Goal: Task Accomplishment & Management: Use online tool/utility

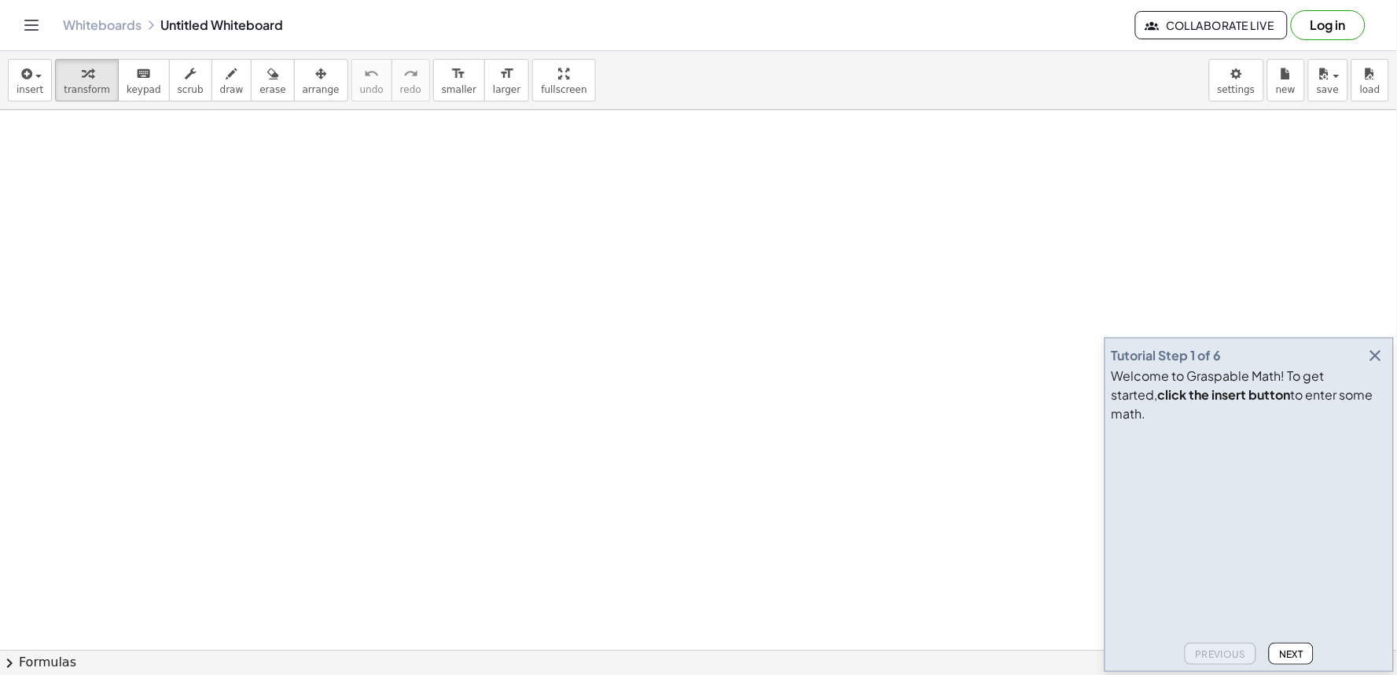
click at [1372, 365] on icon "button" at bounding box center [1376, 355] width 19 height 19
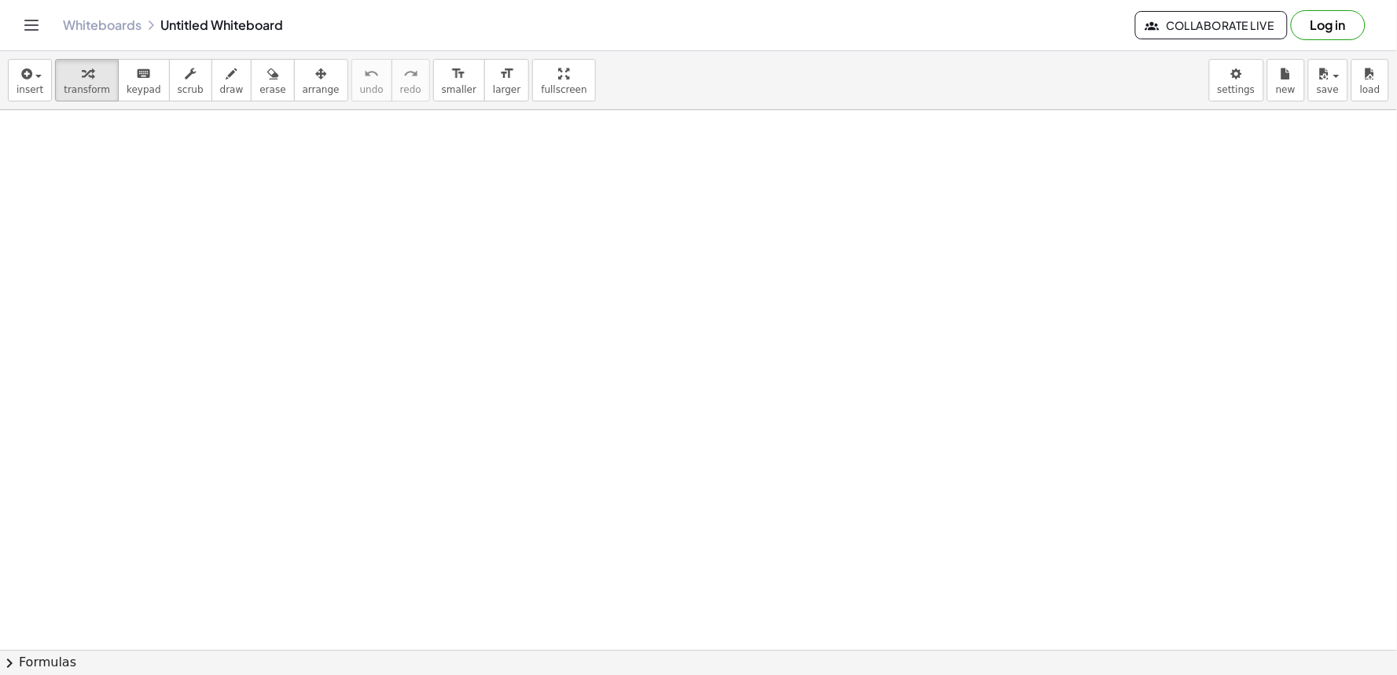
drag, startPoint x: 536, startPoint y: 543, endPoint x: 700, endPoint y: 576, distance: 167.0
click at [226, 83] on icon "button" at bounding box center [231, 73] width 11 height 19
click at [260, 79] on div "button" at bounding box center [273, 73] width 26 height 19
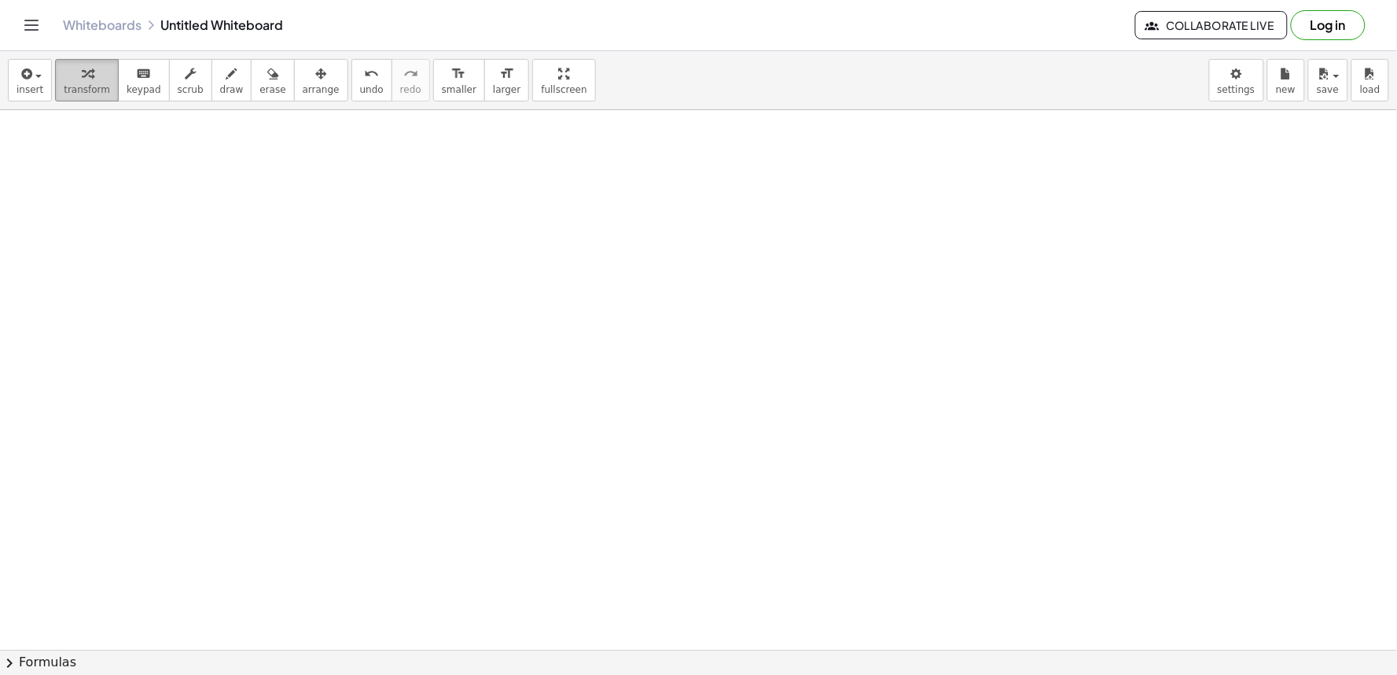
click at [64, 68] on div "button" at bounding box center [87, 73] width 46 height 19
click at [65, 65] on div "button" at bounding box center [87, 73] width 46 height 19
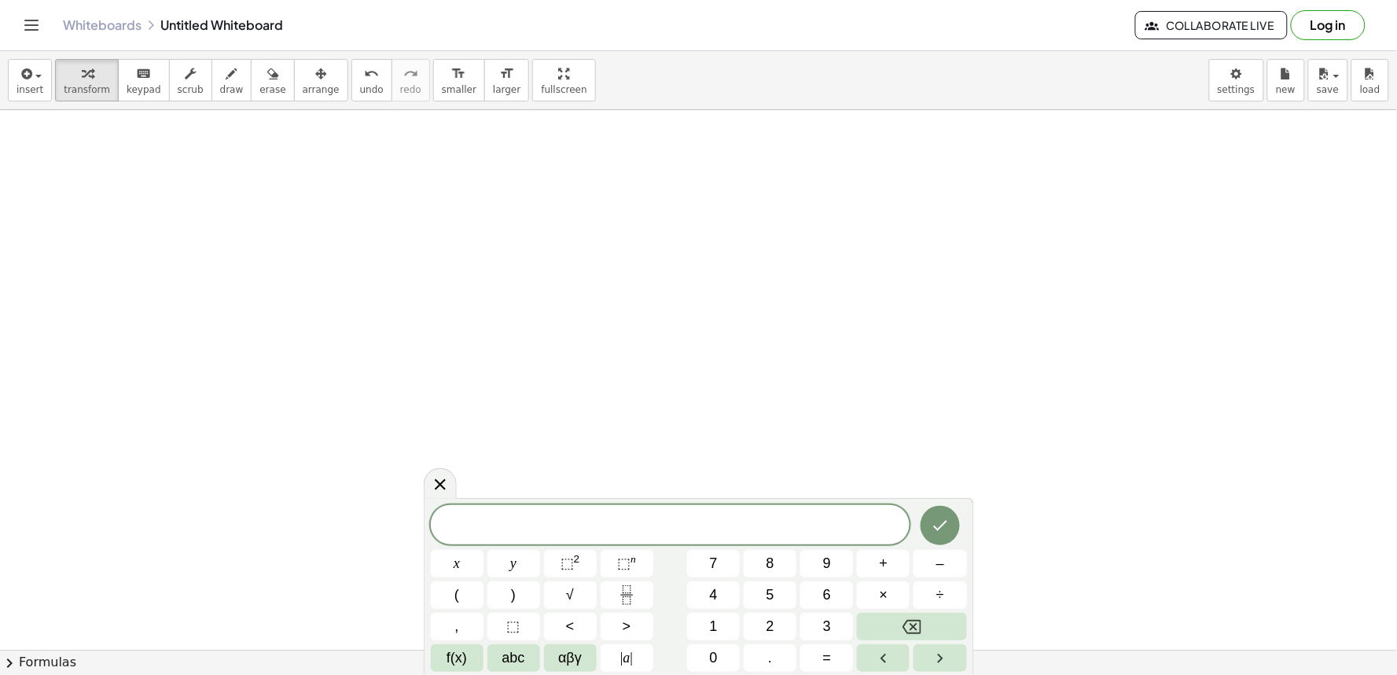
drag, startPoint x: 418, startPoint y: 514, endPoint x: 868, endPoint y: 385, distance: 467.7
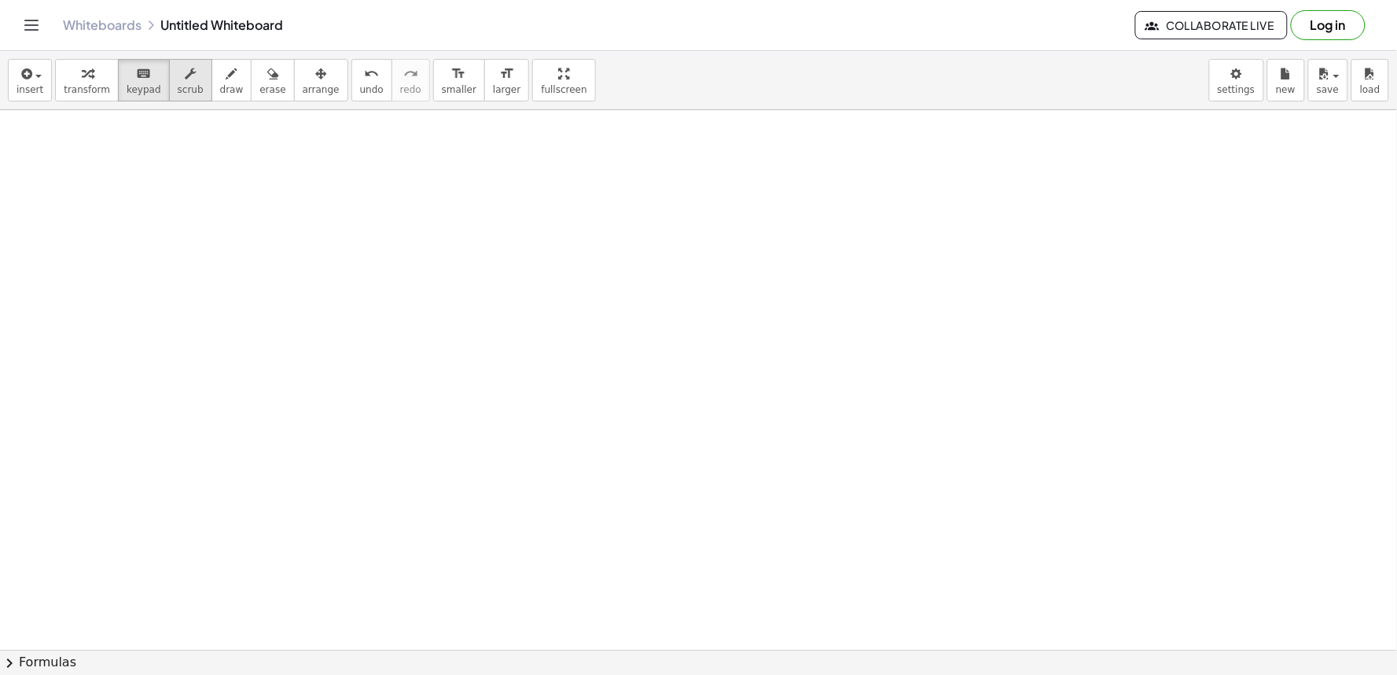
drag, startPoint x: 143, startPoint y: 90, endPoint x: 183, endPoint y: 73, distance: 43.7
click at [182, 75] on div "transform keyboard keypad scrub draw erase arrange" at bounding box center [201, 80] width 293 height 42
click at [145, 89] on span "keypad" at bounding box center [144, 89] width 35 height 11
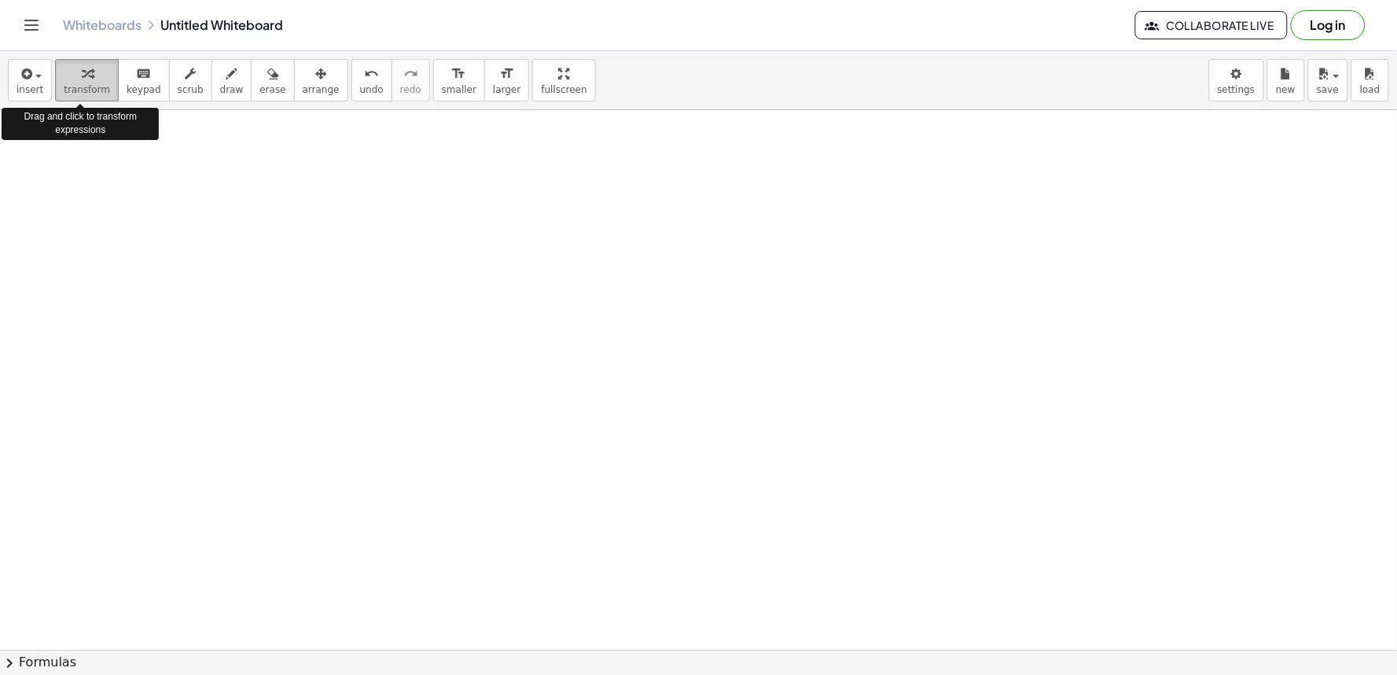
click at [59, 96] on button "transform" at bounding box center [87, 80] width 64 height 42
click at [82, 76] on icon "button" at bounding box center [87, 73] width 11 height 19
click at [90, 84] on span "transform" at bounding box center [87, 89] width 46 height 11
click at [88, 84] on span "transform" at bounding box center [87, 89] width 46 height 11
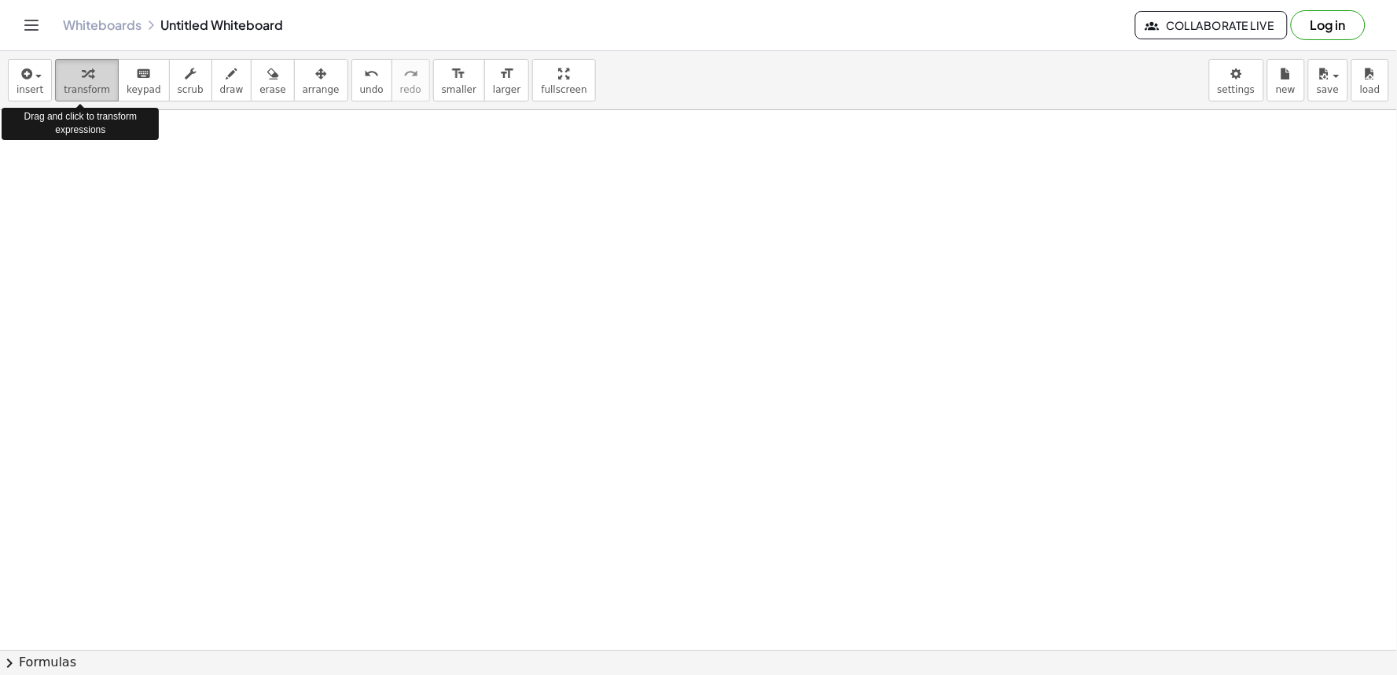
click at [87, 79] on div "button" at bounding box center [87, 73] width 46 height 19
click at [87, 81] on div "button" at bounding box center [87, 73] width 46 height 19
click at [77, 105] on div "insert select one: Math Expression Function Text Youtube Video Graphing Geometr…" at bounding box center [698, 80] width 1397 height 59
drag, startPoint x: 87, startPoint y: 67, endPoint x: 79, endPoint y: 74, distance: 11.2
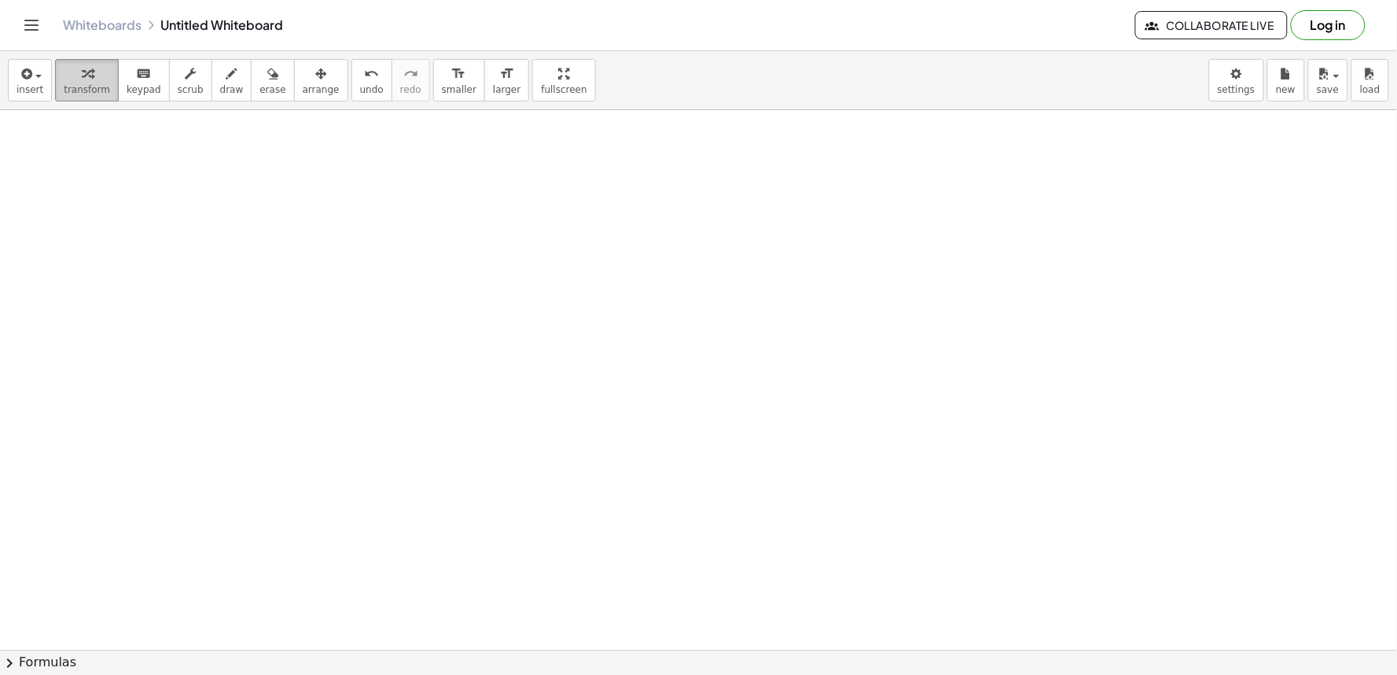
click at [79, 74] on div "button" at bounding box center [87, 73] width 46 height 19
click at [127, 87] on span "keypad" at bounding box center [144, 89] width 35 height 11
click at [68, 94] on span "transform" at bounding box center [87, 89] width 46 height 11
drag, startPoint x: 496, startPoint y: 509, endPoint x: 492, endPoint y: 517, distance: 8.8
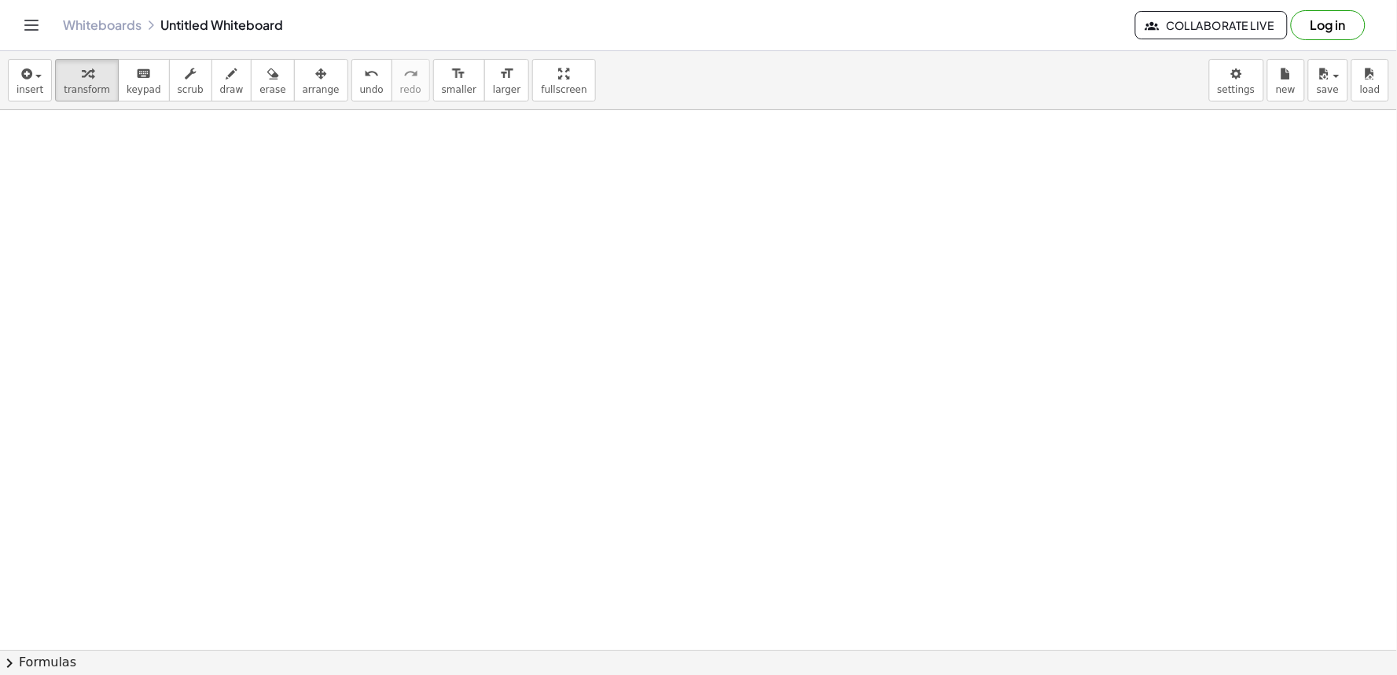
drag, startPoint x: 296, startPoint y: 304, endPoint x: 359, endPoint y: 32, distance: 278.5
click at [82, 81] on icon "button" at bounding box center [87, 73] width 11 height 19
drag, startPoint x: 82, startPoint y: 81, endPoint x: 497, endPoint y: 568, distance: 639.8
drag, startPoint x: 497, startPoint y: 560, endPoint x: 275, endPoint y: 234, distance: 394.6
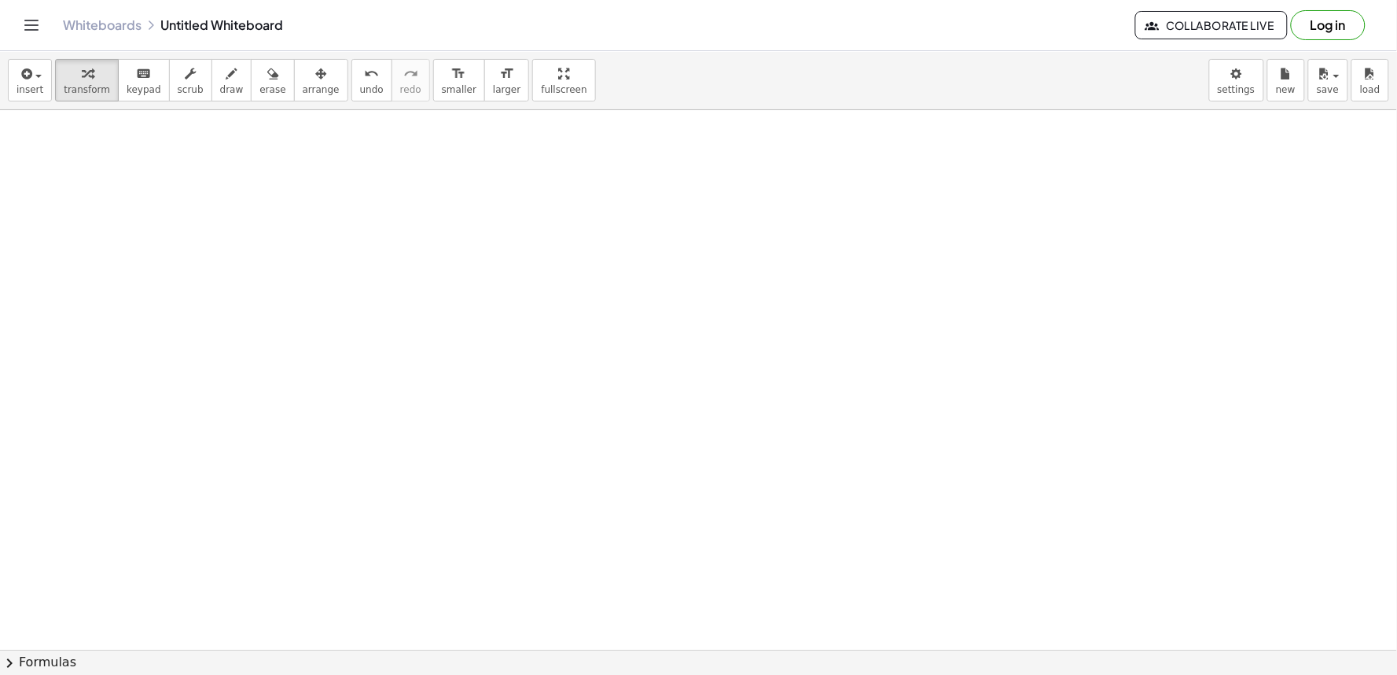
click at [221, 79] on div "button" at bounding box center [232, 73] width 24 height 19
click at [90, 67] on div "button" at bounding box center [87, 73] width 46 height 19
click at [136, 75] on icon "keyboard" at bounding box center [143, 73] width 15 height 19
click at [100, 91] on span "transform" at bounding box center [87, 89] width 46 height 11
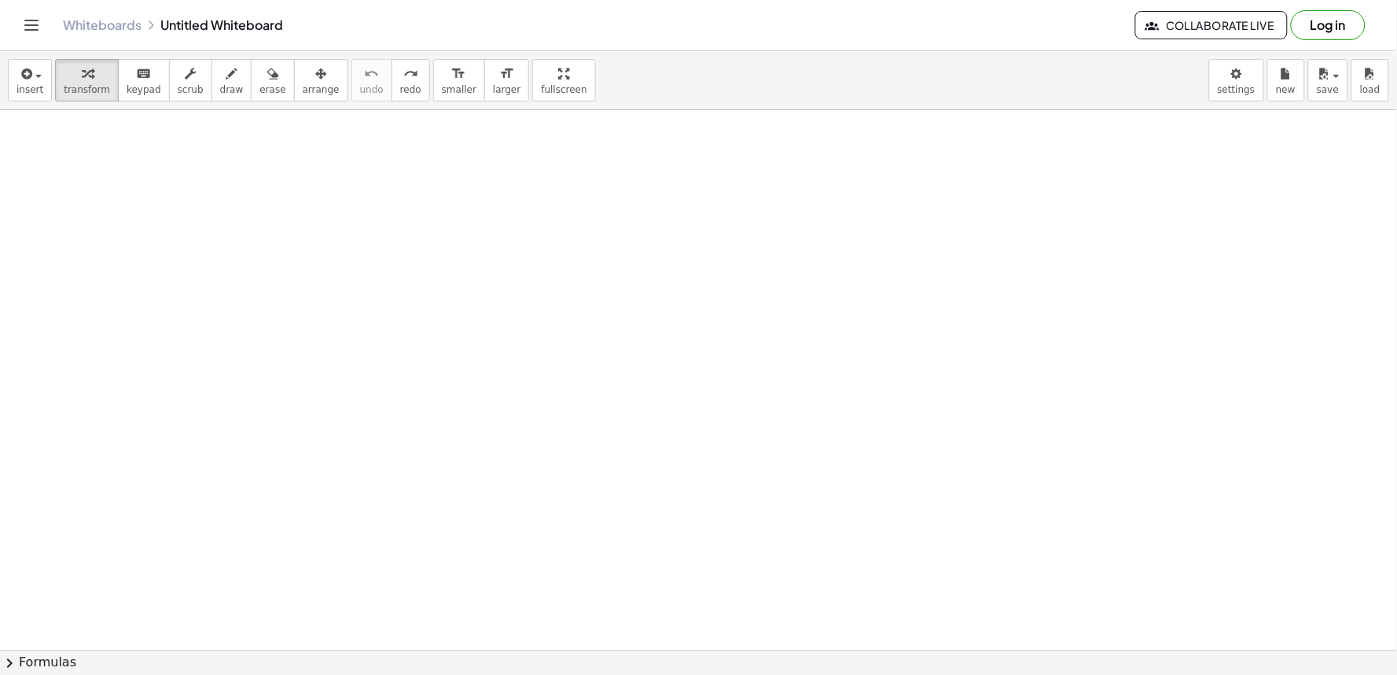
drag, startPoint x: 967, startPoint y: 511, endPoint x: 744, endPoint y: 587, distance: 235.8
click at [64, 76] on div "button" at bounding box center [87, 73] width 46 height 19
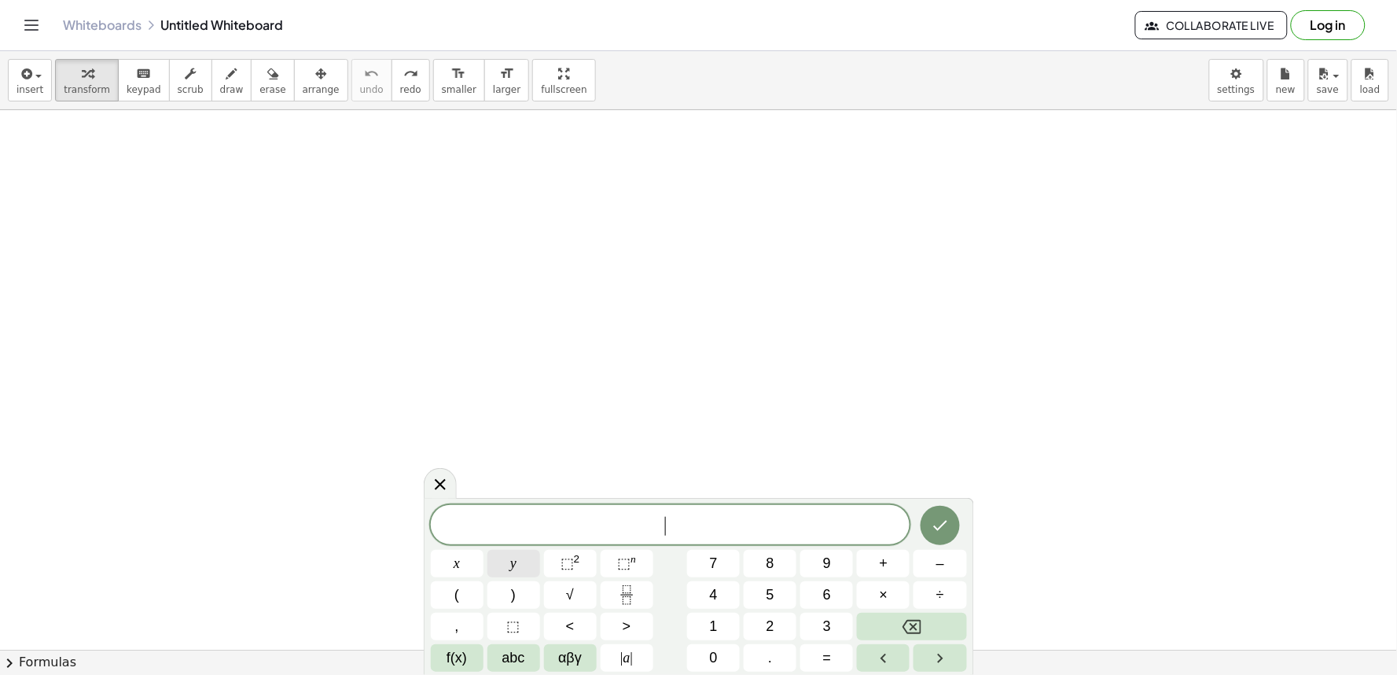
click at [521, 565] on button "y" at bounding box center [514, 564] width 53 height 28
click at [811, 649] on button "=" at bounding box center [827, 658] width 53 height 28
click at [763, 623] on button "2" at bounding box center [770, 627] width 53 height 28
click at [574, 655] on span "αβγ" at bounding box center [570, 657] width 24 height 21
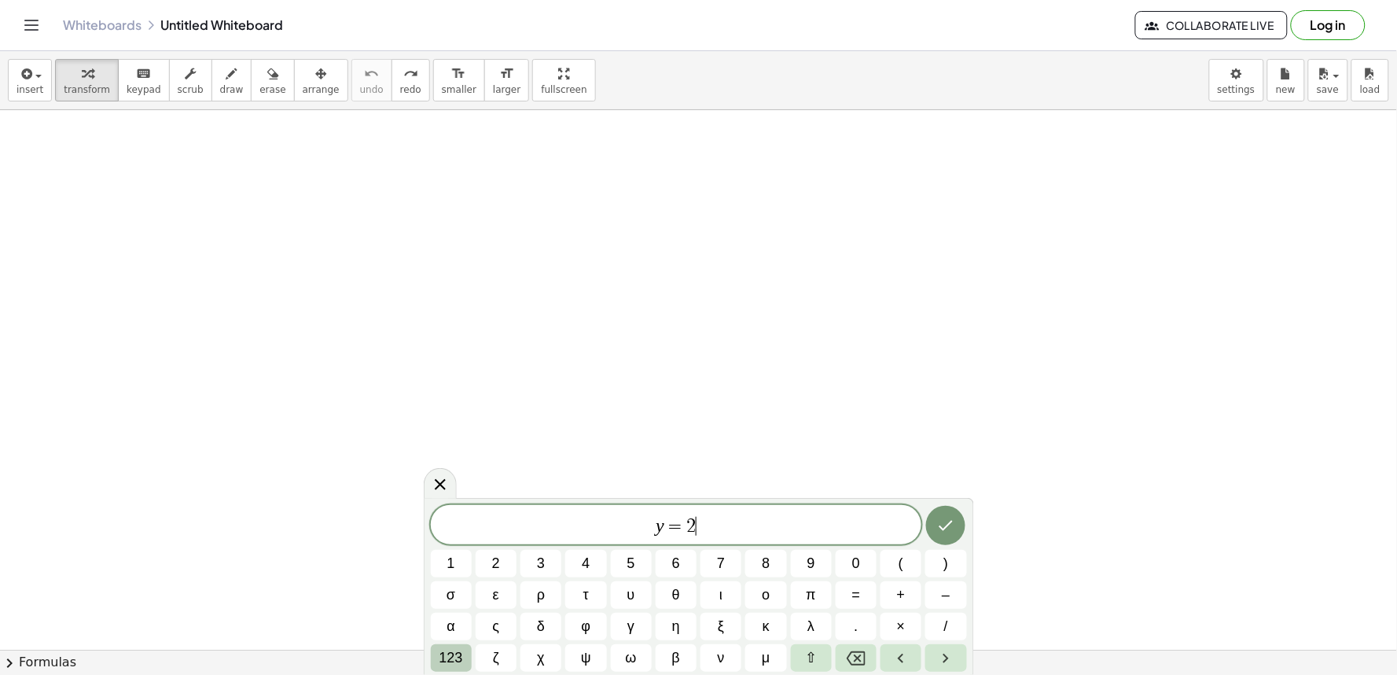
click at [440, 654] on span "123" at bounding box center [452, 657] width 24 height 21
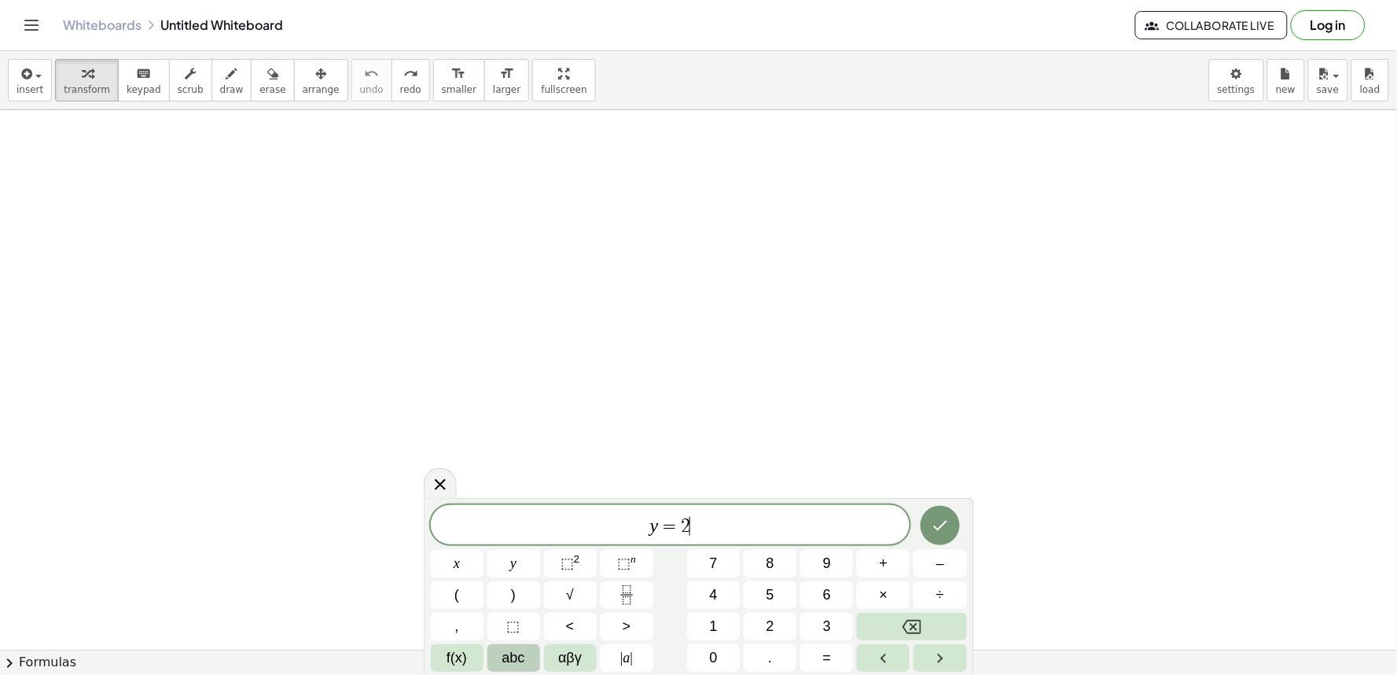
click at [510, 657] on span "abc" at bounding box center [514, 657] width 23 height 21
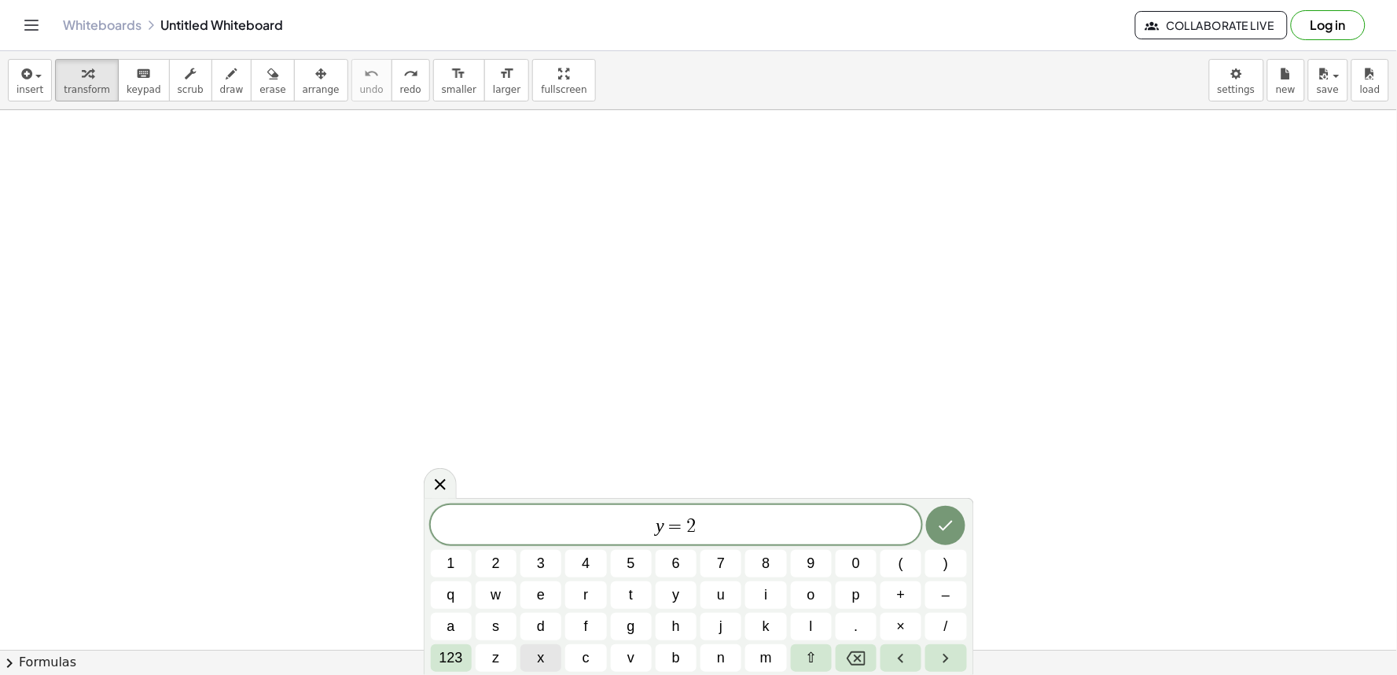
click at [543, 651] on span "x" at bounding box center [541, 657] width 7 height 21
click at [1232, 87] on body "Graspable Math Activities Get Started Activity Bank Assigned Work Classes White…" at bounding box center [698, 337] width 1397 height 675
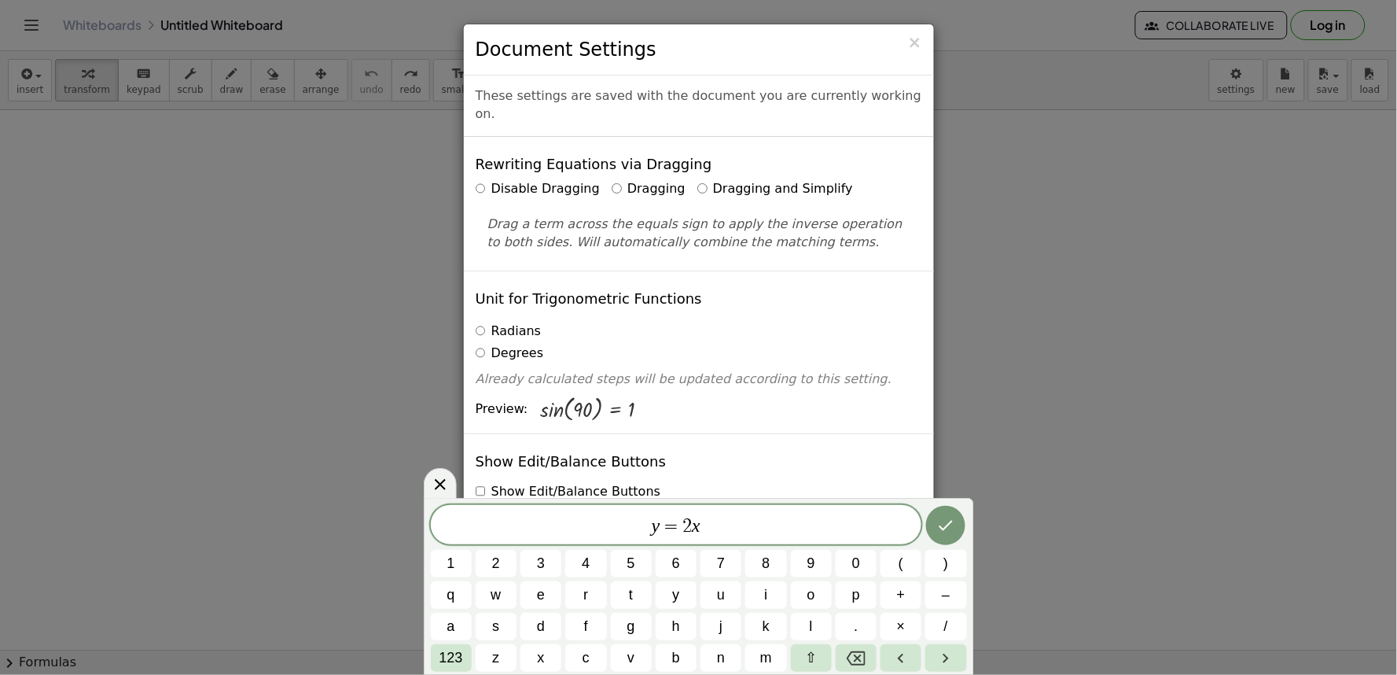
click at [1149, 391] on div "× Document Settings These settings are saved with the document you are currentl…" at bounding box center [698, 337] width 1397 height 675
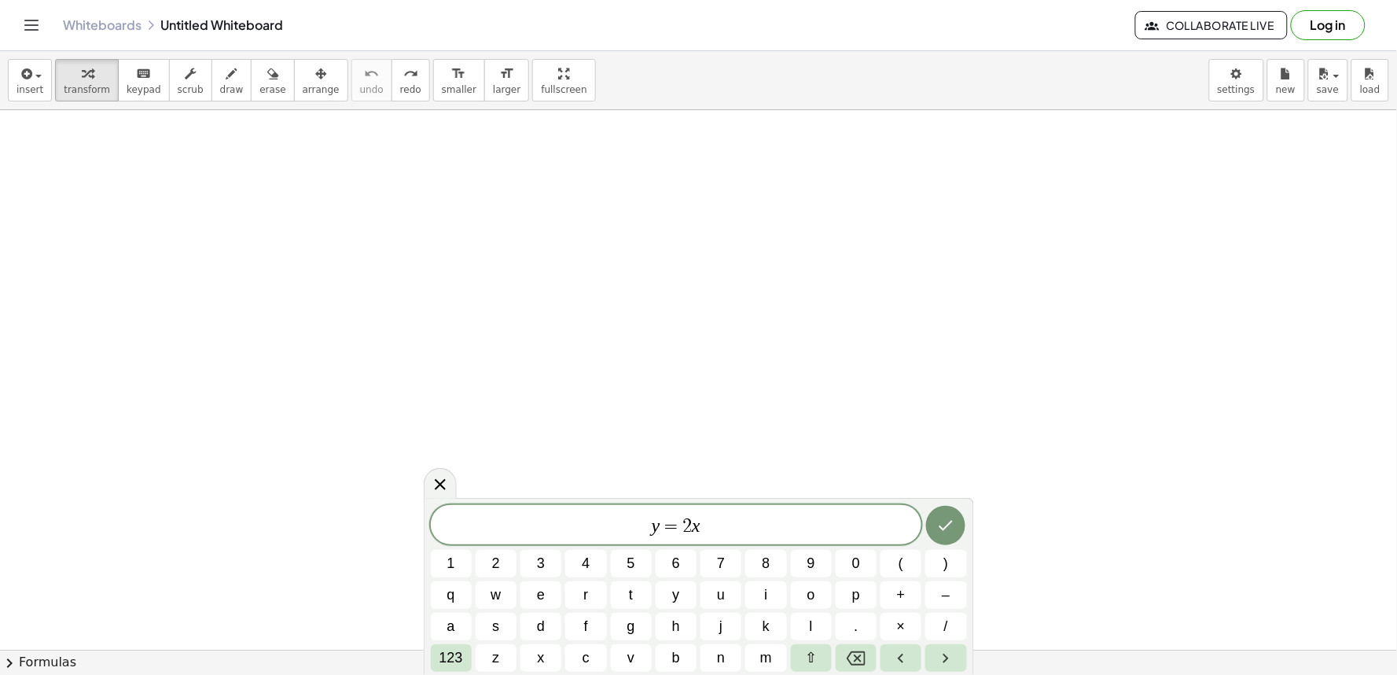
click at [838, 532] on span "y = 2 x" at bounding box center [677, 526] width 492 height 22
drag, startPoint x: 693, startPoint y: 513, endPoint x: 422, endPoint y: 417, distance: 287.0
click at [687, 511] on div "* y = 2 x" at bounding box center [677, 524] width 492 height 39
click at [472, 550] on div at bounding box center [451, 564] width 41 height 28
drag, startPoint x: 769, startPoint y: 505, endPoint x: 757, endPoint y: 527, distance: 25.0
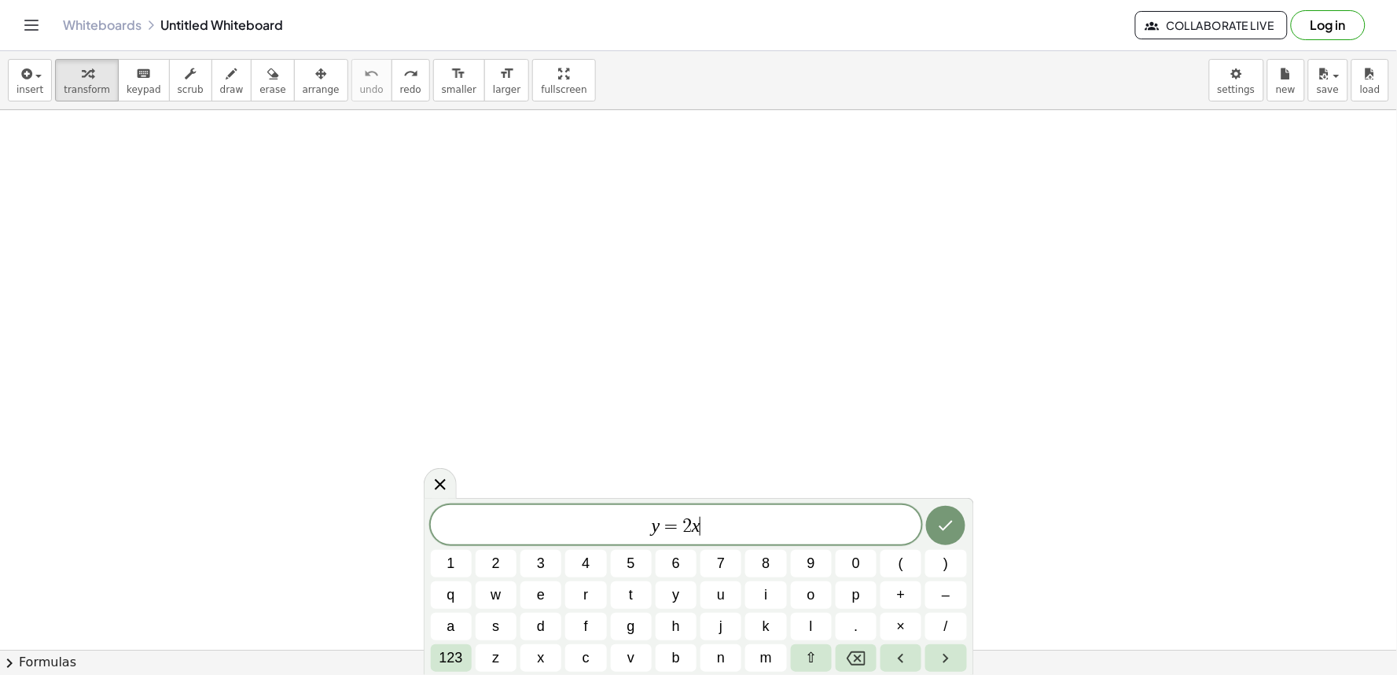
click at [764, 517] on div "y = 2 x ​" at bounding box center [677, 524] width 492 height 39
click at [889, 599] on button "+" at bounding box center [901, 595] width 41 height 28
click at [454, 559] on button "1" at bounding box center [451, 564] width 41 height 28
click at [869, 569] on button "0" at bounding box center [856, 564] width 41 height 28
click at [945, 532] on icon "Done" at bounding box center [946, 525] width 19 height 19
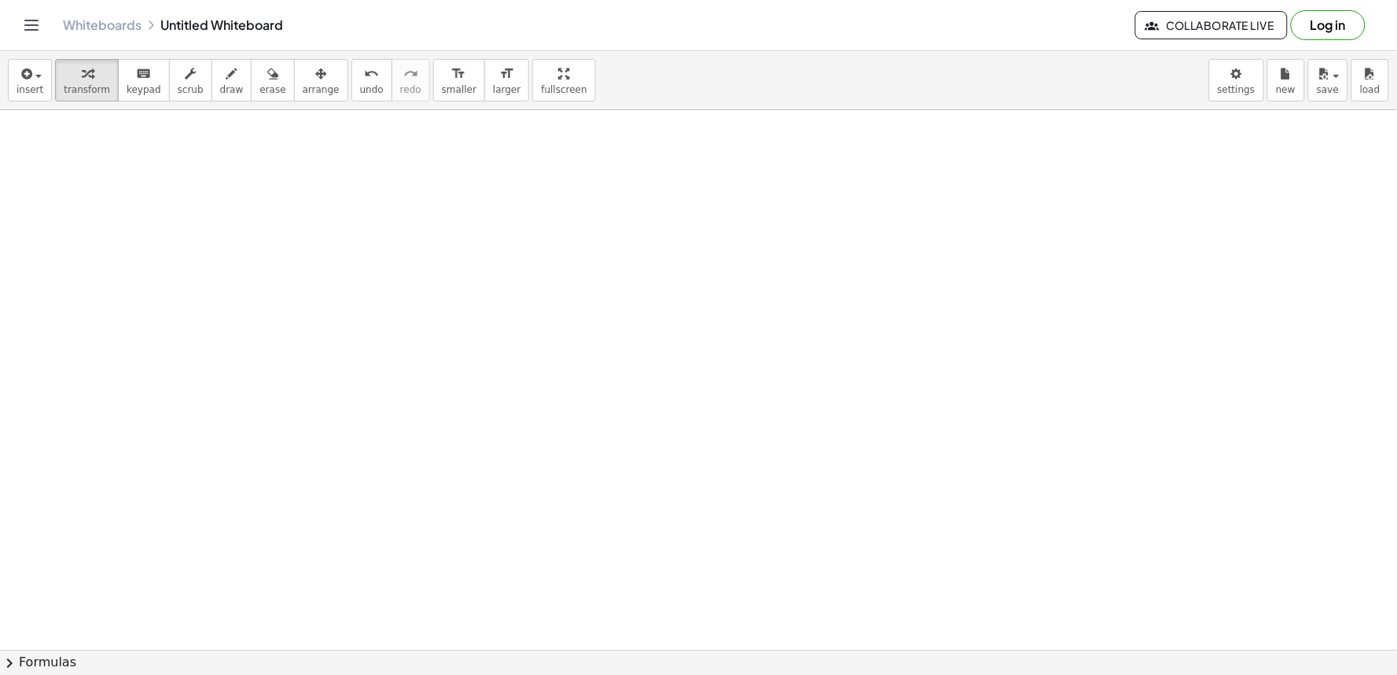
drag, startPoint x: 624, startPoint y: 441, endPoint x: 1397, endPoint y: 386, distance: 774.2
click at [1397, 386] on div "y = + · 2 · x + 10 ×" at bounding box center [698, 379] width 1397 height 539
drag, startPoint x: 223, startPoint y: 209, endPoint x: 252, endPoint y: 169, distance: 49.1
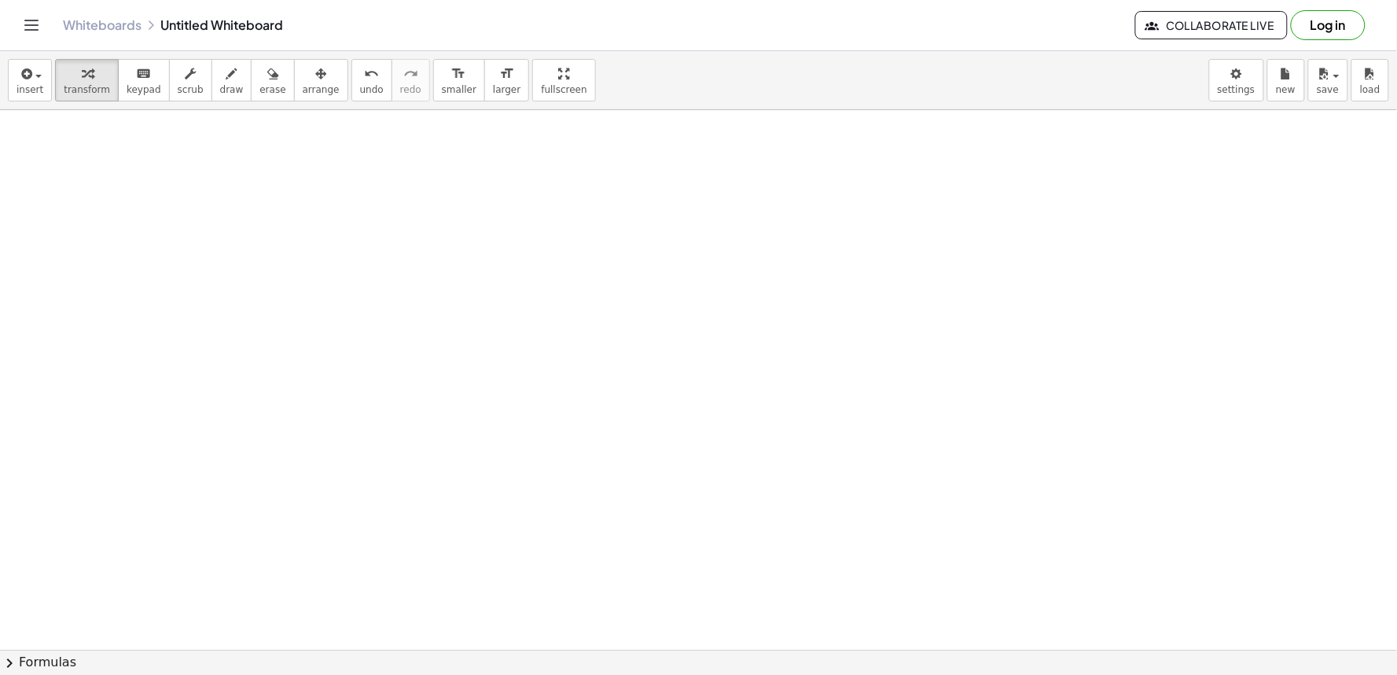
drag, startPoint x: 263, startPoint y: 161, endPoint x: 232, endPoint y: 30, distance: 135.0
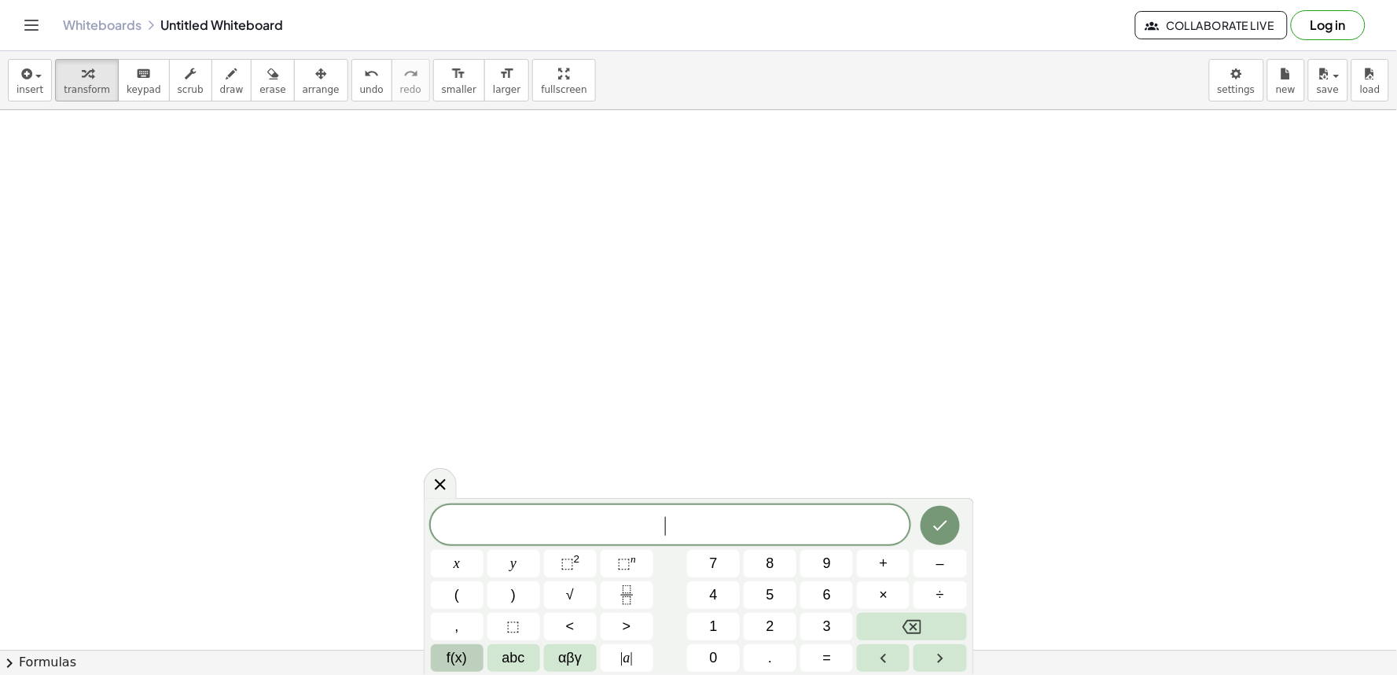
click at [459, 665] on span "f(x)" at bounding box center [457, 657] width 20 height 21
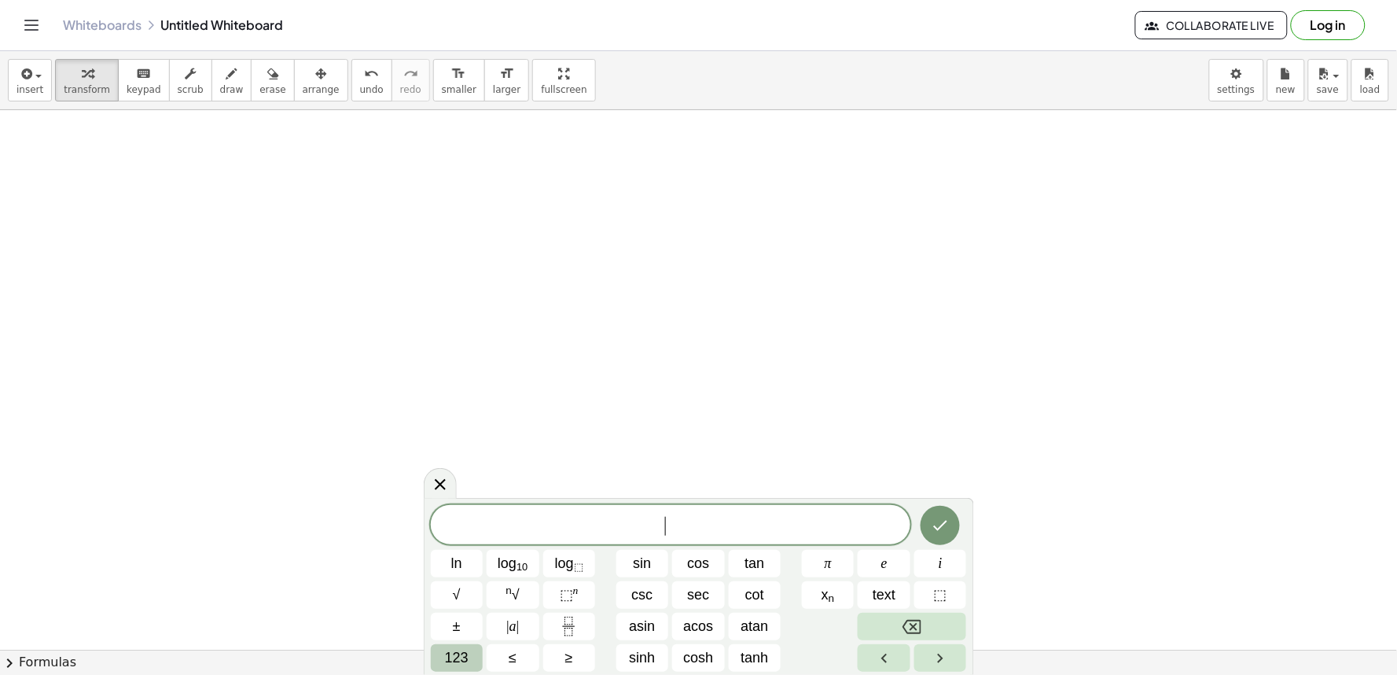
click at [465, 665] on span "123" at bounding box center [457, 657] width 24 height 21
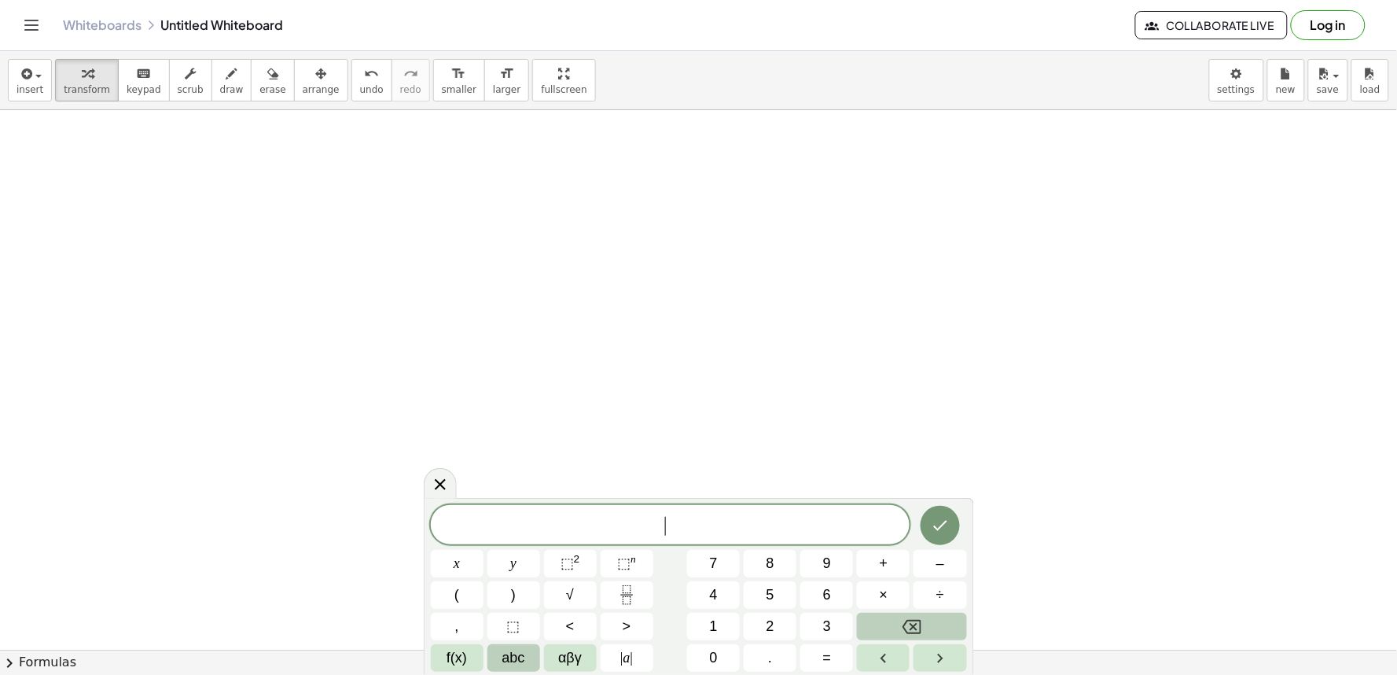
click at [535, 662] on button "abc" at bounding box center [514, 658] width 53 height 28
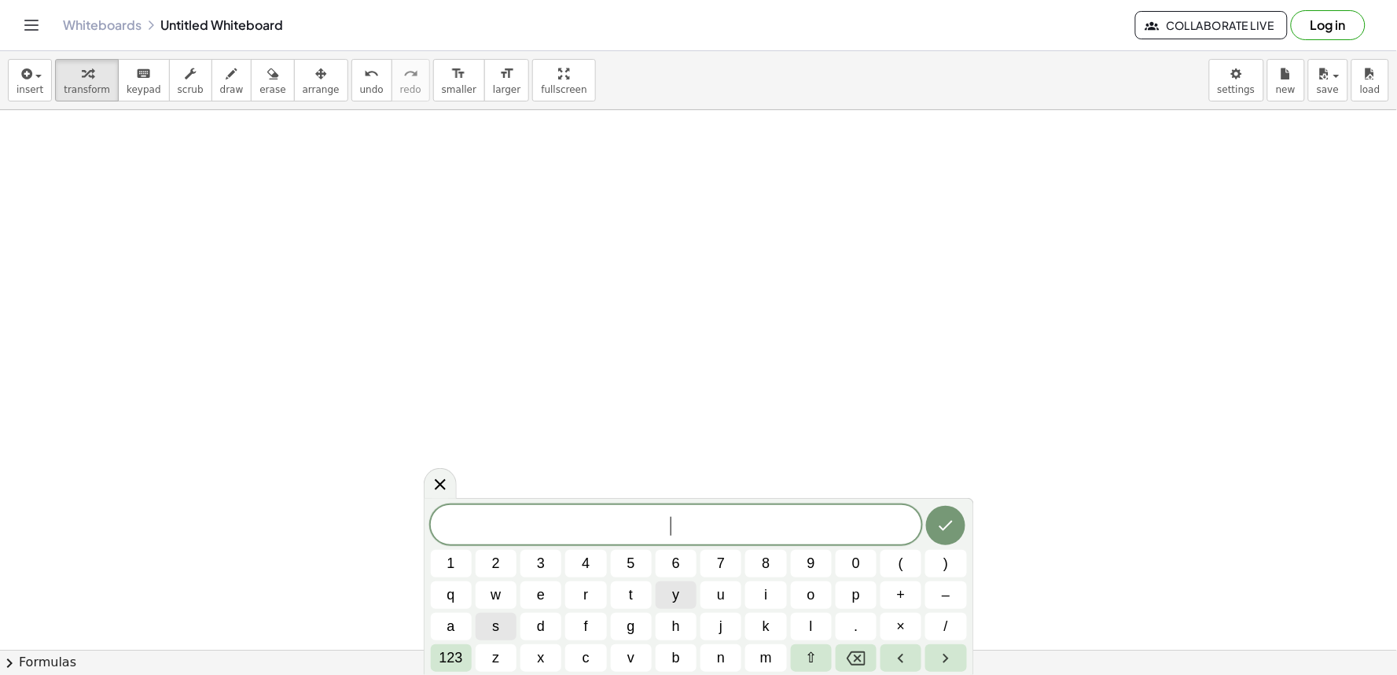
click at [673, 595] on button "y" at bounding box center [676, 595] width 41 height 28
click at [952, 595] on button "–" at bounding box center [946, 595] width 41 height 28
click at [621, 564] on button "5" at bounding box center [631, 564] width 41 height 28
click at [539, 647] on span "x" at bounding box center [541, 657] width 7 height 21
click at [445, 663] on span "123" at bounding box center [452, 657] width 24 height 21
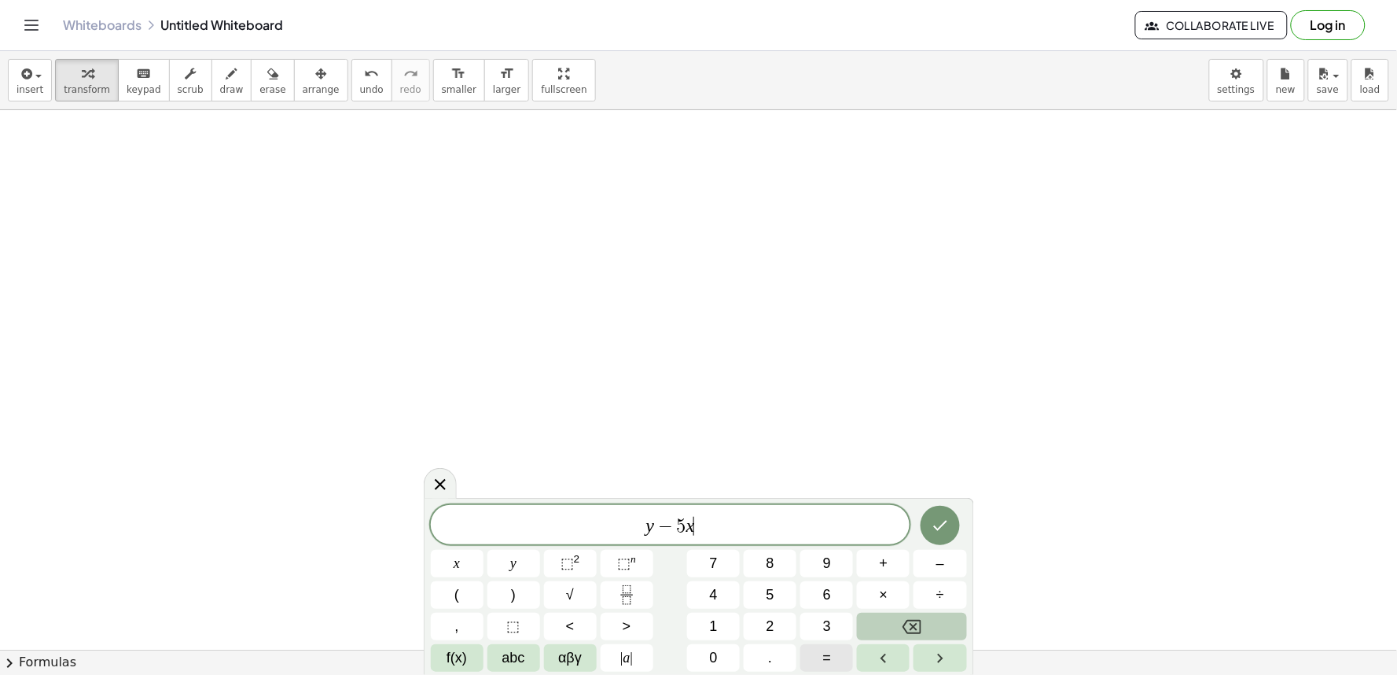
click at [843, 657] on button "=" at bounding box center [827, 658] width 53 height 28
click at [942, 545] on button "Done" at bounding box center [940, 525] width 39 height 39
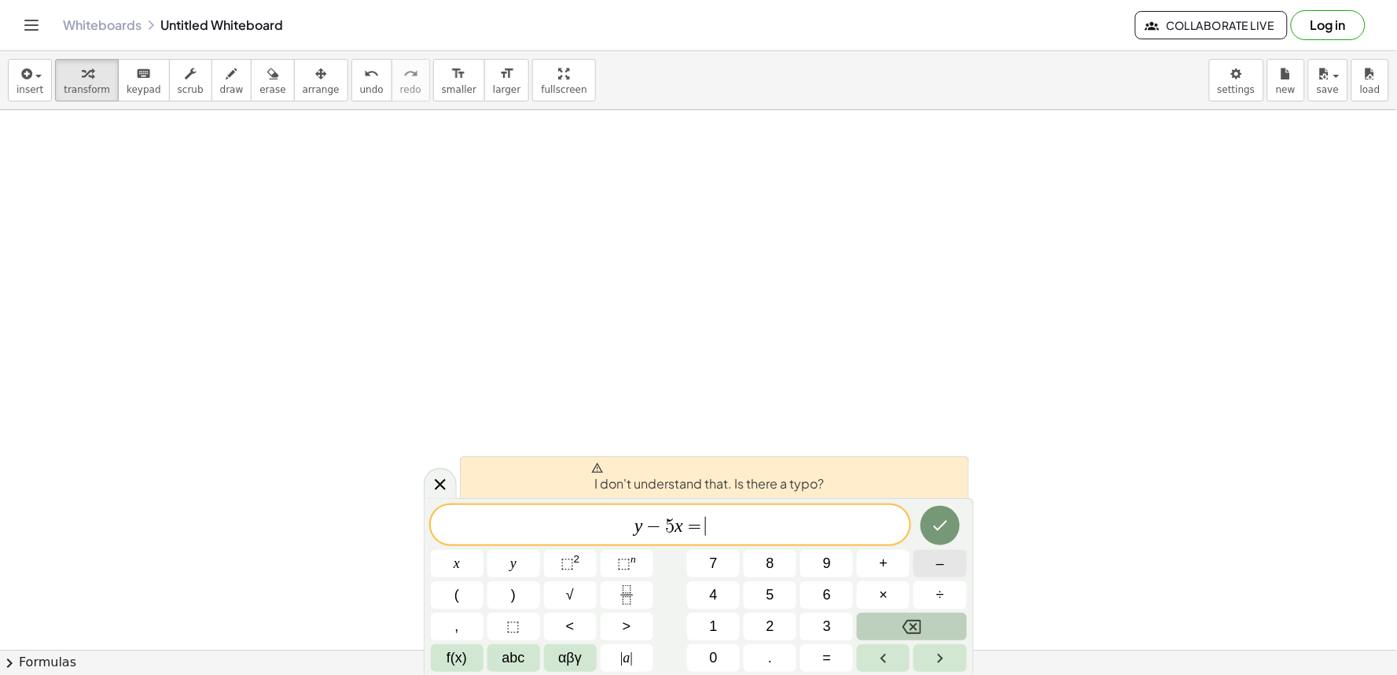
click at [941, 560] on span "–" at bounding box center [941, 563] width 8 height 21
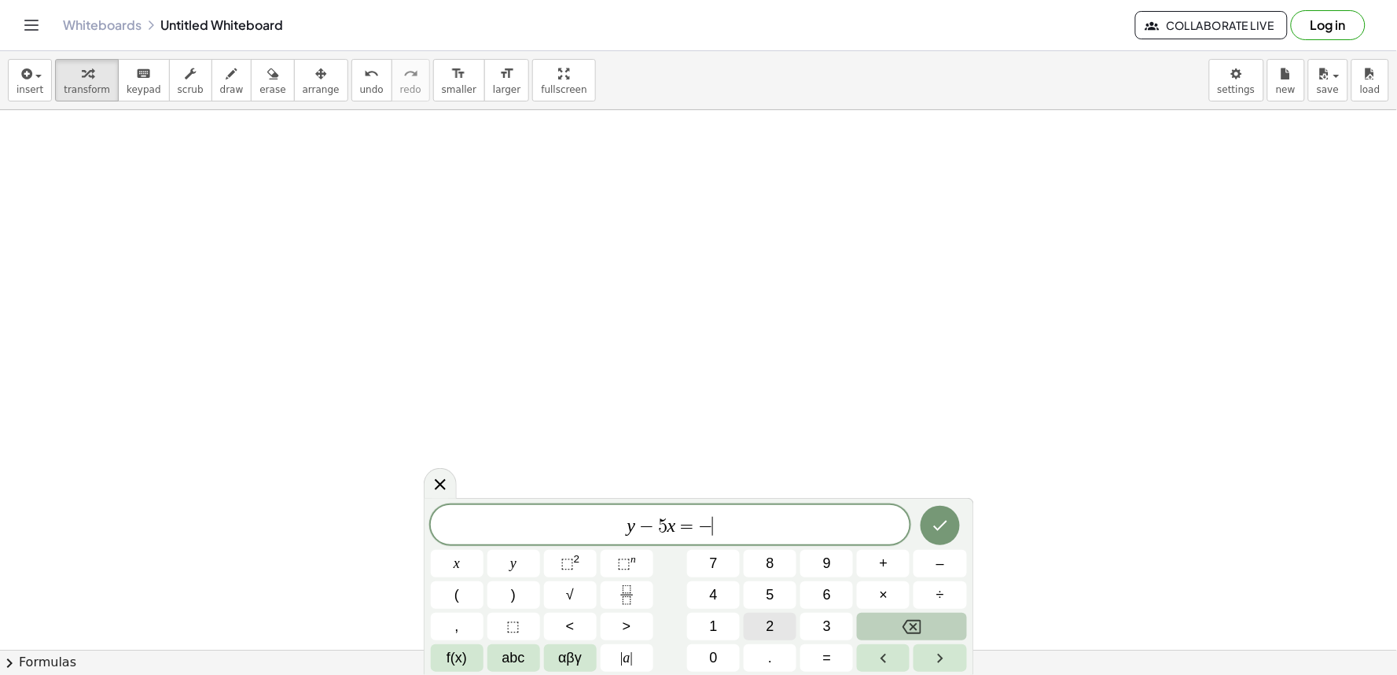
click at [753, 626] on button "2" at bounding box center [770, 627] width 53 height 28
click at [941, 523] on icon "Done" at bounding box center [940, 525] width 19 height 19
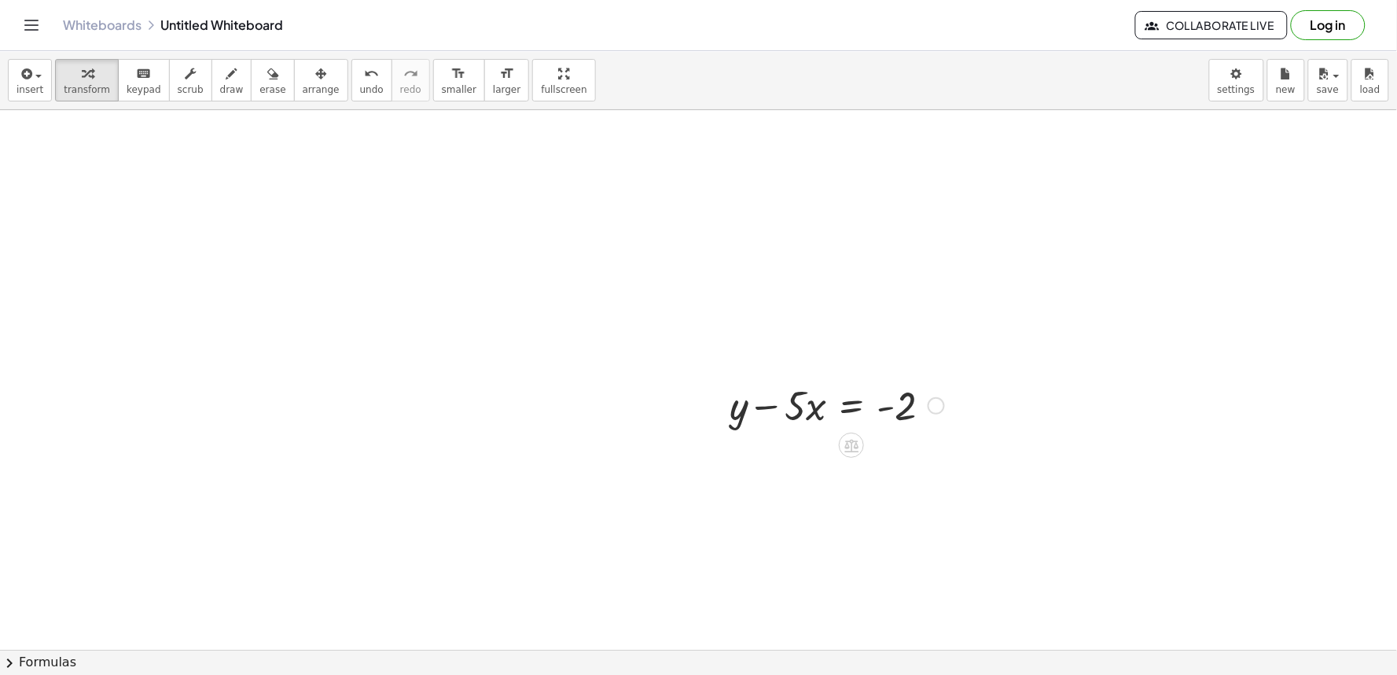
click at [810, 421] on div at bounding box center [837, 403] width 230 height 53
click at [904, 404] on div at bounding box center [837, 403] width 230 height 53
drag, startPoint x: 939, startPoint y: 402, endPoint x: 940, endPoint y: 393, distance: 8.7
click at [852, 406] on div "+ y − · 5 · x = - 2" at bounding box center [852, 406] width 0 height 0
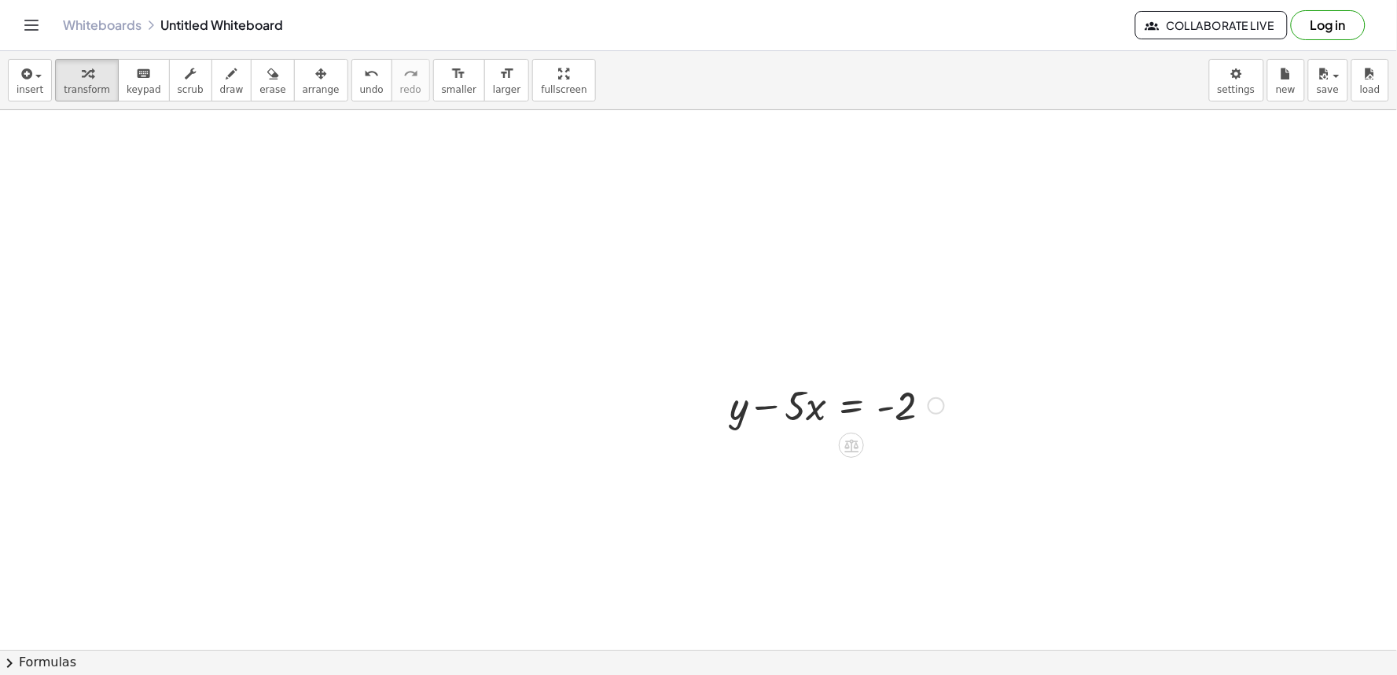
click at [814, 406] on div at bounding box center [837, 403] width 230 height 53
click at [849, 443] on icon at bounding box center [852, 445] width 17 height 17
click at [722, 411] on div at bounding box center [718, 404] width 24 height 61
click at [844, 444] on icon at bounding box center [852, 445] width 17 height 17
click at [889, 406] on div at bounding box center [837, 403] width 230 height 53
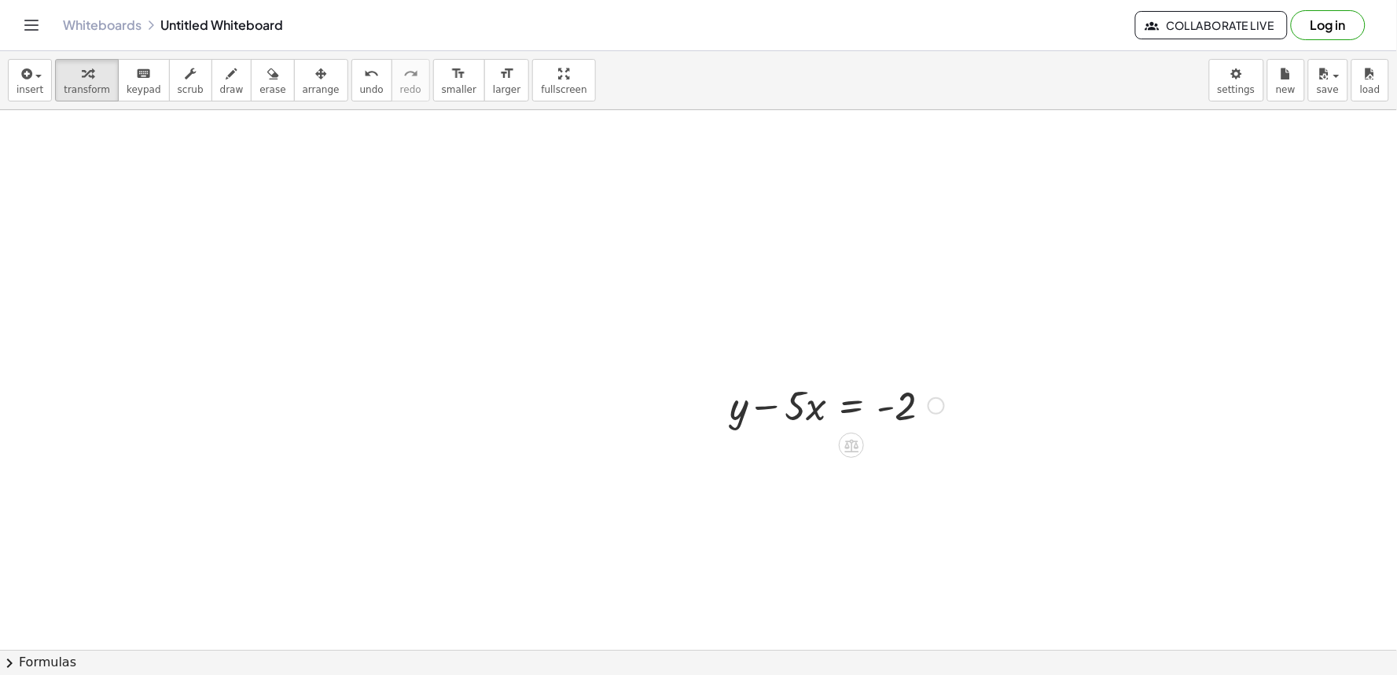
click at [847, 406] on div at bounding box center [837, 403] width 230 height 53
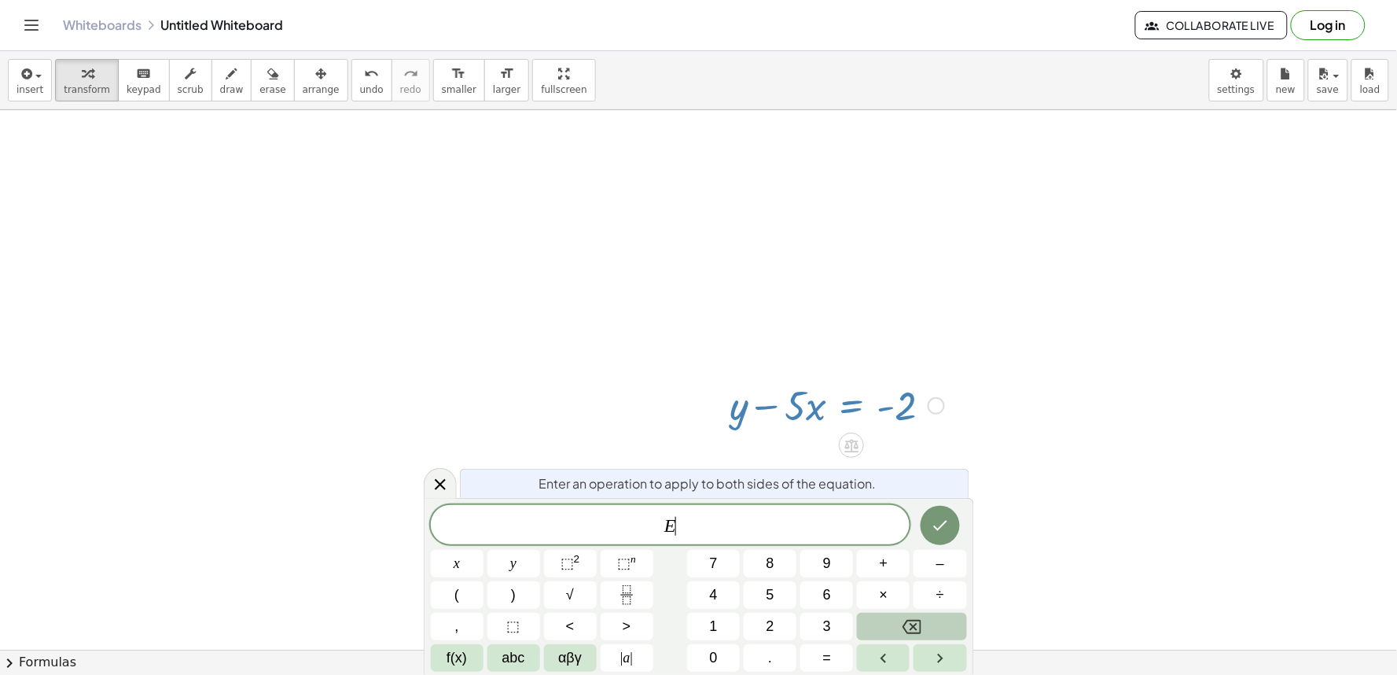
click at [805, 410] on div at bounding box center [837, 403] width 230 height 53
drag, startPoint x: 727, startPoint y: 373, endPoint x: 734, endPoint y: 360, distance: 14.1
click at [729, 374] on div at bounding box center [718, 404] width 24 height 61
drag, startPoint x: 929, startPoint y: 317, endPoint x: 940, endPoint y: 316, distance: 11.0
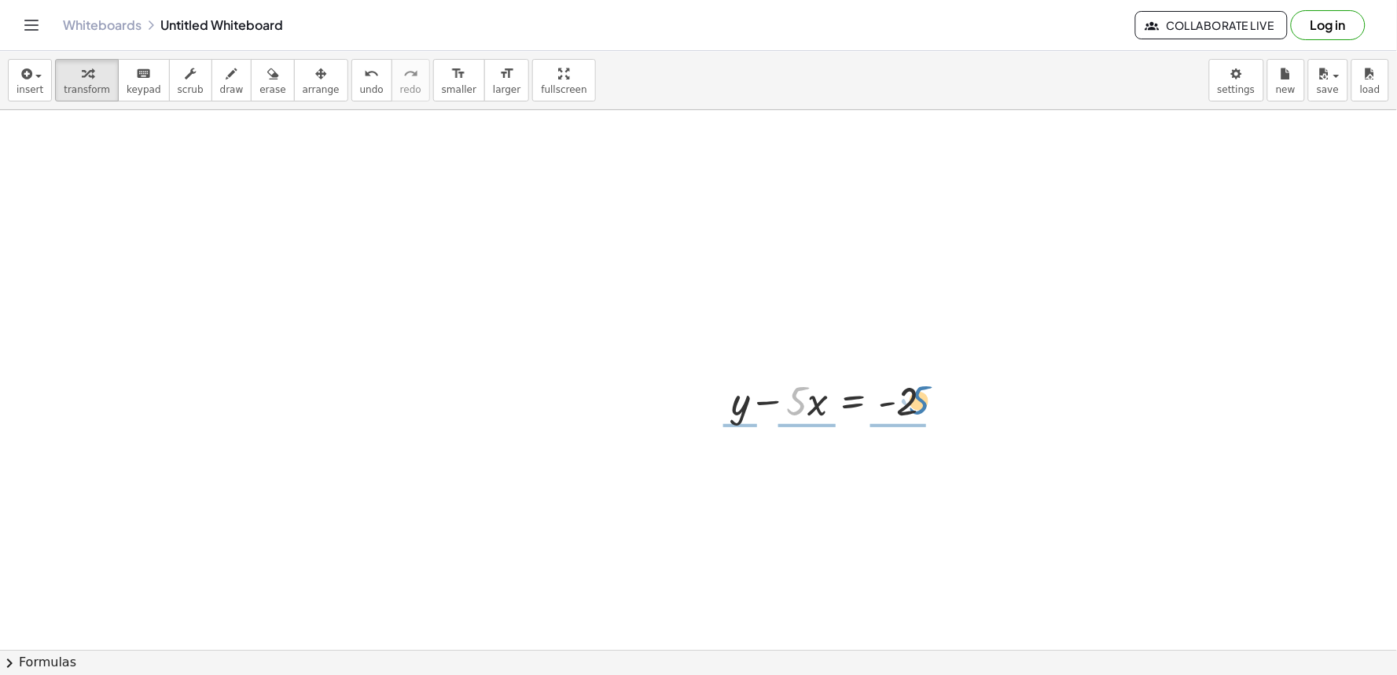
drag, startPoint x: 800, startPoint y: 411, endPoint x: 922, endPoint y: 413, distance: 122.7
click at [922, 413] on div at bounding box center [839, 399] width 230 height 53
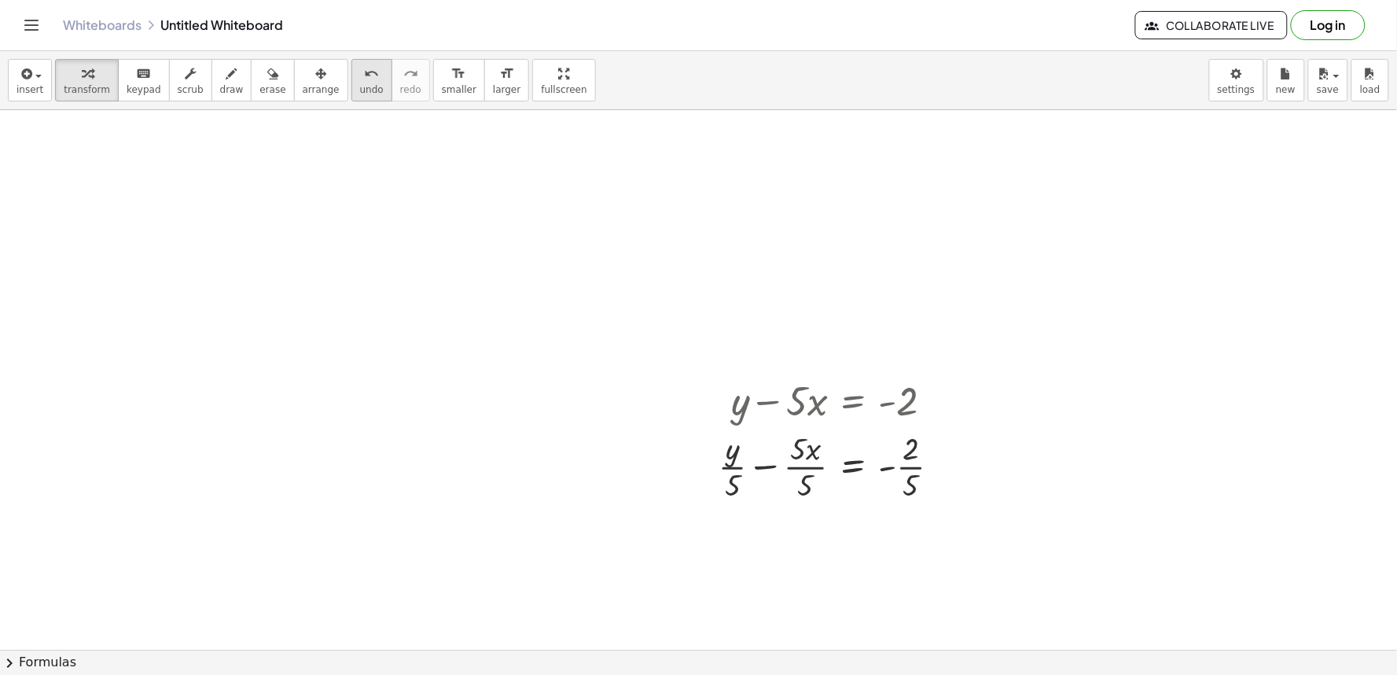
click at [360, 85] on span "undo" at bounding box center [372, 89] width 24 height 11
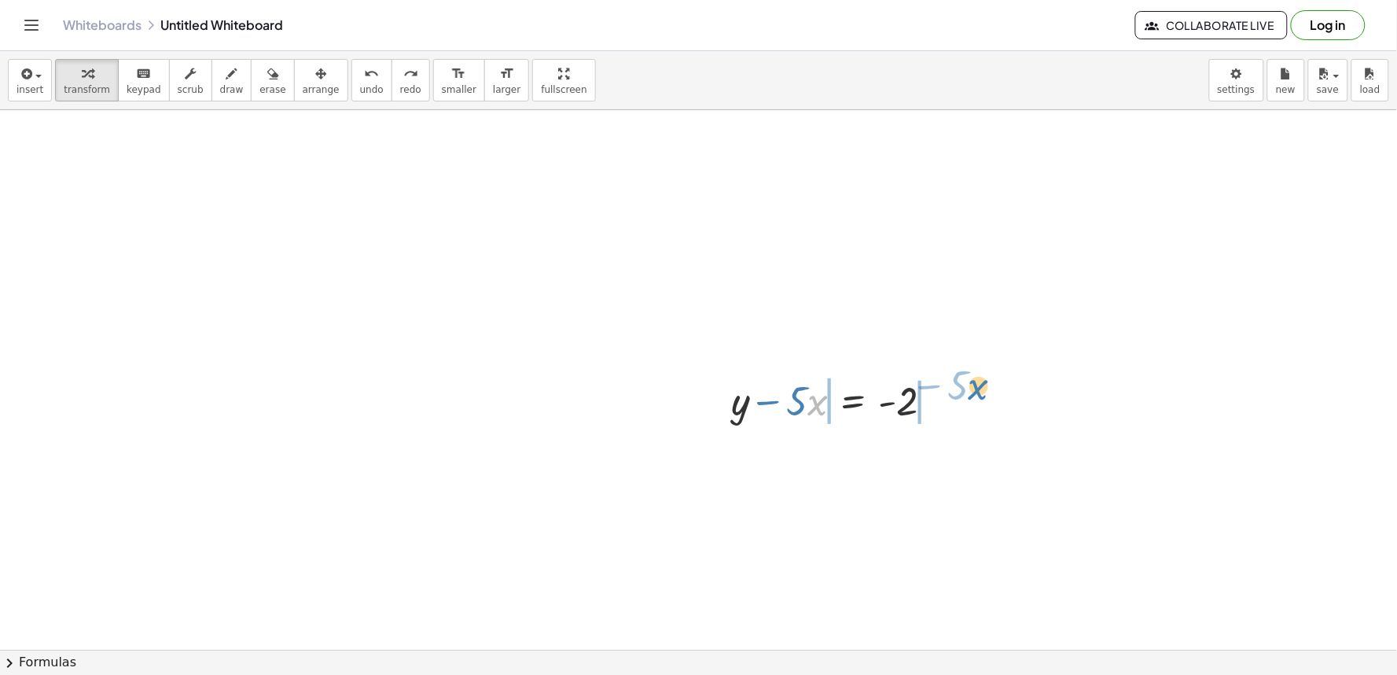
drag, startPoint x: 818, startPoint y: 402, endPoint x: 979, endPoint y: 386, distance: 162.0
click at [352, 63] on button "undo undo" at bounding box center [372, 80] width 41 height 42
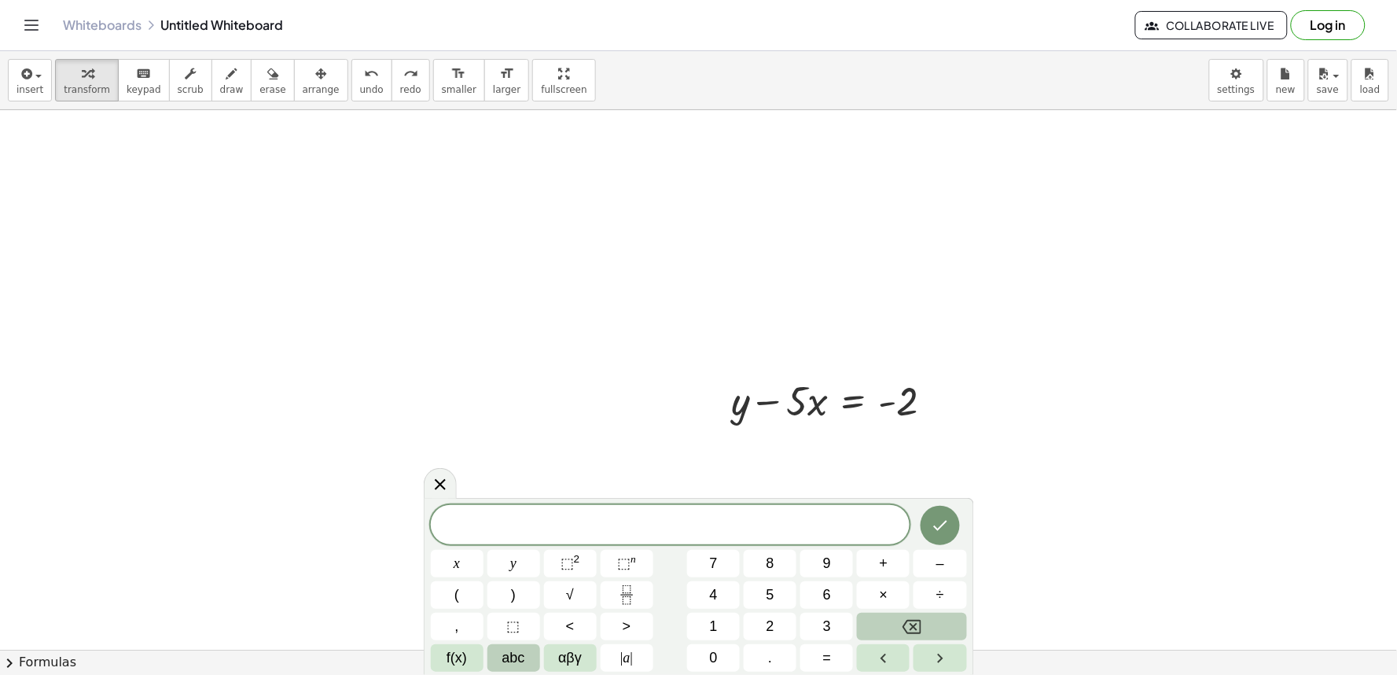
click at [517, 654] on span "abc" at bounding box center [514, 657] width 23 height 21
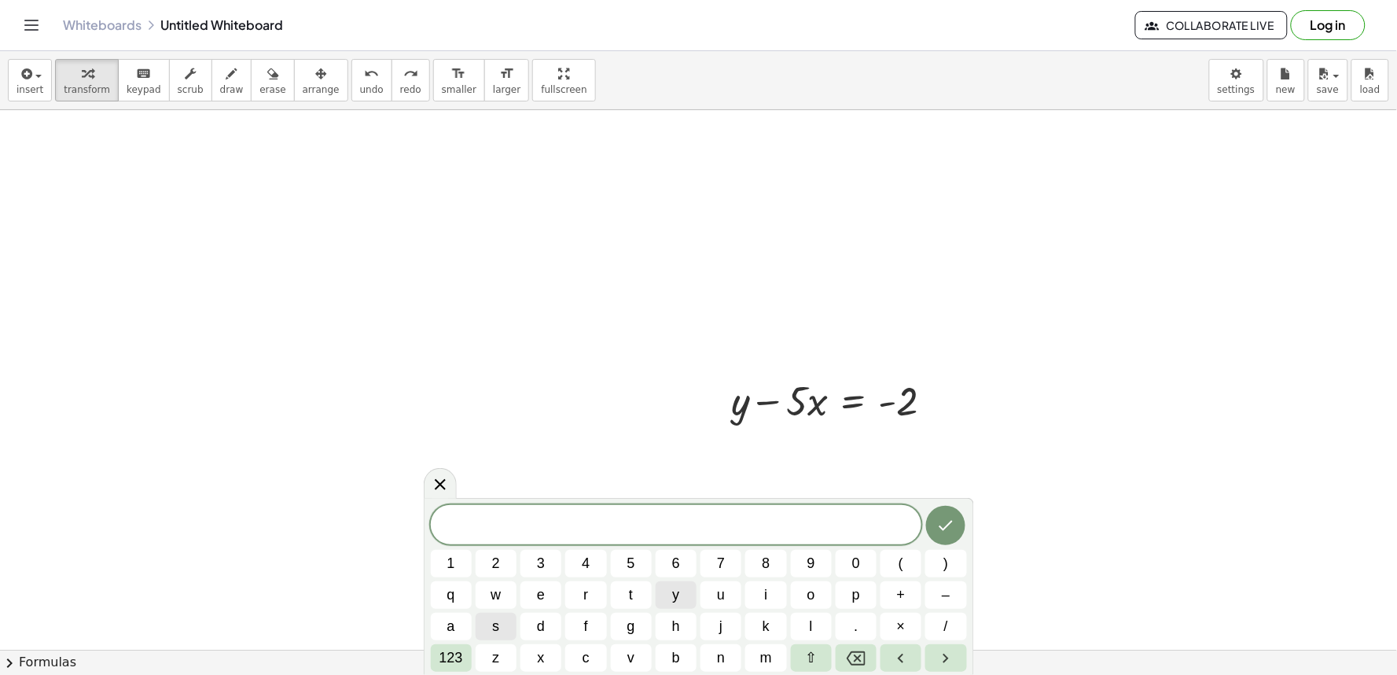
click at [682, 600] on button "y" at bounding box center [676, 595] width 41 height 28
click at [459, 646] on button "123" at bounding box center [451, 658] width 41 height 28
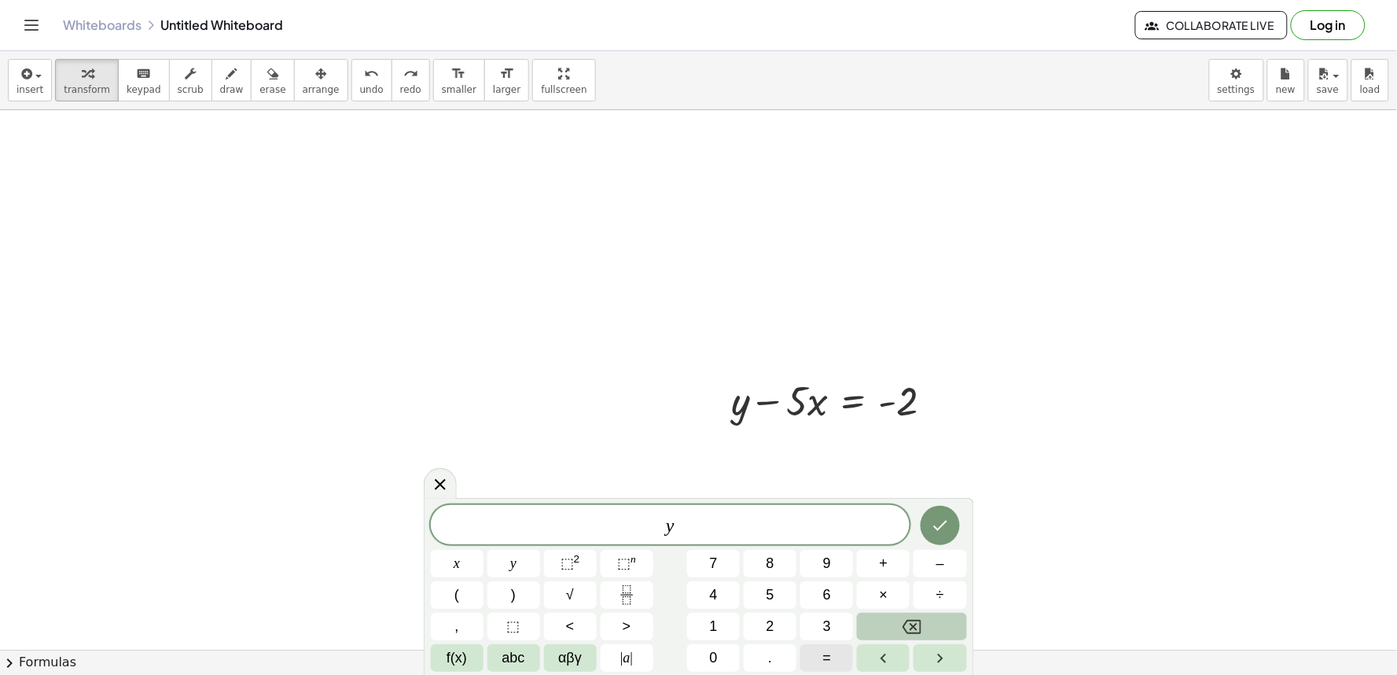
click at [816, 664] on button "=" at bounding box center [827, 658] width 53 height 28
click at [734, 577] on button "7" at bounding box center [713, 564] width 53 height 28
click at [939, 573] on span "–" at bounding box center [941, 563] width 8 height 21
click at [777, 625] on div "y = 7 − ​ x y ⬚ 2 ⬚ n 7 8 9 + – ( ) √ 4 5 6 × ÷ , ⬚ < > 1 2 3 f(x) abc αβγ | a …" at bounding box center [699, 588] width 536 height 167
click at [507, 650] on span "abc" at bounding box center [514, 657] width 23 height 21
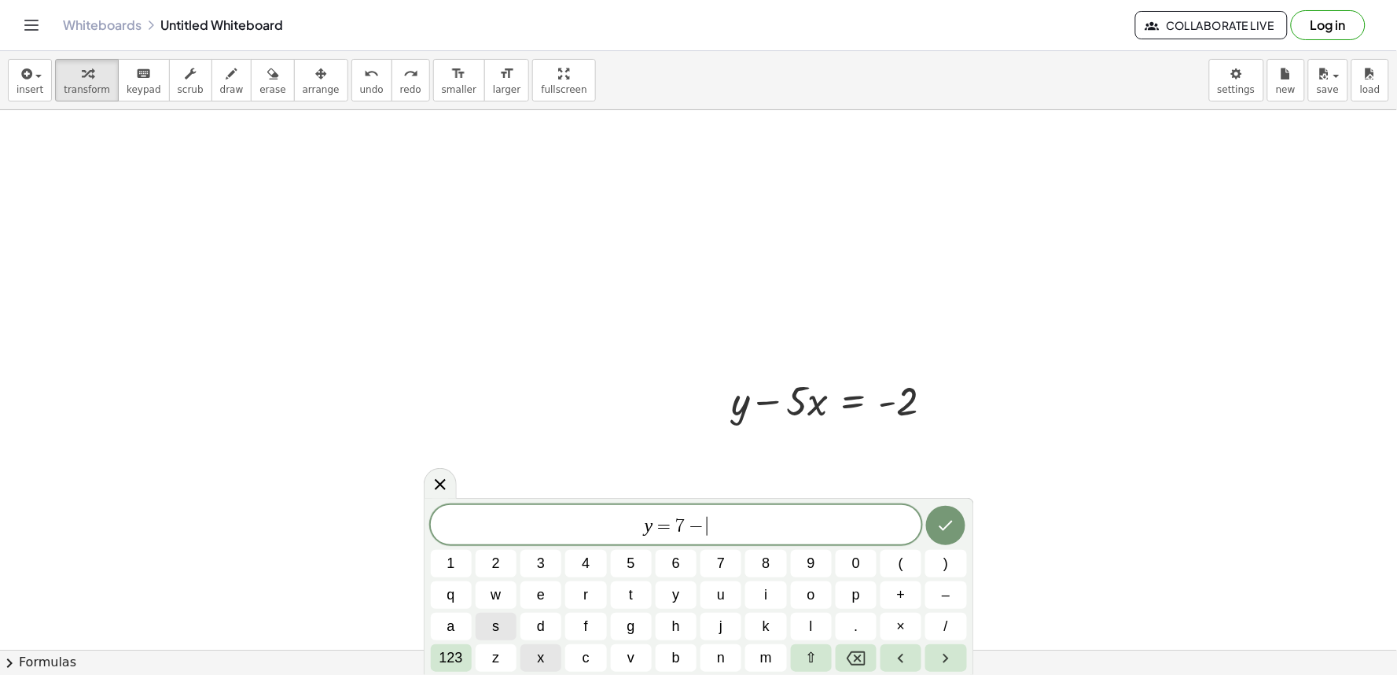
click at [554, 641] on div "y = 7 − ​ 1 2 3 4 5 6 7 8 9 0 ( ) q w e r t y u i o p + – a s d f g h j k l . ×…" at bounding box center [699, 588] width 536 height 167
click at [466, 662] on button "123" at bounding box center [451, 658] width 41 height 28
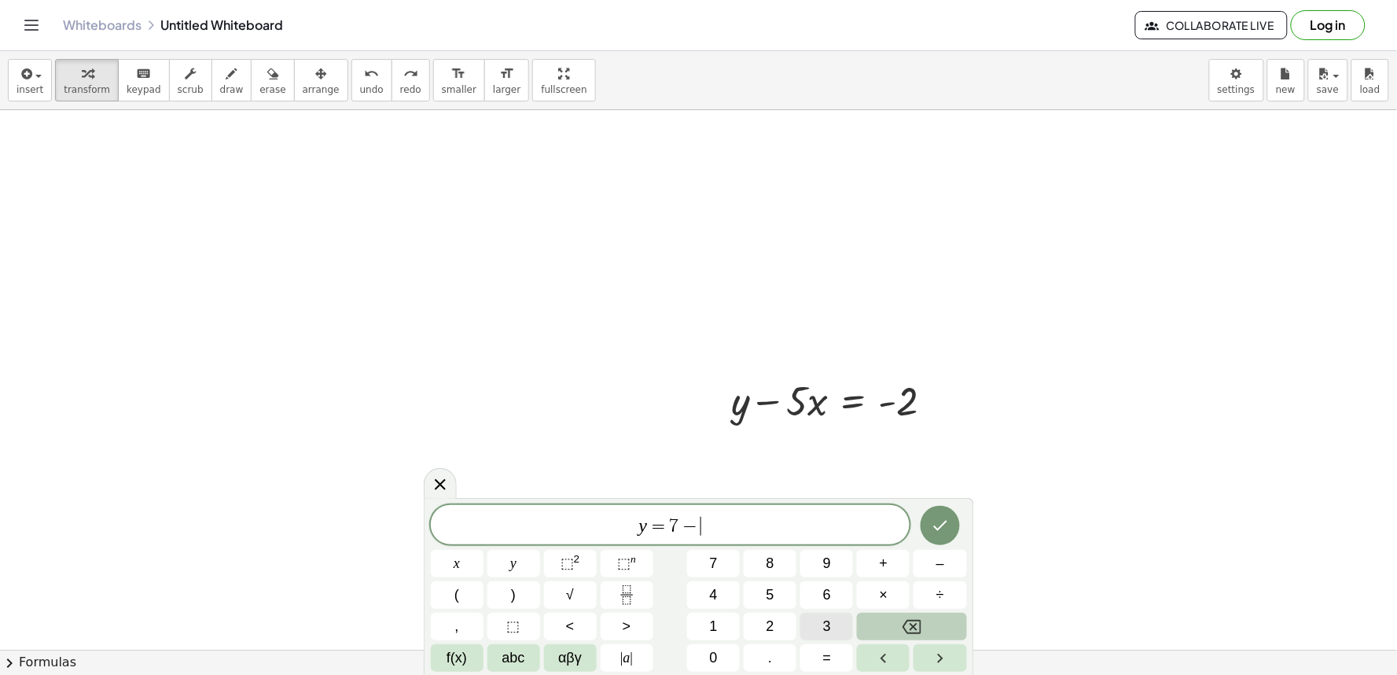
click at [830, 629] on span "3" at bounding box center [827, 626] width 8 height 21
click at [447, 654] on span "f(x)" at bounding box center [457, 657] width 20 height 21
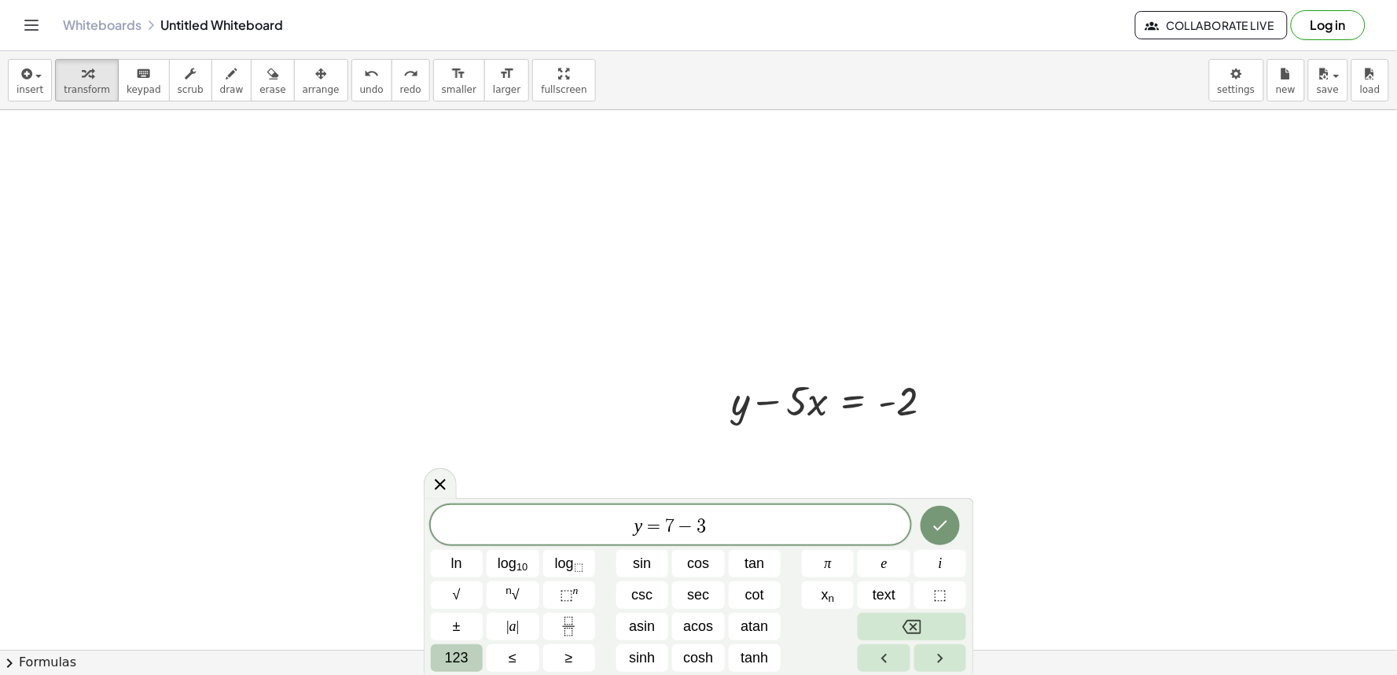
click at [475, 649] on button "123" at bounding box center [457, 658] width 53 height 28
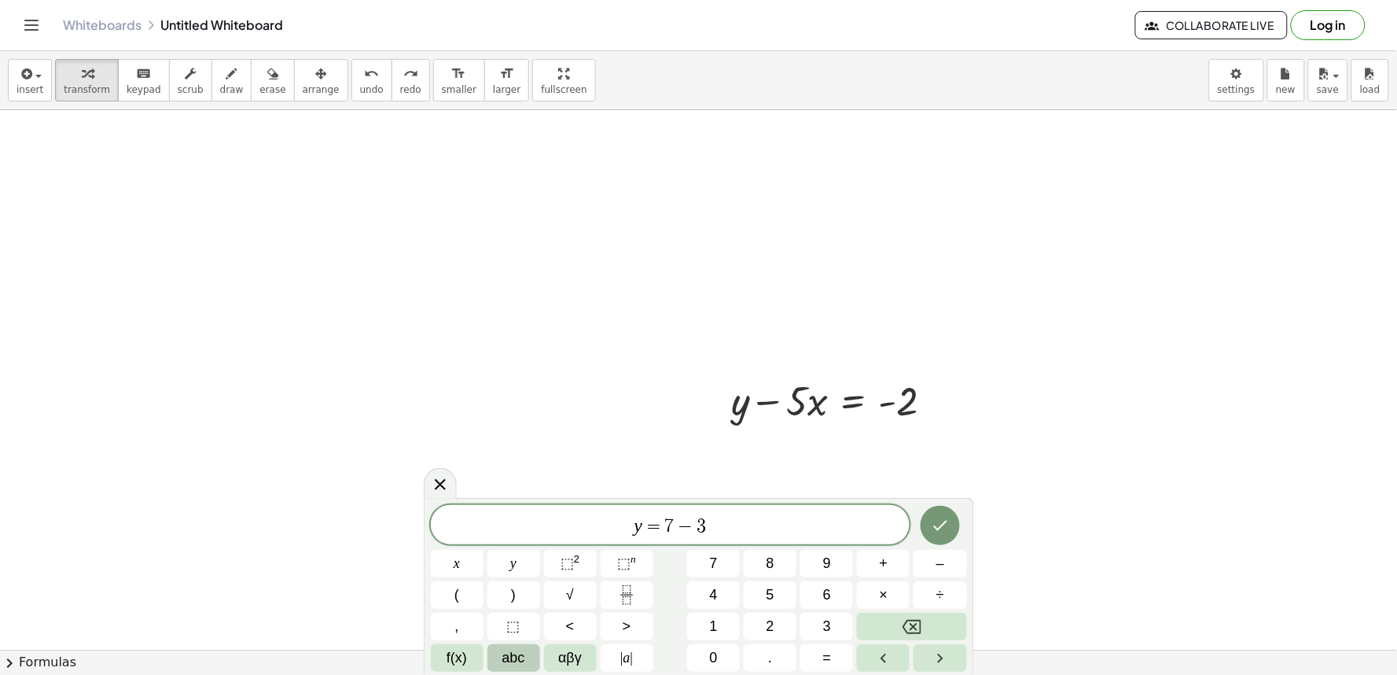
click at [535, 659] on button "abc" at bounding box center [514, 658] width 53 height 28
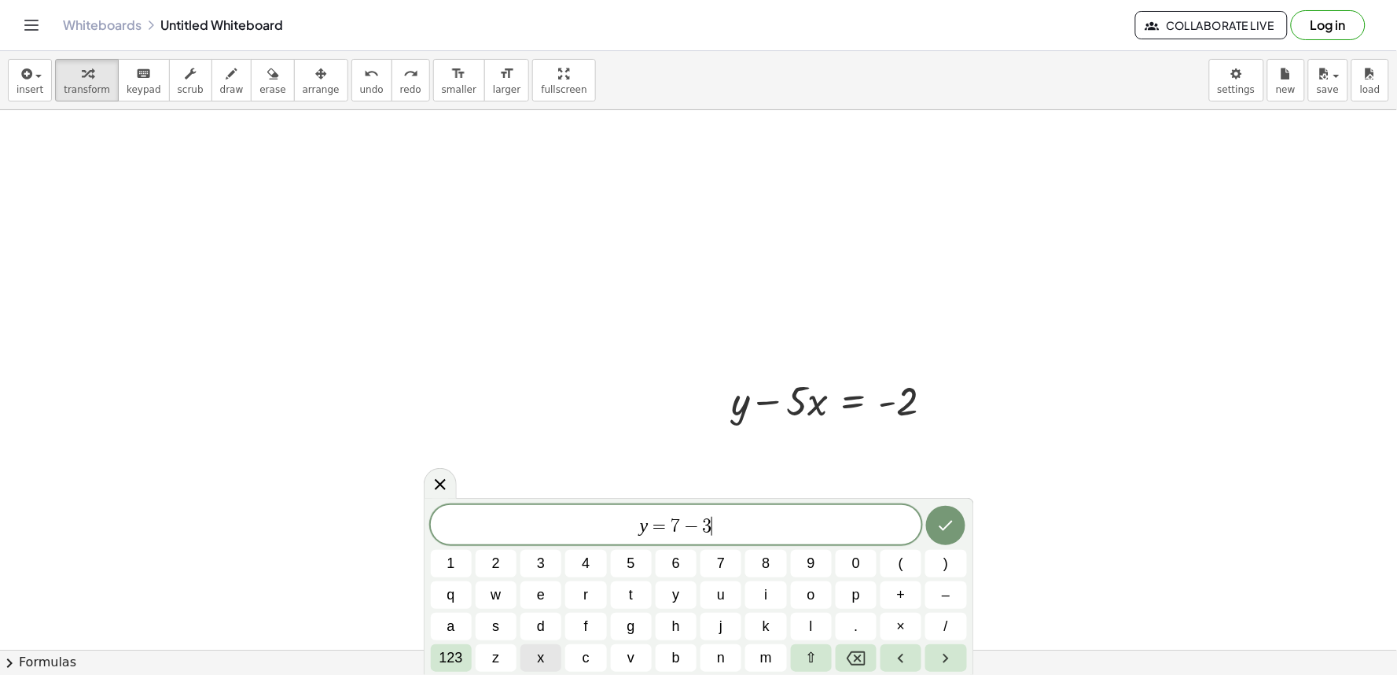
click at [559, 655] on button "x" at bounding box center [541, 658] width 41 height 28
click at [963, 532] on button "Done" at bounding box center [945, 525] width 39 height 39
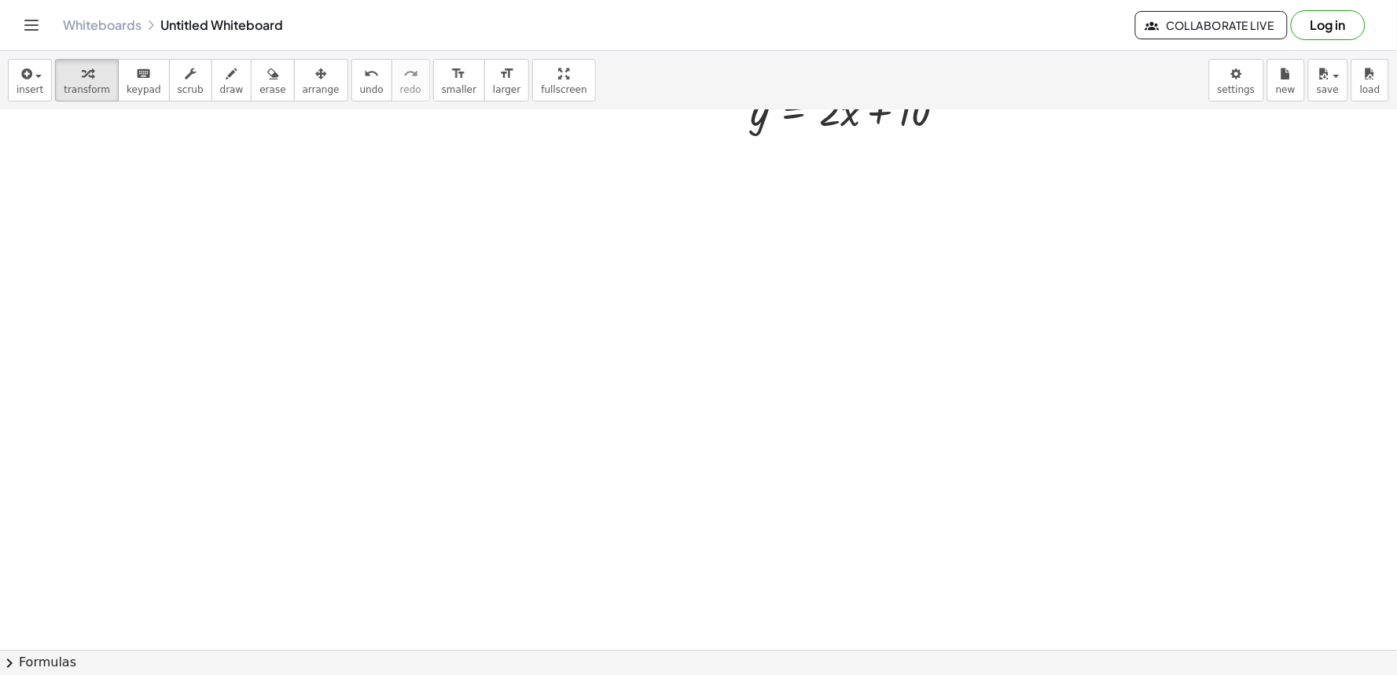
scroll to position [642, 0]
click at [234, 177] on div at bounding box center [698, 277] width 1397 height 1619
drag, startPoint x: 458, startPoint y: 230, endPoint x: 461, endPoint y: 241, distance: 10.5
click at [461, 241] on div at bounding box center [698, 277] width 1397 height 1619
drag, startPoint x: 485, startPoint y: 334, endPoint x: 505, endPoint y: 299, distance: 40.5
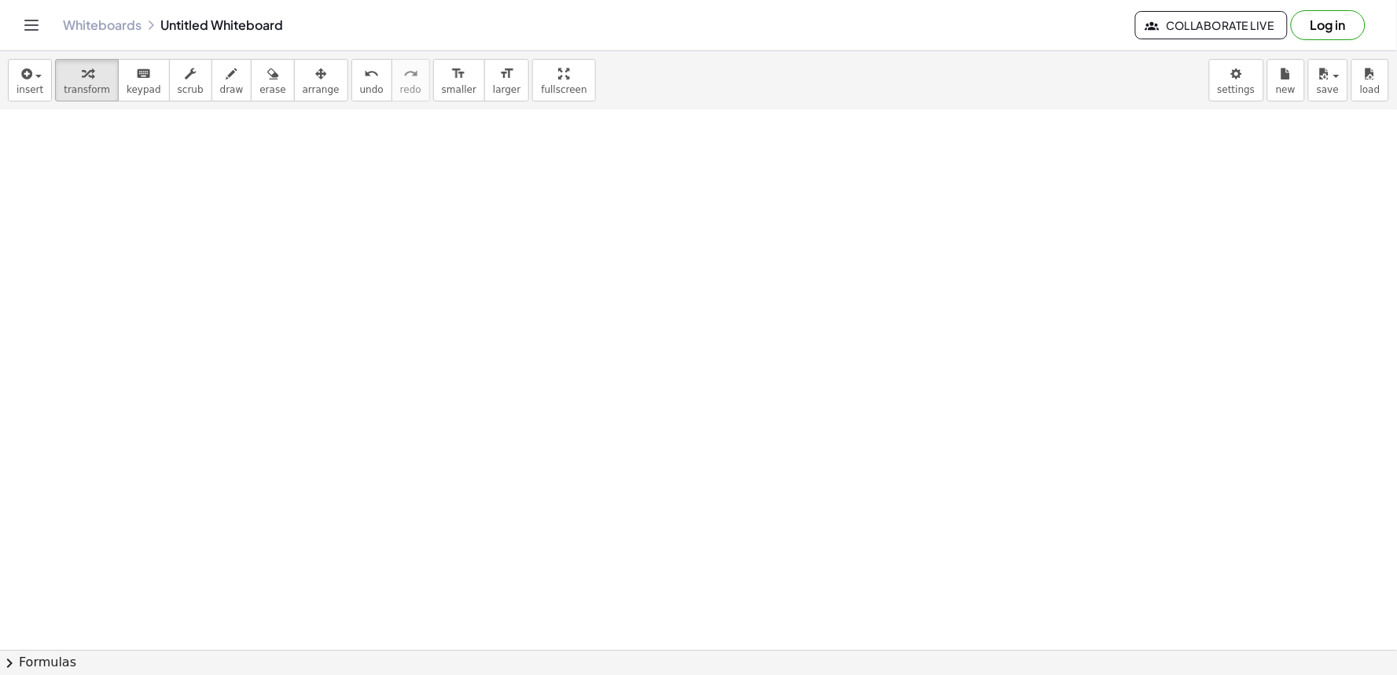
click at [490, 325] on div at bounding box center [698, 277] width 1397 height 1619
drag, startPoint x: 505, startPoint y: 299, endPoint x: 515, endPoint y: 281, distance: 20.8
click at [506, 297] on div at bounding box center [698, 277] width 1397 height 1619
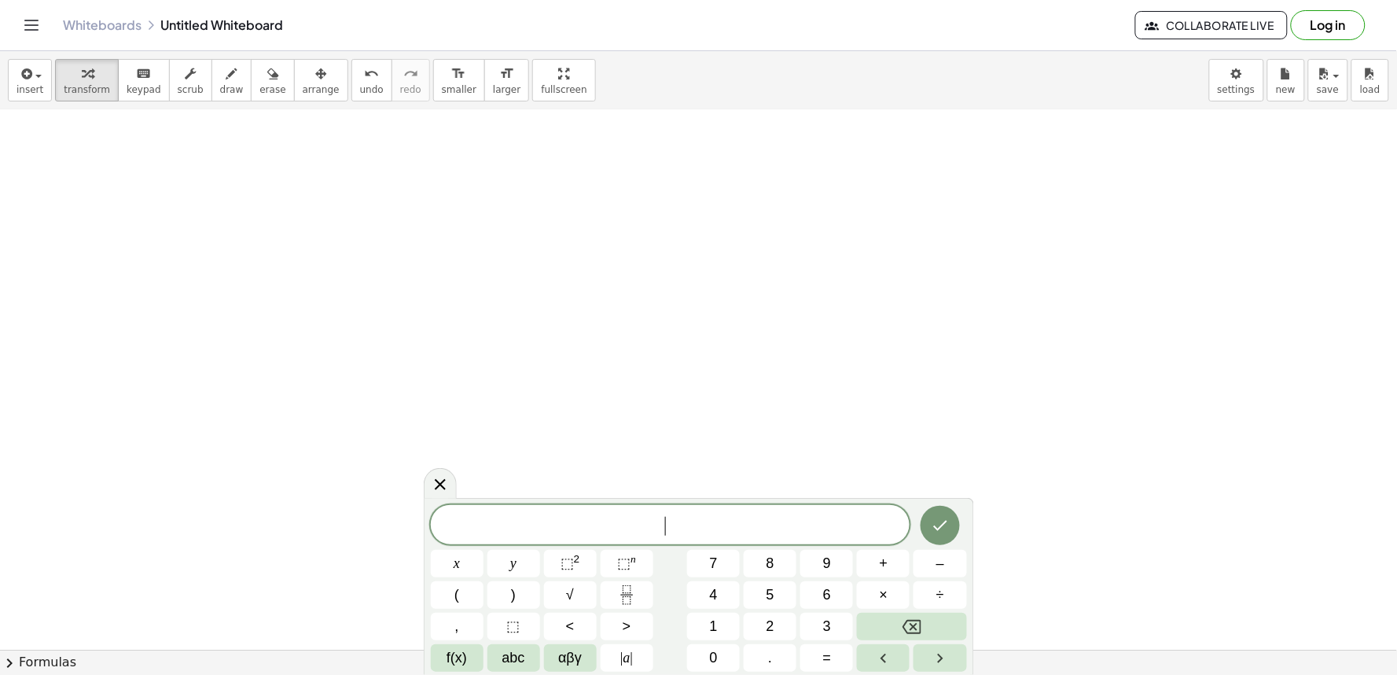
click at [515, 281] on div at bounding box center [698, 277] width 1397 height 1619
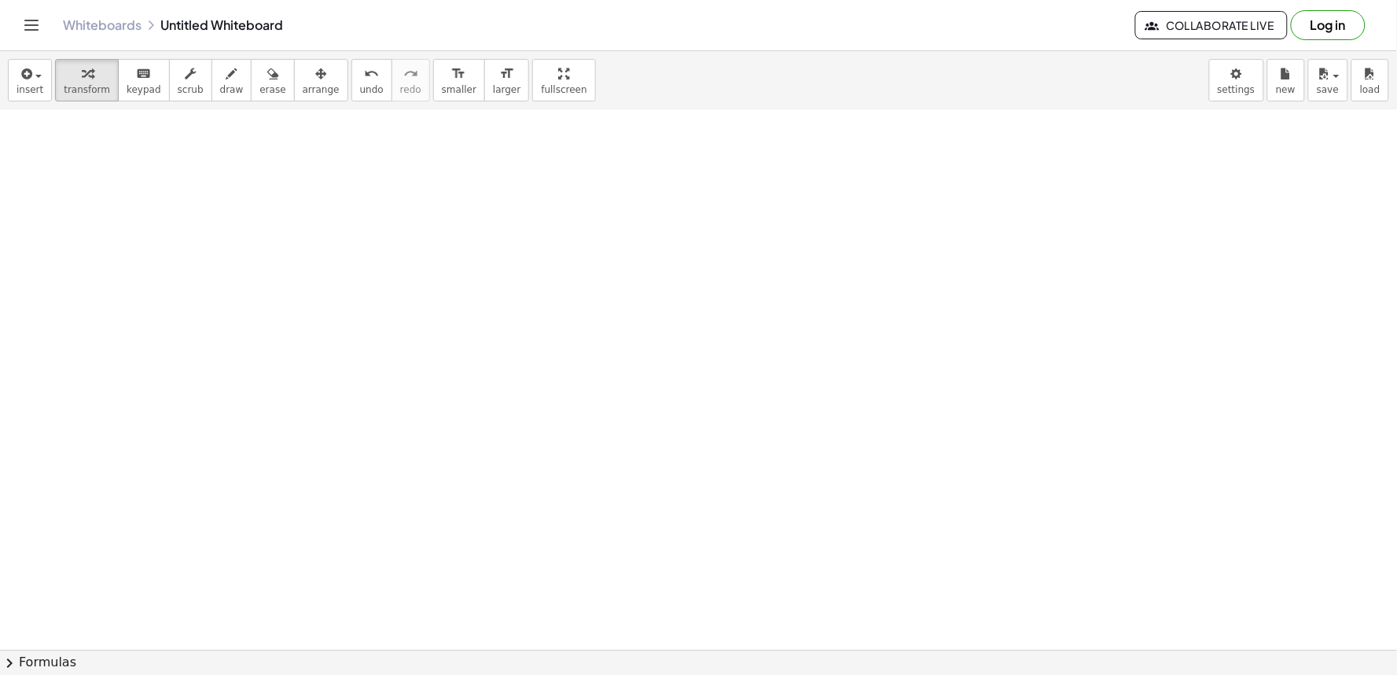
click at [555, 312] on div at bounding box center [698, 277] width 1397 height 1619
click at [570, 313] on div at bounding box center [698, 277] width 1397 height 1619
click at [635, 384] on div at bounding box center [698, 277] width 1397 height 1619
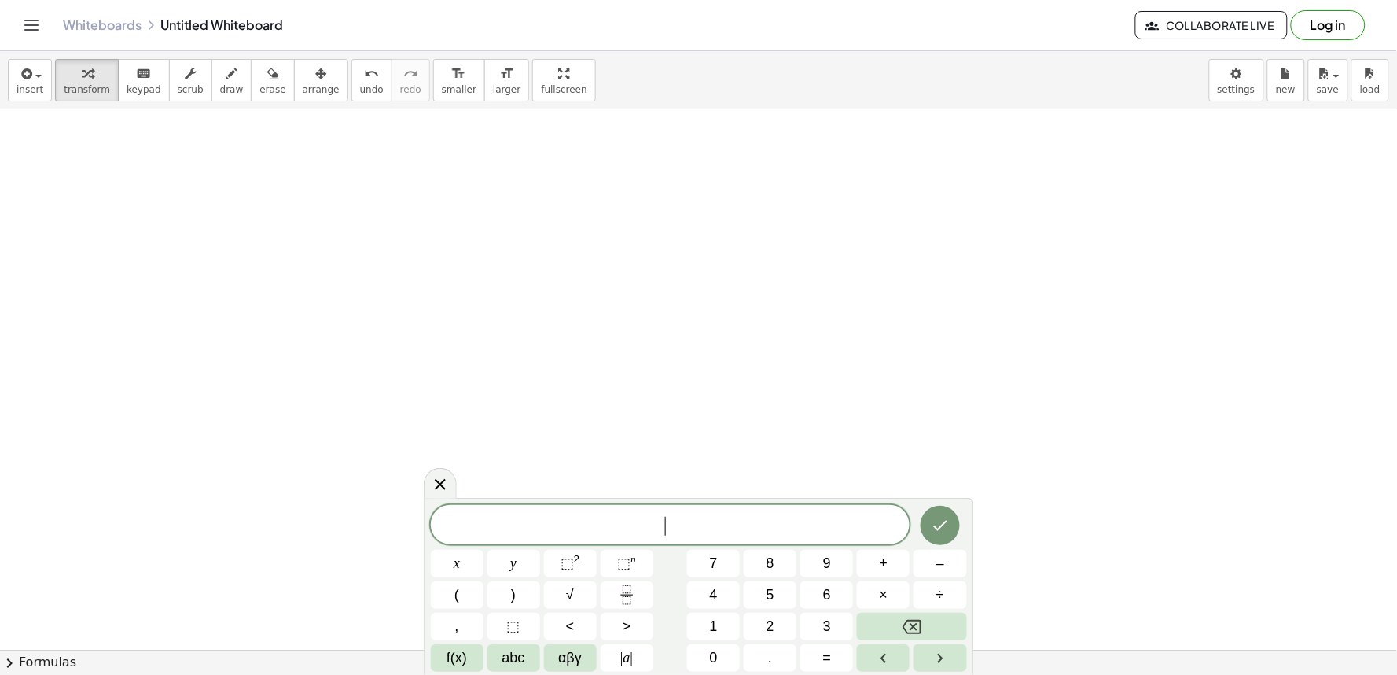
drag, startPoint x: 635, startPoint y: 384, endPoint x: 634, endPoint y: 401, distance: 17.4
click at [634, 401] on div at bounding box center [698, 277] width 1397 height 1619
click at [838, 634] on button "3" at bounding box center [827, 627] width 53 height 28
click at [499, 670] on button "abc" at bounding box center [514, 658] width 53 height 28
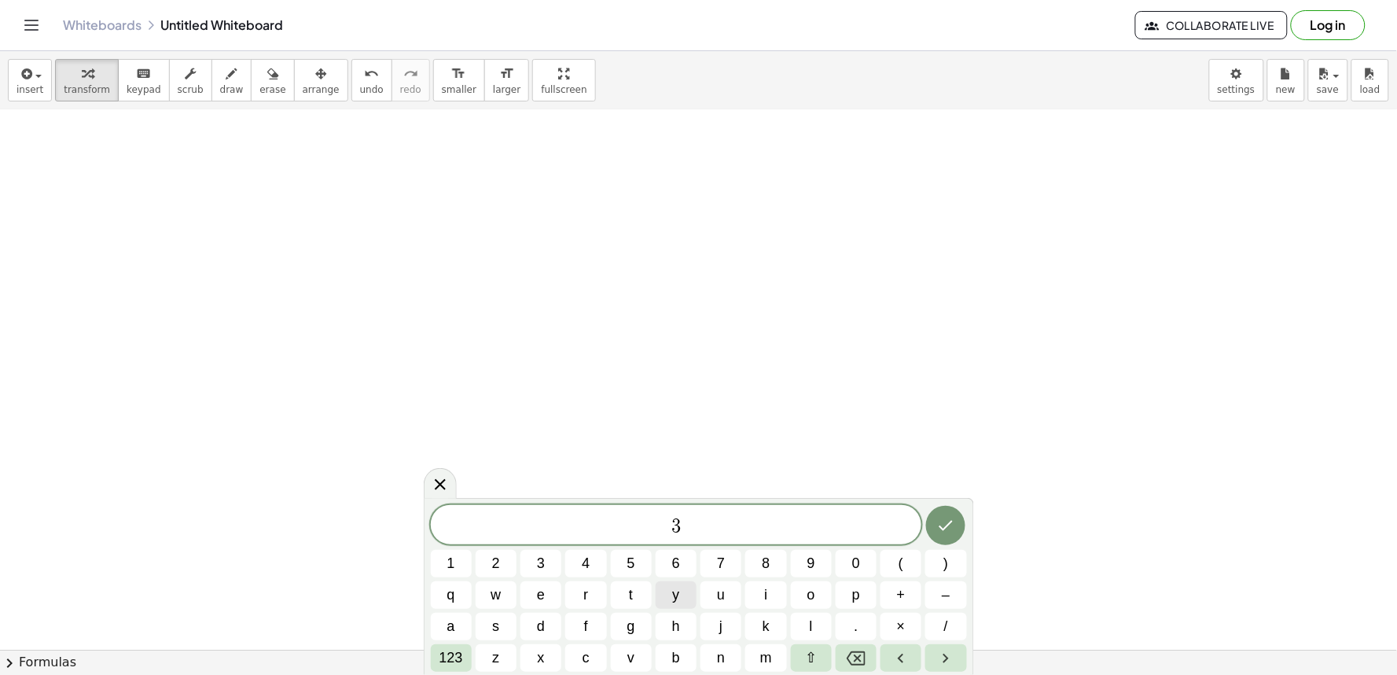
click at [683, 603] on button "y" at bounding box center [676, 595] width 41 height 28
click at [451, 655] on span "123" at bounding box center [452, 657] width 24 height 21
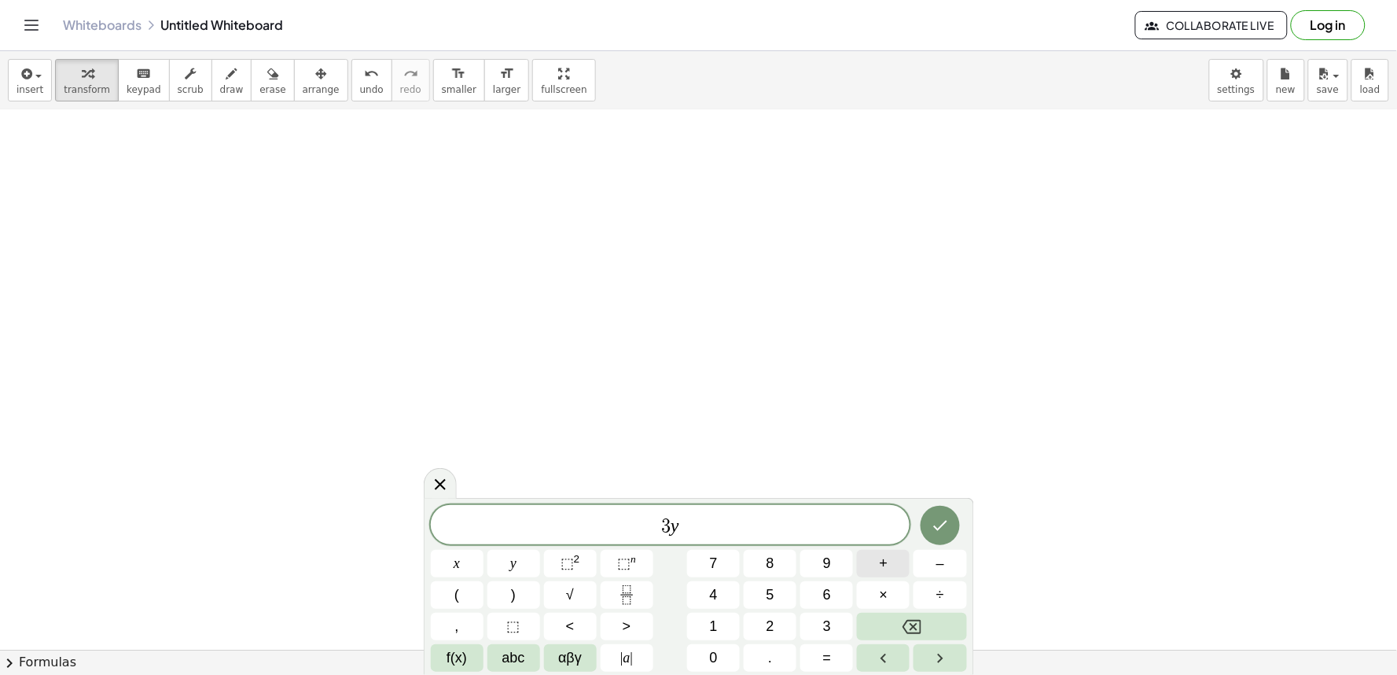
click at [875, 571] on button "+" at bounding box center [883, 564] width 53 height 28
click at [716, 617] on span "1" at bounding box center [714, 626] width 8 height 21
click at [785, 629] on button "2" at bounding box center [770, 627] width 53 height 28
click at [506, 665] on span "abc" at bounding box center [514, 657] width 23 height 21
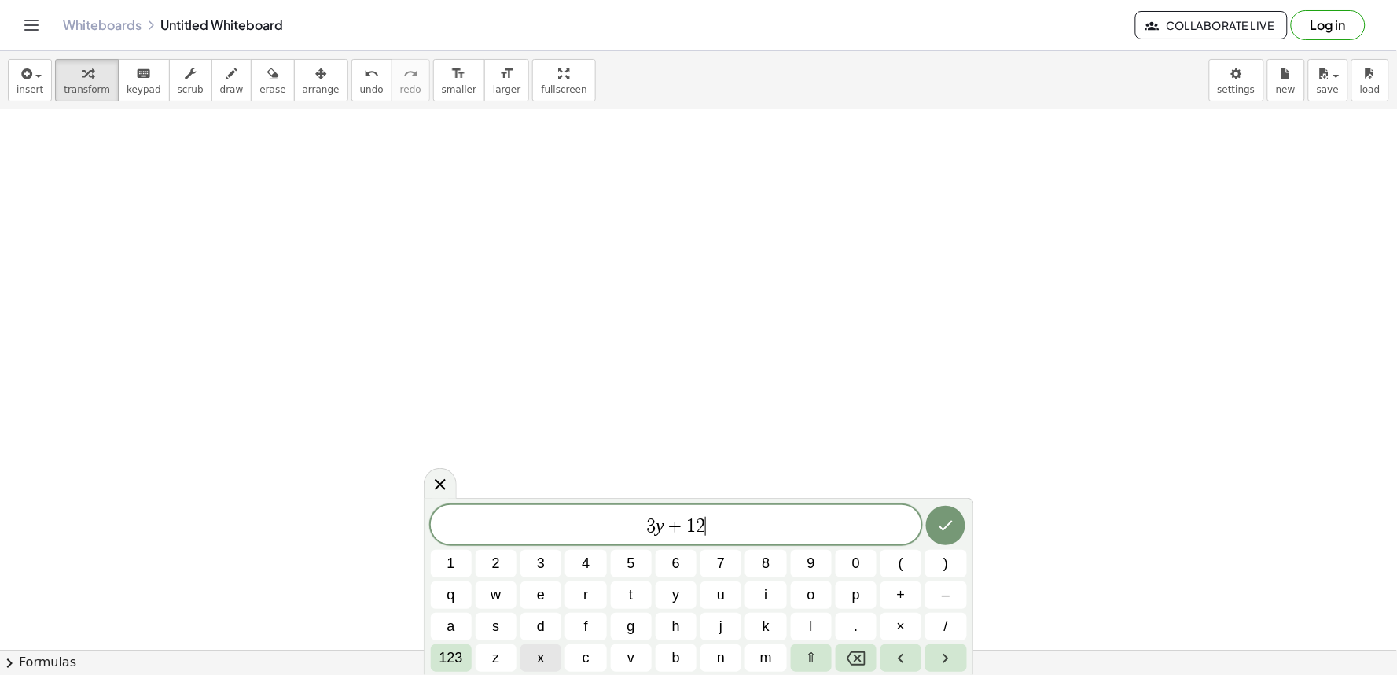
click at [555, 649] on button "x" at bounding box center [541, 658] width 41 height 28
click at [446, 667] on span "123" at bounding box center [452, 657] width 24 height 21
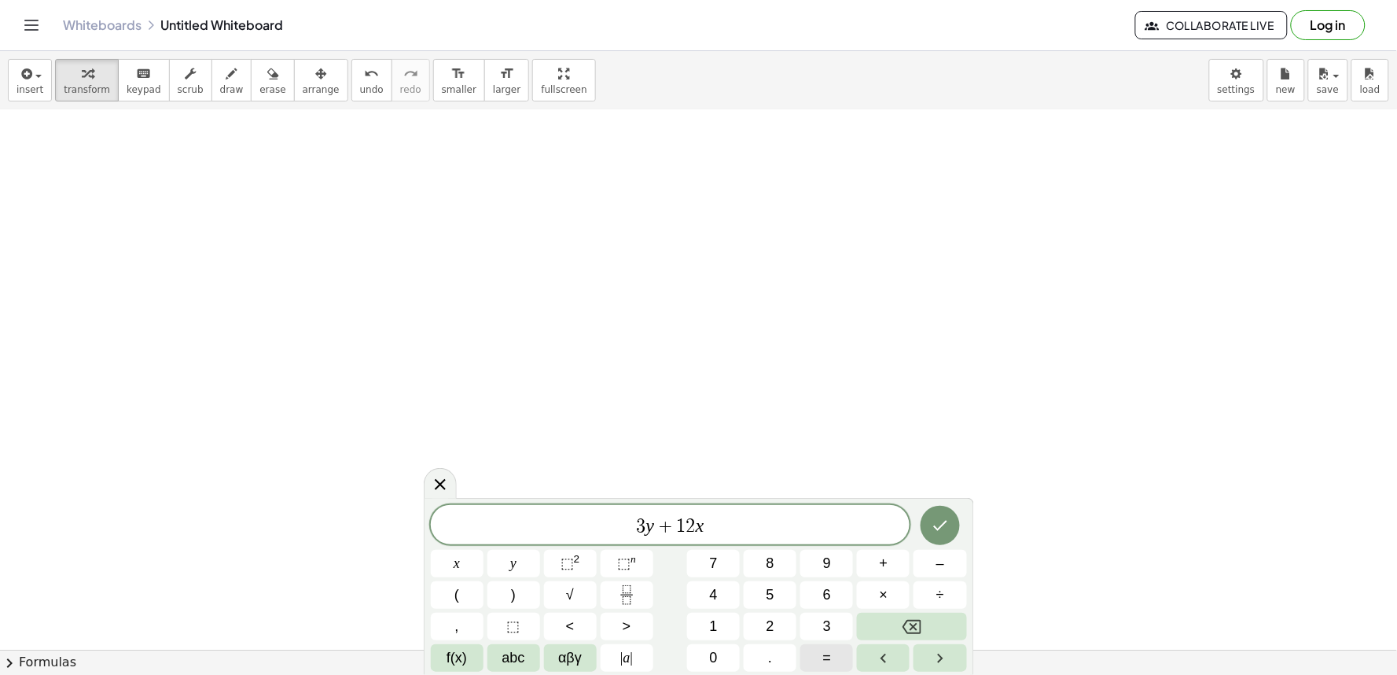
click at [826, 654] on span "=" at bounding box center [827, 657] width 9 height 21
click at [711, 621] on span "1" at bounding box center [714, 626] width 8 height 21
click at [716, 653] on span "0" at bounding box center [714, 657] width 8 height 21
click at [955, 529] on button "Done" at bounding box center [940, 525] width 39 height 39
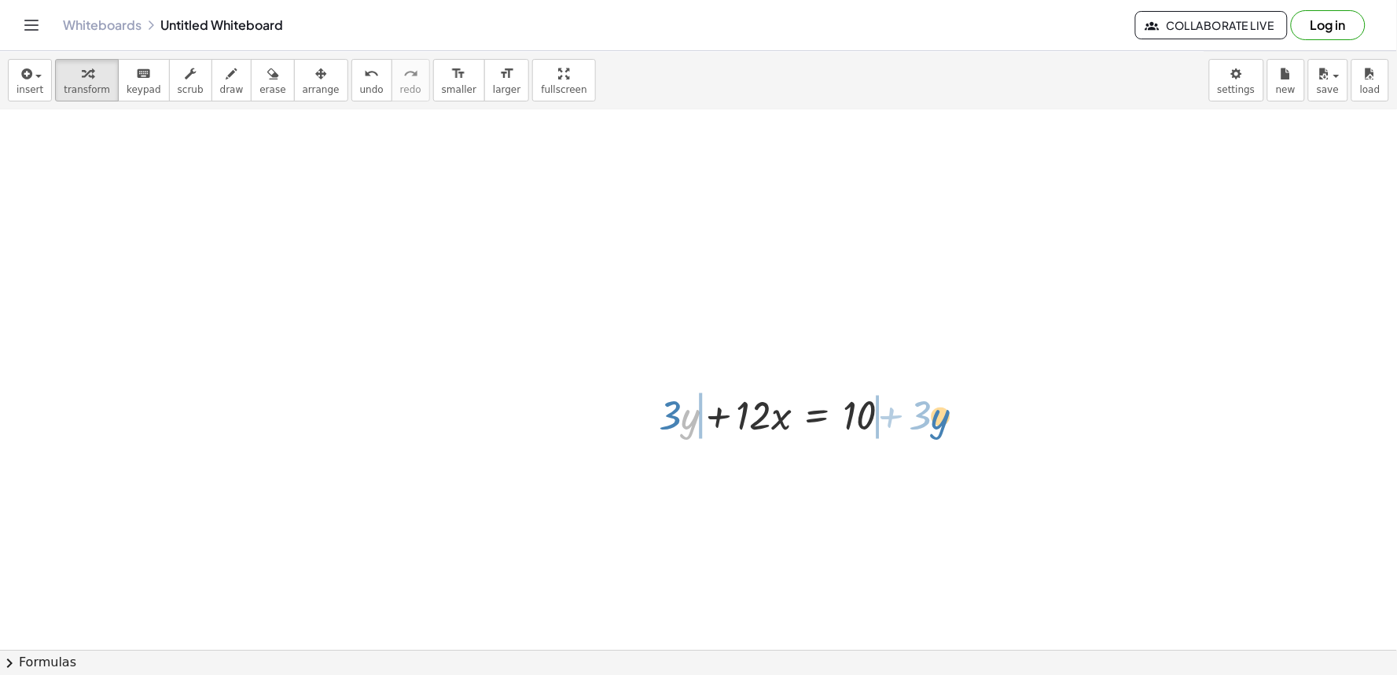
drag, startPoint x: 686, startPoint y: 422, endPoint x: 936, endPoint y: 422, distance: 250.1
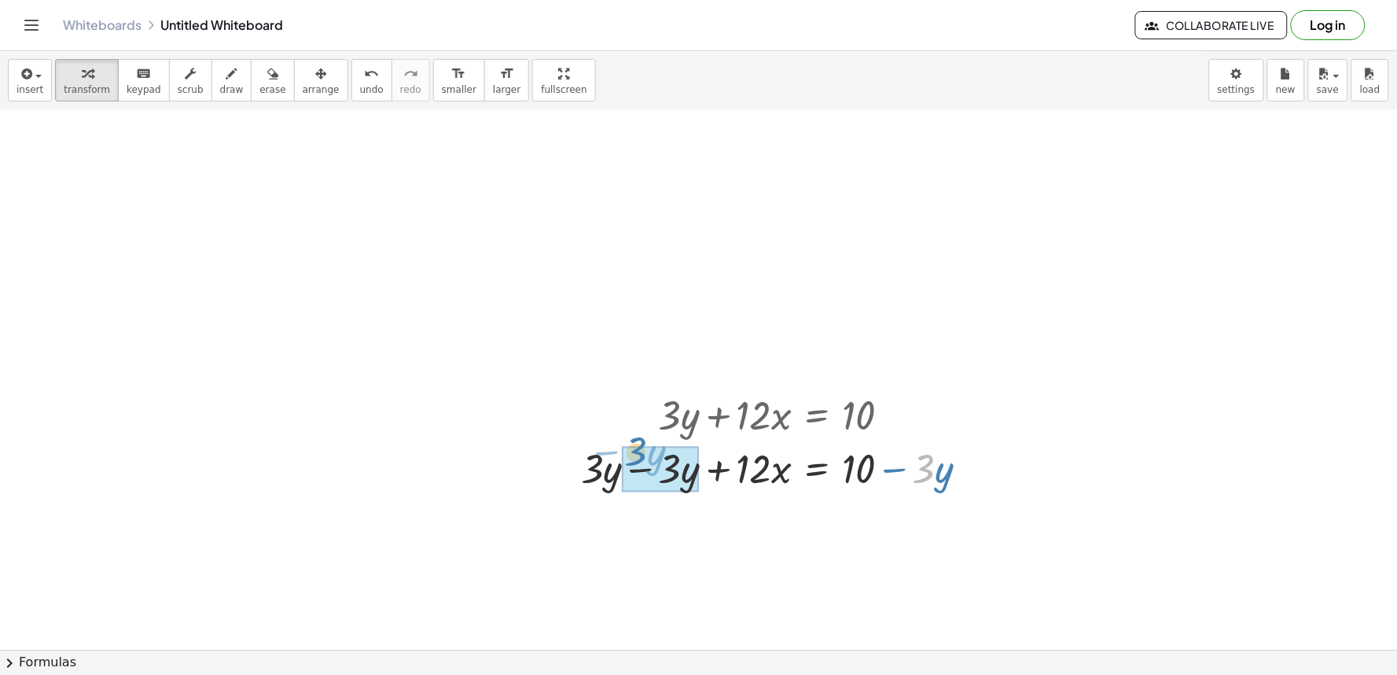
drag, startPoint x: 926, startPoint y: 481, endPoint x: 643, endPoint y: 465, distance: 283.6
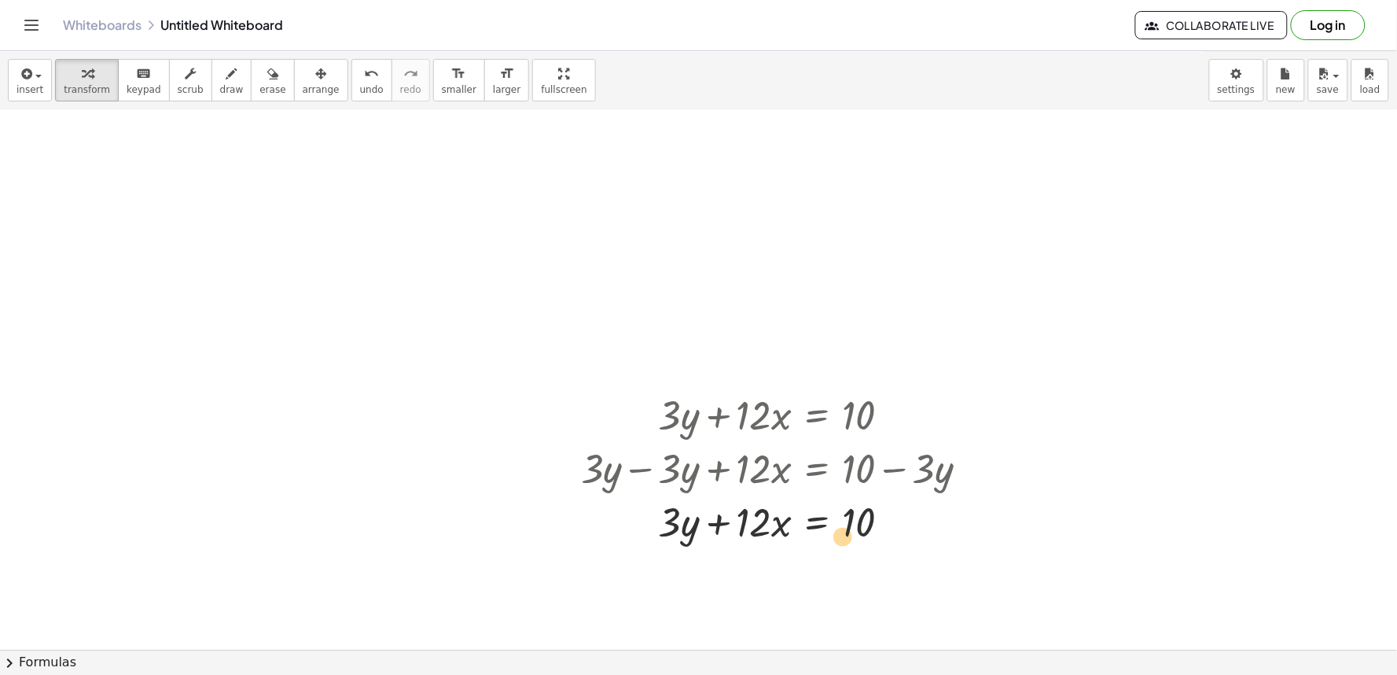
drag, startPoint x: 727, startPoint y: 517, endPoint x: 773, endPoint y: 524, distance: 46.0
click at [775, 524] on div at bounding box center [781, 521] width 416 height 53
drag, startPoint x: 738, startPoint y: 525, endPoint x: 914, endPoint y: 533, distance: 176.4
click at [914, 533] on div at bounding box center [781, 521] width 416 height 53
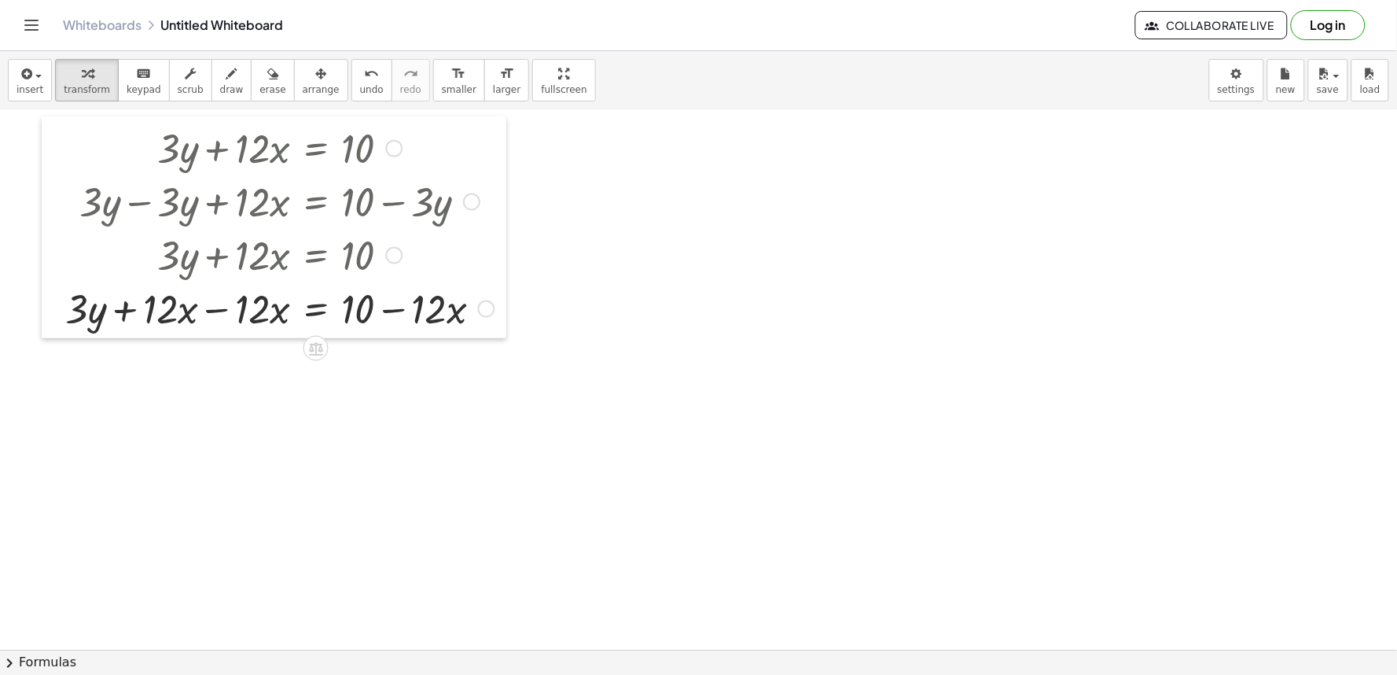
drag, startPoint x: 561, startPoint y: 572, endPoint x: 58, endPoint y: 304, distance: 569.2
click at [58, 304] on div at bounding box center [54, 227] width 24 height 222
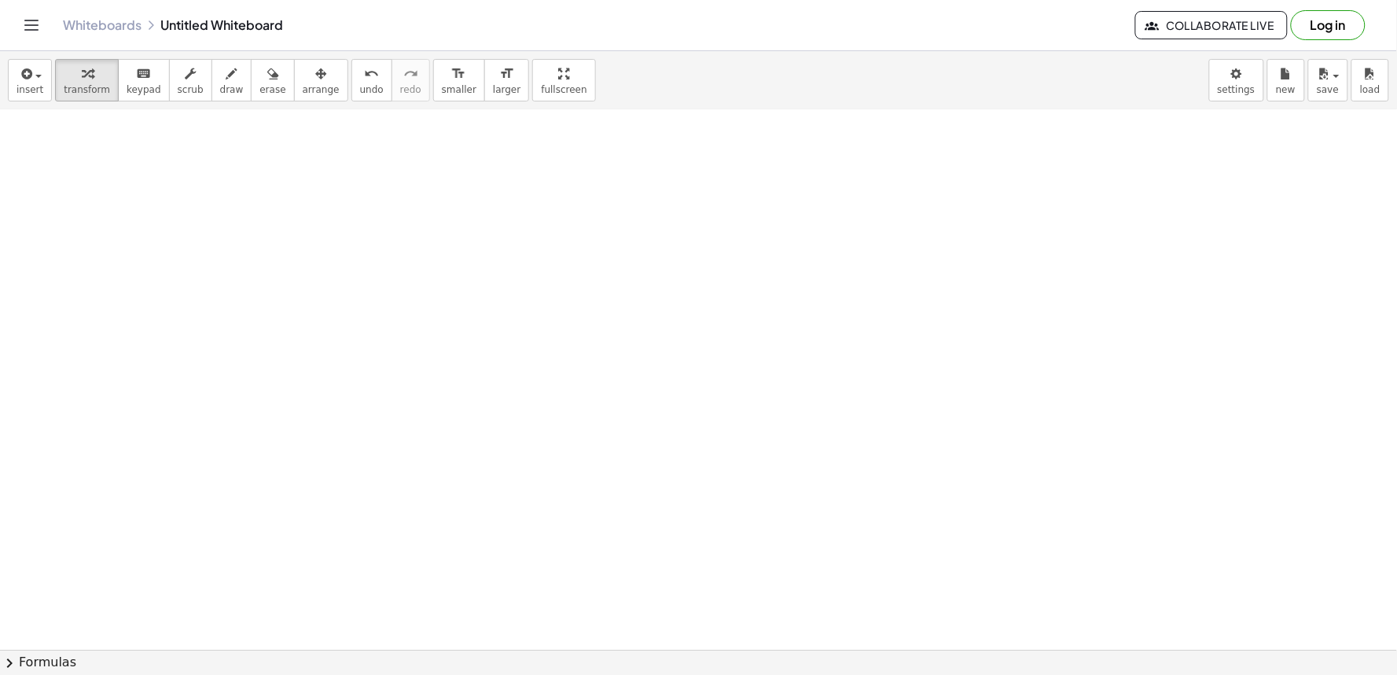
scroll to position [1079, 0]
drag, startPoint x: 941, startPoint y: 377, endPoint x: 958, endPoint y: 370, distance: 19.0
click at [948, 374] on div at bounding box center [698, 111] width 1397 height 2160
drag, startPoint x: 757, startPoint y: 429, endPoint x: 879, endPoint y: 429, distance: 122.7
click at [758, 429] on div at bounding box center [698, 111] width 1397 height 2160
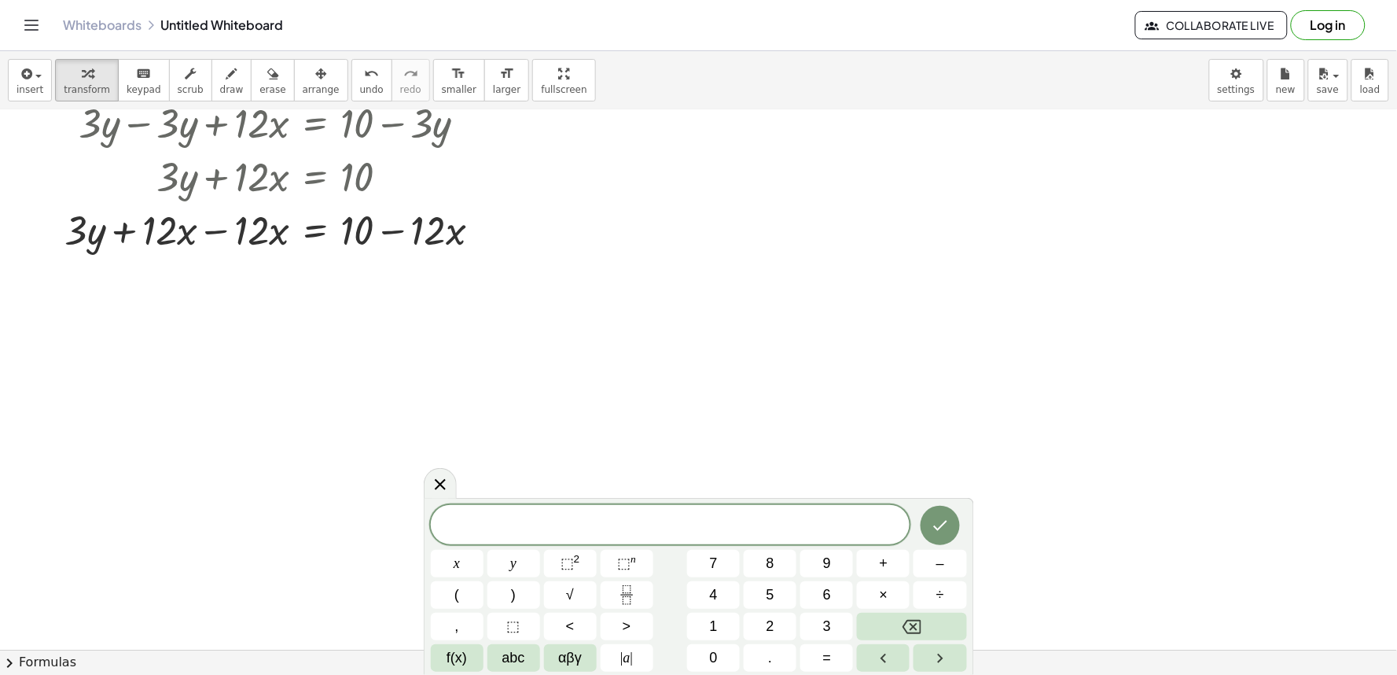
scroll to position [0, 0]
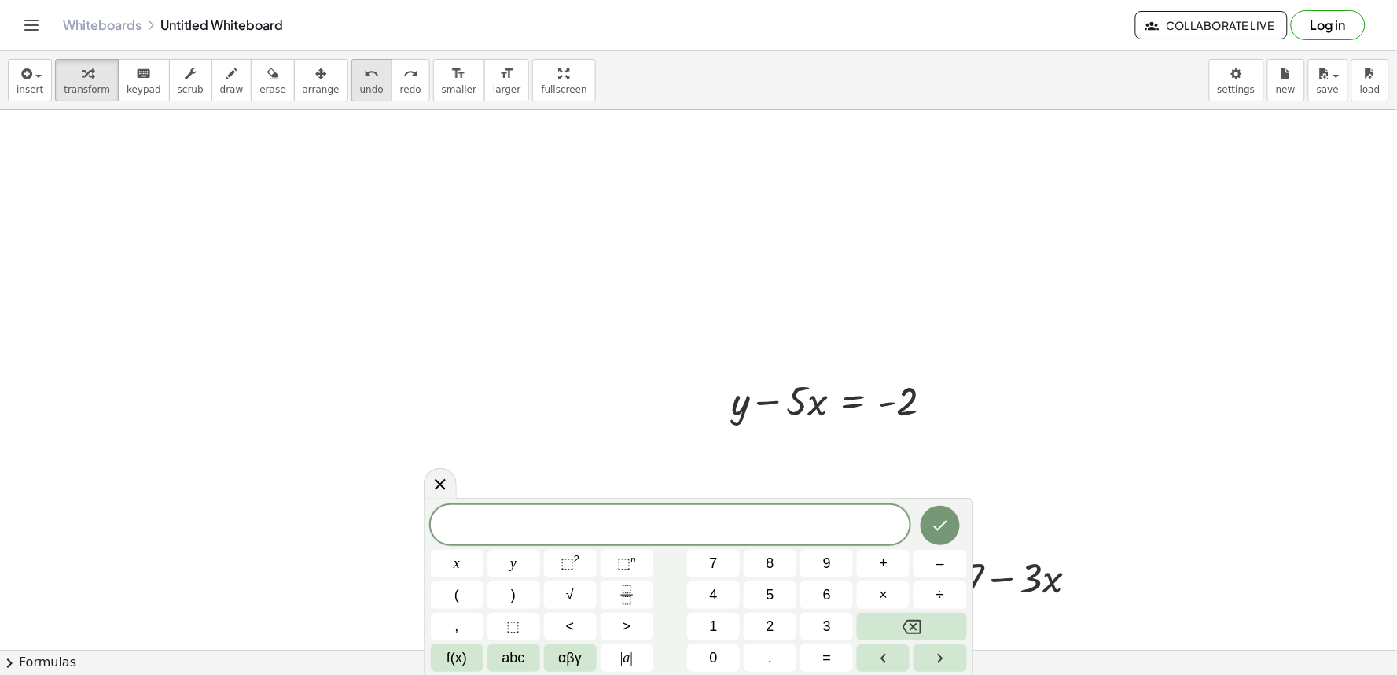
click at [360, 91] on span "undo" at bounding box center [372, 89] width 24 height 11
click at [437, 495] on div at bounding box center [440, 482] width 33 height 31
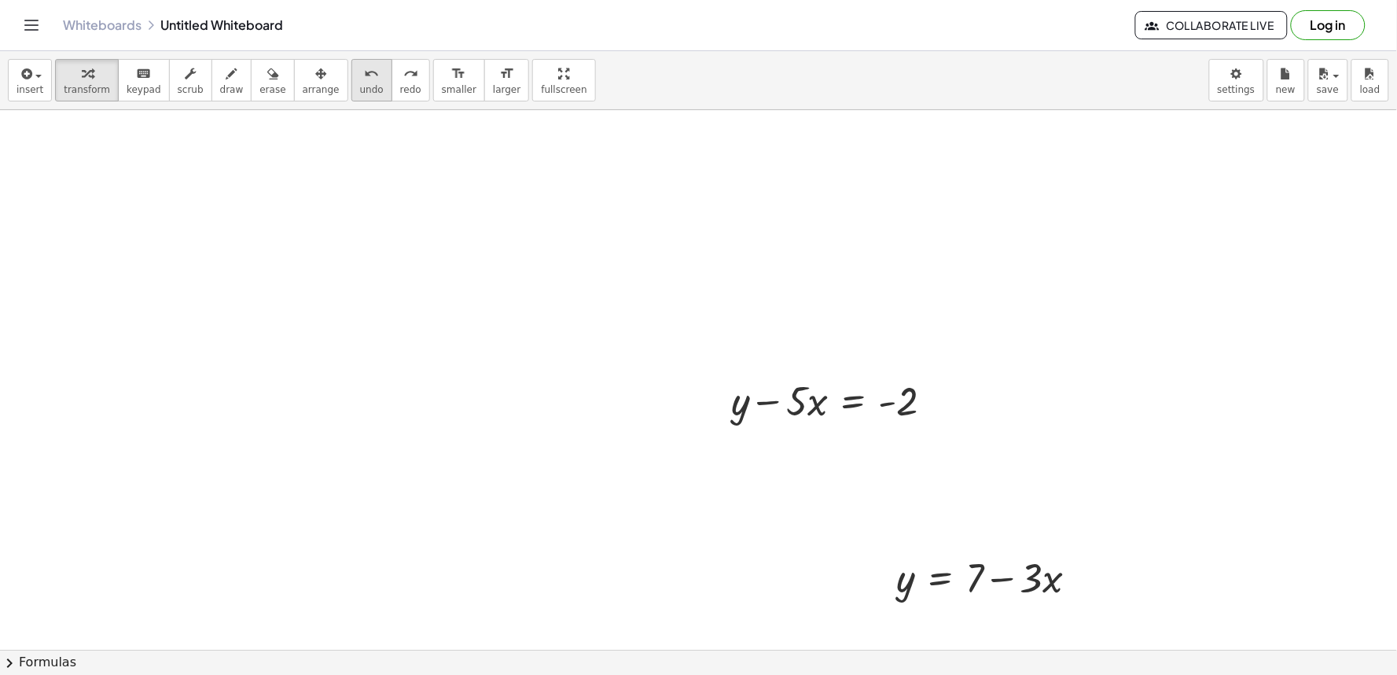
click at [364, 75] on icon "undo" at bounding box center [371, 73] width 15 height 19
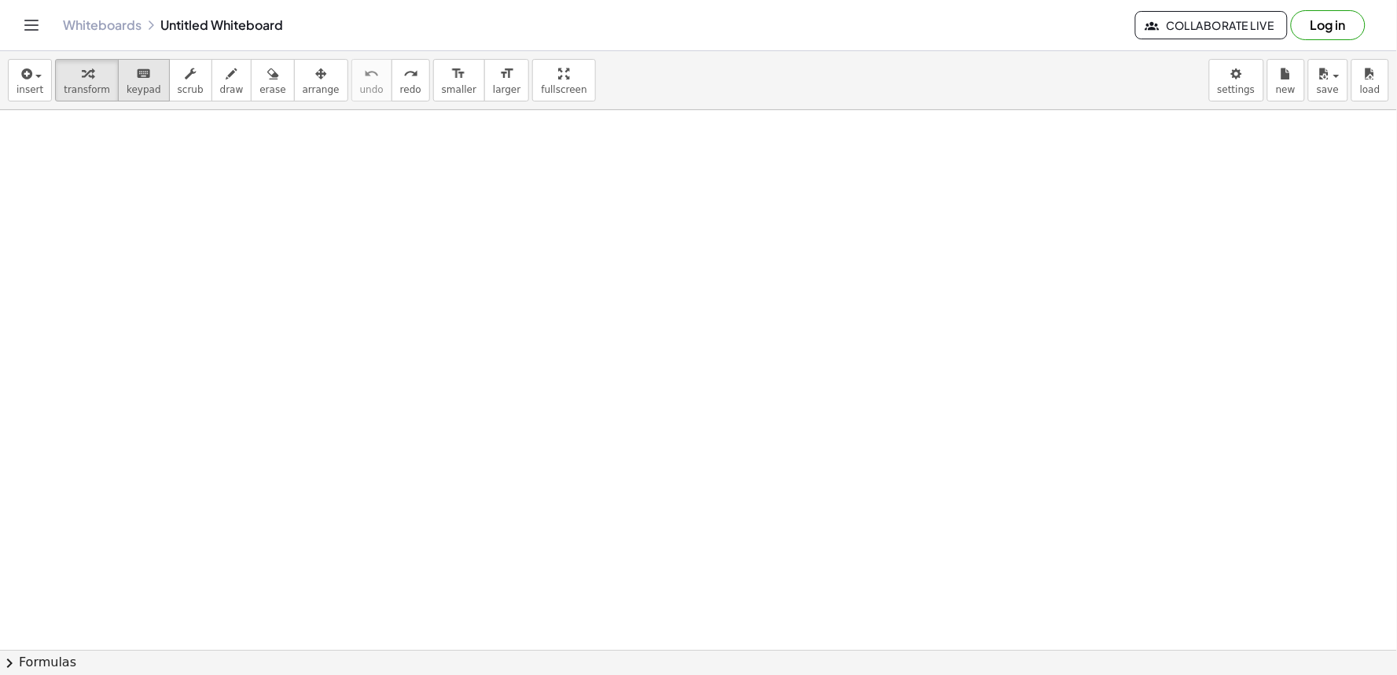
click at [127, 89] on span "keypad" at bounding box center [144, 89] width 35 height 11
click at [74, 87] on span "transform" at bounding box center [87, 89] width 46 height 11
click at [136, 71] on icon "keyboard" at bounding box center [143, 73] width 15 height 19
click at [82, 64] on icon "button" at bounding box center [87, 73] width 11 height 19
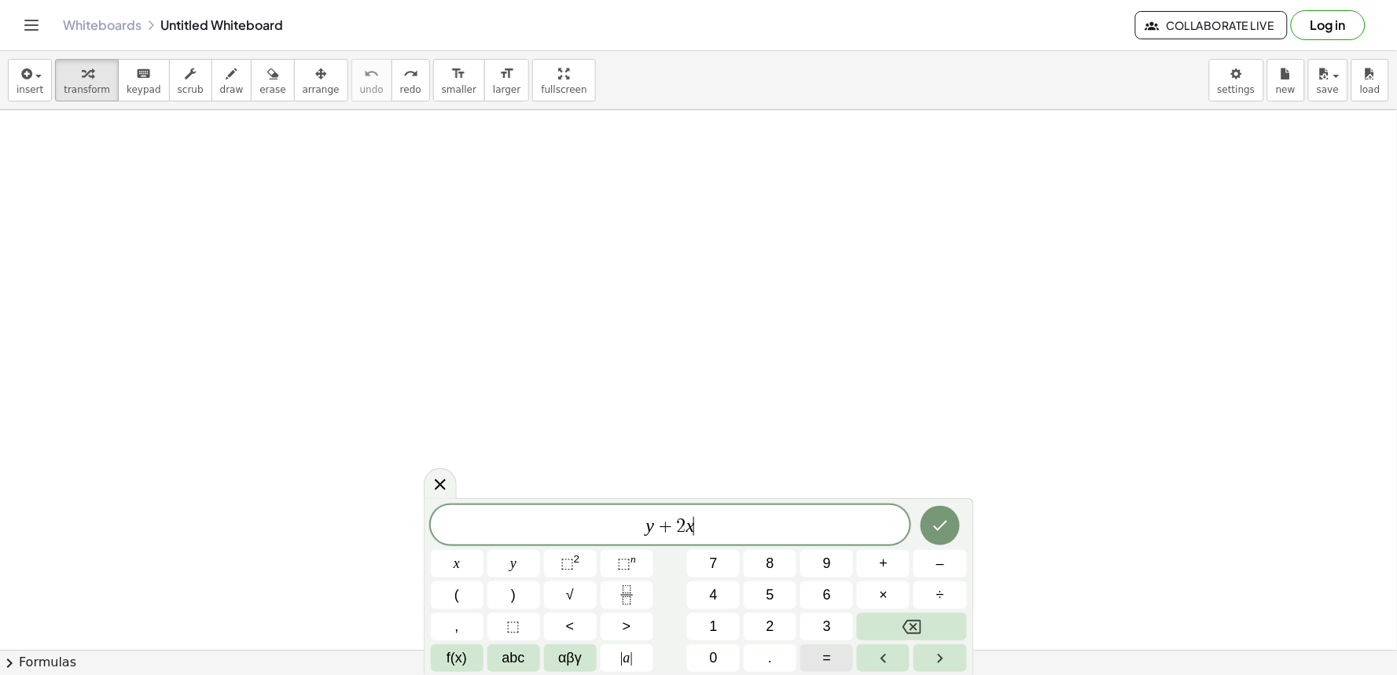
click at [838, 654] on button "=" at bounding box center [827, 658] width 53 height 28
click at [959, 523] on button "Done" at bounding box center [940, 525] width 39 height 39
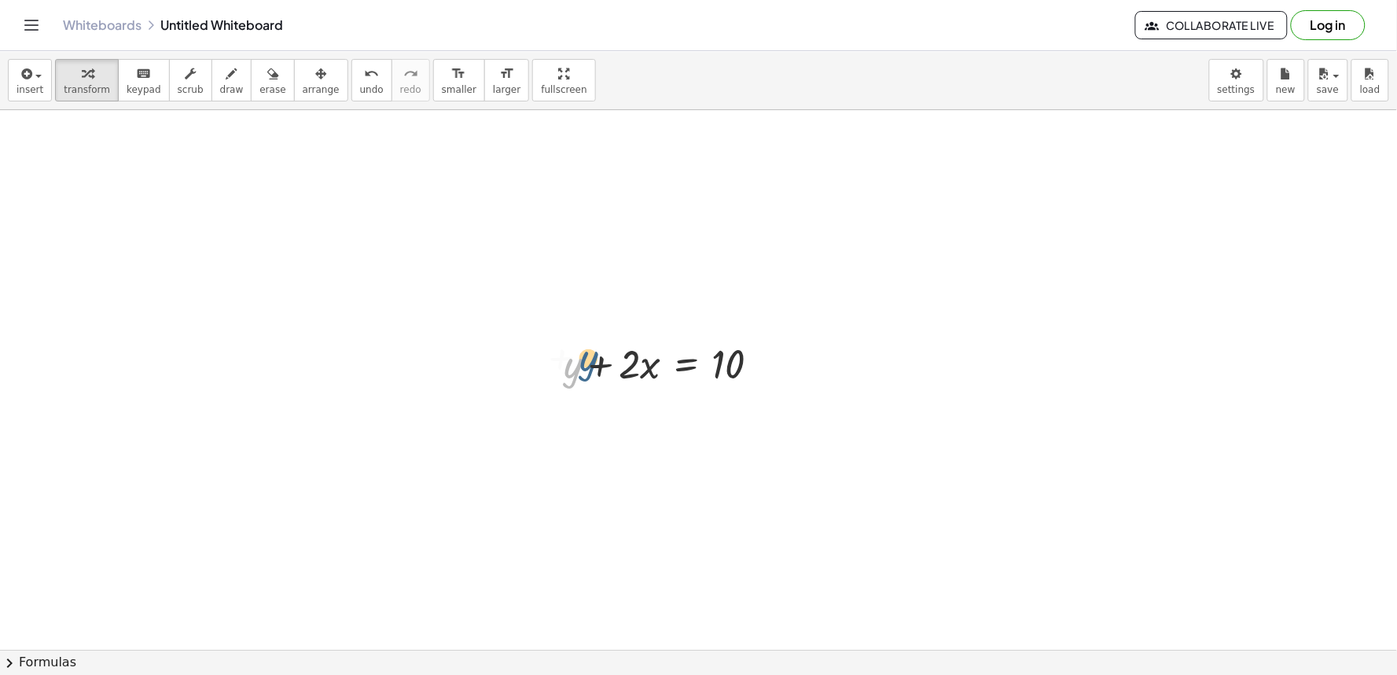
drag, startPoint x: 579, startPoint y: 365, endPoint x: 1033, endPoint y: 672, distance: 548.8
click at [657, 359] on div at bounding box center [668, 362] width 224 height 53
click at [359, 79] on button "undo undo" at bounding box center [372, 80] width 41 height 42
drag, startPoint x: 626, startPoint y: 357, endPoint x: 790, endPoint y: 360, distance: 164.4
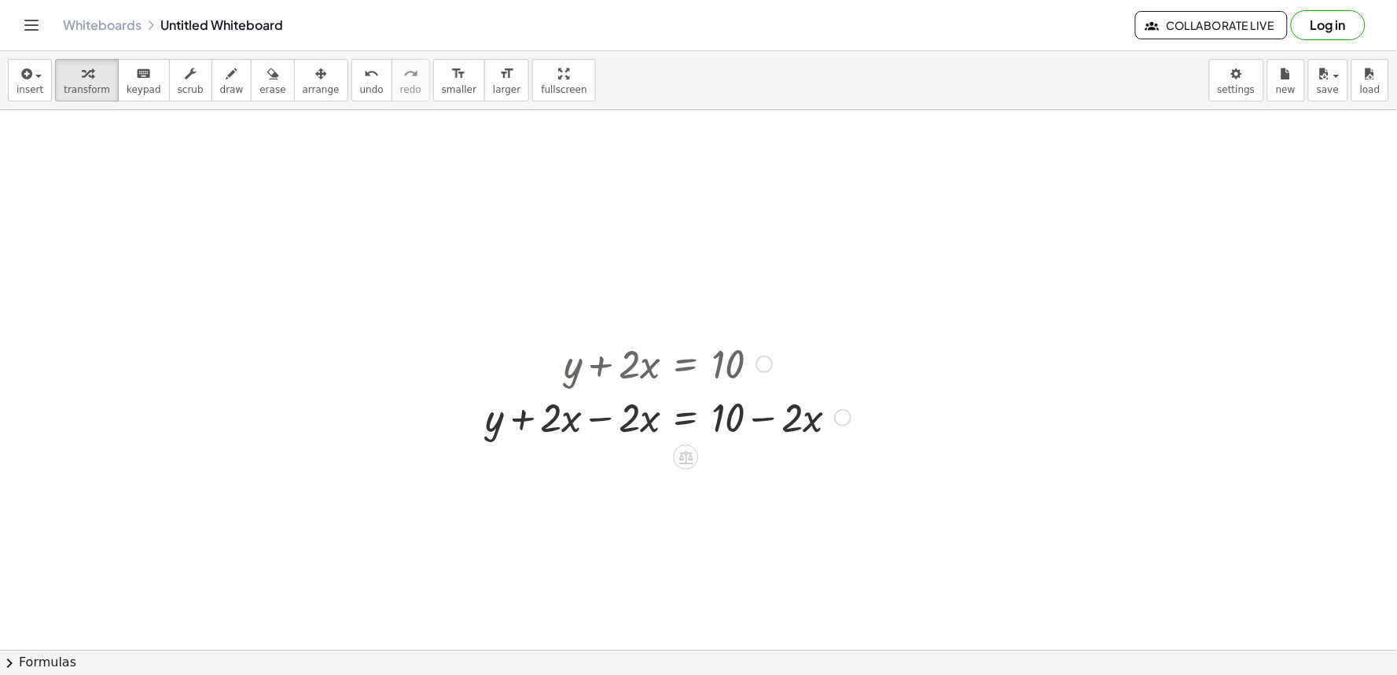
click at [547, 414] on div at bounding box center [667, 415] width 381 height 53
click at [630, 418] on div at bounding box center [667, 415] width 381 height 53
drag, startPoint x: 557, startPoint y: 428, endPoint x: 662, endPoint y: 413, distance: 106.4
click at [662, 413] on div at bounding box center [667, 415] width 381 height 53
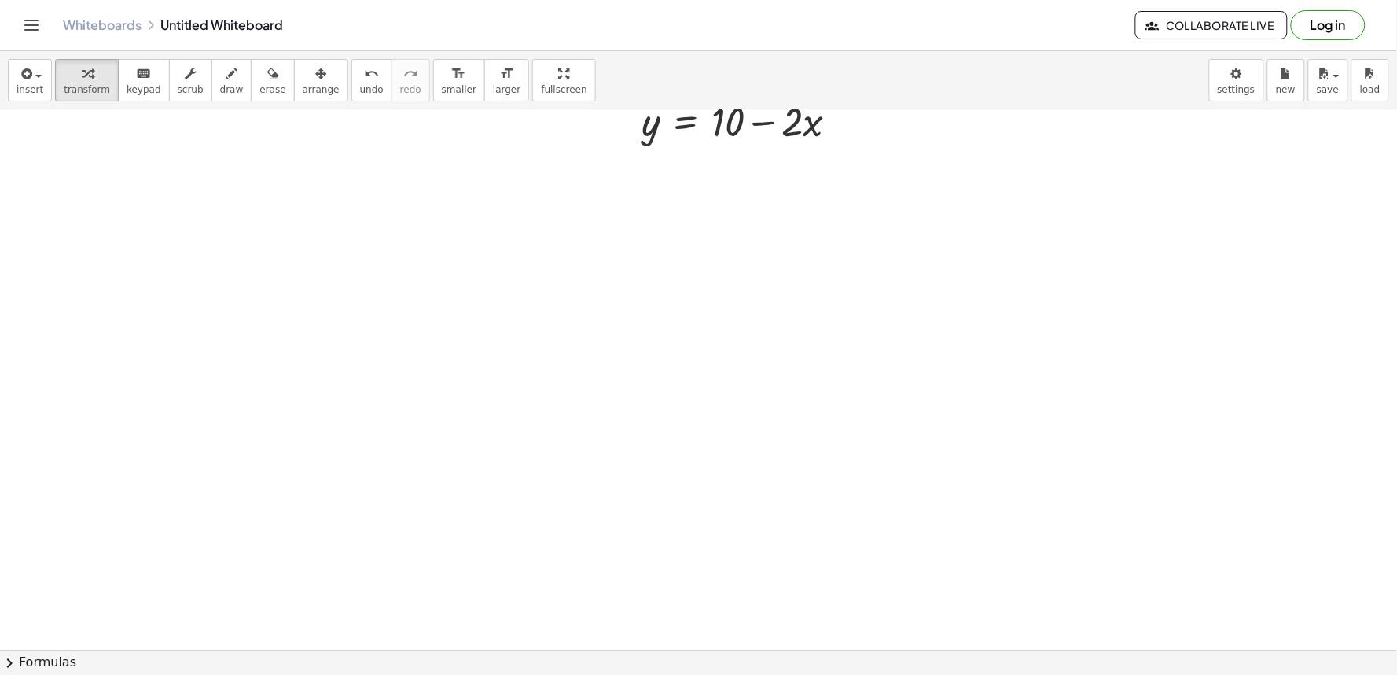
scroll to position [436, 0]
click at [1033, 338] on div at bounding box center [698, 483] width 1397 height 1619
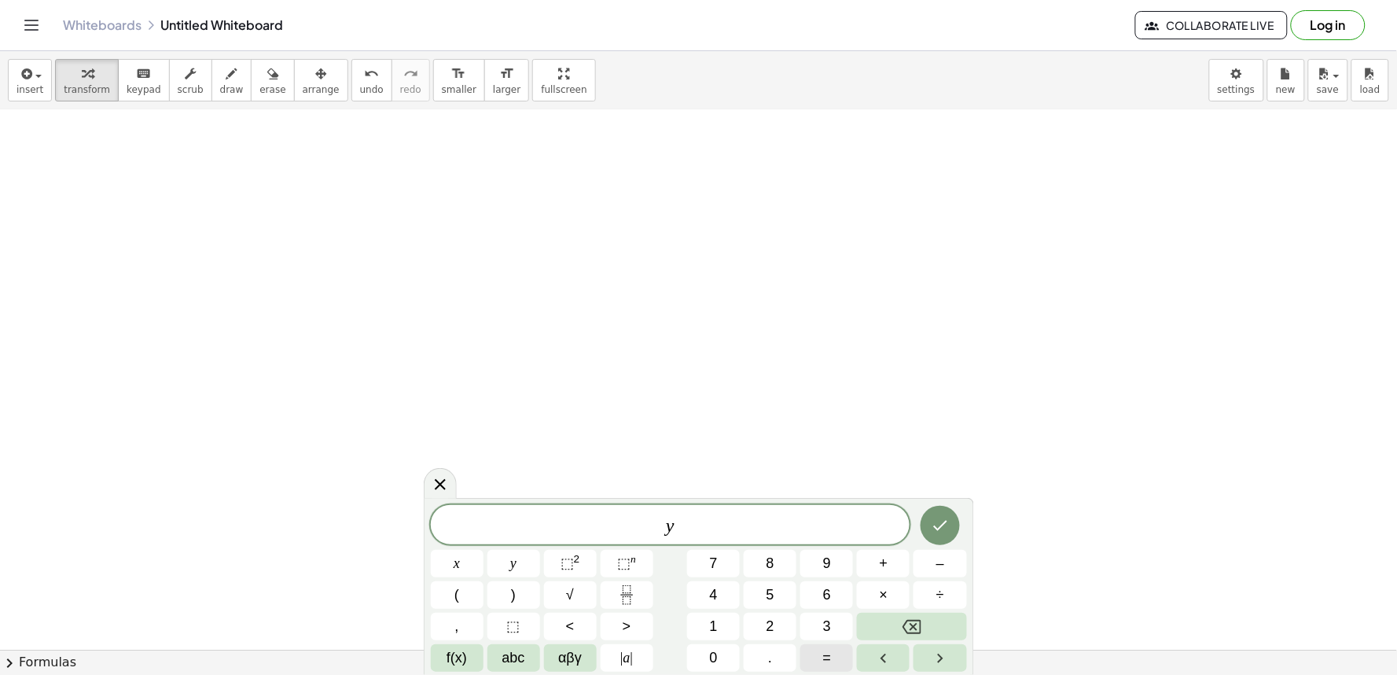
click at [824, 654] on span "=" at bounding box center [827, 657] width 9 height 21
click at [822, 649] on button "=" at bounding box center [827, 658] width 53 height 28
click at [928, 528] on button "Done" at bounding box center [940, 525] width 39 height 39
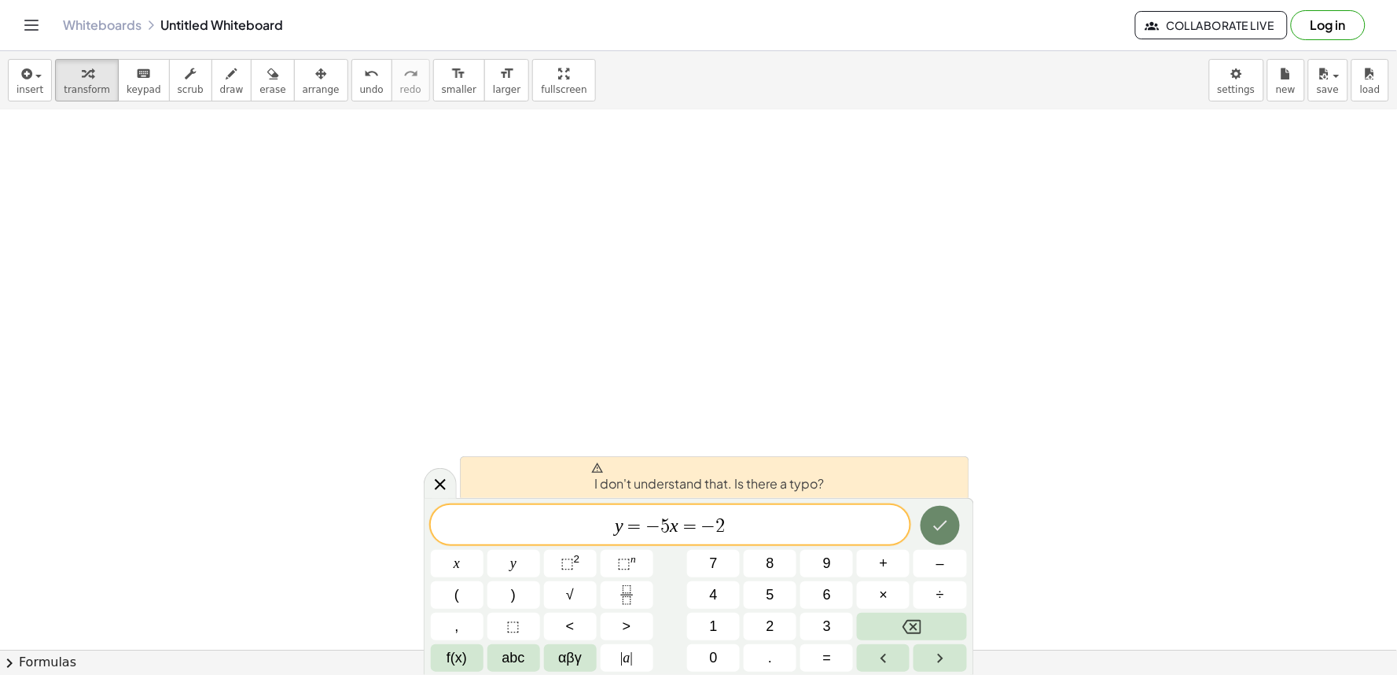
click at [933, 524] on icon "Done" at bounding box center [940, 525] width 19 height 19
click at [931, 524] on icon "Done" at bounding box center [940, 525] width 19 height 19
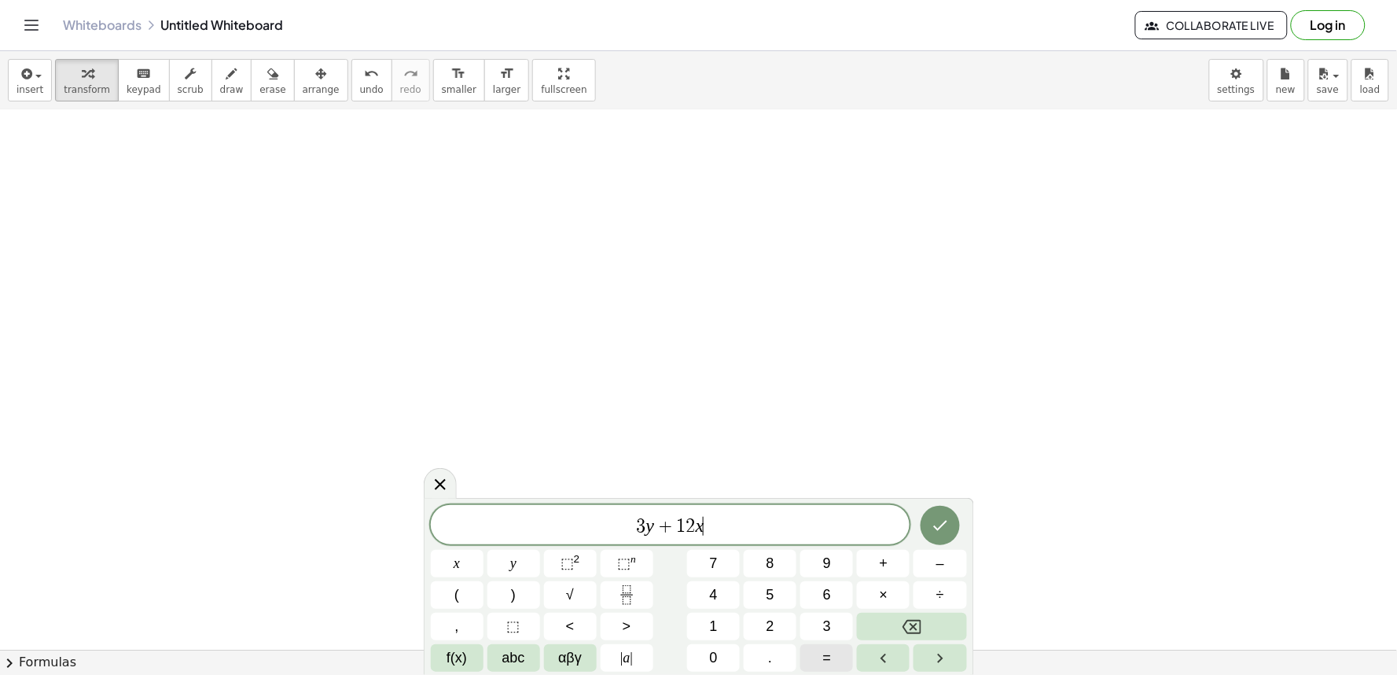
click at [819, 661] on button "=" at bounding box center [827, 658] width 53 height 28
click at [954, 536] on button "Done" at bounding box center [940, 525] width 39 height 39
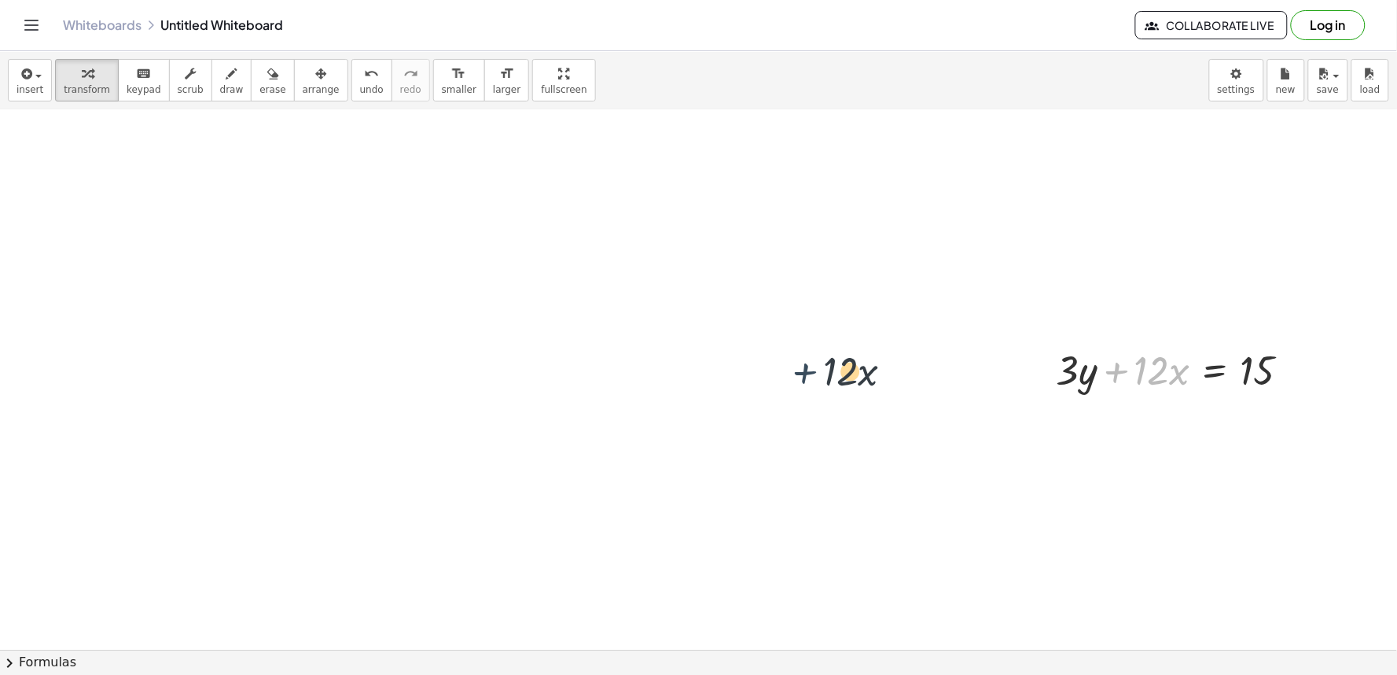
drag, startPoint x: 1110, startPoint y: 390, endPoint x: 776, endPoint y: 391, distance: 333.4
click at [776, 391] on div "+ y + · 2 · x = 10 + y + · 2 · x − · 2 · x = + 10 − · 2 · x + y + 0 = + 10 − · …" at bounding box center [698, 483] width 1397 height 1619
drag, startPoint x: 1125, startPoint y: 377, endPoint x: 1277, endPoint y: 375, distance: 152.6
click at [1277, 375] on div at bounding box center [1180, 368] width 262 height 53
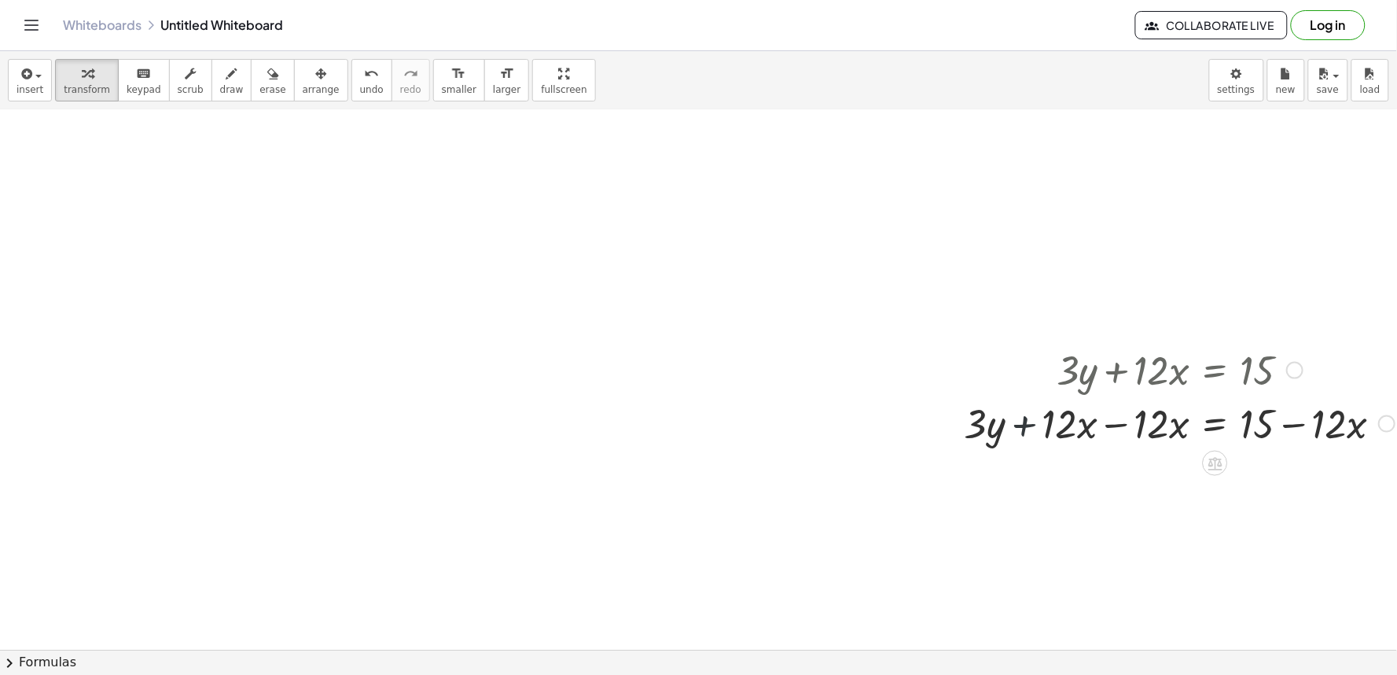
click at [1041, 434] on div at bounding box center [1180, 422] width 446 height 53
drag, startPoint x: 1056, startPoint y: 431, endPoint x: 1131, endPoint y: 421, distance: 75.4
click at [1131, 421] on div at bounding box center [1180, 422] width 446 height 53
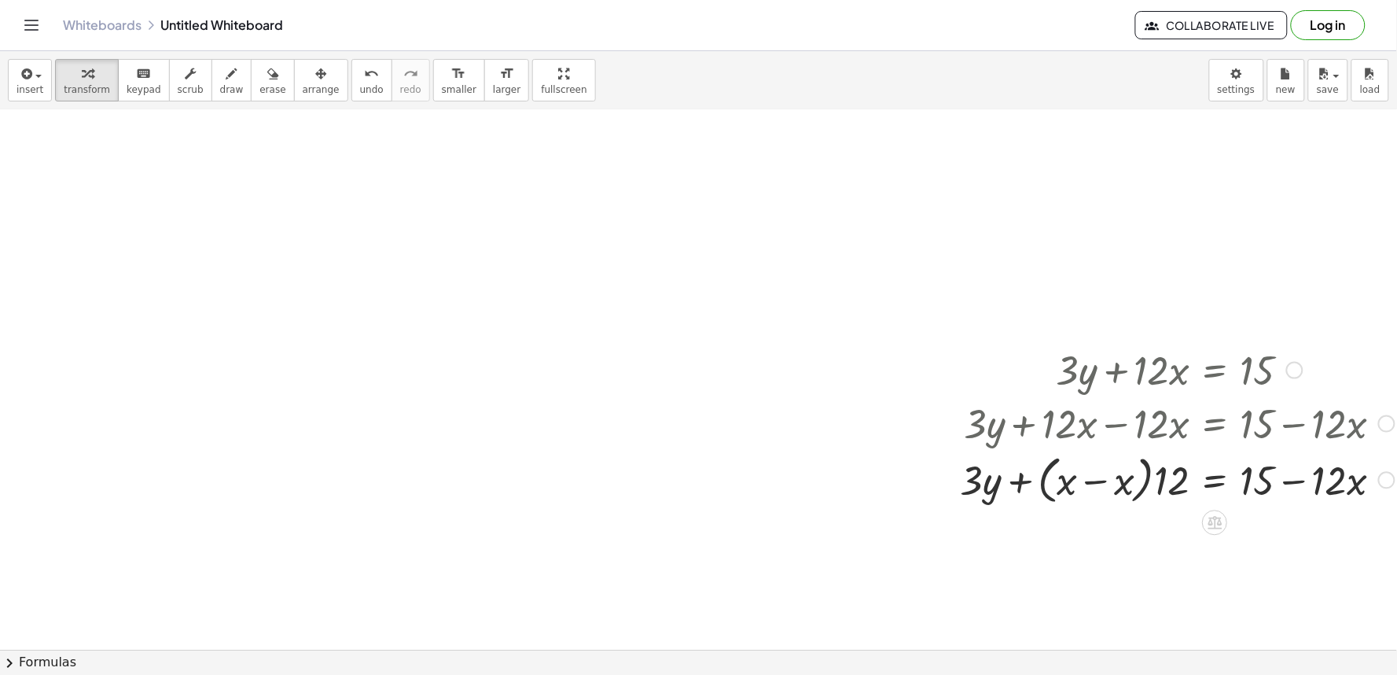
drag, startPoint x: 1051, startPoint y: 495, endPoint x: 1107, endPoint y: 485, distance: 56.0
click at [1132, 492] on div at bounding box center [1178, 479] width 450 height 60
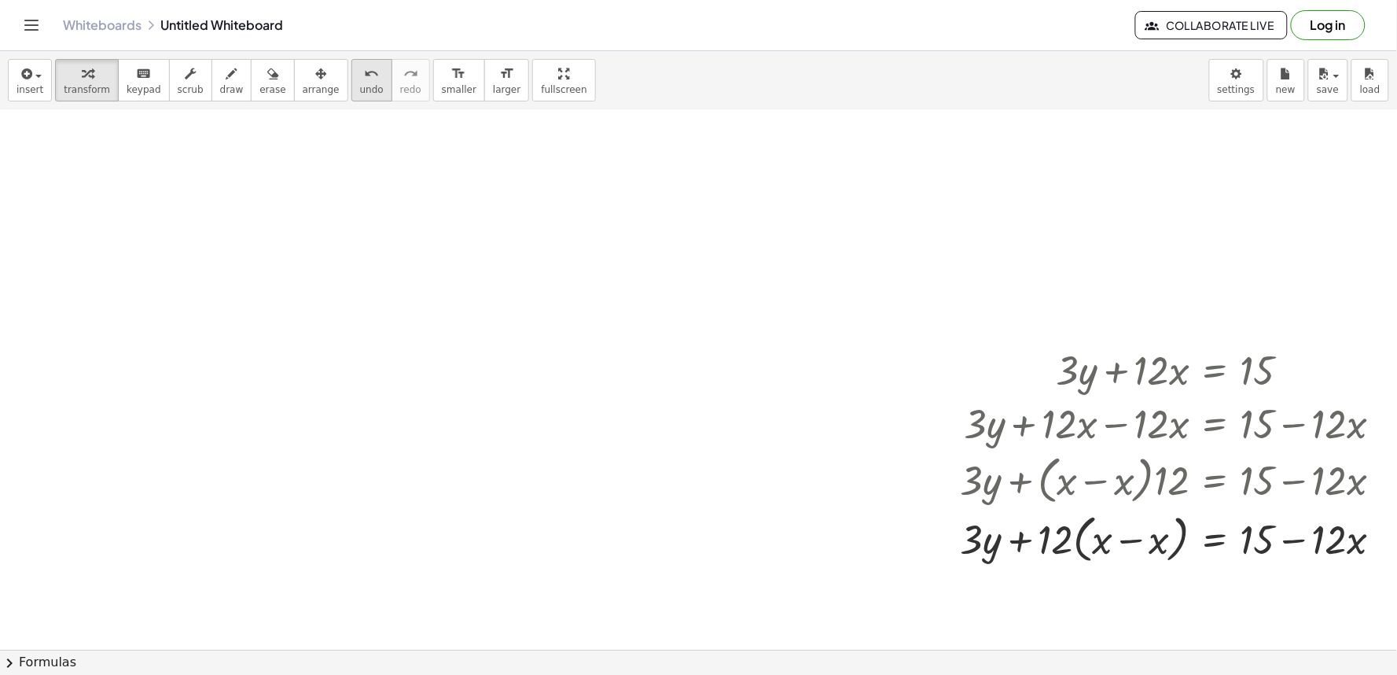
click at [360, 79] on div "undo" at bounding box center [372, 73] width 24 height 19
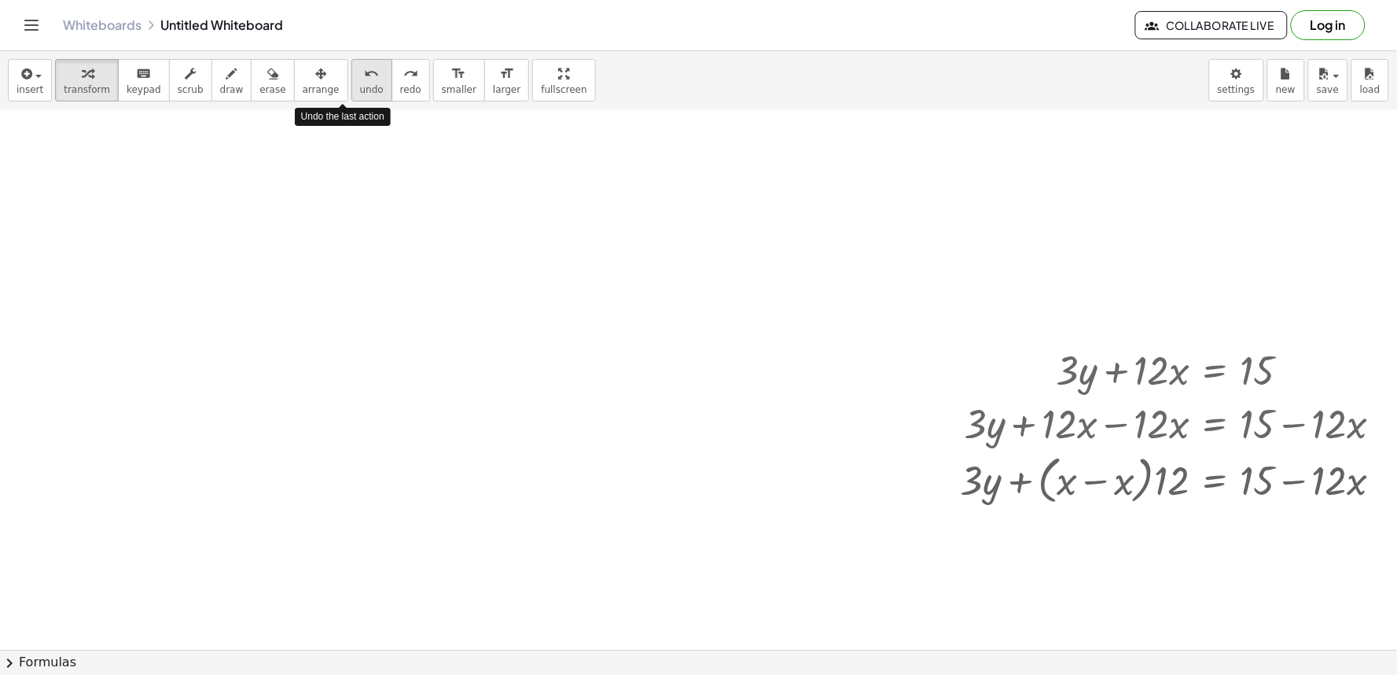
click at [360, 79] on div "undo" at bounding box center [372, 73] width 24 height 19
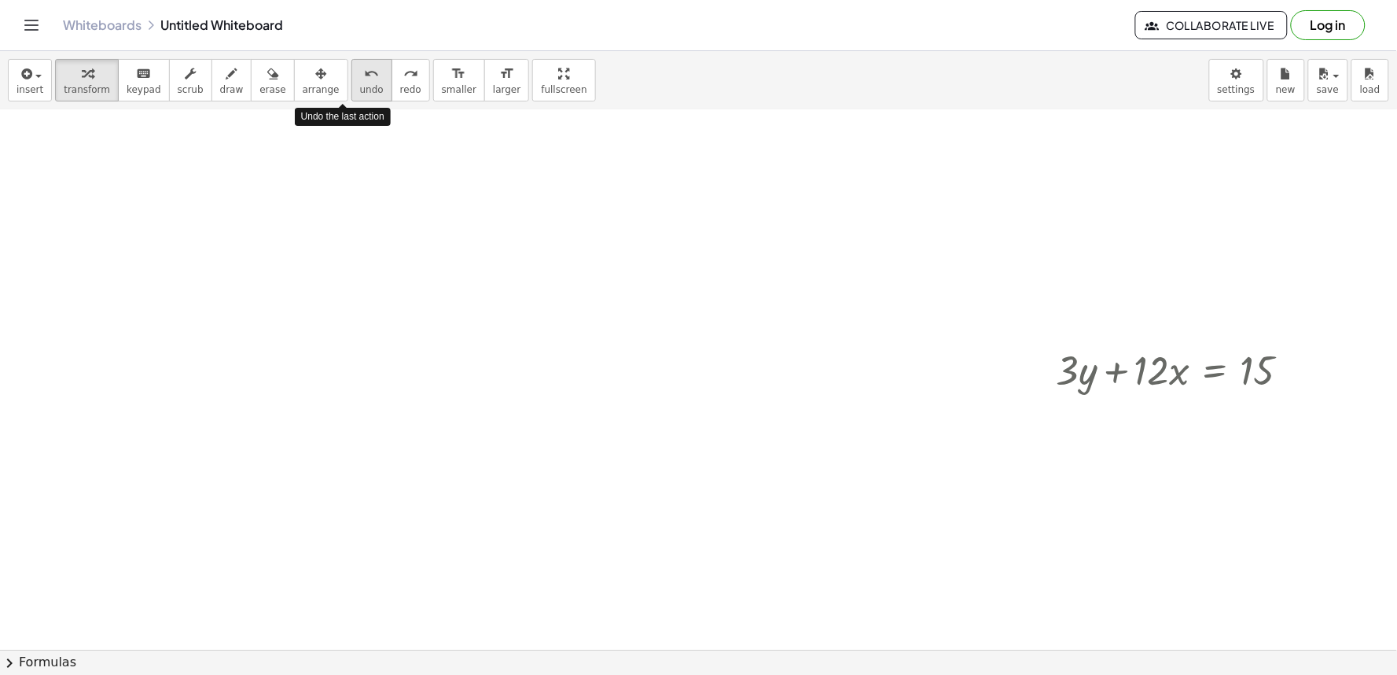
click at [360, 79] on div "undo" at bounding box center [372, 73] width 24 height 19
drag, startPoint x: 767, startPoint y: 442, endPoint x: 746, endPoint y: 419, distance: 31.2
click at [767, 442] on div at bounding box center [705, 483] width 1411 height 1619
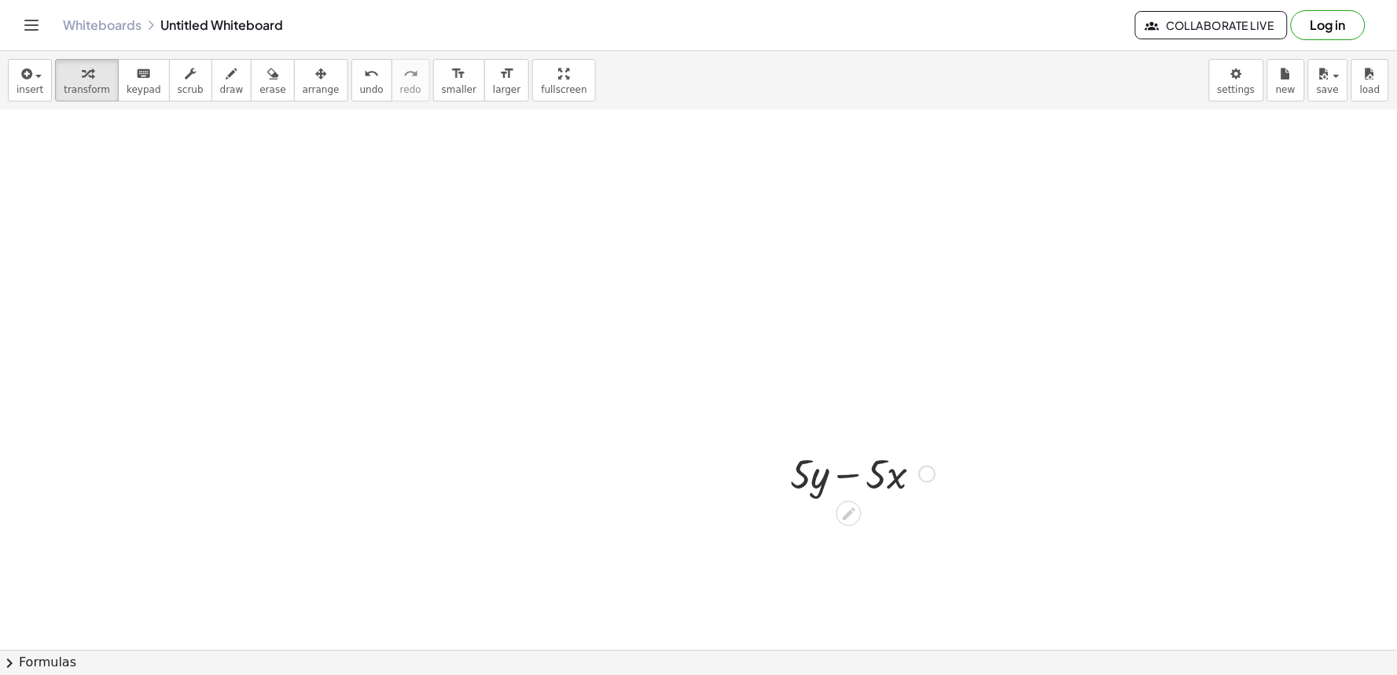
click at [810, 466] on div at bounding box center [863, 472] width 161 height 53
click at [838, 477] on div at bounding box center [863, 472] width 161 height 53
click at [321, 81] on div "insert select one: Math Expression Function Text Youtube Video Graphing Geometr…" at bounding box center [698, 80] width 1397 height 59
click at [364, 80] on icon "undo" at bounding box center [371, 73] width 15 height 19
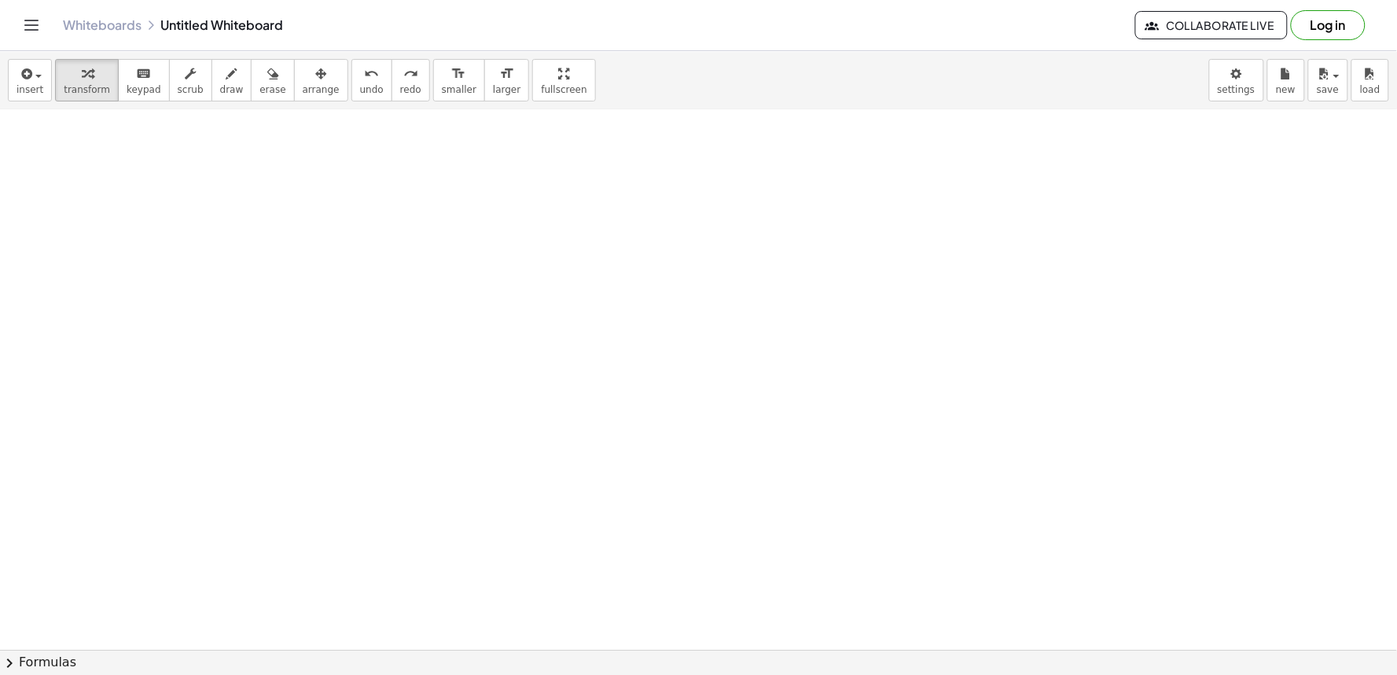
click at [584, 458] on div at bounding box center [705, 483] width 1411 height 1619
click at [618, 446] on div at bounding box center [705, 483] width 1411 height 1619
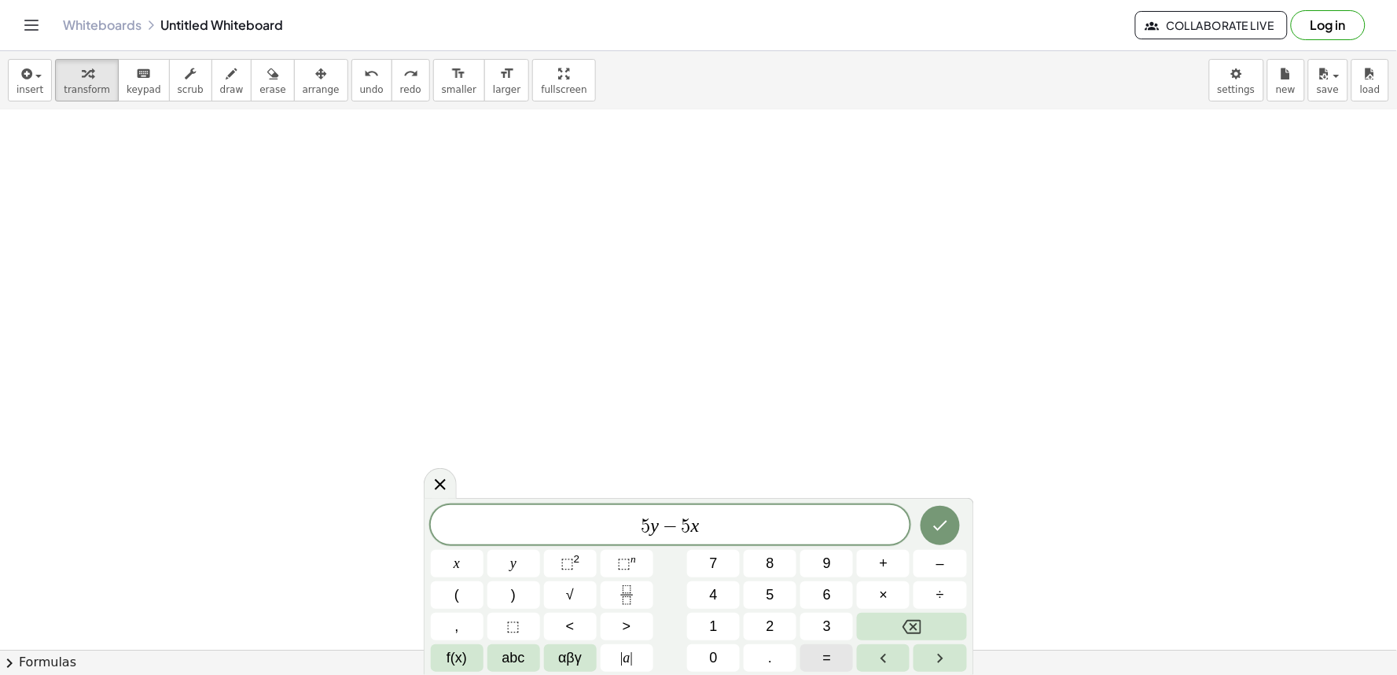
click at [810, 663] on button "=" at bounding box center [827, 658] width 53 height 28
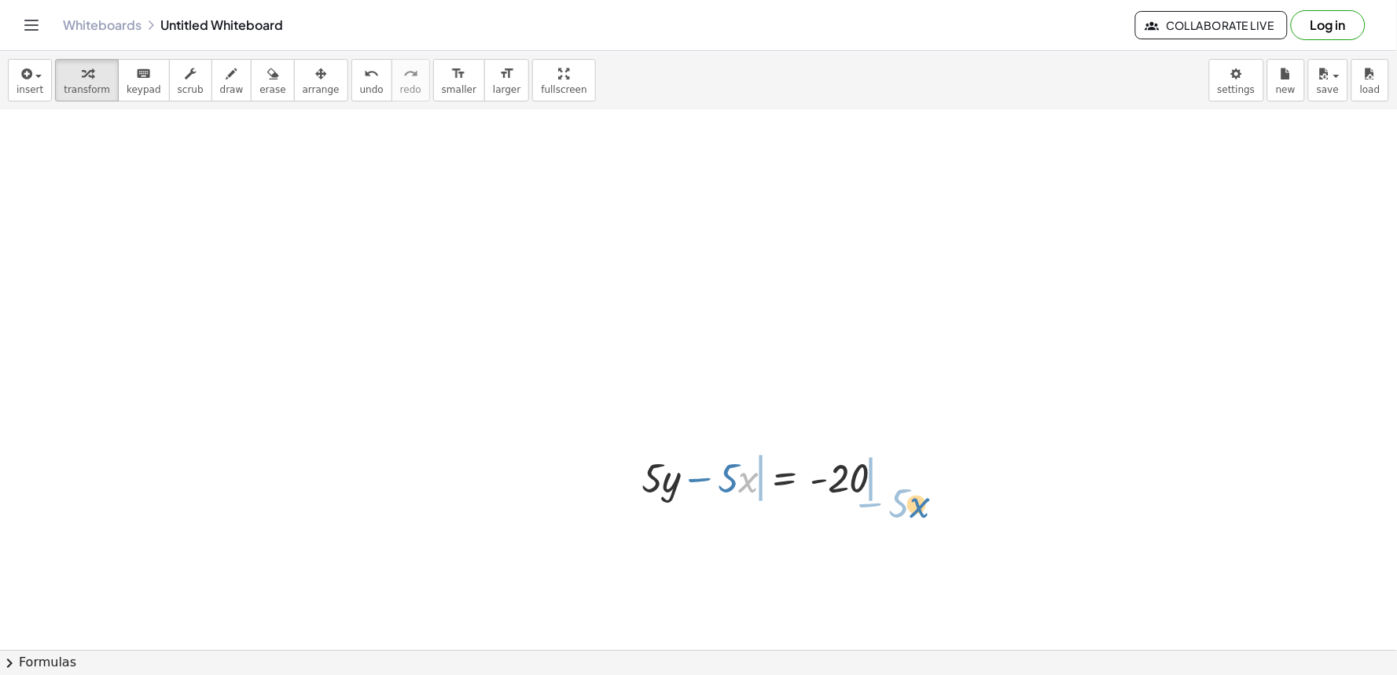
drag, startPoint x: 741, startPoint y: 472, endPoint x: 923, endPoint y: 498, distance: 184.3
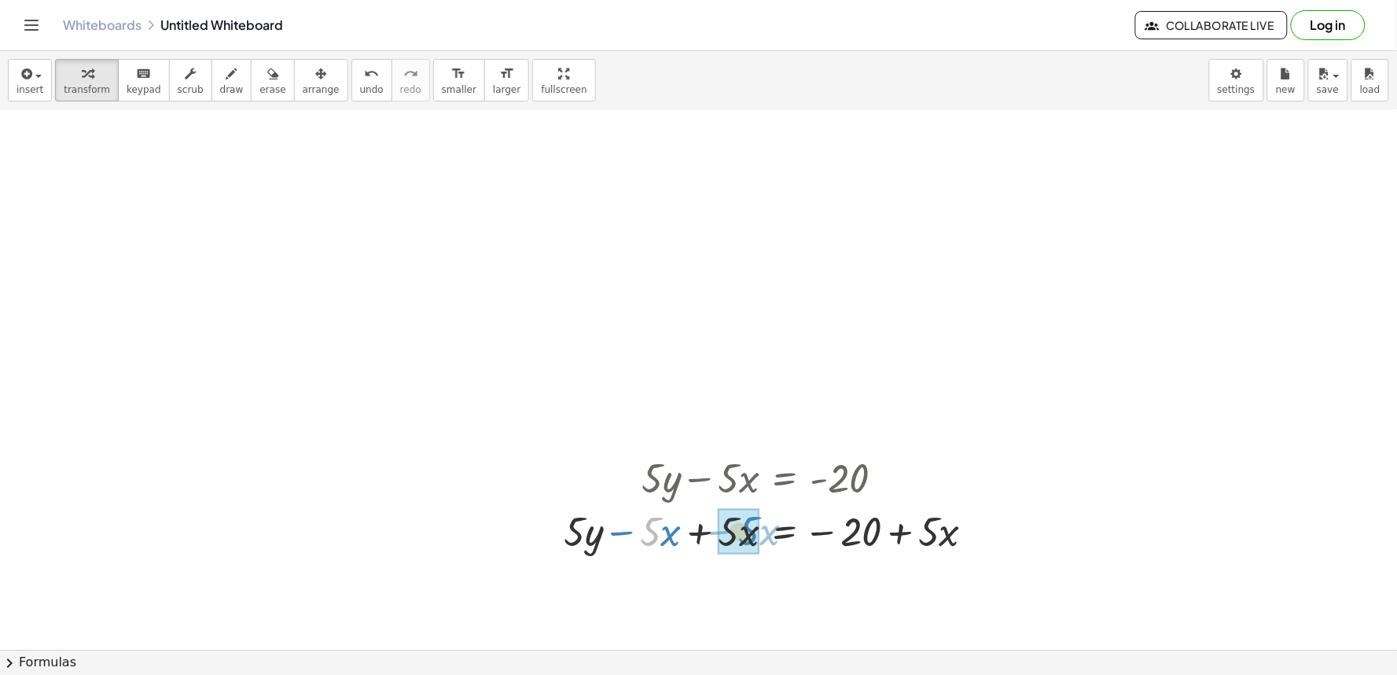
drag, startPoint x: 657, startPoint y: 532, endPoint x: 761, endPoint y: 530, distance: 103.8
click at [761, 530] on div at bounding box center [776, 529] width 440 height 53
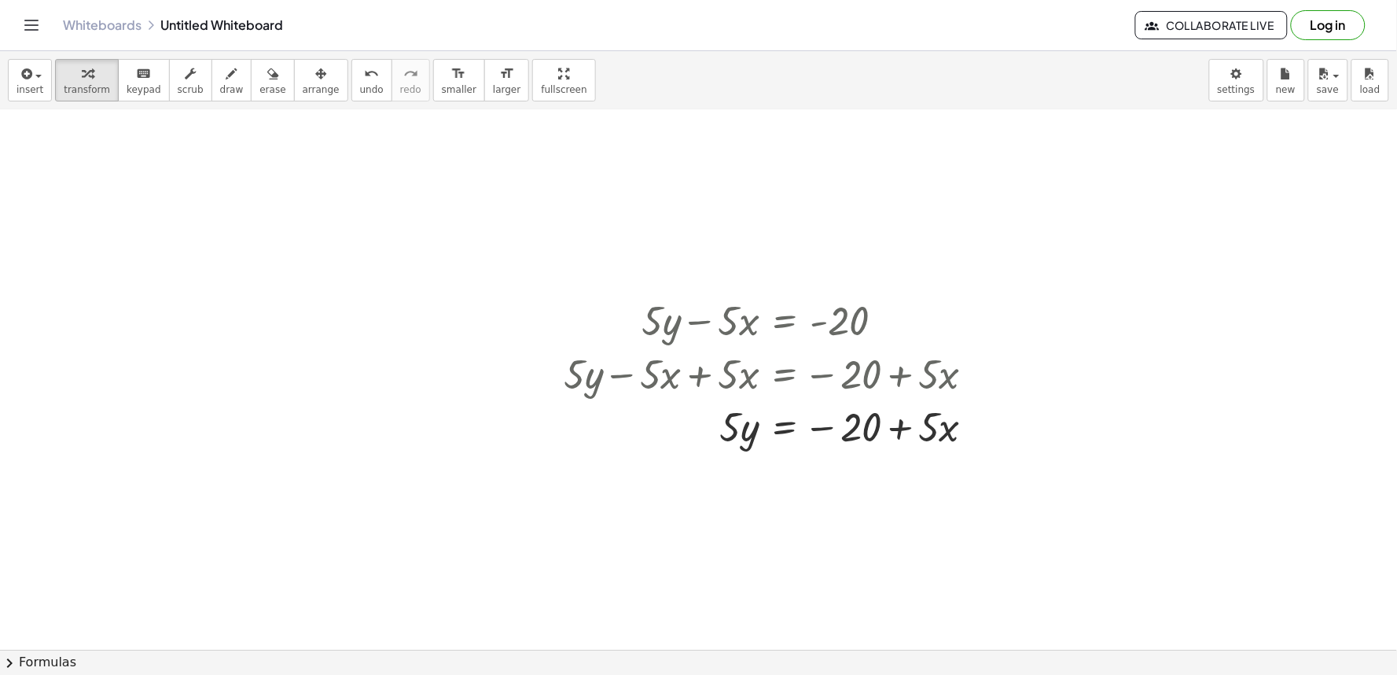
scroll to position [625, 0]
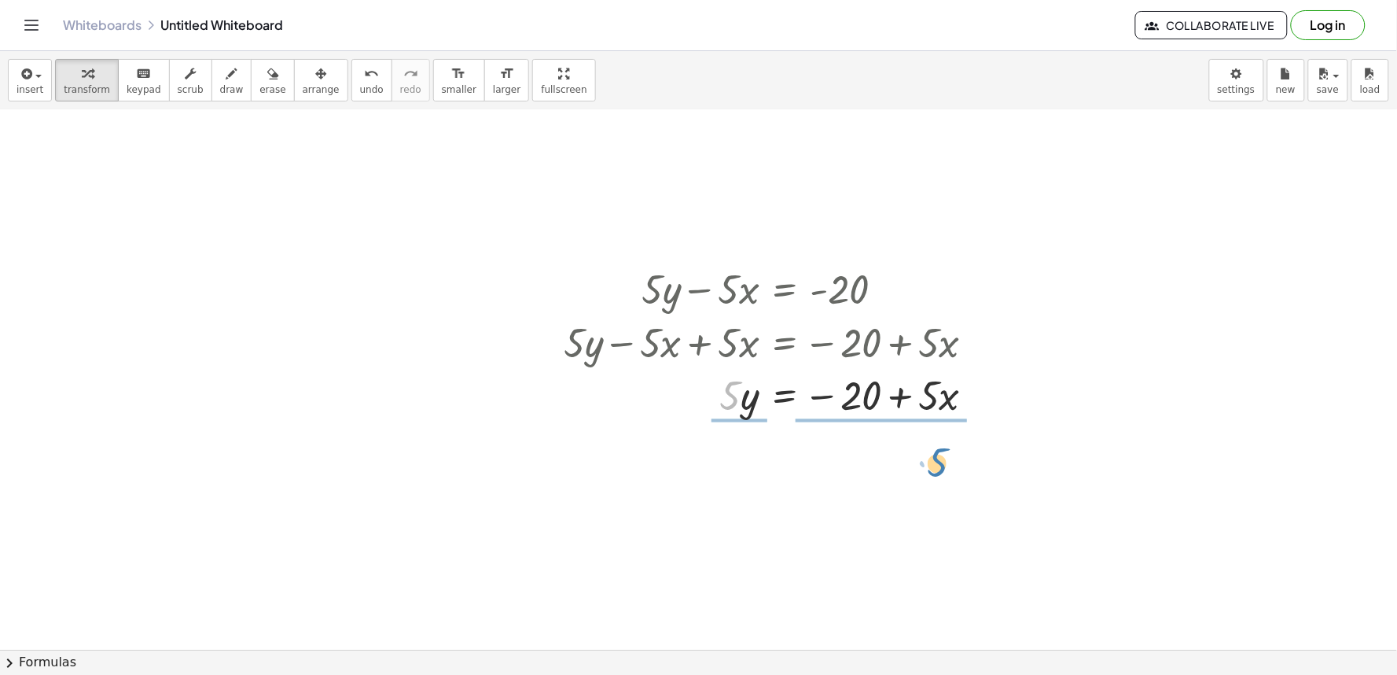
drag, startPoint x: 733, startPoint y: 394, endPoint x: 944, endPoint y: 461, distance: 221.1
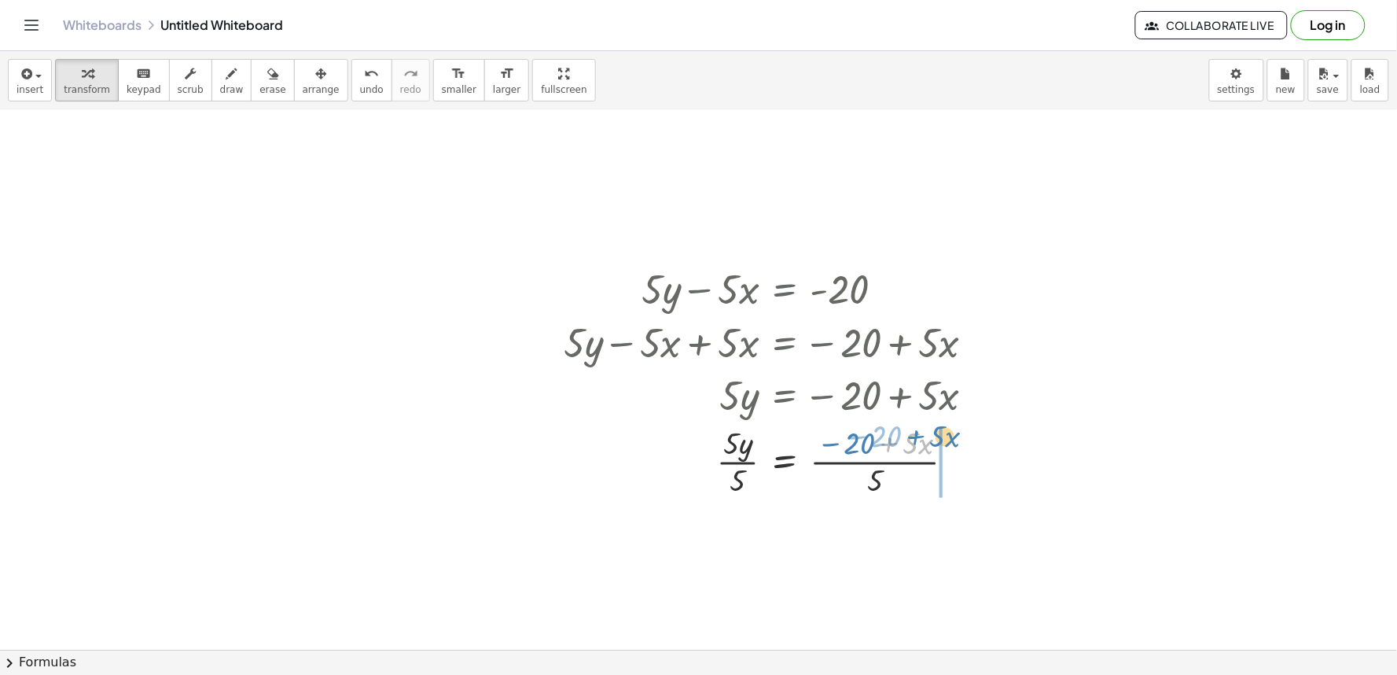
drag, startPoint x: 903, startPoint y: 451, endPoint x: 969, endPoint y: 454, distance: 66.1
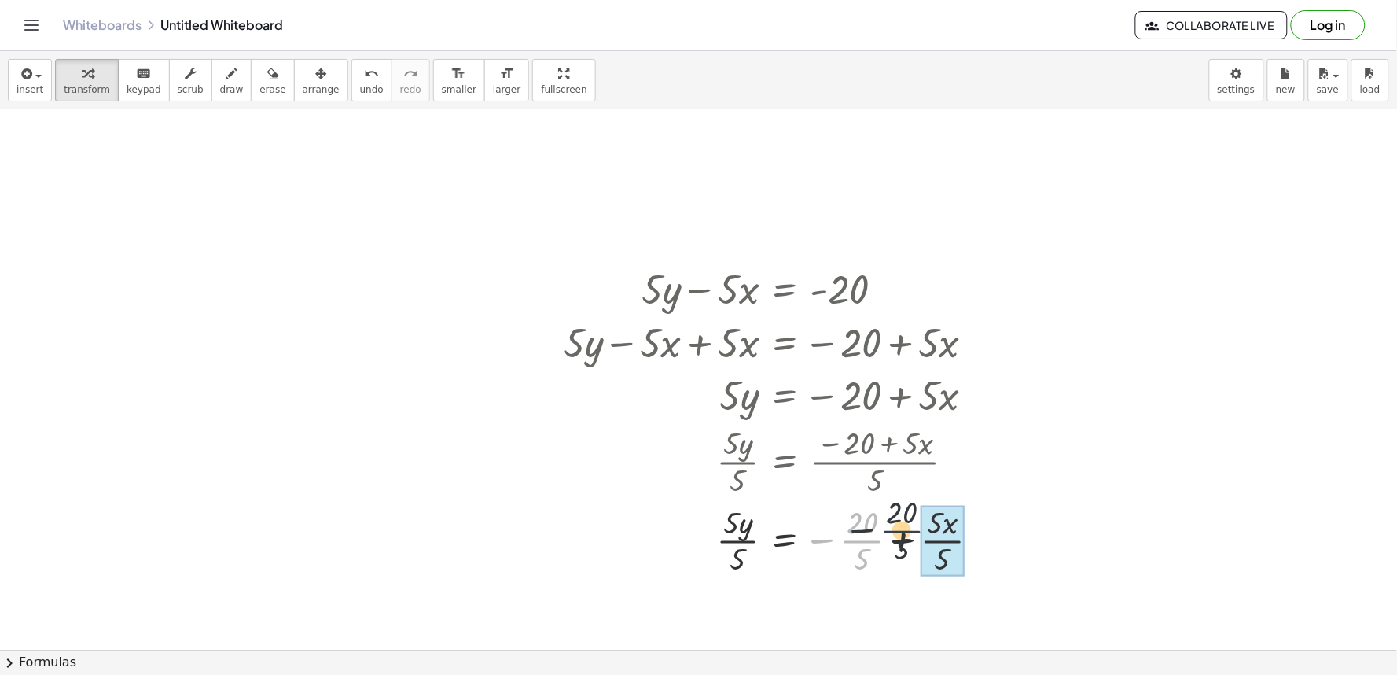
drag, startPoint x: 860, startPoint y: 539, endPoint x: 954, endPoint y: 551, distance: 94.3
click at [360, 87] on span "undo" at bounding box center [372, 89] width 24 height 11
drag, startPoint x: 743, startPoint y: 537, endPoint x: 900, endPoint y: 543, distance: 157.4
click at [900, 543] on div at bounding box center [778, 539] width 444 height 79
click at [364, 69] on icon "undo" at bounding box center [371, 73] width 15 height 19
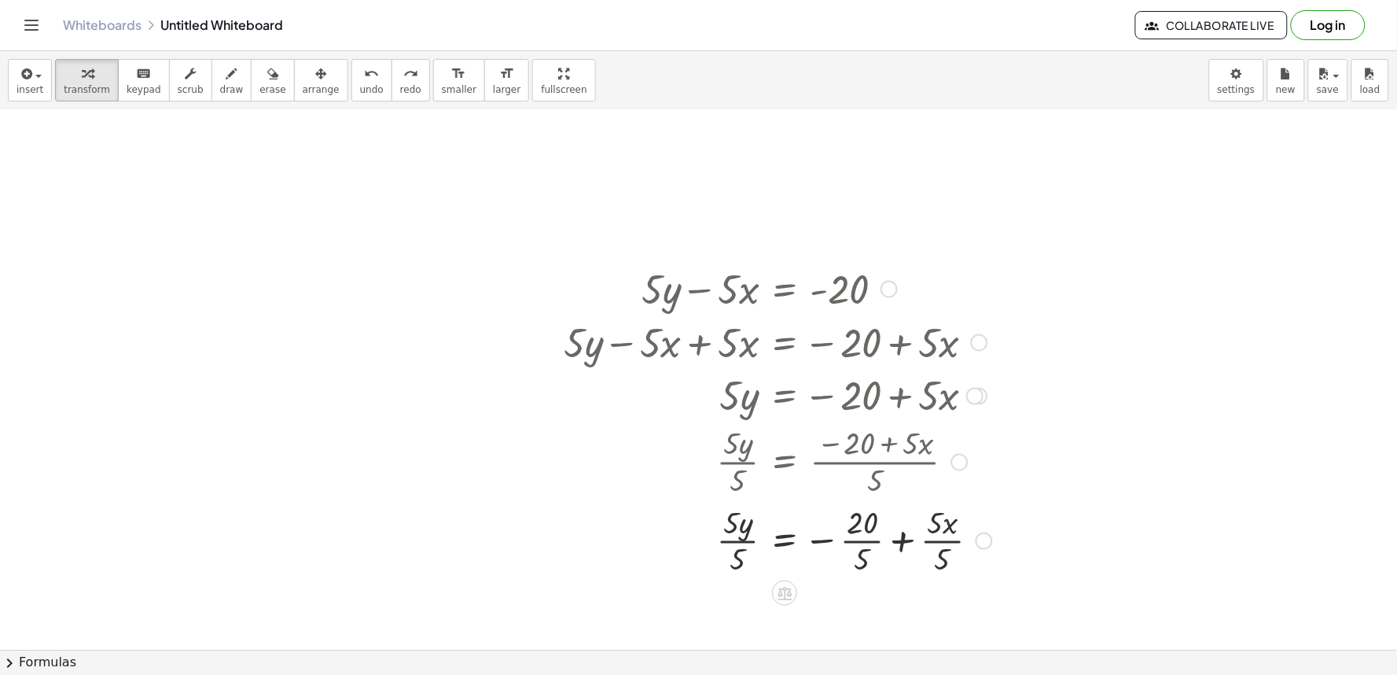
click at [773, 591] on div at bounding box center [784, 592] width 25 height 25
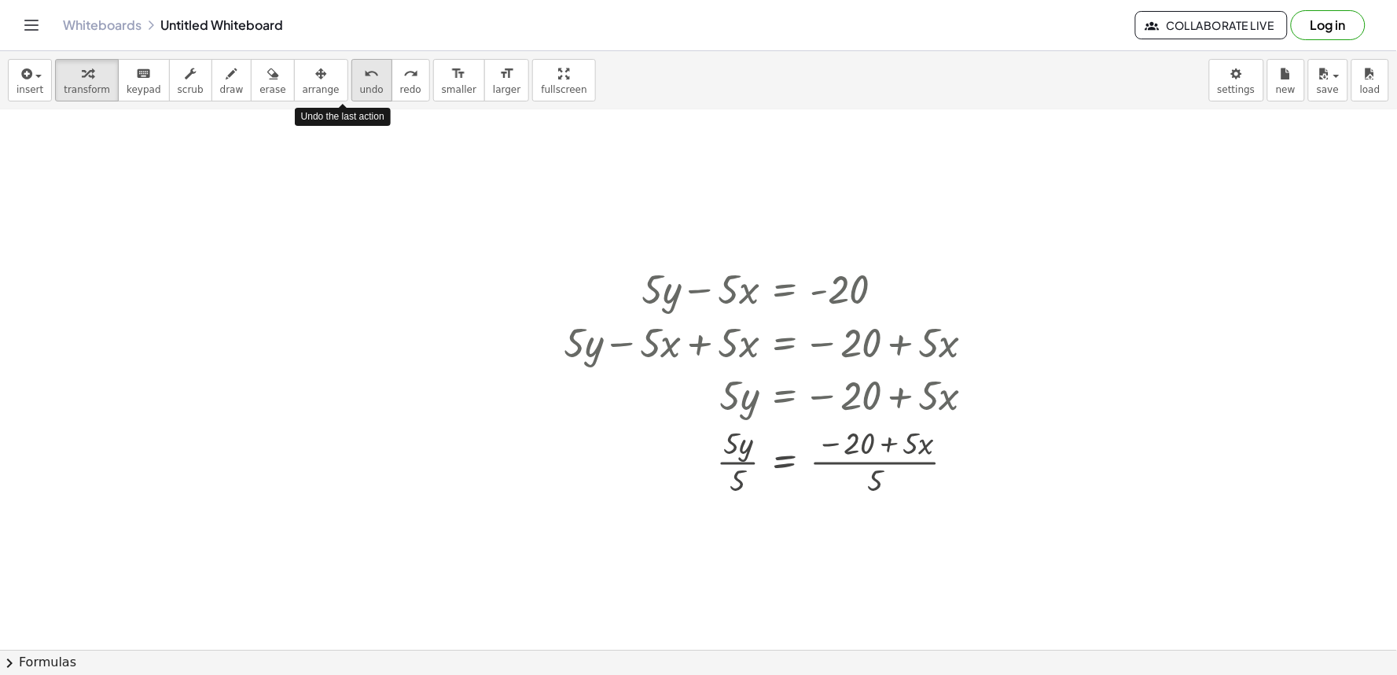
click at [364, 72] on icon "undo" at bounding box center [371, 73] width 15 height 19
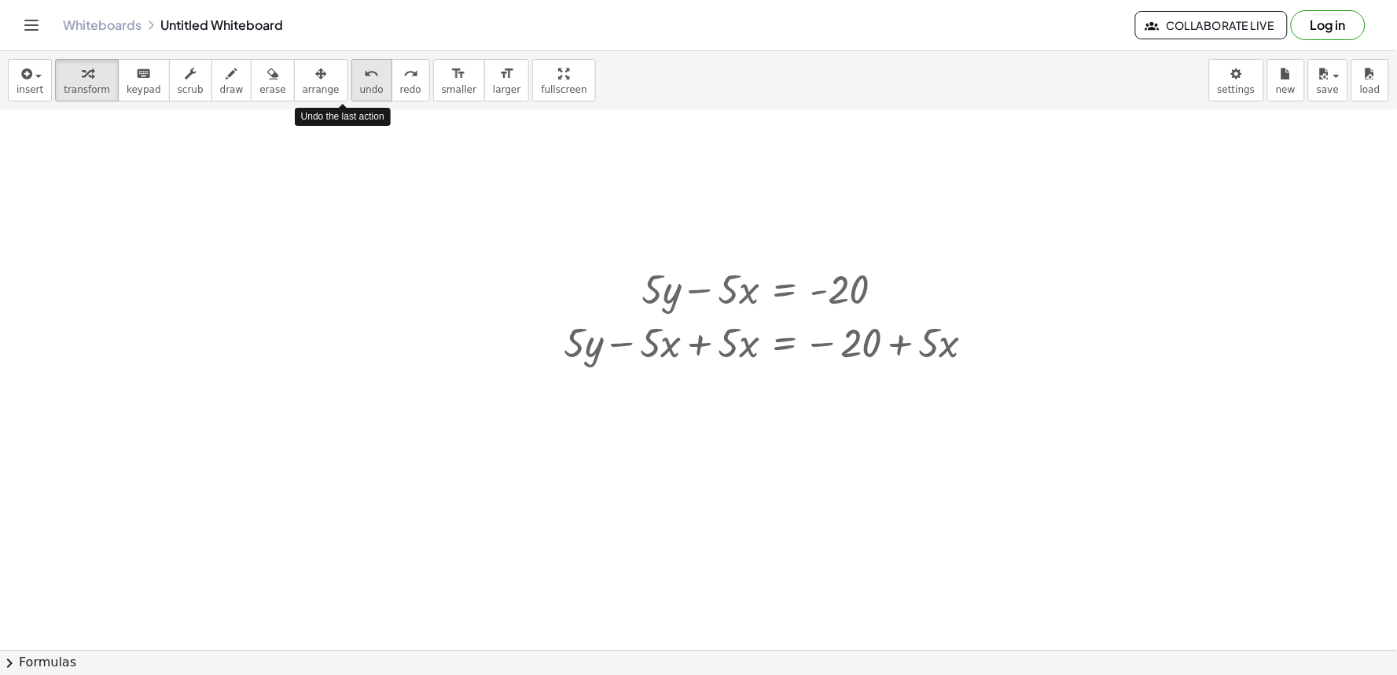
click at [352, 83] on button "undo undo" at bounding box center [372, 80] width 41 height 42
click at [360, 84] on span "undo" at bounding box center [372, 89] width 24 height 11
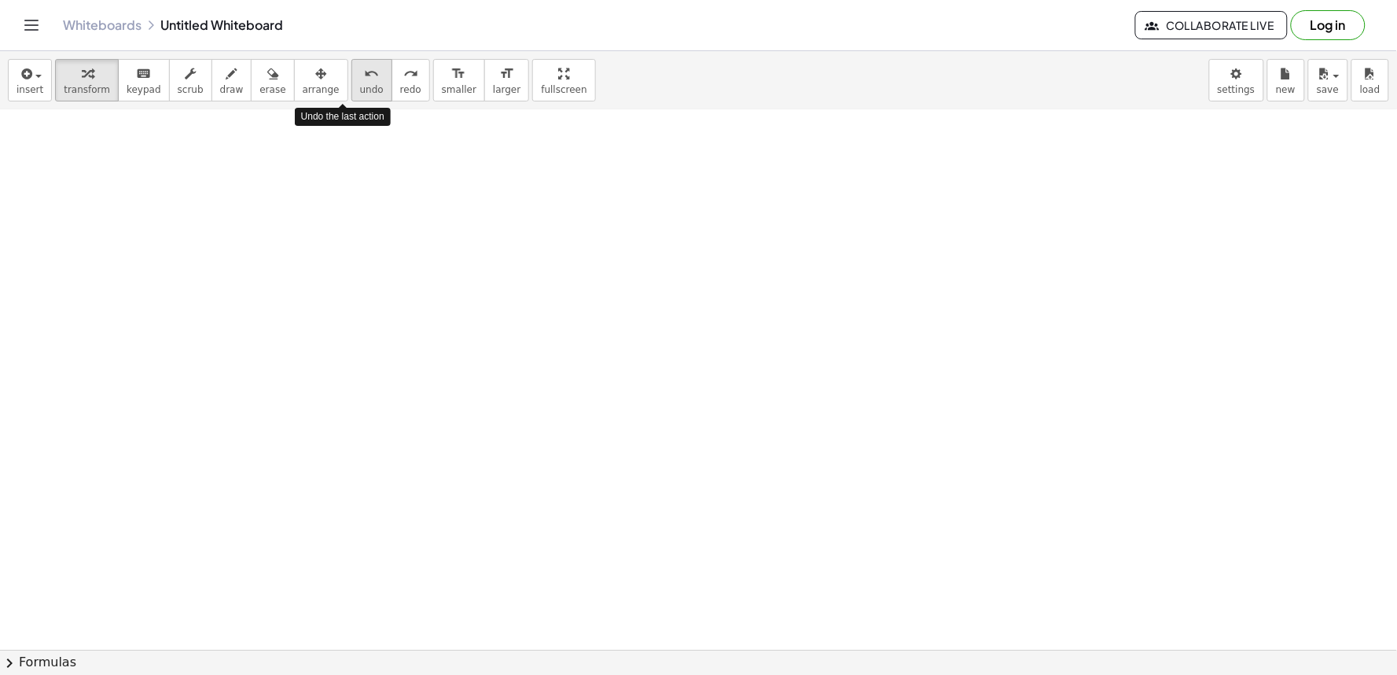
click at [360, 84] on span "undo" at bounding box center [372, 89] width 24 height 11
drag, startPoint x: 574, startPoint y: 403, endPoint x: 573, endPoint y: 414, distance: 11.1
click at [573, 414] on div at bounding box center [705, 294] width 1411 height 1619
click at [698, 444] on div at bounding box center [705, 294] width 1411 height 1619
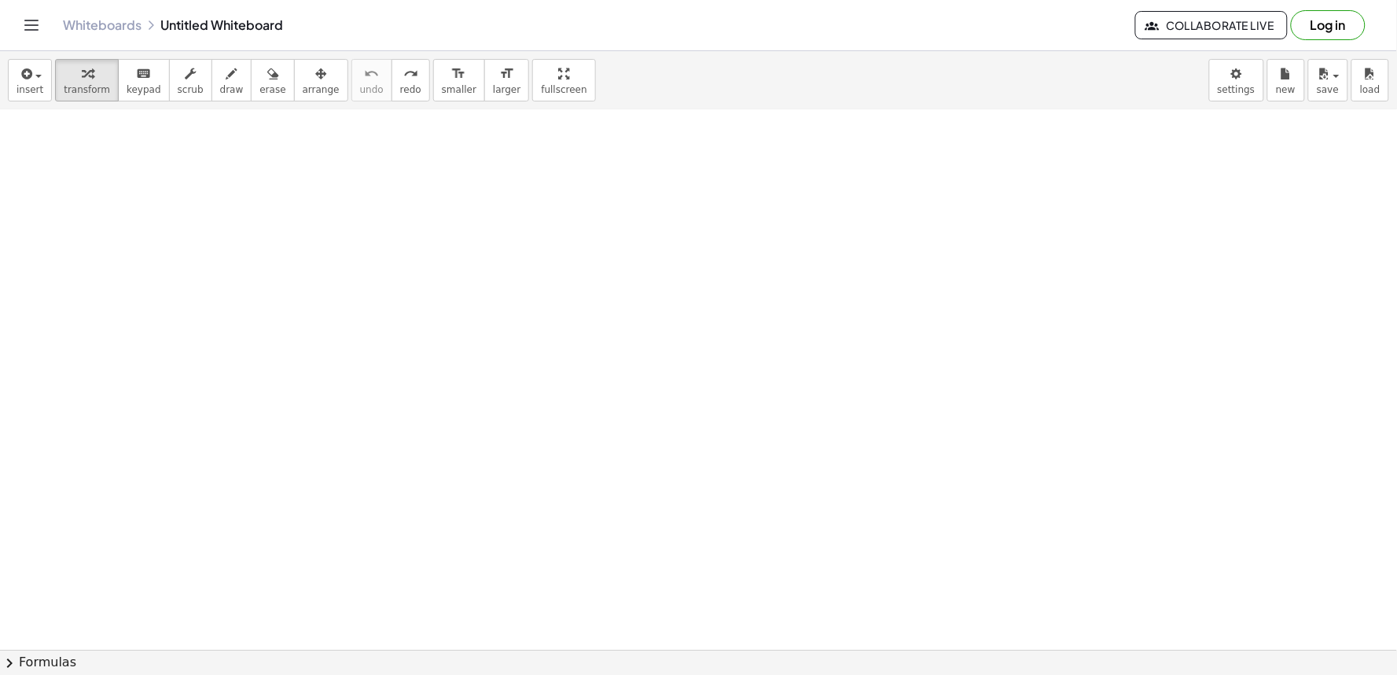
drag, startPoint x: 763, startPoint y: 478, endPoint x: 711, endPoint y: 505, distance: 58.4
click at [760, 478] on div at bounding box center [705, 294] width 1411 height 1619
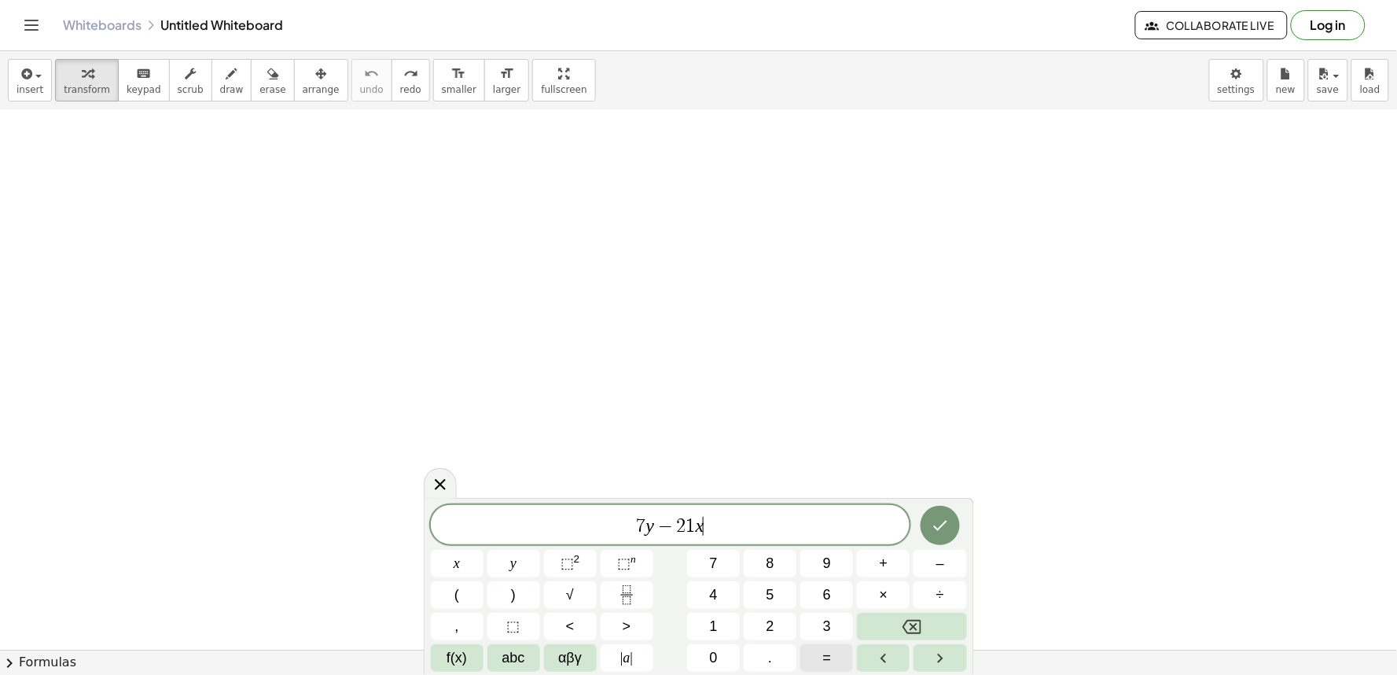
click at [808, 658] on button "=" at bounding box center [827, 658] width 53 height 28
click at [934, 509] on button "Done" at bounding box center [940, 525] width 39 height 39
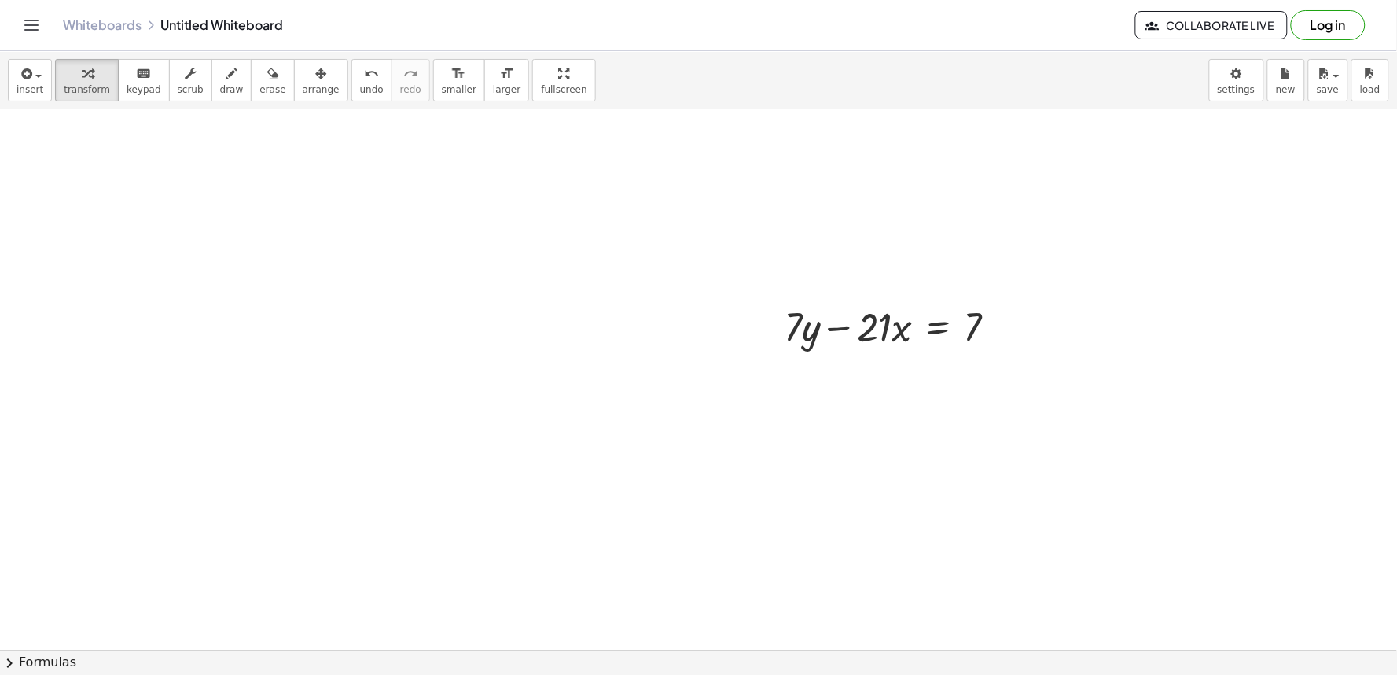
scroll to position [851, 0]
drag, startPoint x: 868, startPoint y: 285, endPoint x: 1027, endPoint y: 281, distance: 158.9
click at [1034, 279] on div "· 21 + · 7 · y − · 21 · x = 7" at bounding box center [705, 68] width 1411 height 1619
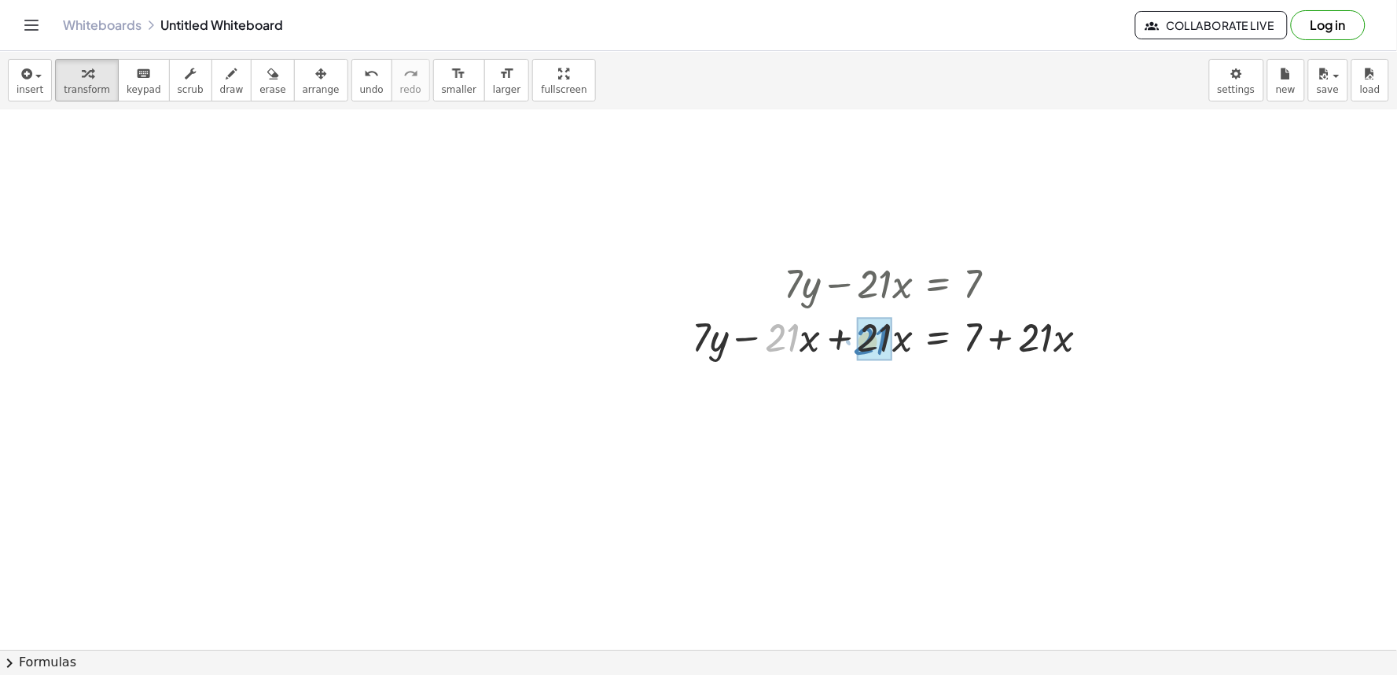
drag, startPoint x: 782, startPoint y: 341, endPoint x: 878, endPoint y: 344, distance: 96.8
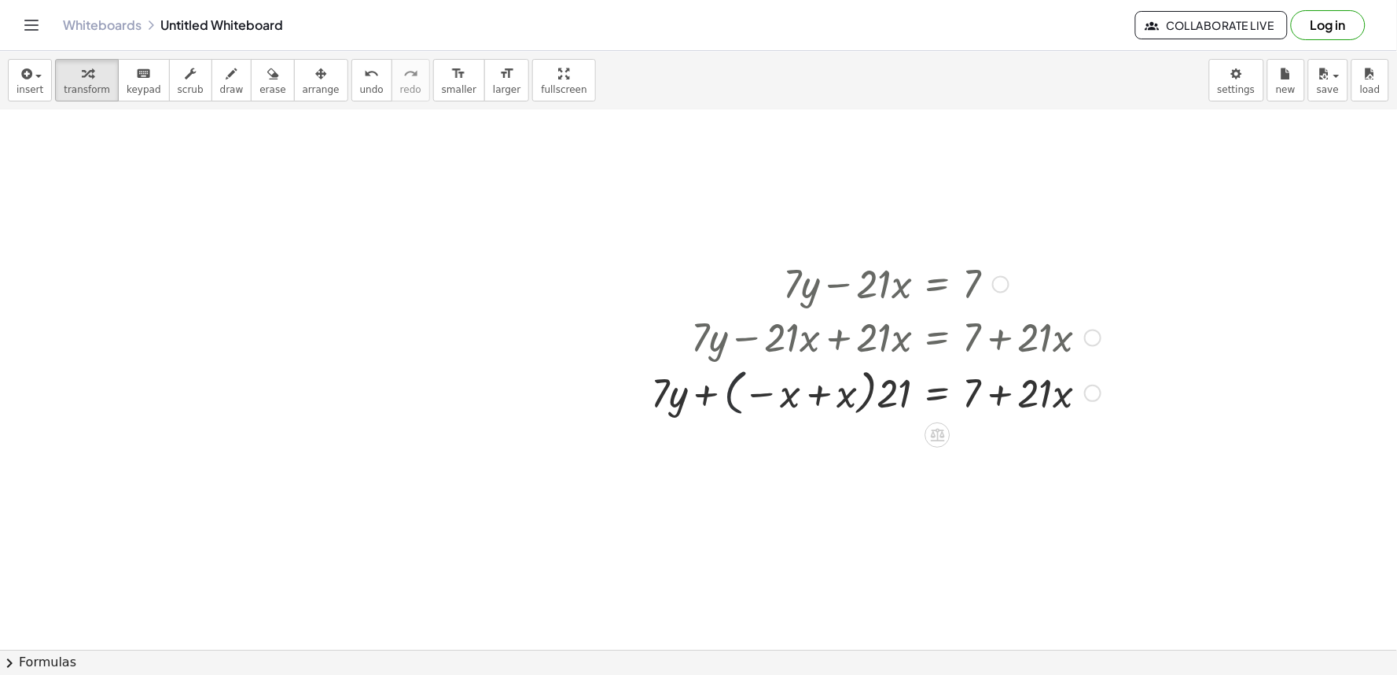
drag, startPoint x: 732, startPoint y: 401, endPoint x: 811, endPoint y: 378, distance: 81.9
click at [776, 388] on div at bounding box center [876, 391] width 466 height 57
drag, startPoint x: 735, startPoint y: 380, endPoint x: 851, endPoint y: 391, distance: 116.9
click at [851, 391] on div at bounding box center [876, 391] width 466 height 57
drag, startPoint x: 322, startPoint y: 87, endPoint x: 336, endPoint y: 127, distance: 42.3
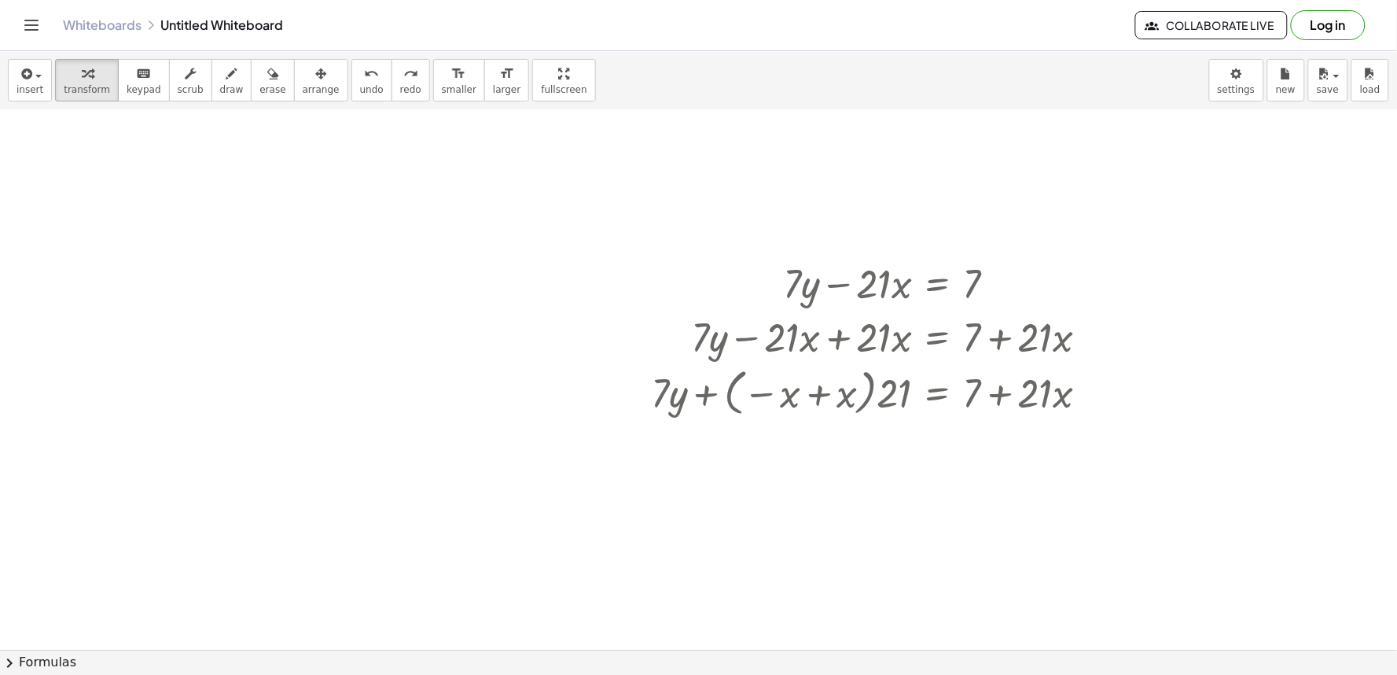
click at [334, 139] on div "insert select one: Math Expression Function Text Youtube Video Graphing Geometr…" at bounding box center [698, 363] width 1397 height 624
click at [360, 90] on span "undo" at bounding box center [372, 89] width 24 height 11
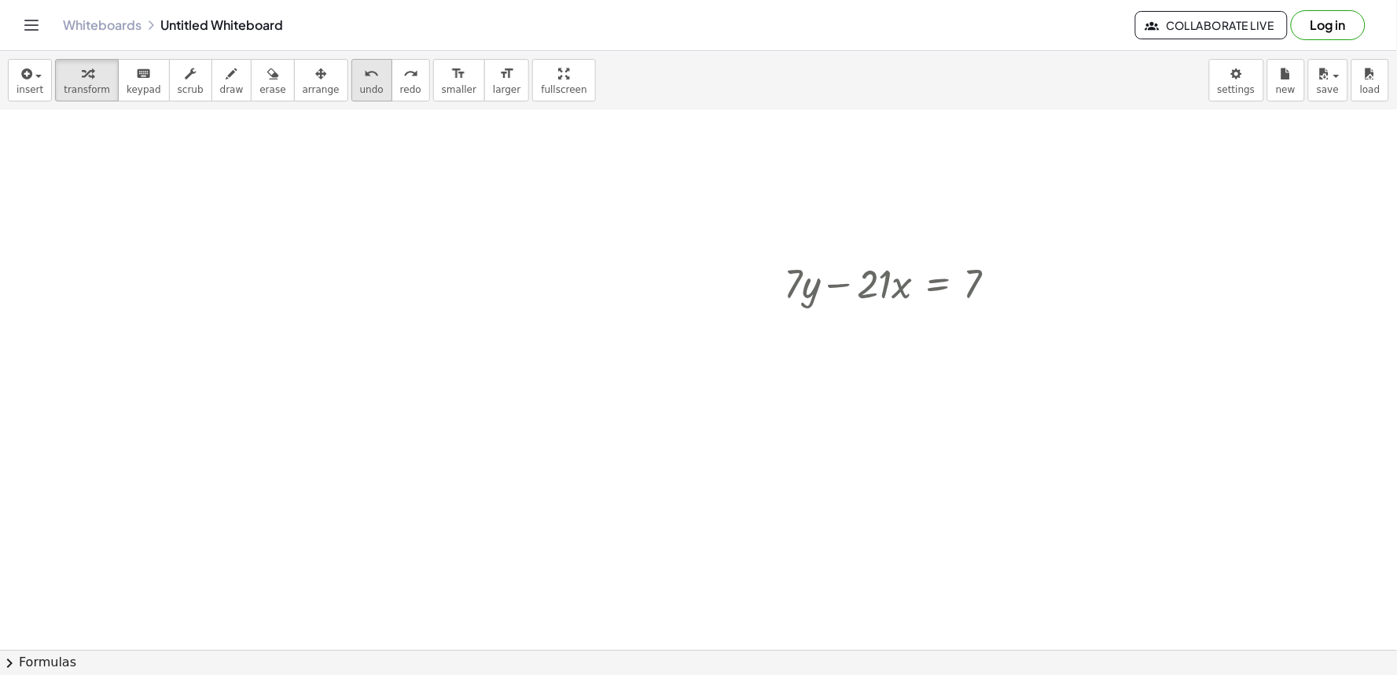
click at [352, 67] on button "undo undo" at bounding box center [372, 80] width 41 height 42
drag, startPoint x: 842, startPoint y: 280, endPoint x: 1021, endPoint y: 278, distance: 178.5
click at [1018, 278] on div "− · 21 · x + · 7 · y − · 21 · x = 7" at bounding box center [890, 282] width 261 height 61
drag, startPoint x: 875, startPoint y: 280, endPoint x: 936, endPoint y: 274, distance: 60.9
click at [936, 274] on div at bounding box center [896, 282] width 241 height 53
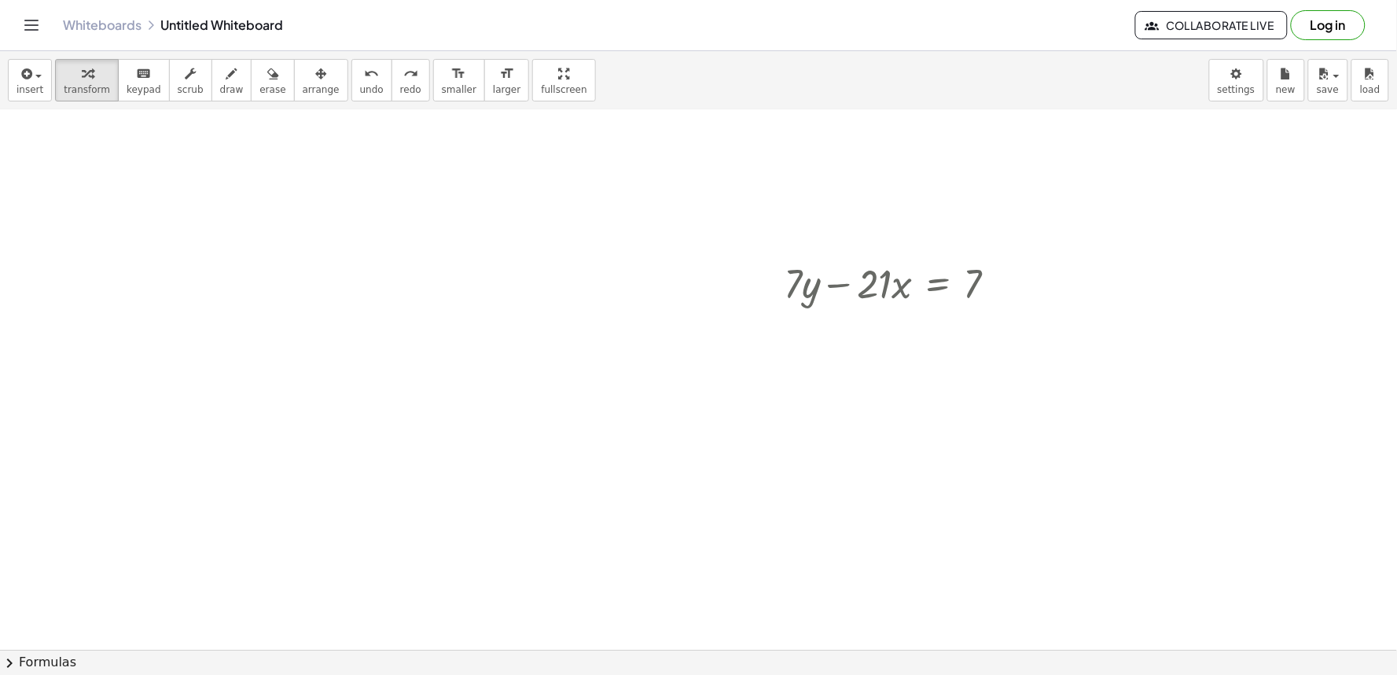
drag, startPoint x: 340, startPoint y: 73, endPoint x: 719, endPoint y: 142, distance: 385.2
click at [364, 73] on icon "undo" at bounding box center [371, 73] width 15 height 19
drag, startPoint x: 845, startPoint y: 281, endPoint x: 1067, endPoint y: 299, distance: 223.3
click at [1067, 299] on div "− · 21 · x + · 7 · y − · 21 · x = 7" at bounding box center [705, 68] width 1411 height 1619
drag, startPoint x: 857, startPoint y: 282, endPoint x: 1030, endPoint y: 282, distance: 173.0
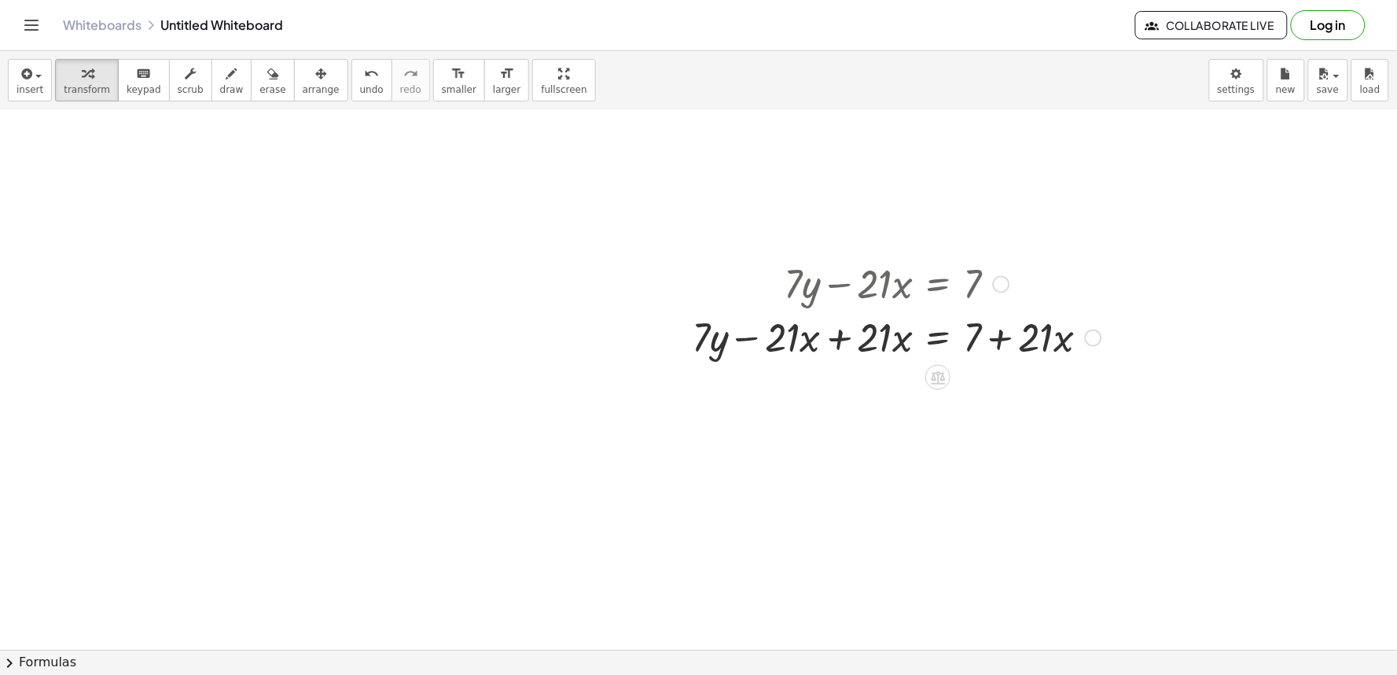
click at [875, 341] on div at bounding box center [896, 336] width 425 height 53
click at [803, 326] on div at bounding box center [896, 336] width 425 height 53
drag, startPoint x: 741, startPoint y: 335, endPoint x: 867, endPoint y: 318, distance: 127.8
click at [867, 311] on div at bounding box center [896, 336] width 425 height 53
click at [360, 75] on div "undo" at bounding box center [372, 73] width 24 height 19
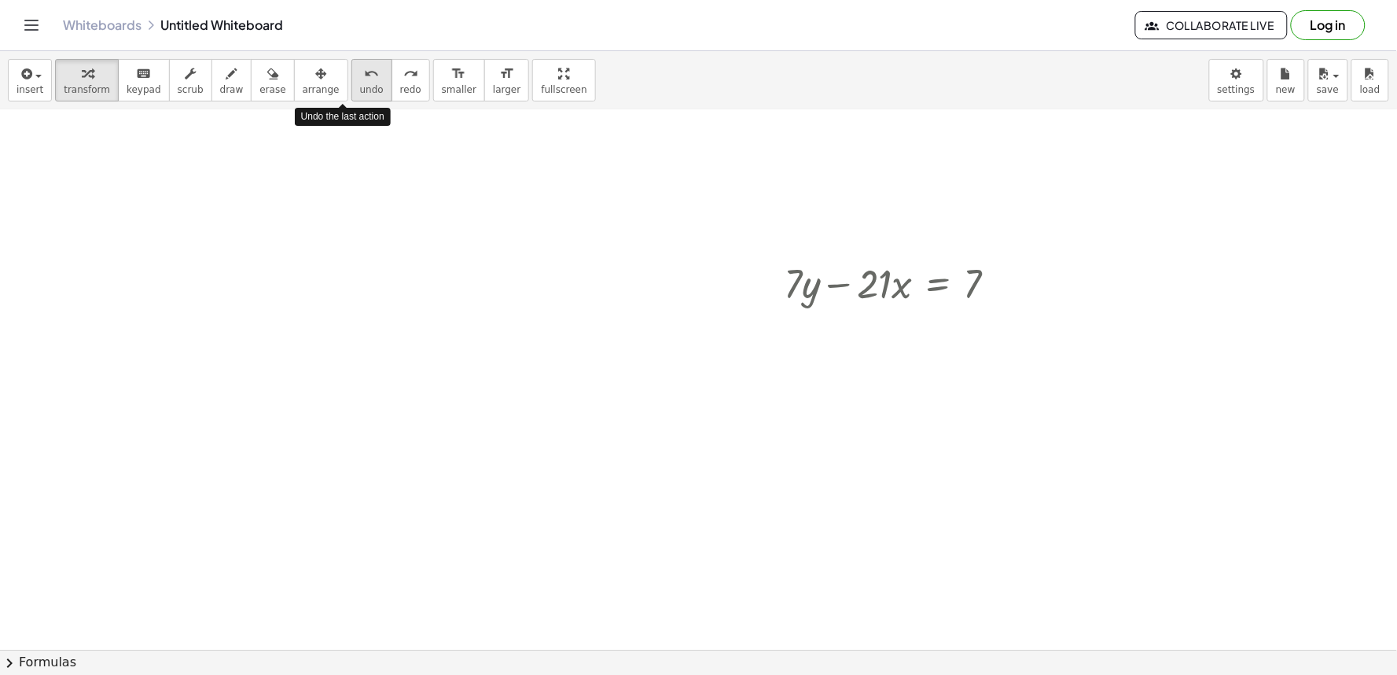
click at [360, 75] on div "undo" at bounding box center [372, 73] width 24 height 19
click at [320, 63] on div "insert select one: Math Expression Function Text Youtube Video Graphing Geometr…" at bounding box center [698, 80] width 1397 height 59
click at [731, 336] on div at bounding box center [705, 68] width 1411 height 1619
click at [718, 350] on div at bounding box center [705, 68] width 1411 height 1619
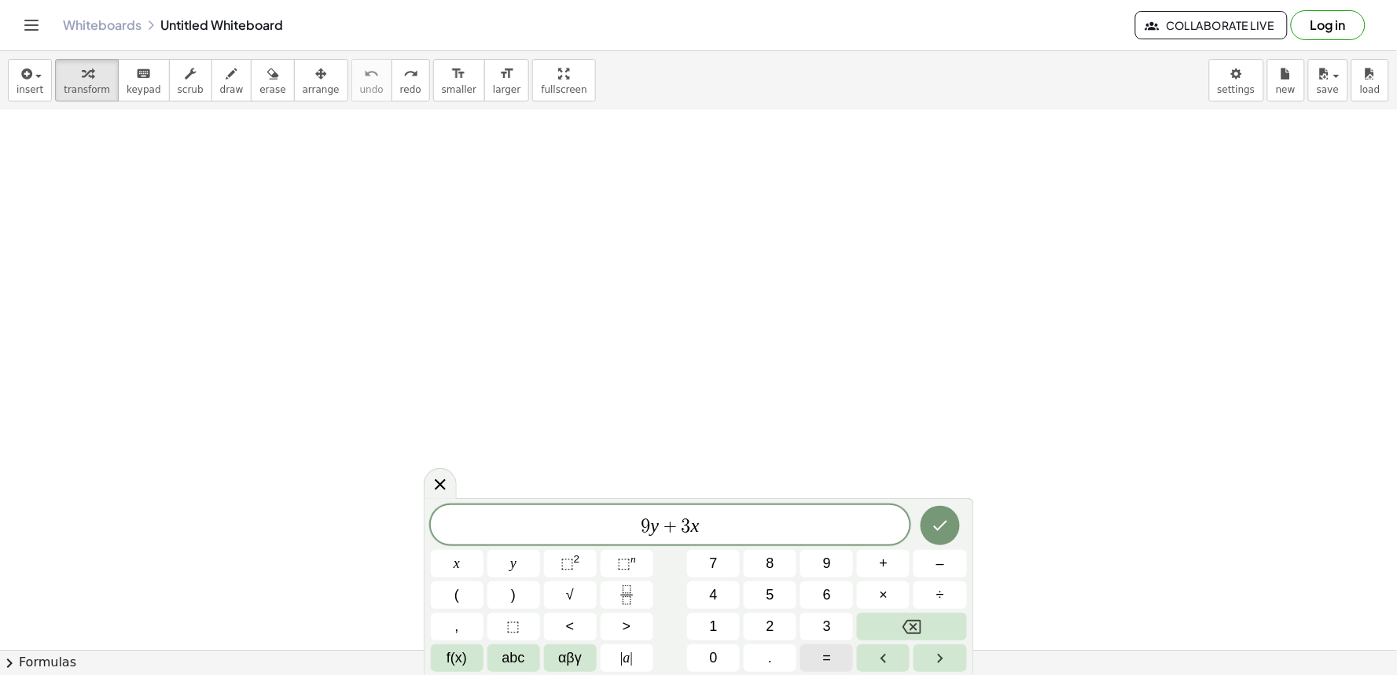
click at [802, 654] on button "=" at bounding box center [827, 658] width 53 height 28
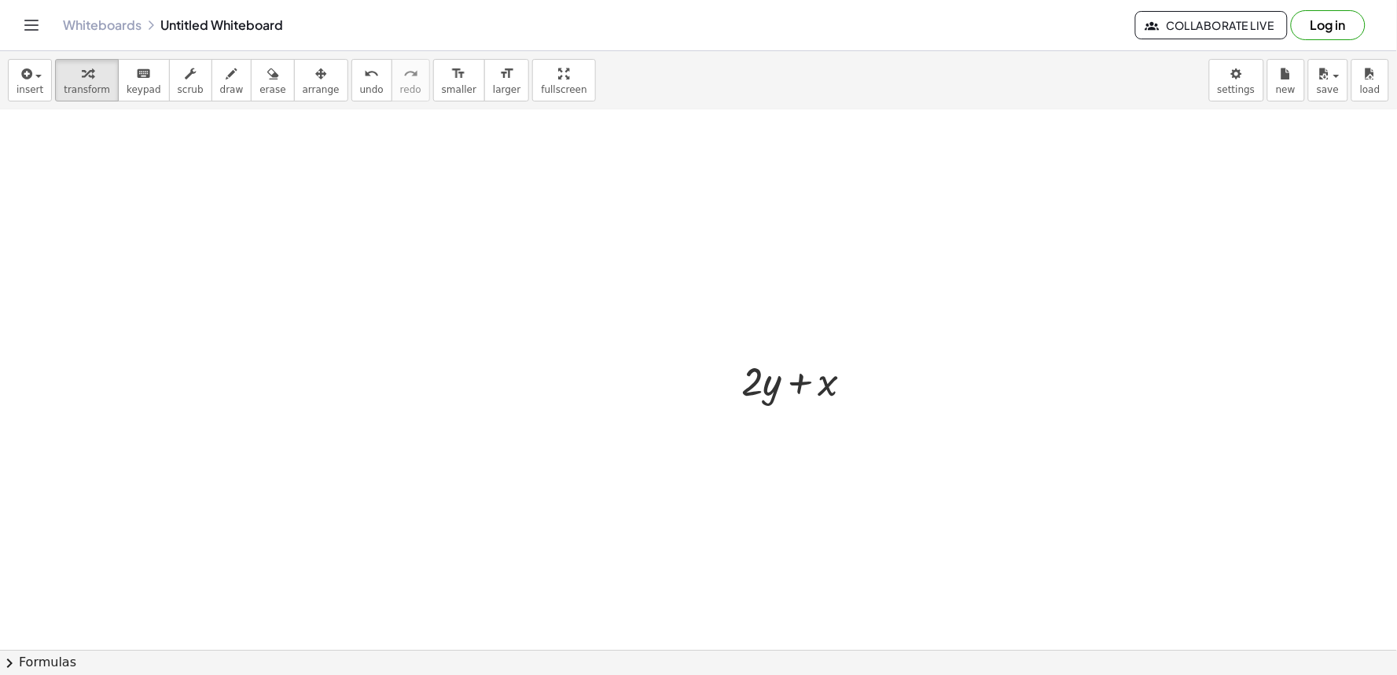
drag, startPoint x: 547, startPoint y: 489, endPoint x: 607, endPoint y: 533, distance: 74.2
click at [607, 533] on div at bounding box center [705, 68] width 1411 height 1619
click at [647, 509] on div at bounding box center [705, 68] width 1411 height 1619
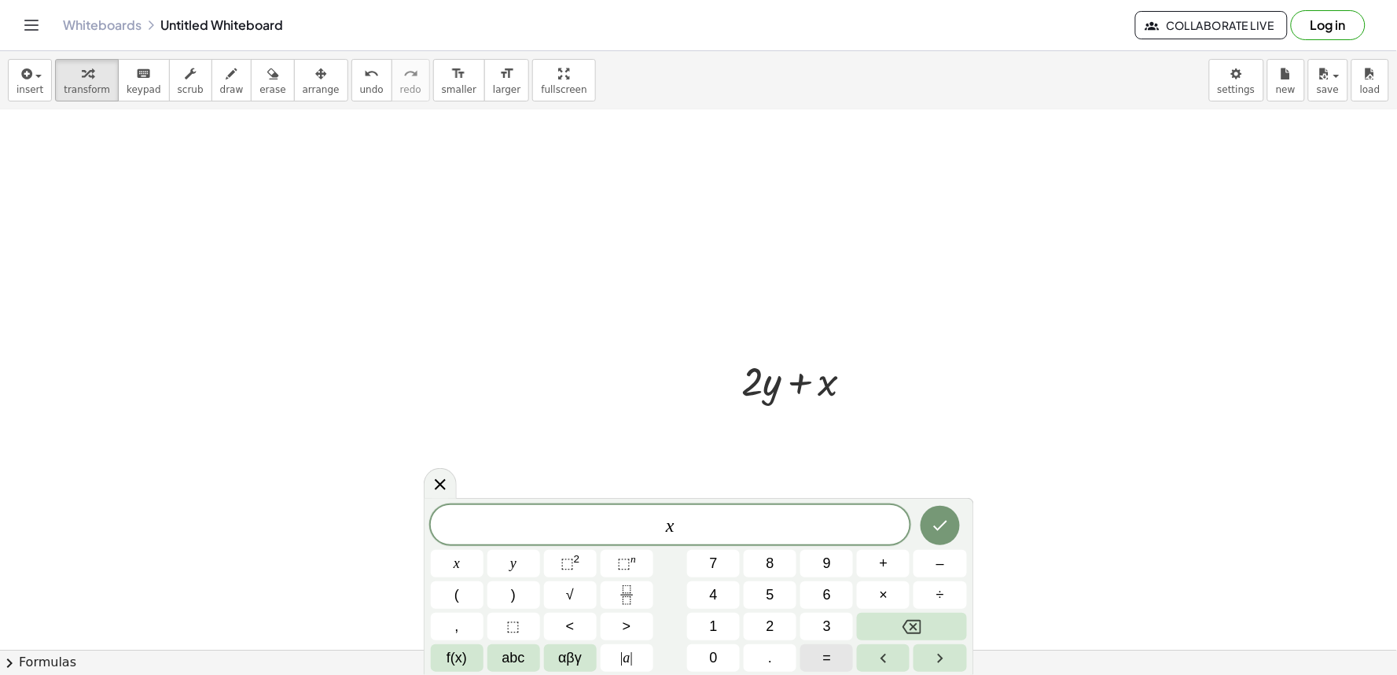
click at [845, 655] on button "=" at bounding box center [827, 658] width 53 height 28
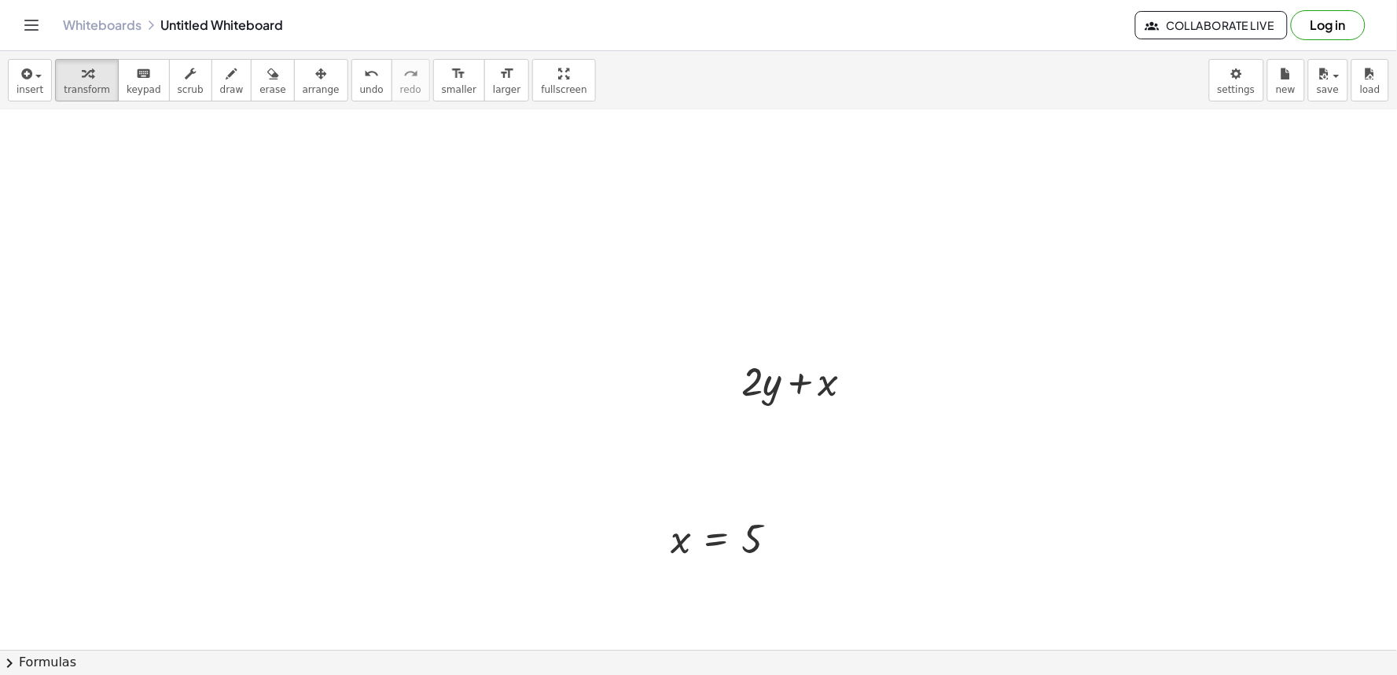
click at [587, 326] on div at bounding box center [705, 68] width 1411 height 1619
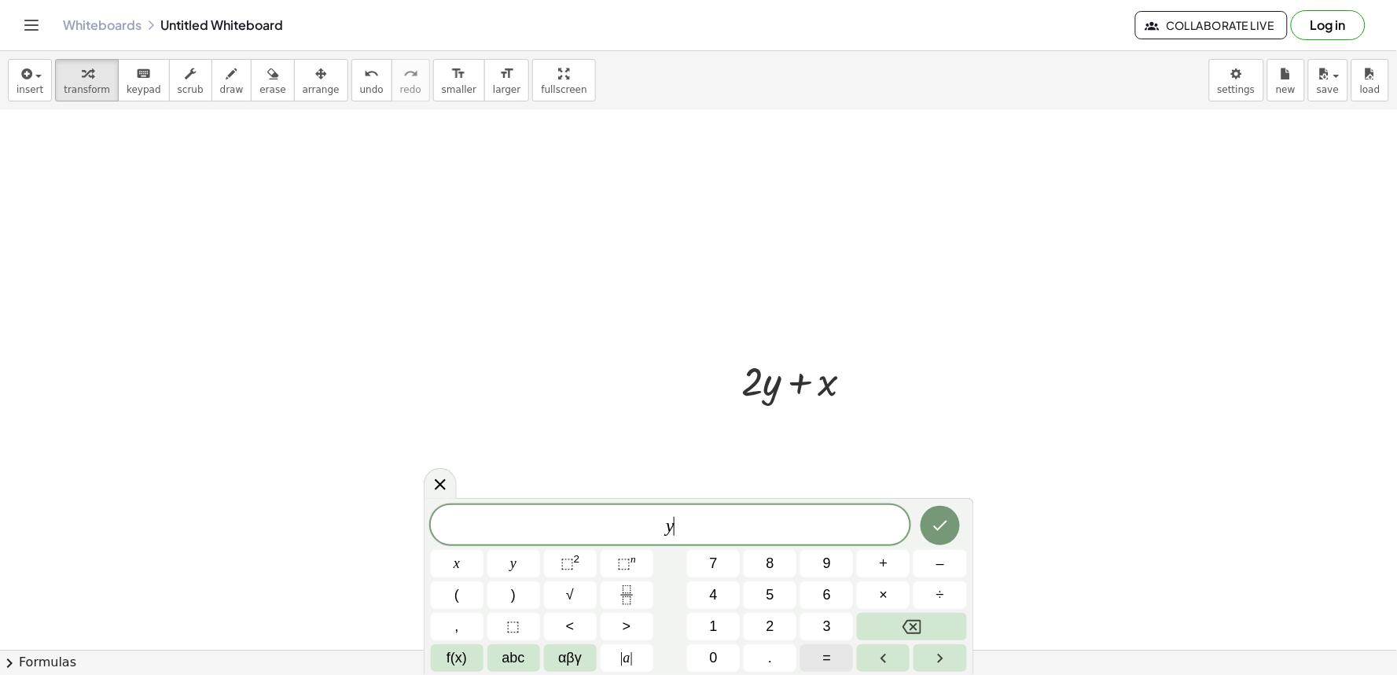
click at [812, 655] on button "=" at bounding box center [827, 658] width 53 height 28
click at [484, 550] on div at bounding box center [457, 564] width 53 height 28
click at [954, 521] on button "Done" at bounding box center [940, 525] width 39 height 39
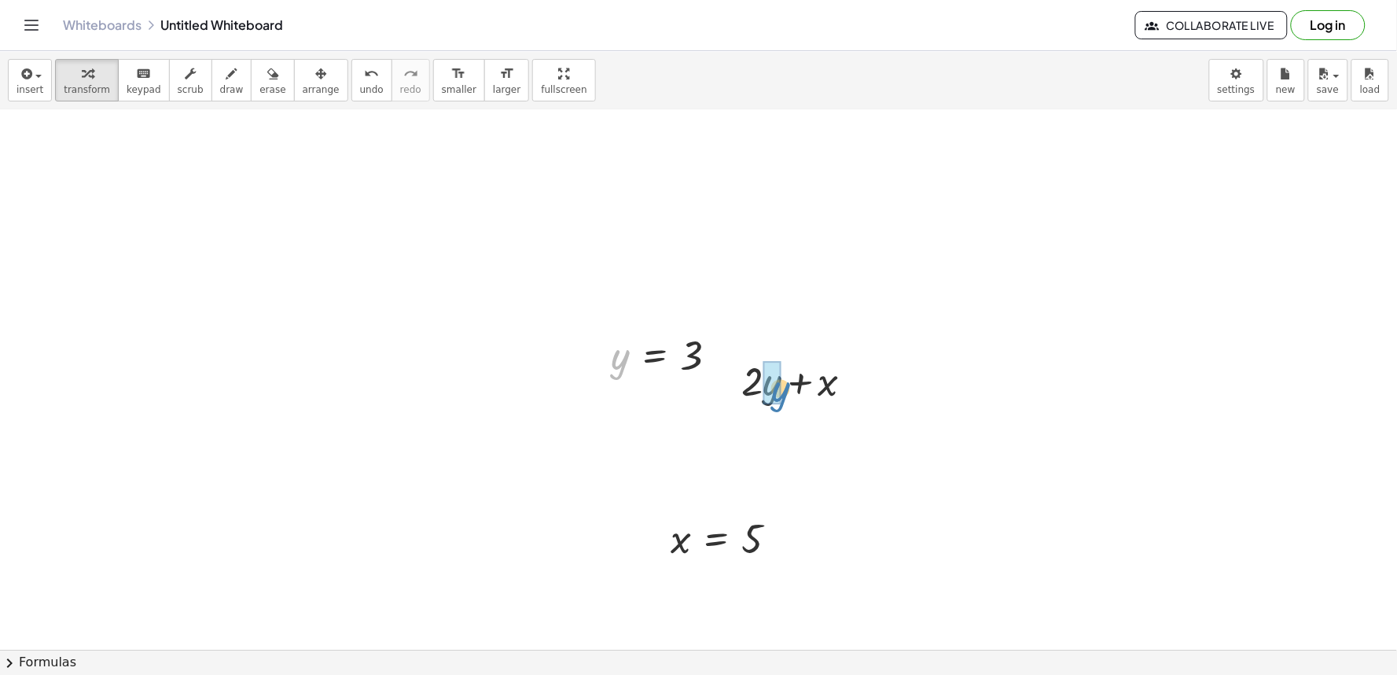
drag, startPoint x: 615, startPoint y: 352, endPoint x: 776, endPoint y: 383, distance: 164.3
drag, startPoint x: 679, startPoint y: 544, endPoint x: 845, endPoint y: 451, distance: 190.1
click at [757, 433] on div at bounding box center [804, 433] width 154 height 53
click at [789, 431] on div at bounding box center [804, 433] width 140 height 53
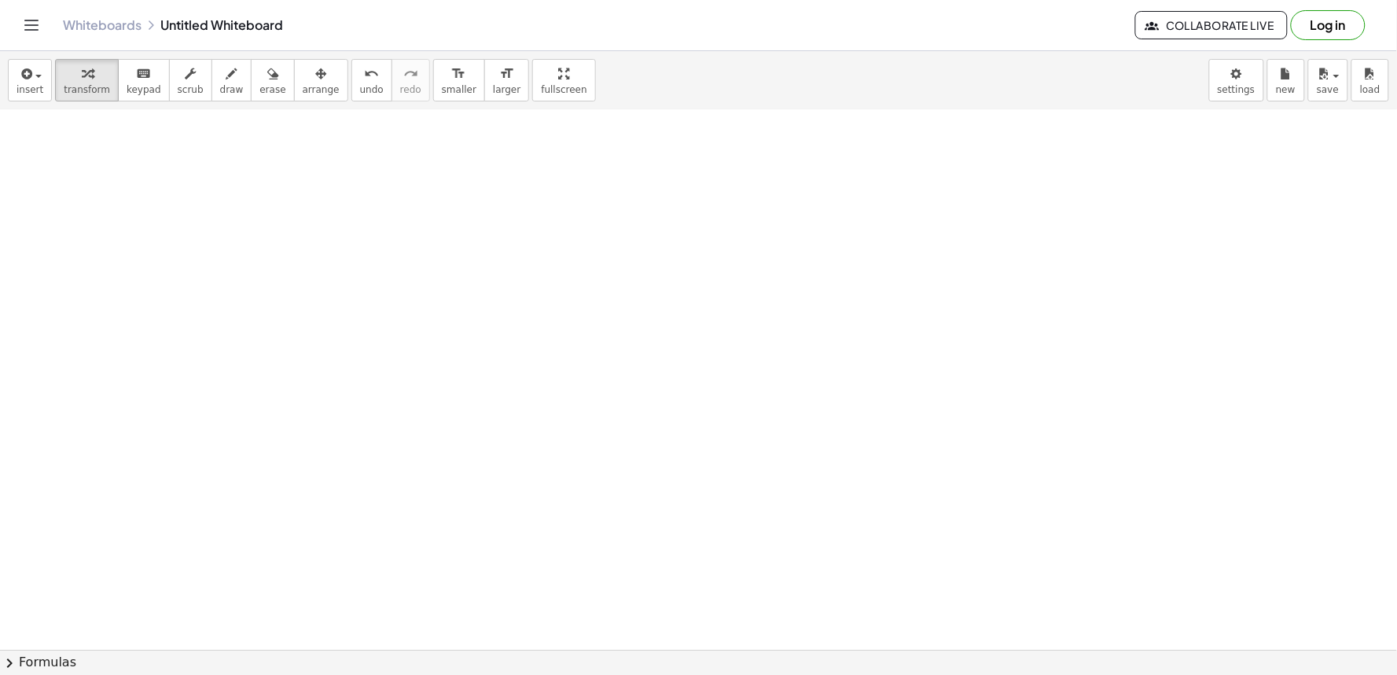
click at [1036, 398] on div at bounding box center [705, 645] width 1411 height 1619
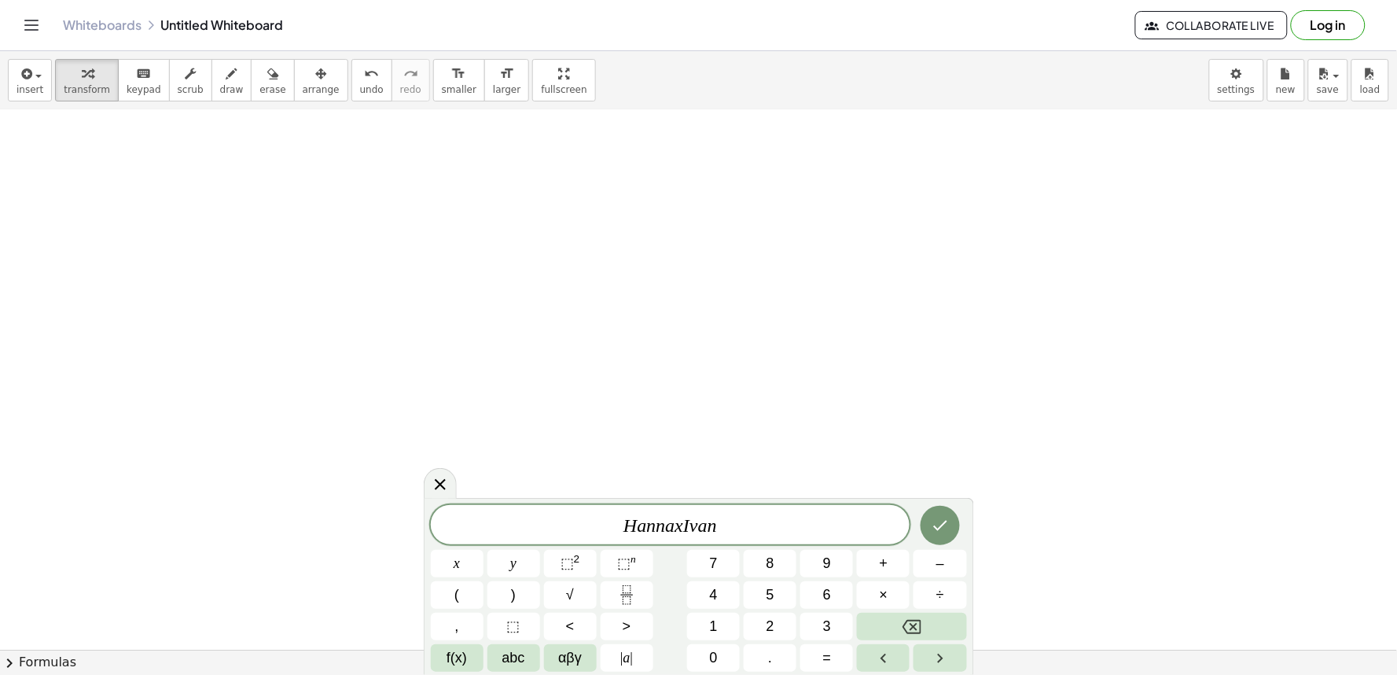
click at [484, 550] on div at bounding box center [457, 564] width 53 height 28
click at [948, 523] on icon "Done" at bounding box center [940, 525] width 19 height 19
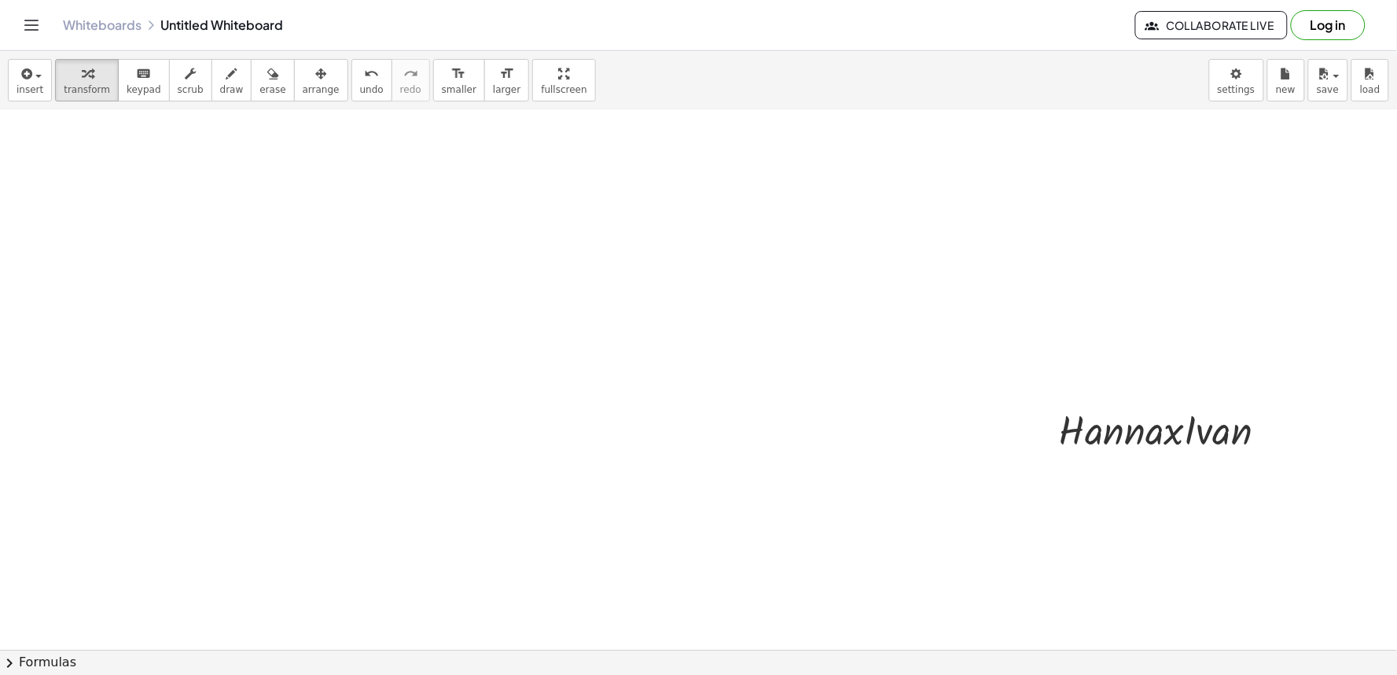
click at [618, 324] on div at bounding box center [705, 645] width 1411 height 1619
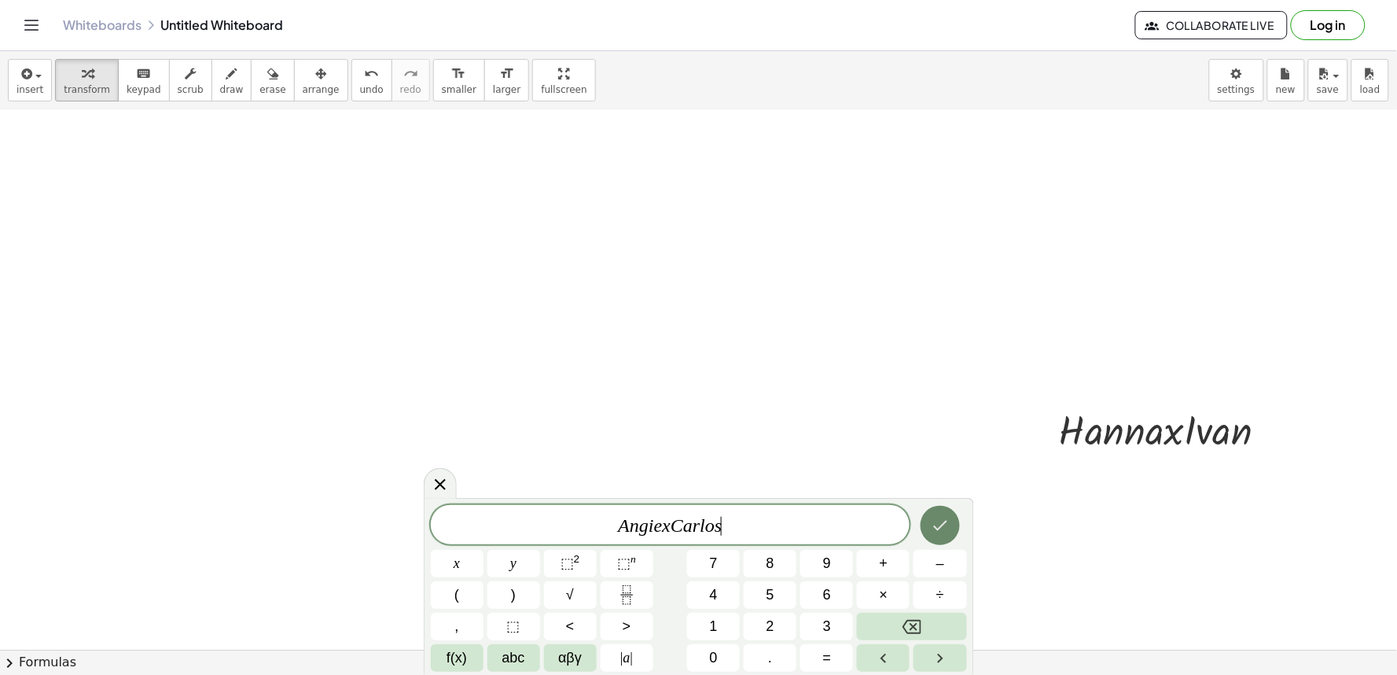
click at [933, 531] on icon "Done" at bounding box center [940, 525] width 19 height 19
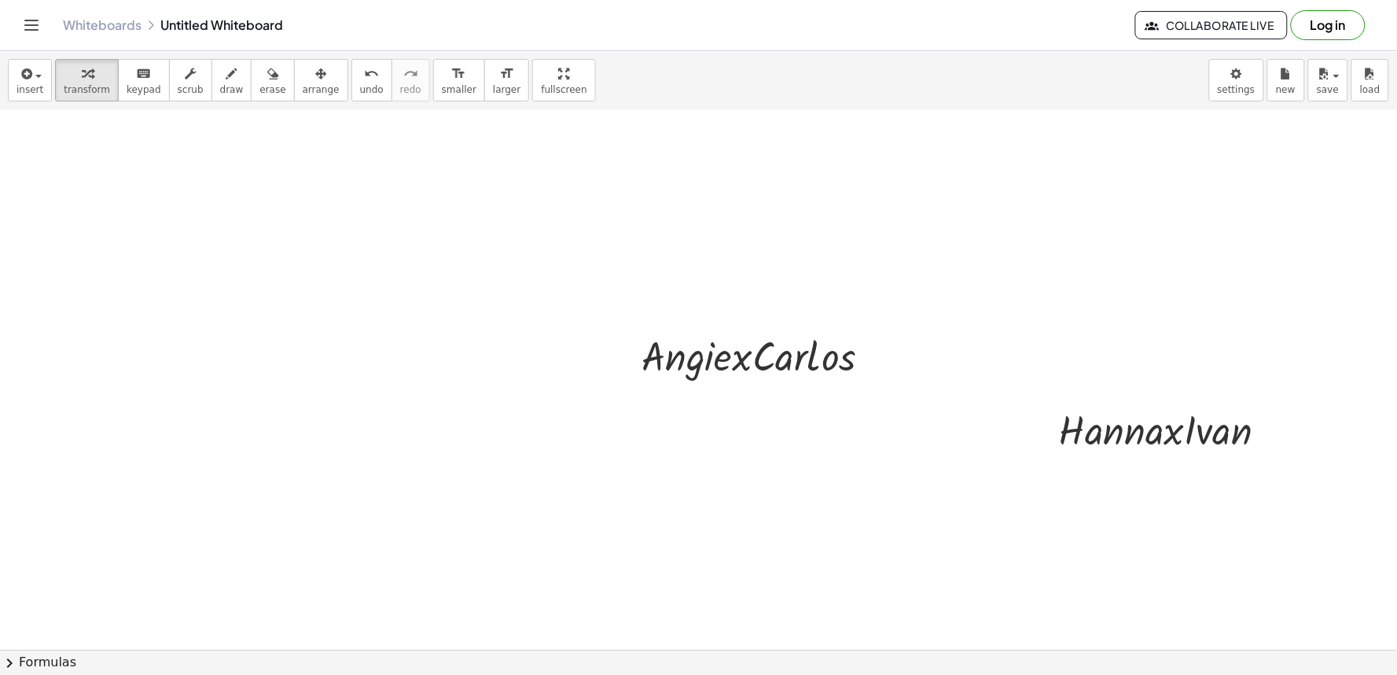
click at [712, 488] on div at bounding box center [705, 645] width 1411 height 1619
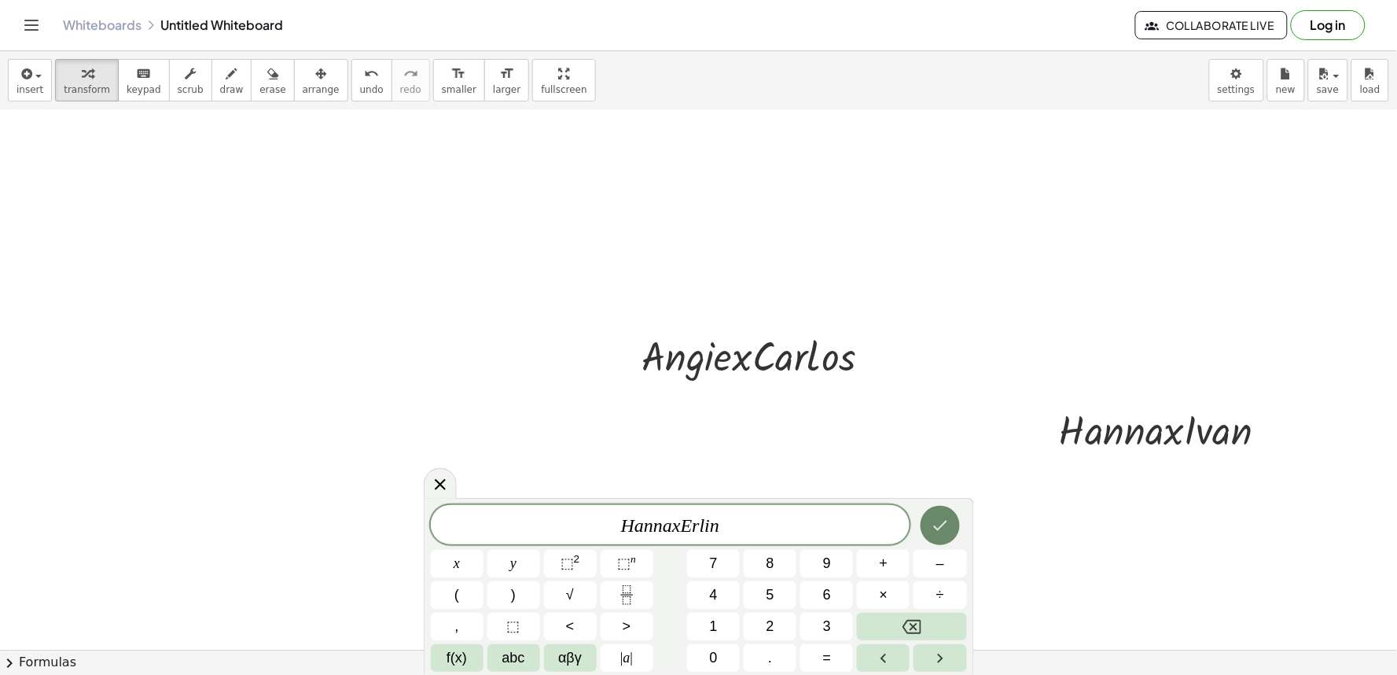
click at [933, 530] on icon "Done" at bounding box center [940, 525] width 19 height 19
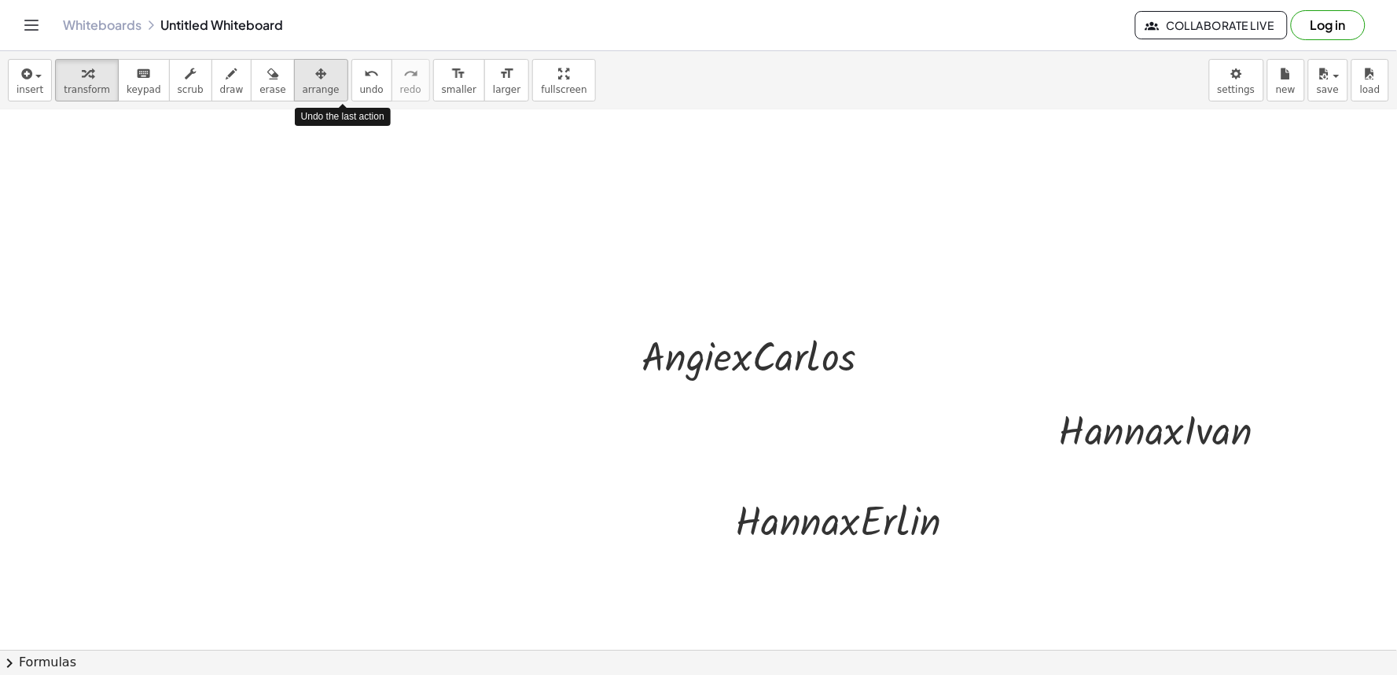
drag, startPoint x: 326, startPoint y: 87, endPoint x: 305, endPoint y: 75, distance: 24.3
click at [305, 75] on div "insert select one: Math Expression Function Text Youtube Video Graphing Geometr…" at bounding box center [698, 80] width 1397 height 59
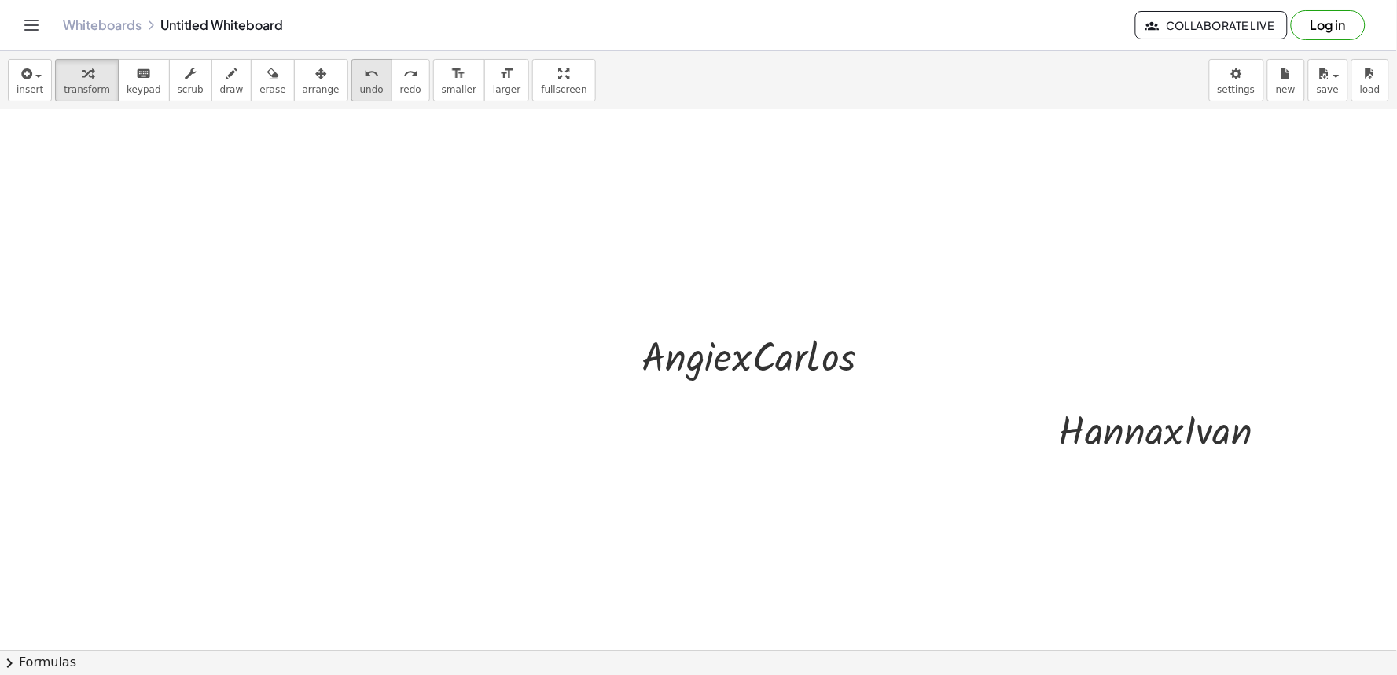
click at [352, 63] on button "undo undo" at bounding box center [372, 80] width 41 height 42
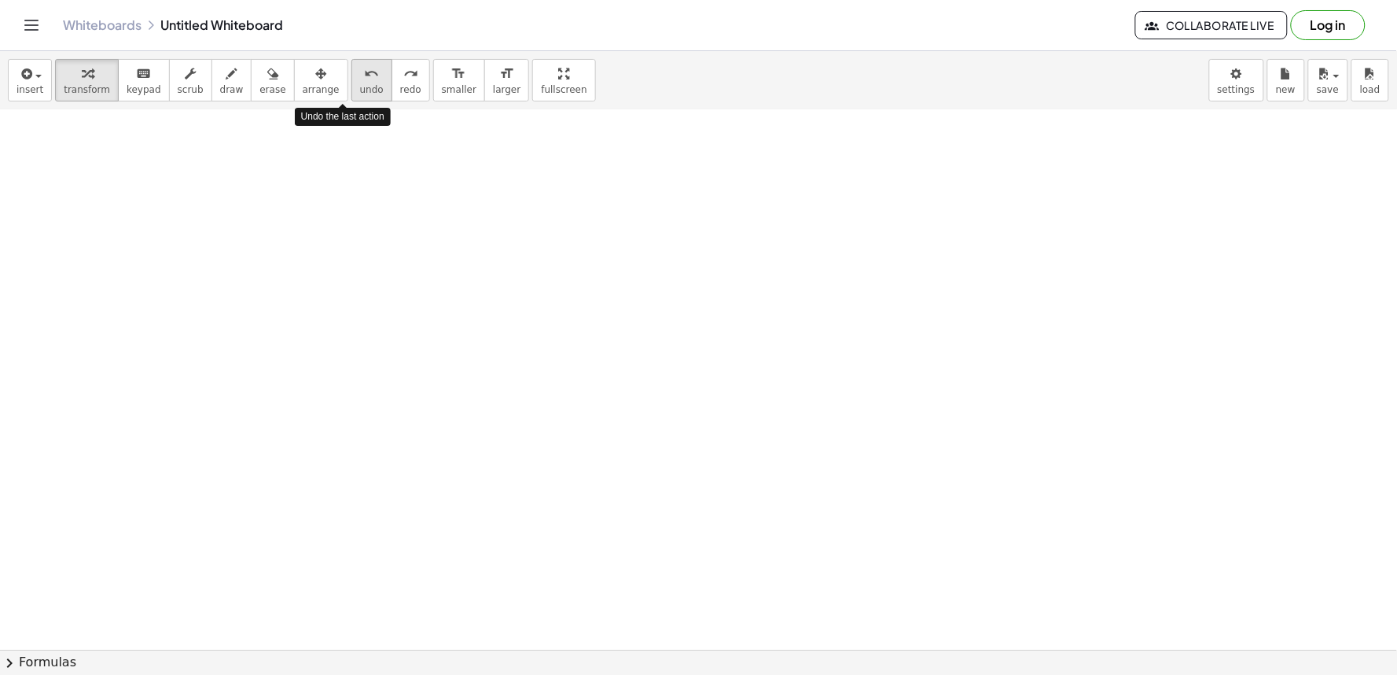
click at [352, 63] on button "undo undo" at bounding box center [372, 80] width 41 height 42
click at [352, 66] on button "undo undo" at bounding box center [372, 80] width 41 height 42
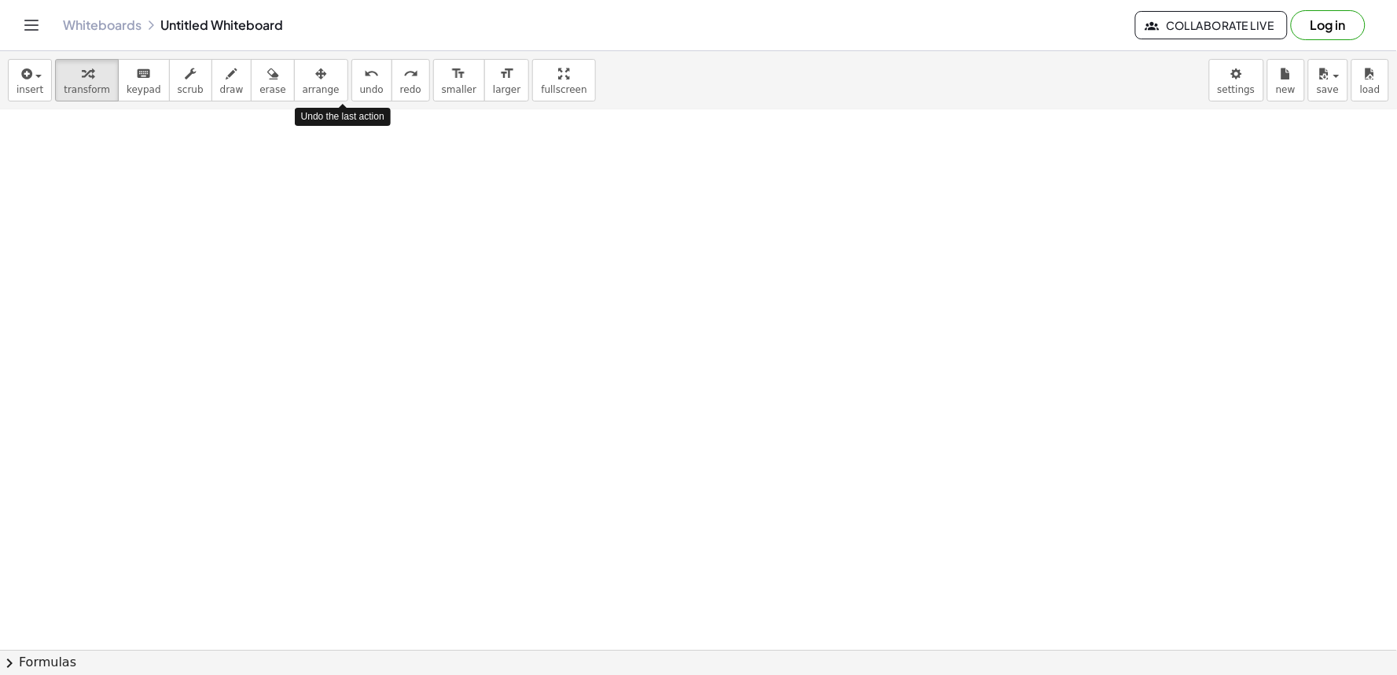
click at [321, 67] on div "insert select one: Math Expression Function Text Youtube Video Graphing Geometr…" at bounding box center [698, 80] width 1397 height 59
click at [320, 68] on div "insert select one: Math Expression Function Text Youtube Video Graphing Geometr…" at bounding box center [698, 80] width 1397 height 59
click at [729, 596] on div at bounding box center [705, 645] width 1411 height 1619
click at [676, 508] on div at bounding box center [705, 645] width 1411 height 1619
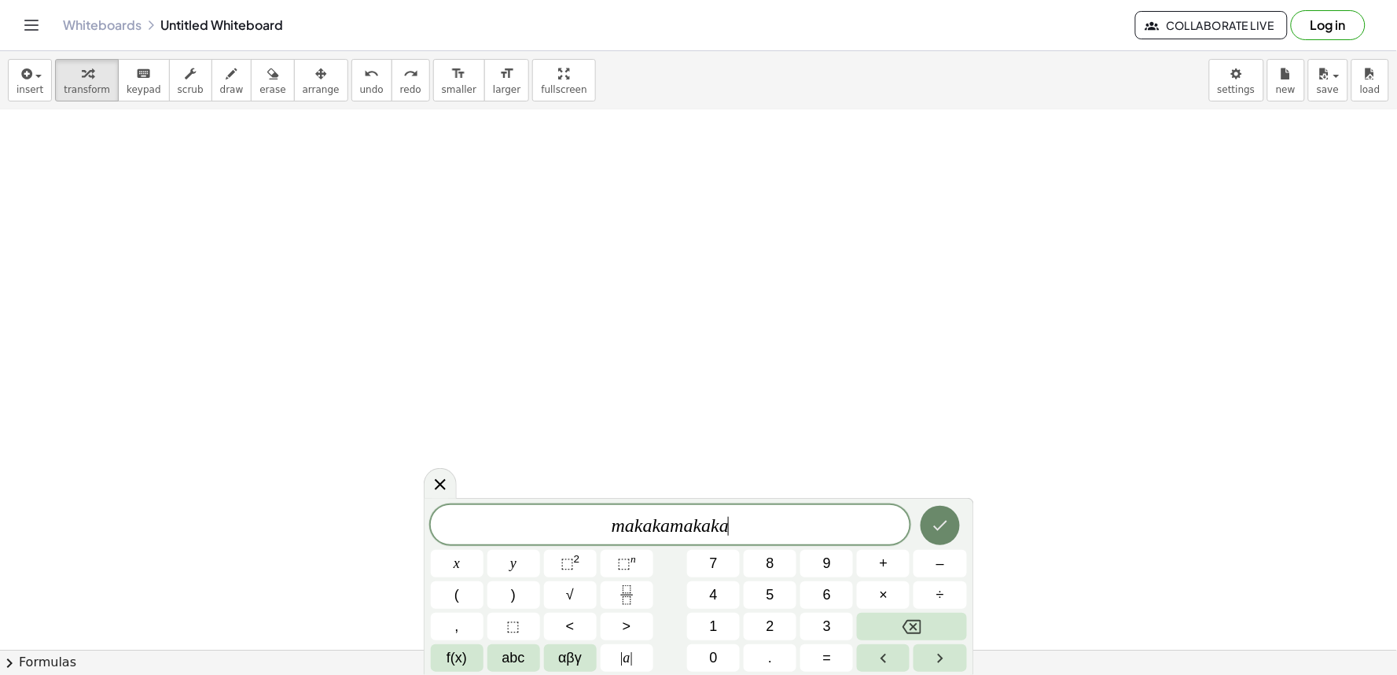
click at [933, 525] on icon "Done" at bounding box center [940, 525] width 19 height 19
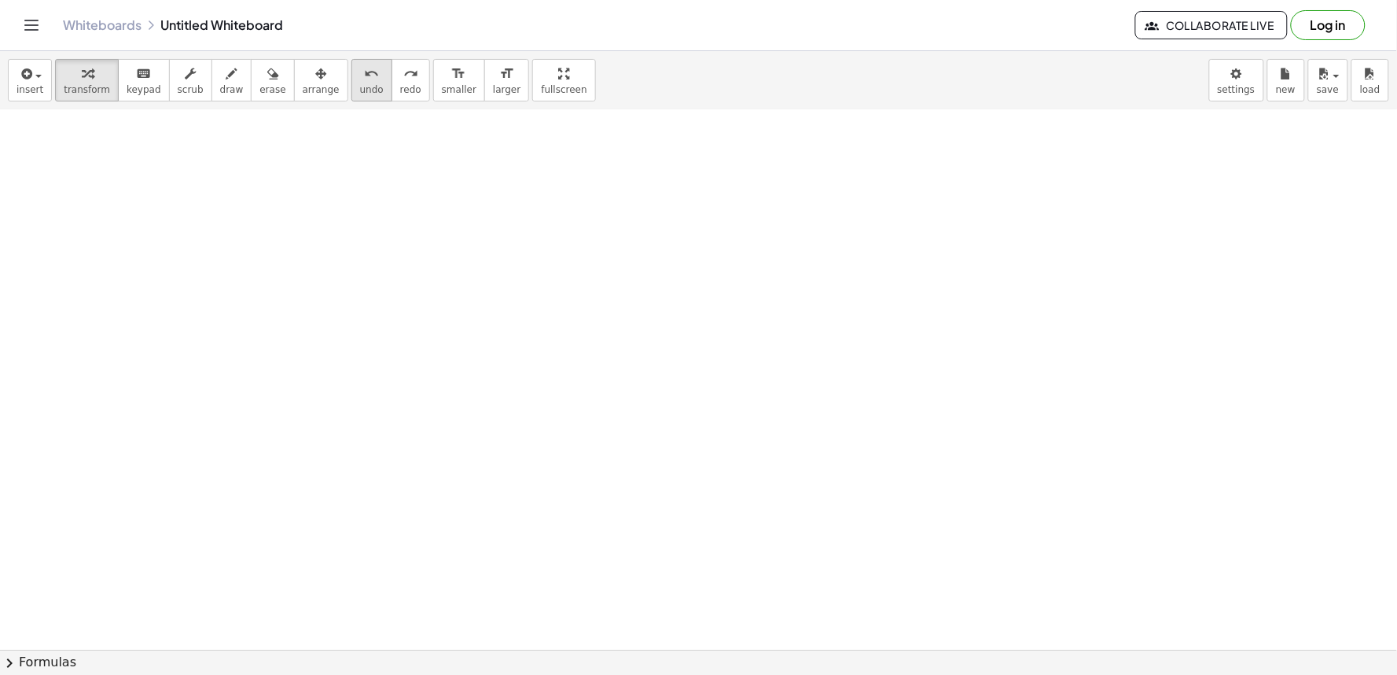
click at [360, 93] on span "undo" at bounding box center [372, 89] width 24 height 11
click at [653, 419] on div at bounding box center [705, 645] width 1411 height 1619
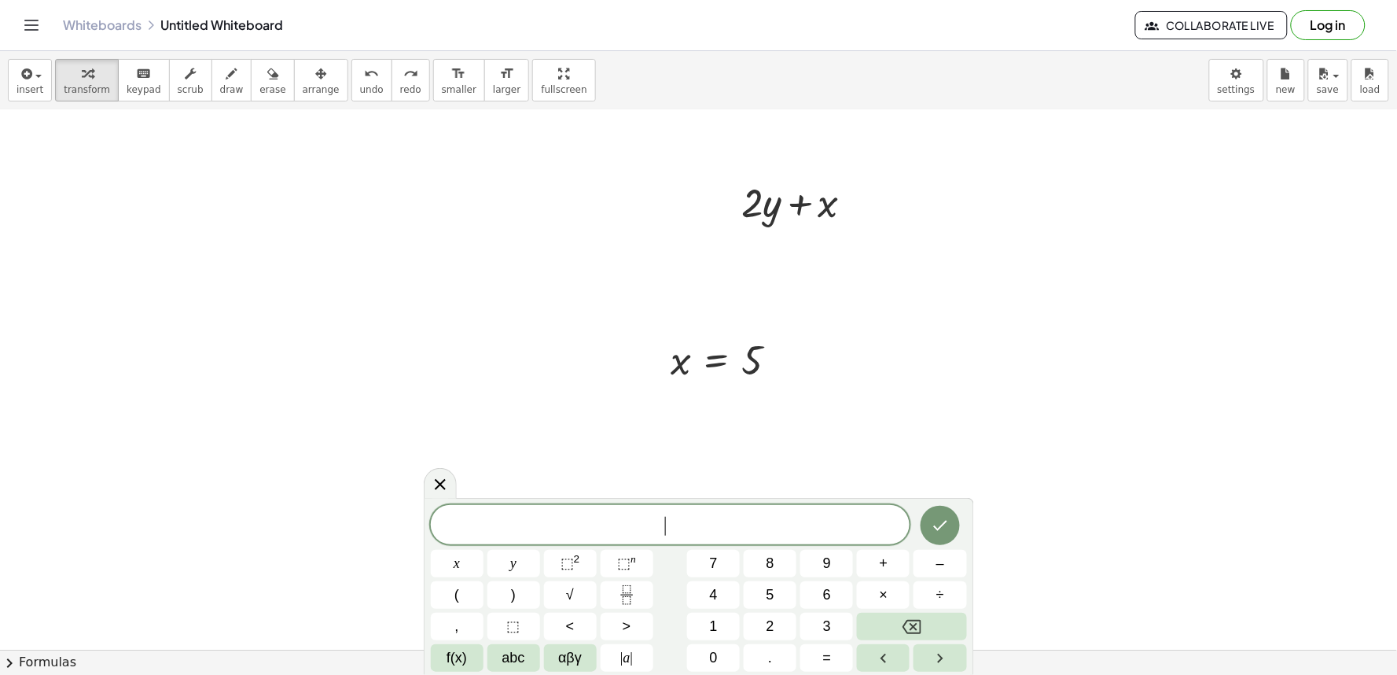
scroll to position [1093, 0]
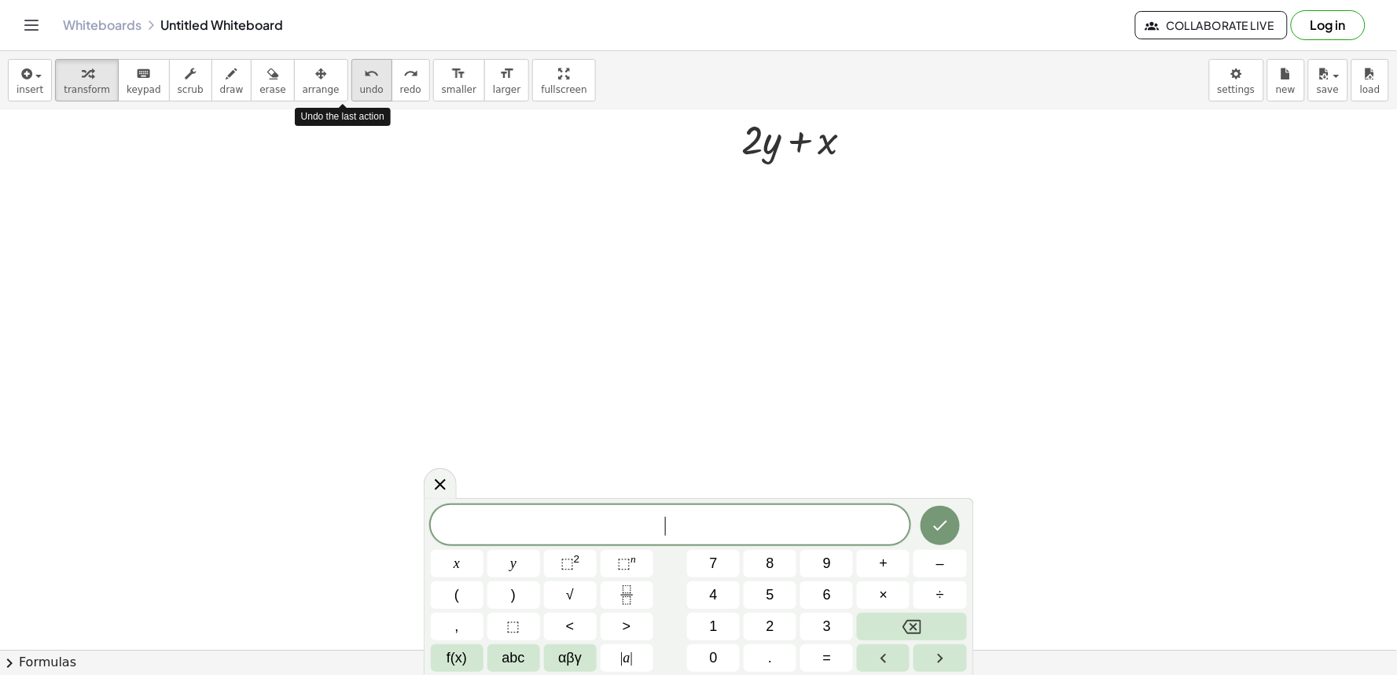
click at [356, 89] on button "undo undo" at bounding box center [372, 80] width 41 height 42
click at [785, 512] on div "​" at bounding box center [671, 524] width 480 height 39
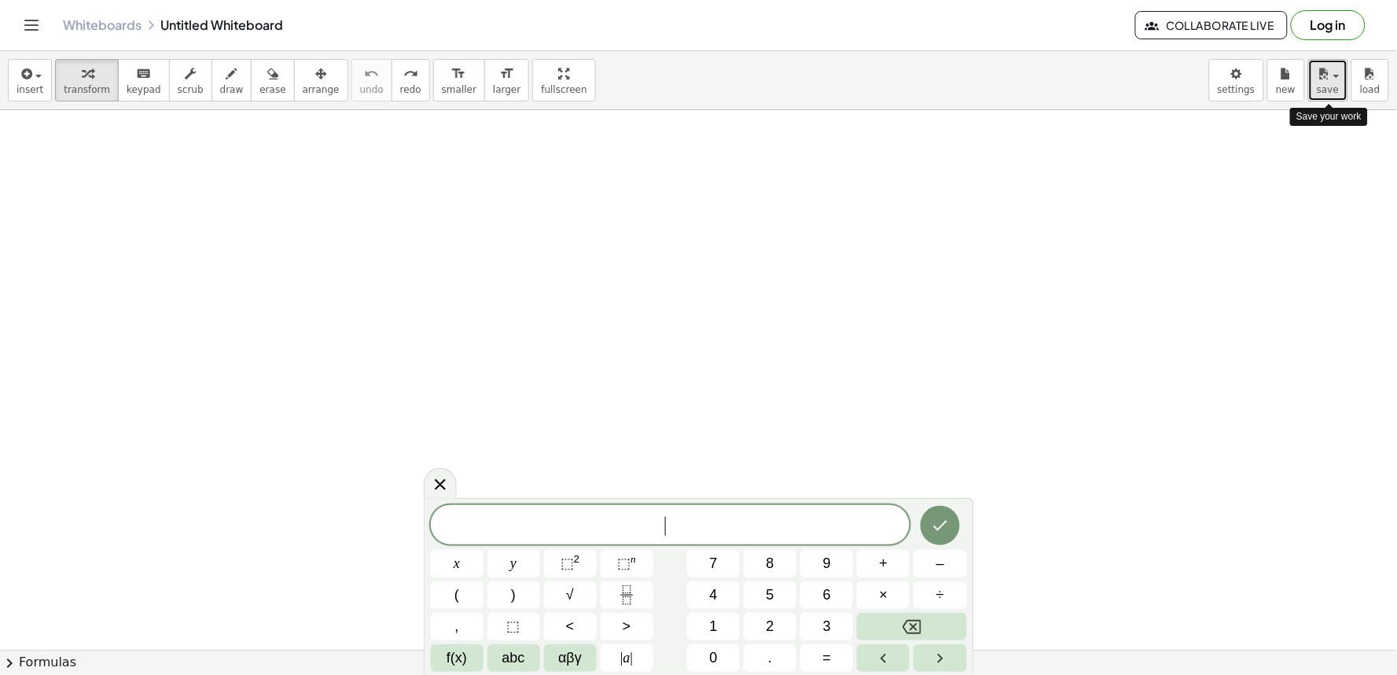
click at [1322, 79] on icon "button" at bounding box center [1324, 73] width 14 height 19
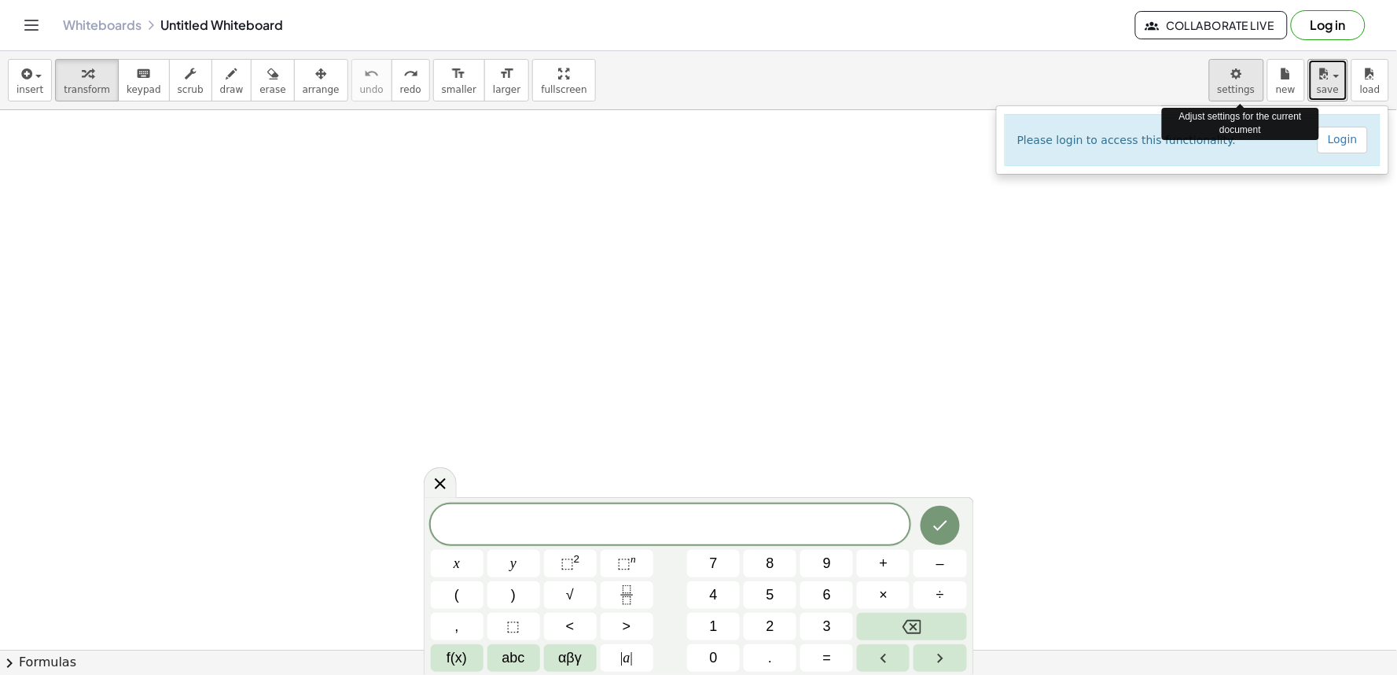
click at [1235, 94] on body "Graspable Math Activities Get Started Activity Bank Assigned Work Classes White…" at bounding box center [698, 337] width 1397 height 675
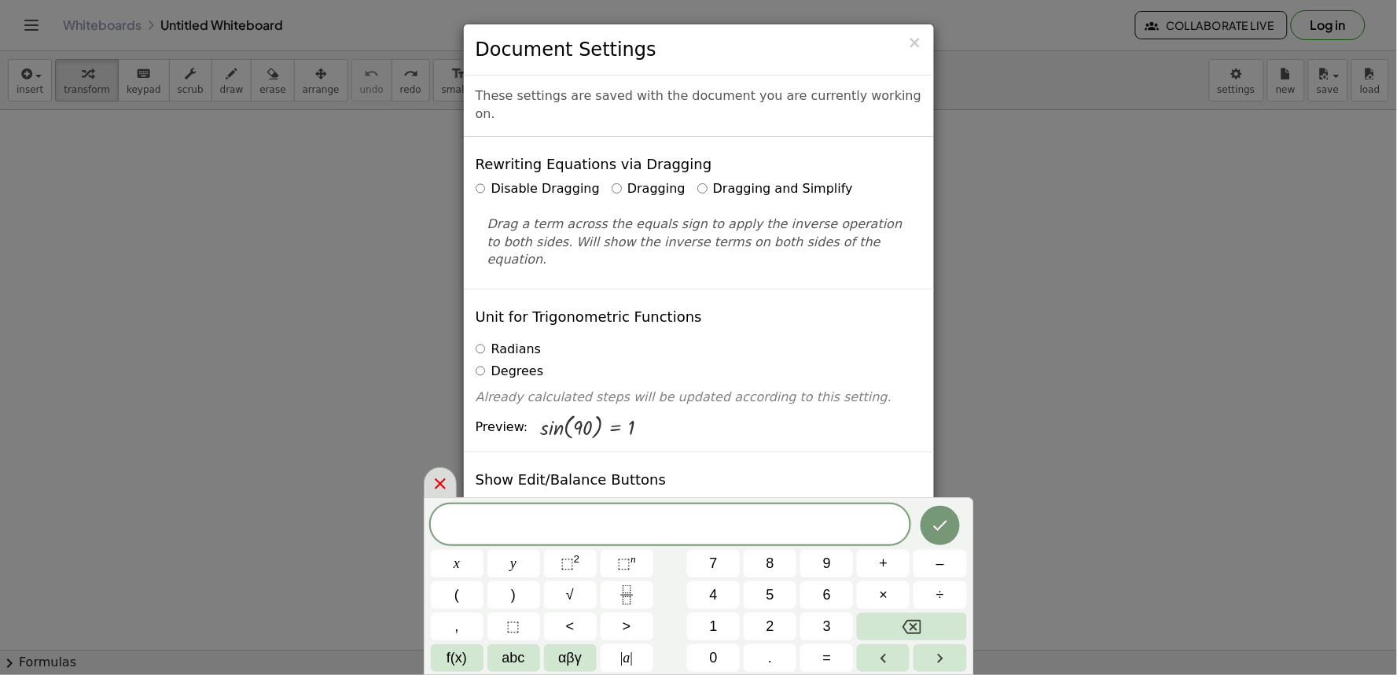
click at [440, 475] on icon at bounding box center [440, 483] width 19 height 19
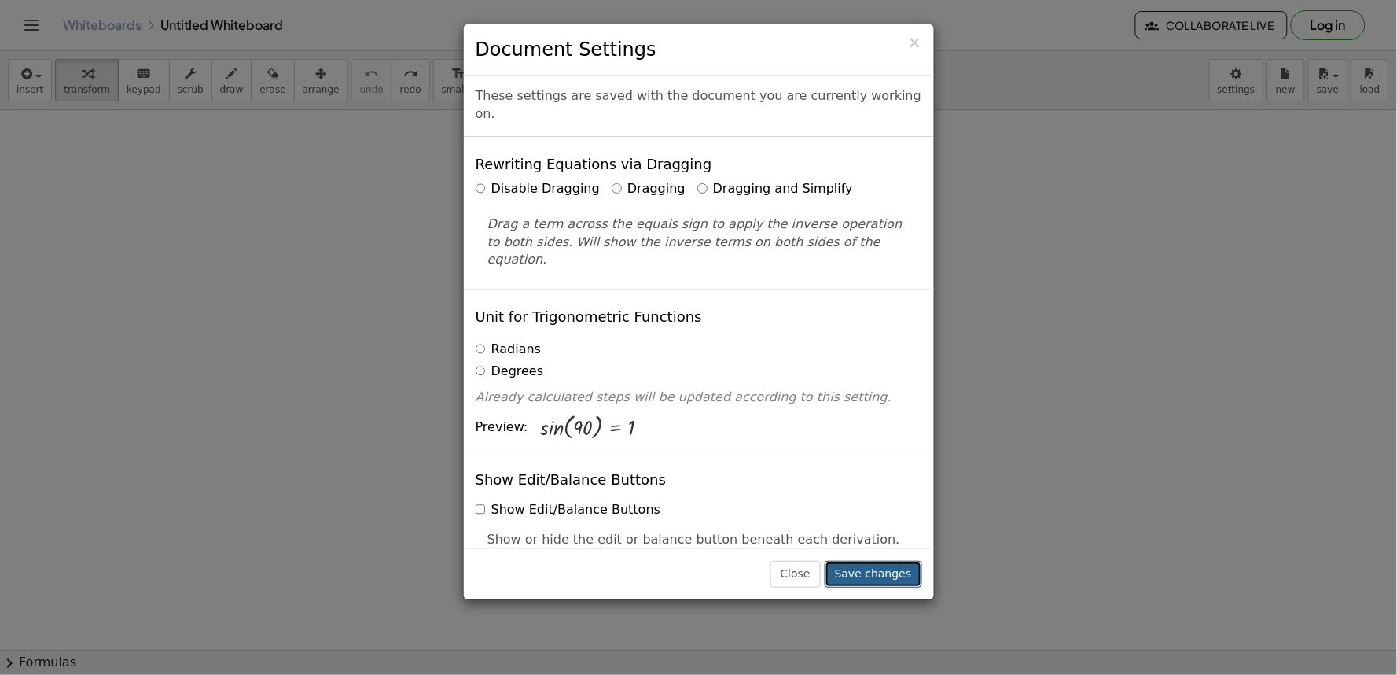
click at [895, 567] on button "Save changes" at bounding box center [874, 574] width 98 height 27
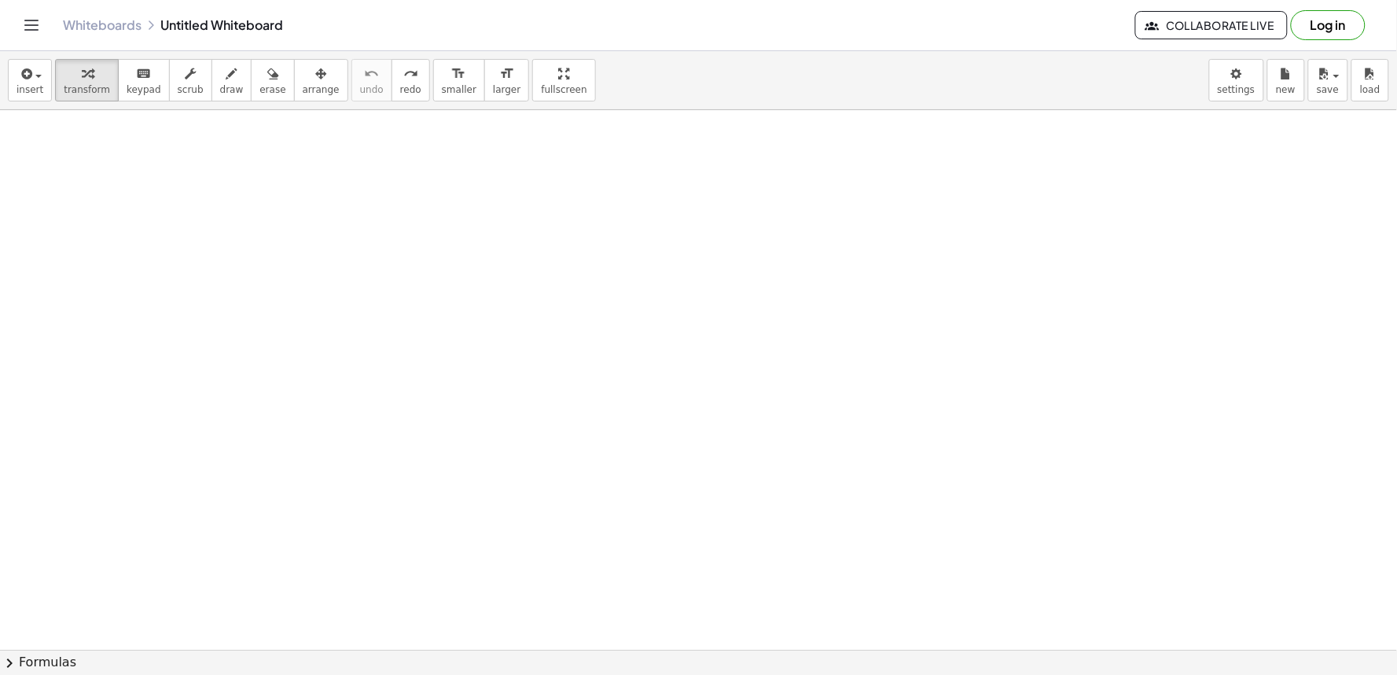
click at [677, 320] on div at bounding box center [705, 649] width 1411 height 1079
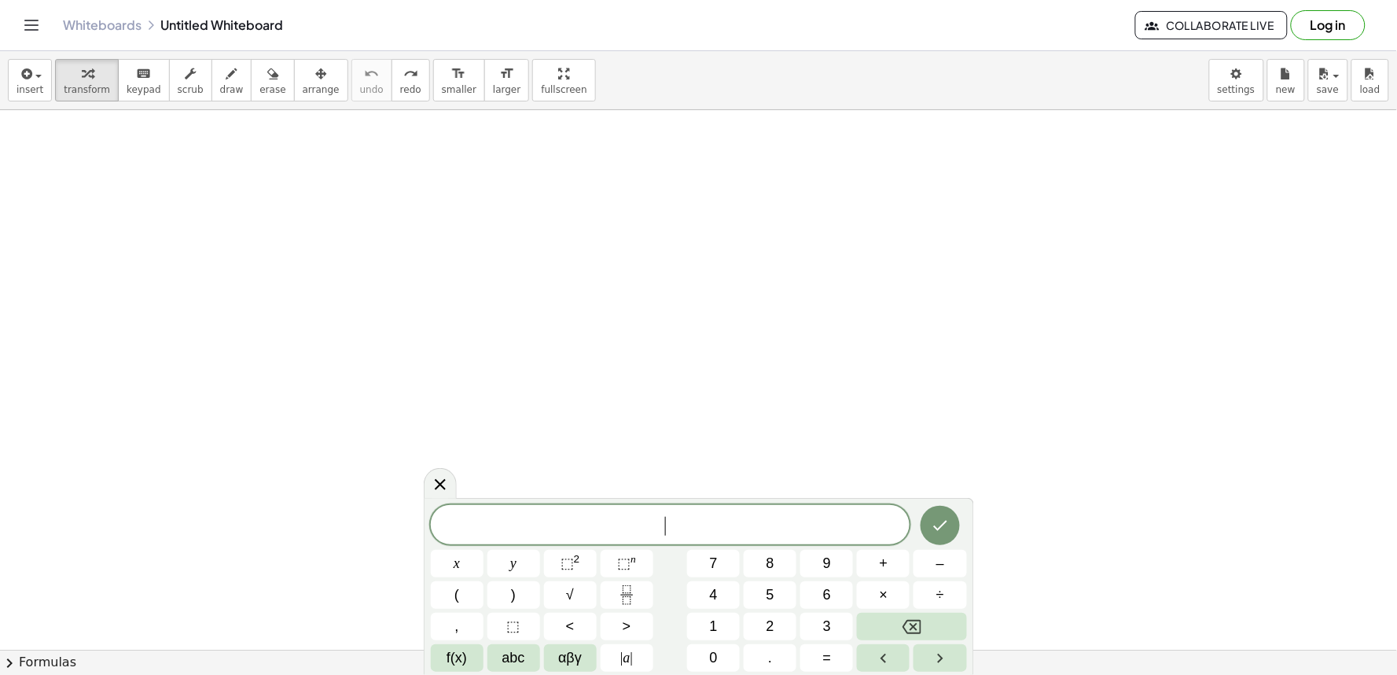
click at [677, 320] on div at bounding box center [705, 649] width 1411 height 1079
click at [835, 654] on button "=" at bounding box center [827, 658] width 53 height 28
click at [717, 628] on span "1" at bounding box center [714, 626] width 8 height 21
click at [718, 650] on button "0" at bounding box center [713, 658] width 53 height 28
click at [933, 517] on icon "Done" at bounding box center [940, 525] width 19 height 19
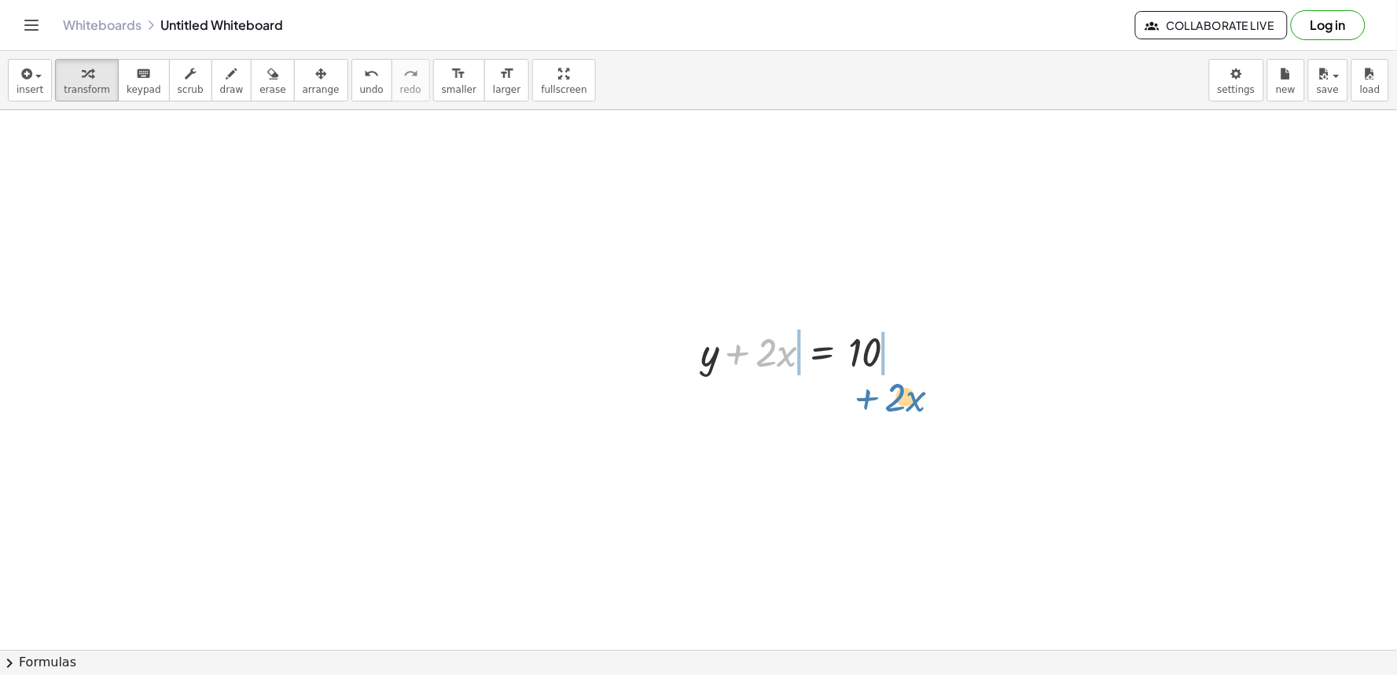
drag, startPoint x: 739, startPoint y: 348, endPoint x: 902, endPoint y: 358, distance: 163.1
click at [887, 384] on div "+ · 2 · x + y + · 2 · x = 10" at bounding box center [705, 649] width 1411 height 1079
drag, startPoint x: 902, startPoint y: 358, endPoint x: 921, endPoint y: 320, distance: 42.2
click at [921, 320] on div "+ · 2 · x − · 2 · x + y + · 2 · x = 10 + · 2 · x − · 2 · x + − · 2 · x + y + · …" at bounding box center [798, 350] width 401 height 61
click at [354, 85] on button "undo undo" at bounding box center [372, 80] width 41 height 42
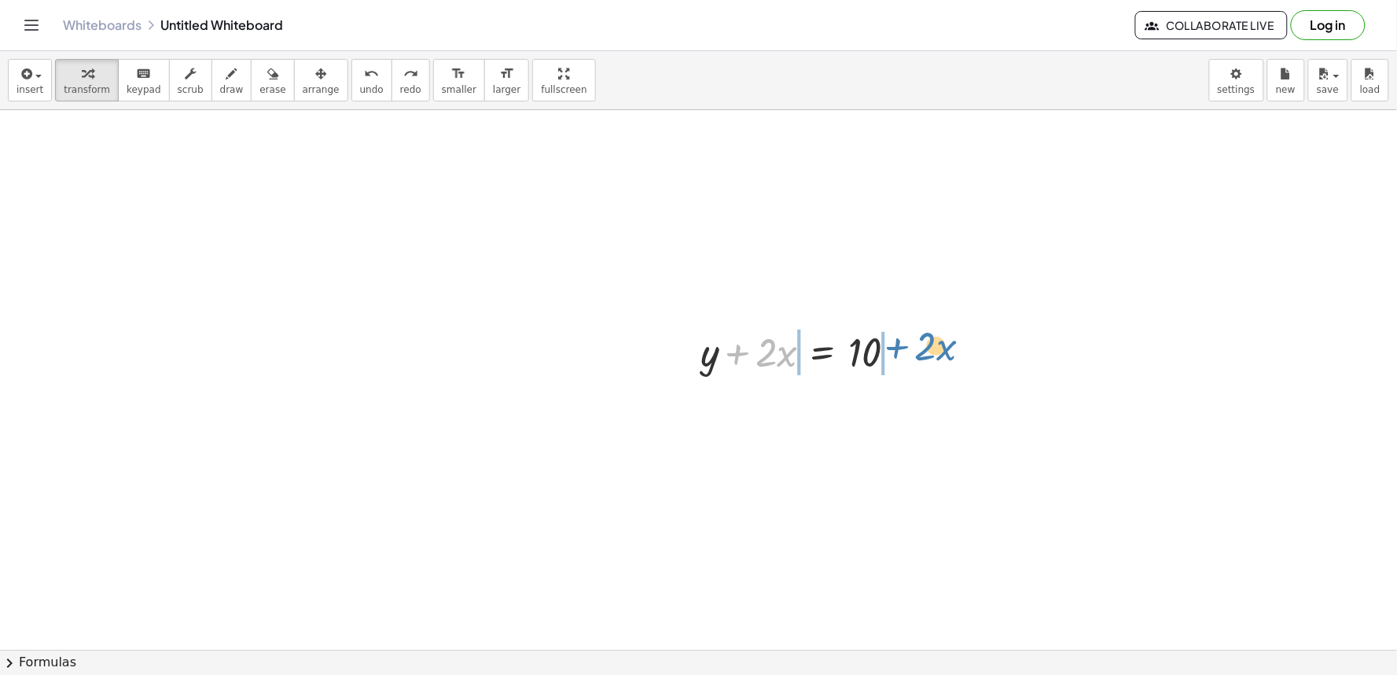
drag, startPoint x: 735, startPoint y: 347, endPoint x: 895, endPoint y: 341, distance: 159.8
click at [895, 341] on div at bounding box center [805, 350] width 224 height 53
click at [682, 506] on div at bounding box center [705, 299] width 1411 height 1080
click at [0, 0] on div "x y ⬚ 2 ⬚ n 7 8 9 + – ( ) √ 4 5 6 × ÷ , ⬚ < > 1 2 3 f(x) abc αβγ | a | 0 . =" at bounding box center [0, 0] width 0 height 0
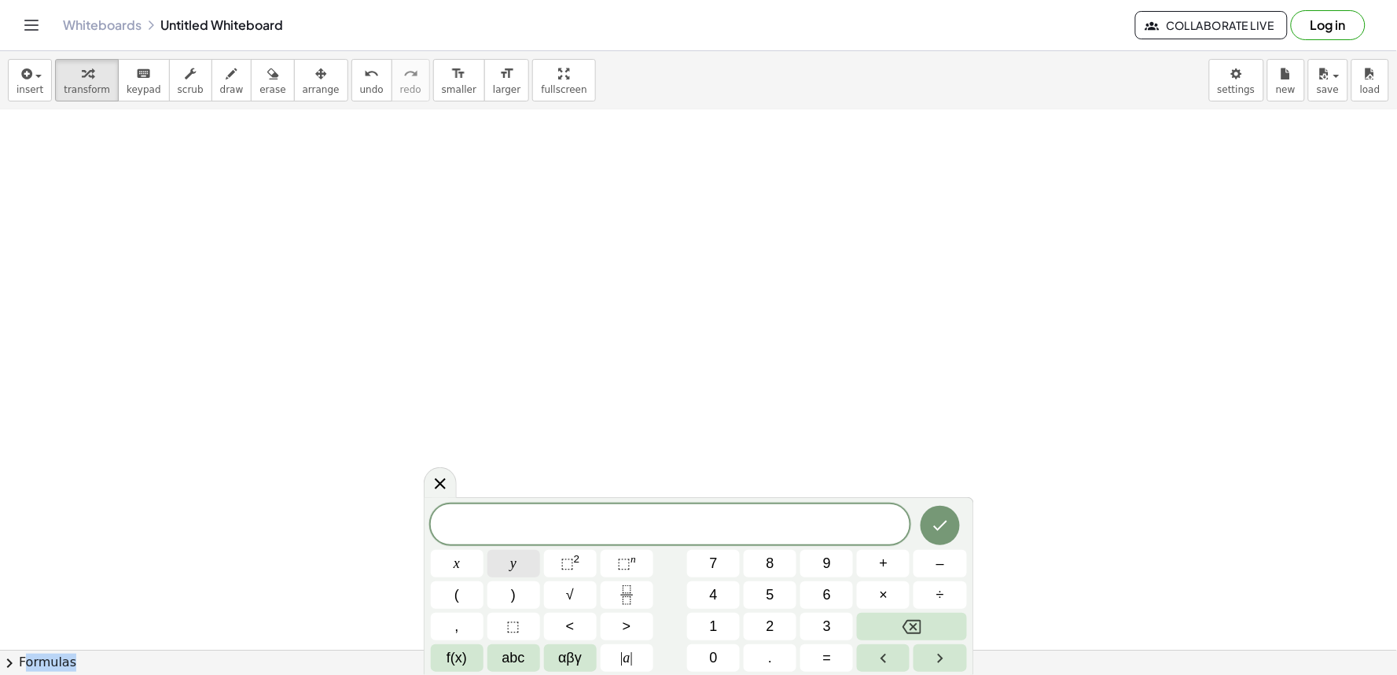
click at [511, 558] on span "y" at bounding box center [513, 563] width 6 height 21
click at [948, 554] on button "–" at bounding box center [940, 564] width 53 height 28
click at [765, 598] on button "5" at bounding box center [770, 595] width 53 height 28
click at [454, 553] on span "x" at bounding box center [457, 563] width 6 height 21
click at [824, 661] on span "=" at bounding box center [827, 657] width 9 height 21
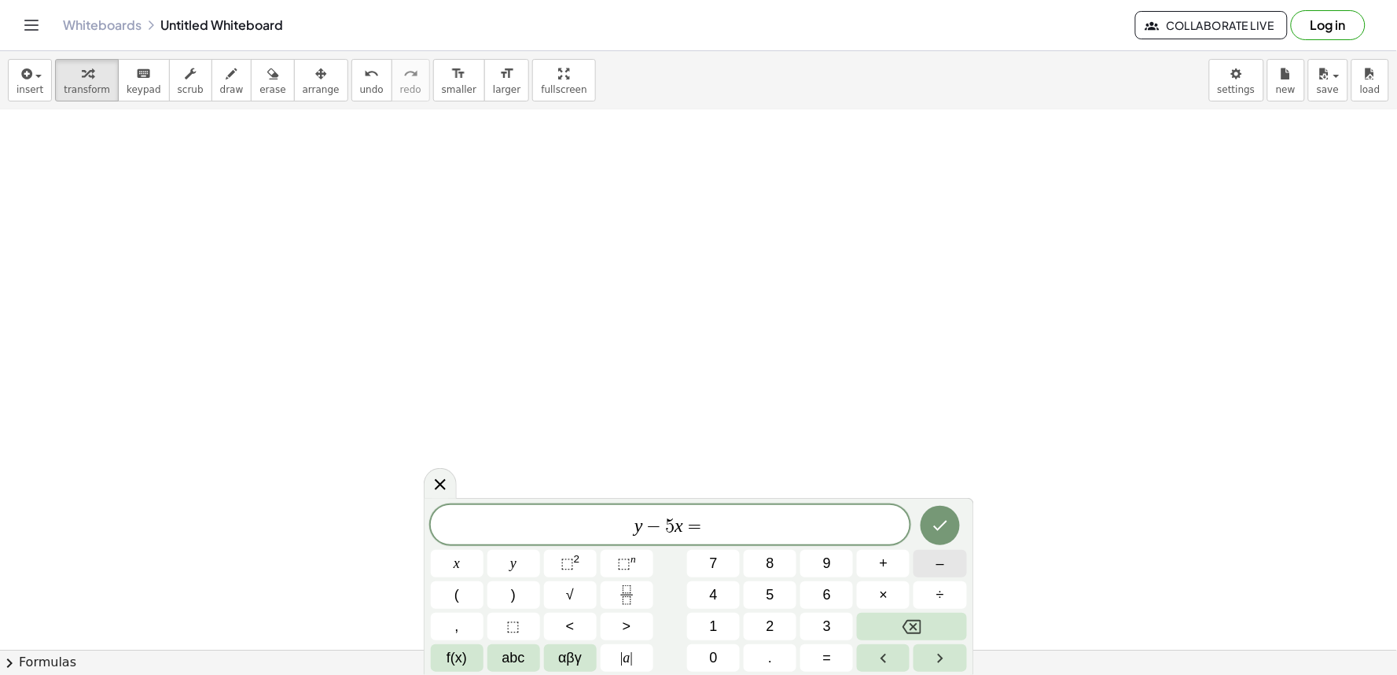
click at [931, 566] on button "–" at bounding box center [940, 564] width 53 height 28
click at [786, 629] on button "2" at bounding box center [770, 627] width 53 height 28
click at [928, 525] on button "Done" at bounding box center [940, 525] width 39 height 39
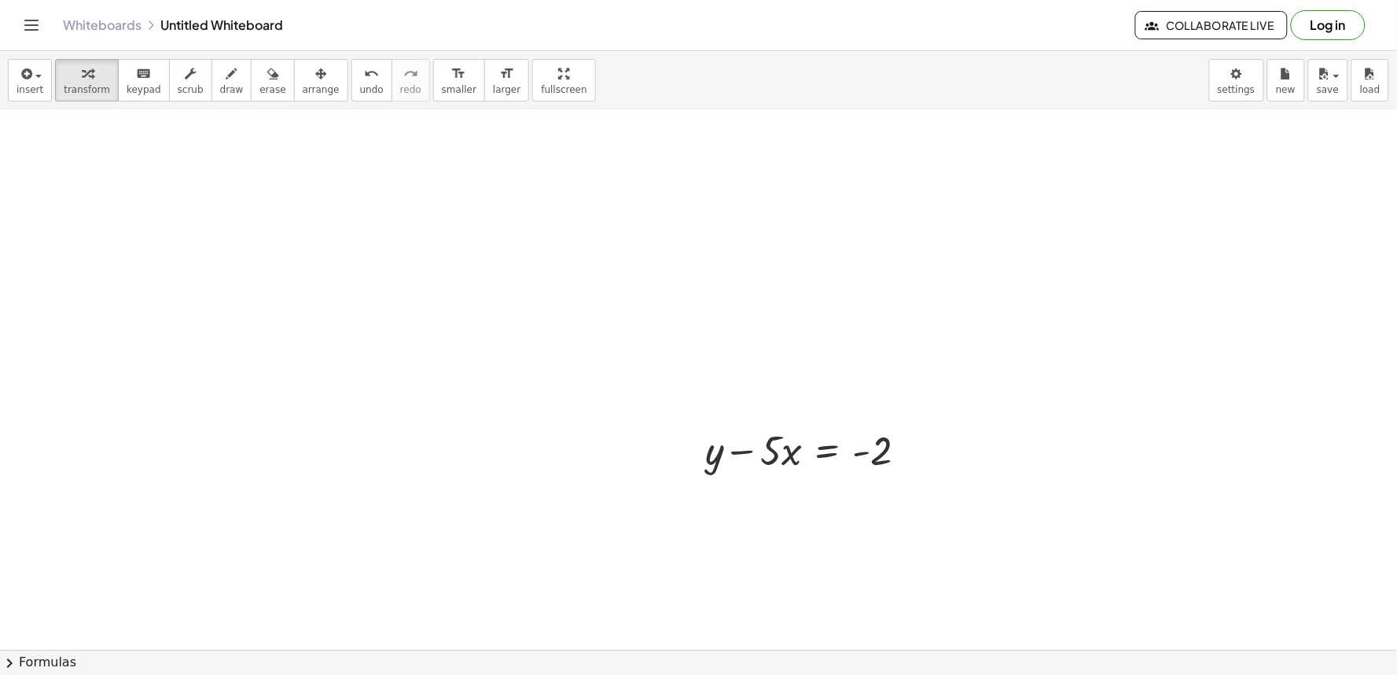
scroll to position [527, 0]
click at [767, 357] on div at bounding box center [813, 360] width 230 height 53
drag, startPoint x: 769, startPoint y: 400, endPoint x: 737, endPoint y: 348, distance: 61.1
click at [737, 348] on div at bounding box center [813, 360] width 230 height 53
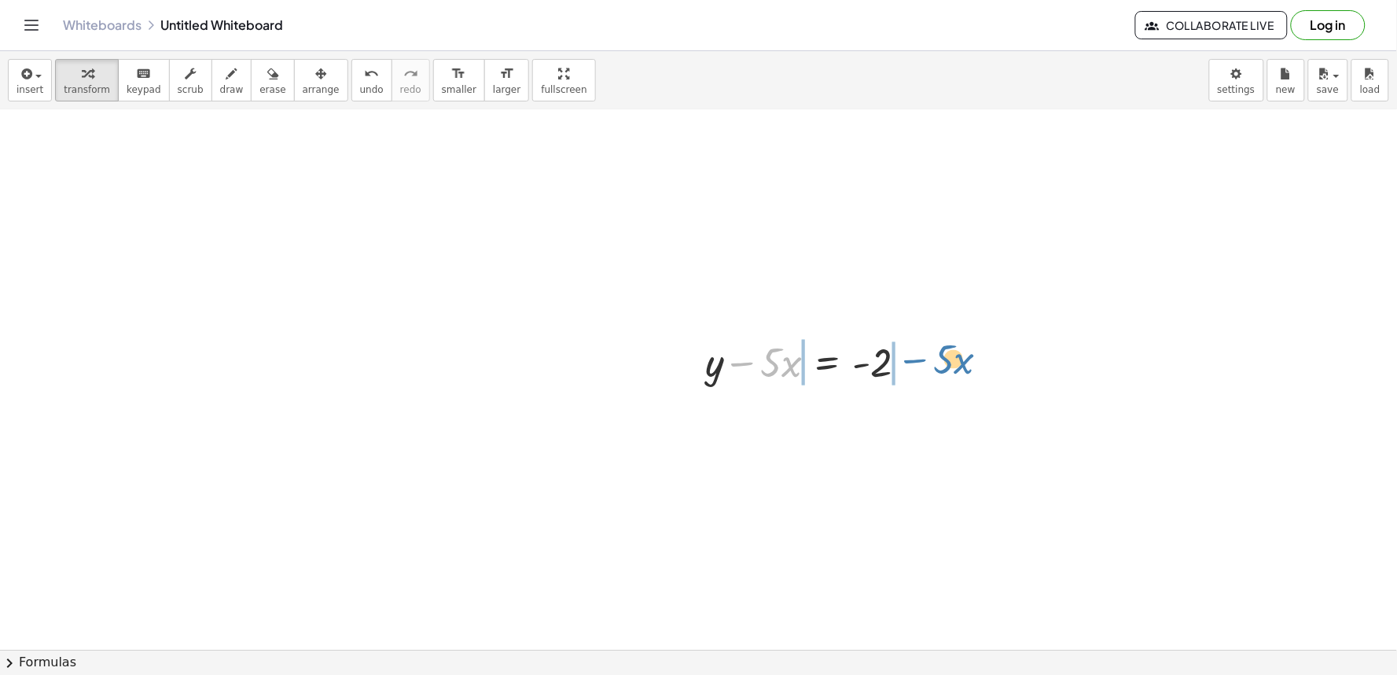
drag, startPoint x: 736, startPoint y: 344, endPoint x: 909, endPoint y: 341, distance: 173.0
click at [909, 341] on div at bounding box center [813, 360] width 230 height 53
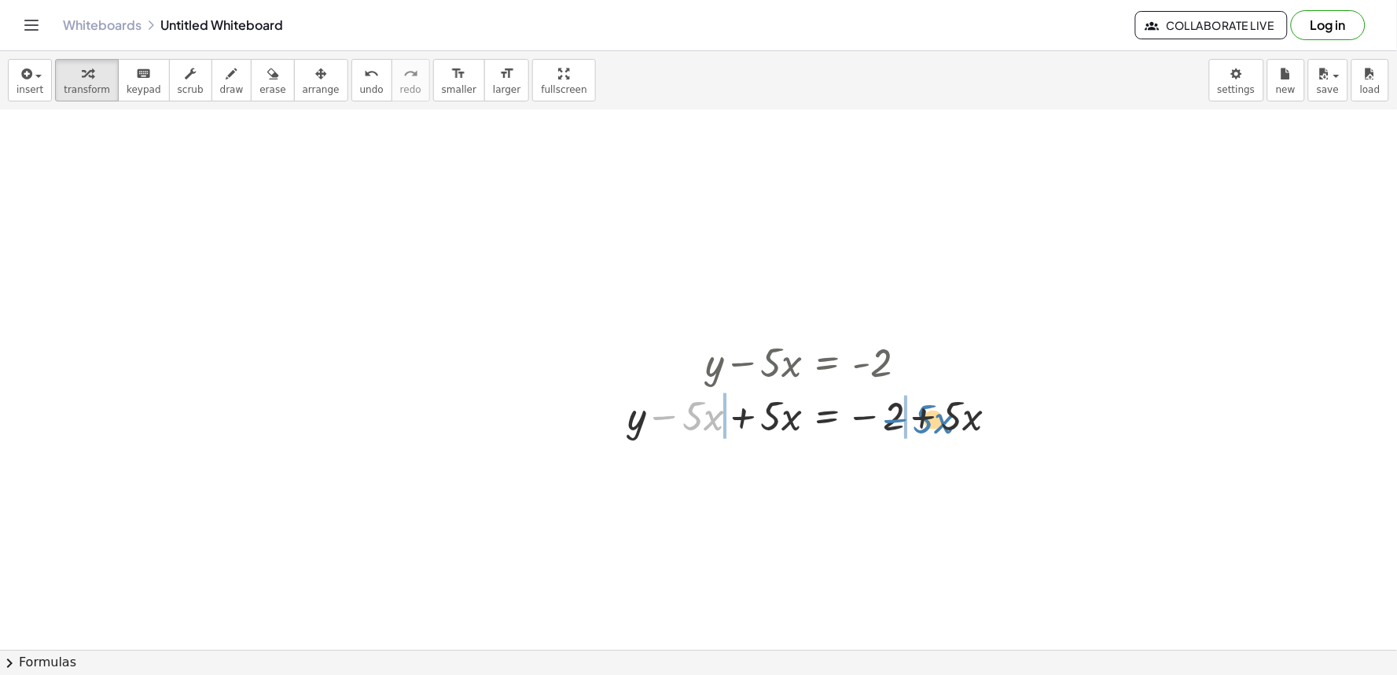
drag, startPoint x: 664, startPoint y: 421, endPoint x: 889, endPoint y: 414, distance: 225.8
click at [889, 414] on div at bounding box center [819, 414] width 399 height 53
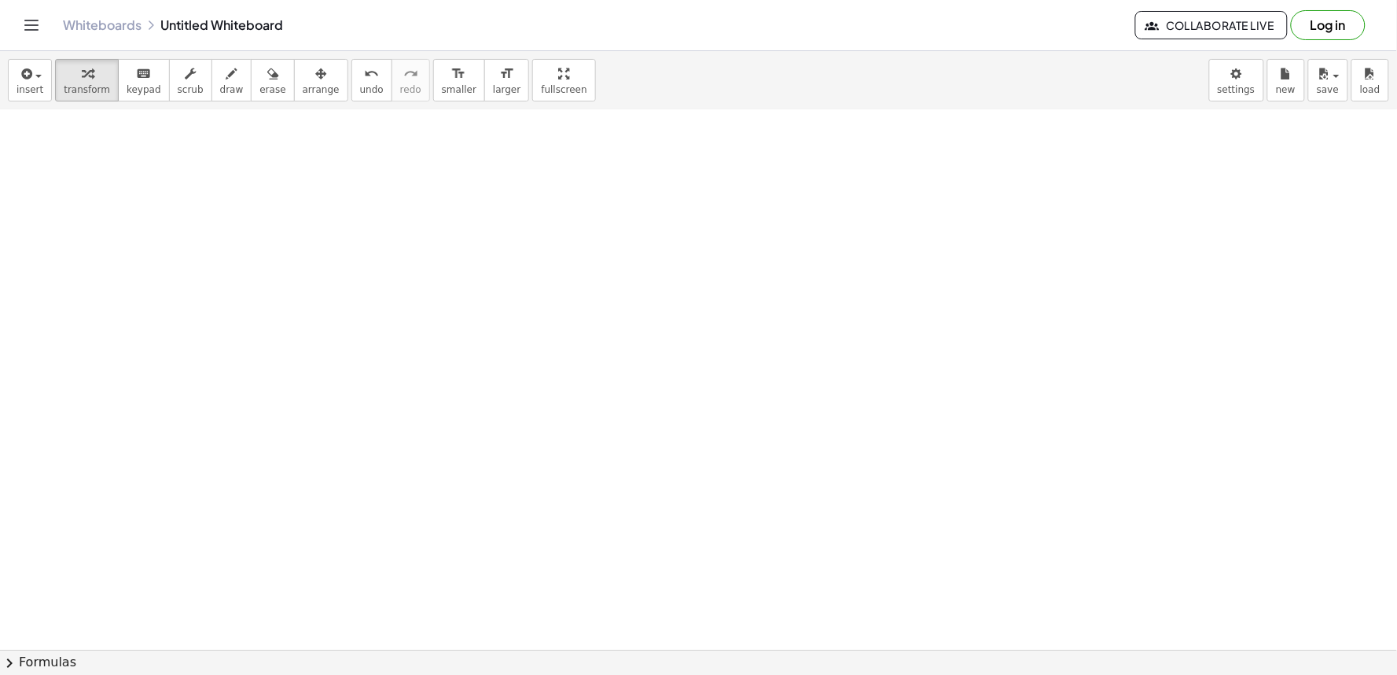
scroll to position [1268, 0]
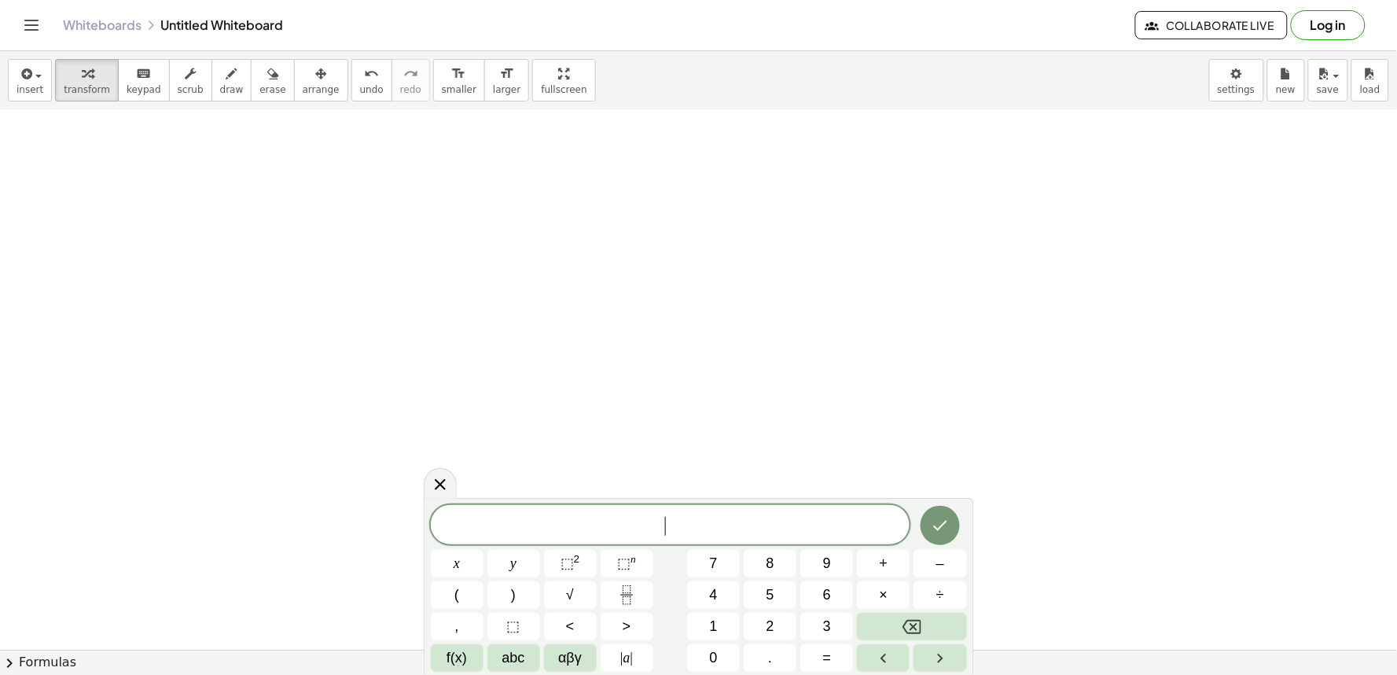
click at [226, 77] on icon "button" at bounding box center [231, 73] width 11 height 19
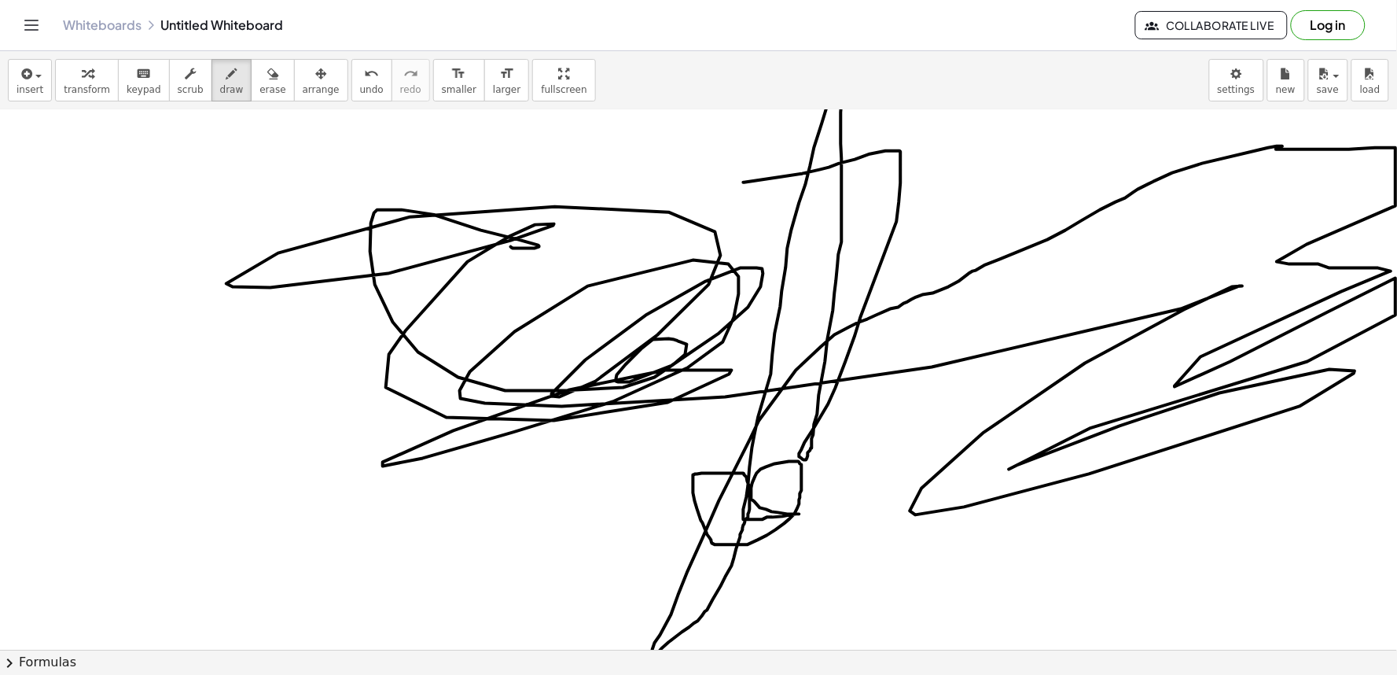
drag, startPoint x: 512, startPoint y: 248, endPoint x: 743, endPoint y: 177, distance: 241.8
drag, startPoint x: 347, startPoint y: 57, endPoint x: 341, endPoint y: 68, distance: 11.6
click at [343, 64] on div "insert select one: Math Expression Function Text Youtube Video Graphing Geometr…" at bounding box center [698, 80] width 1397 height 59
click at [360, 84] on span "undo" at bounding box center [372, 89] width 24 height 11
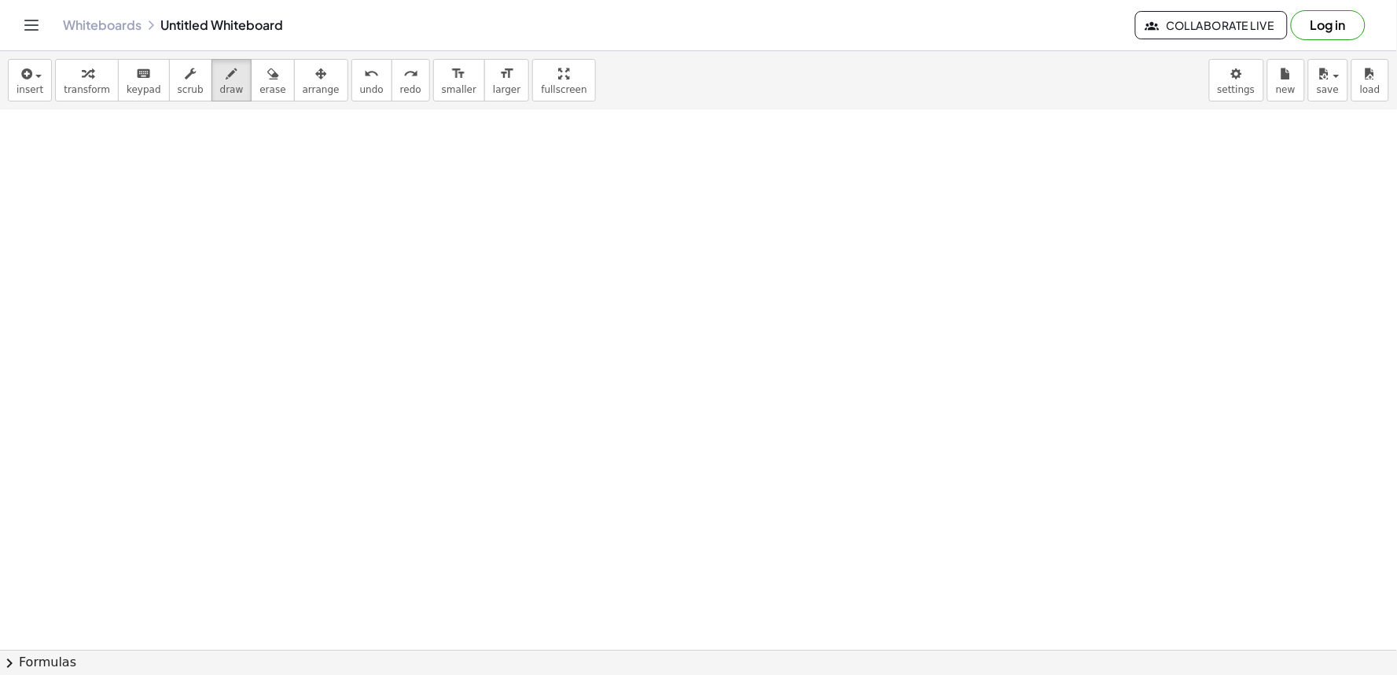
drag, startPoint x: 667, startPoint y: 350, endPoint x: 675, endPoint y: 355, distance: 9.2
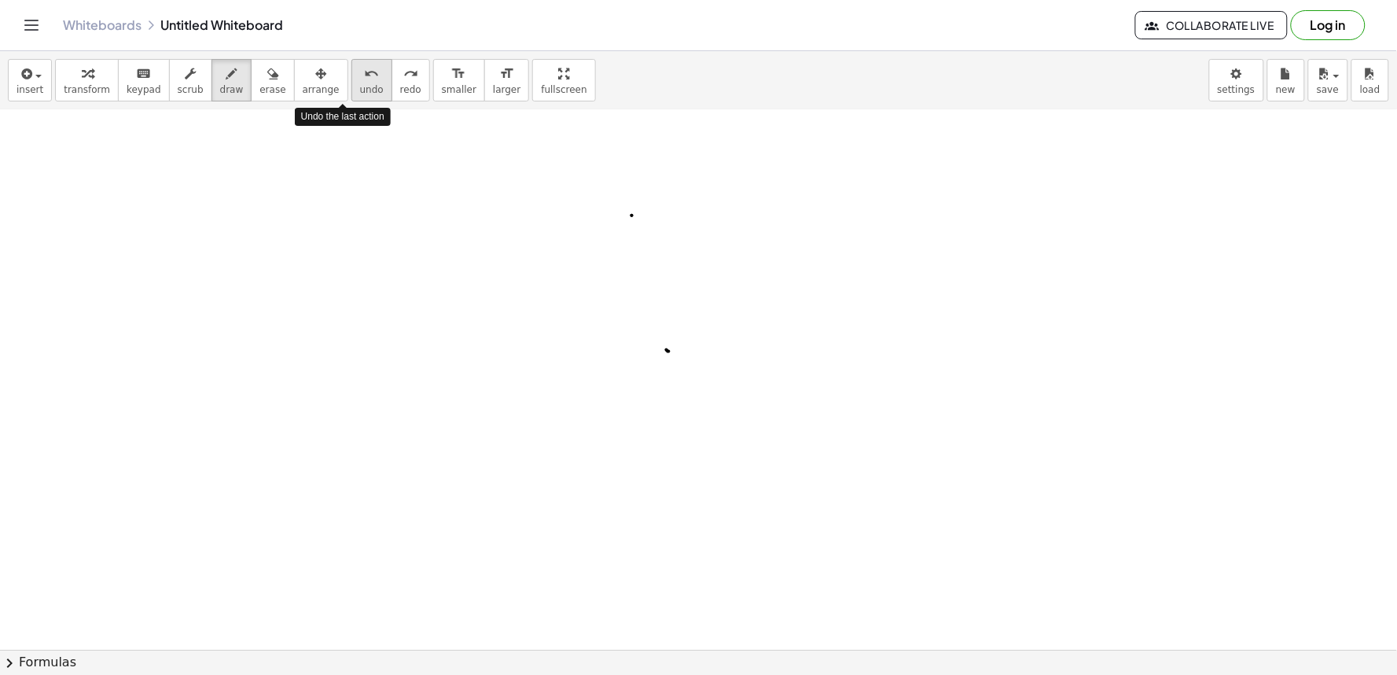
click at [352, 91] on button "undo undo" at bounding box center [372, 80] width 41 height 42
click at [94, 72] on div "button" at bounding box center [87, 73] width 46 height 19
drag, startPoint x: 656, startPoint y: 355, endPoint x: 627, endPoint y: 279, distance: 80.9
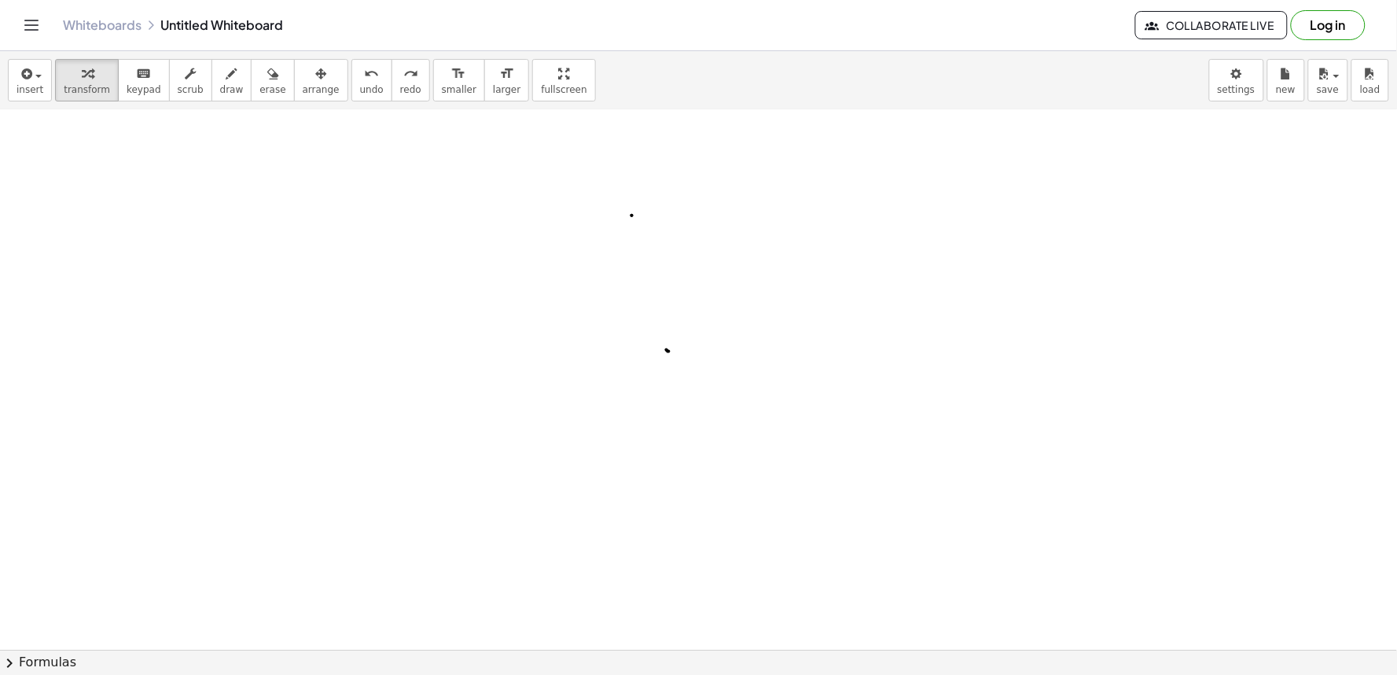
click at [352, 72] on button "undo undo" at bounding box center [372, 80] width 41 height 42
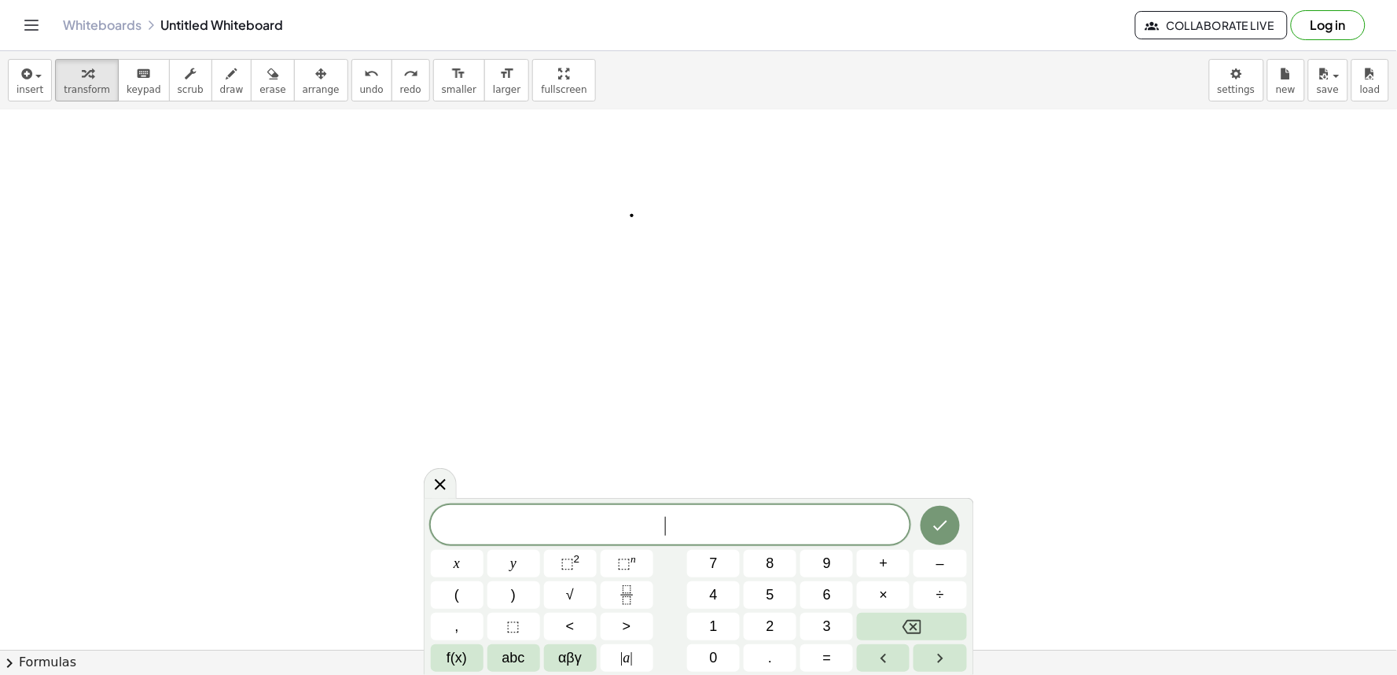
click at [708, 565] on button "7" at bounding box center [713, 564] width 53 height 28
click at [523, 560] on button "y" at bounding box center [514, 564] width 53 height 28
click at [929, 562] on button "–" at bounding box center [940, 564] width 53 height 28
click at [755, 627] on button "2" at bounding box center [770, 627] width 53 height 28
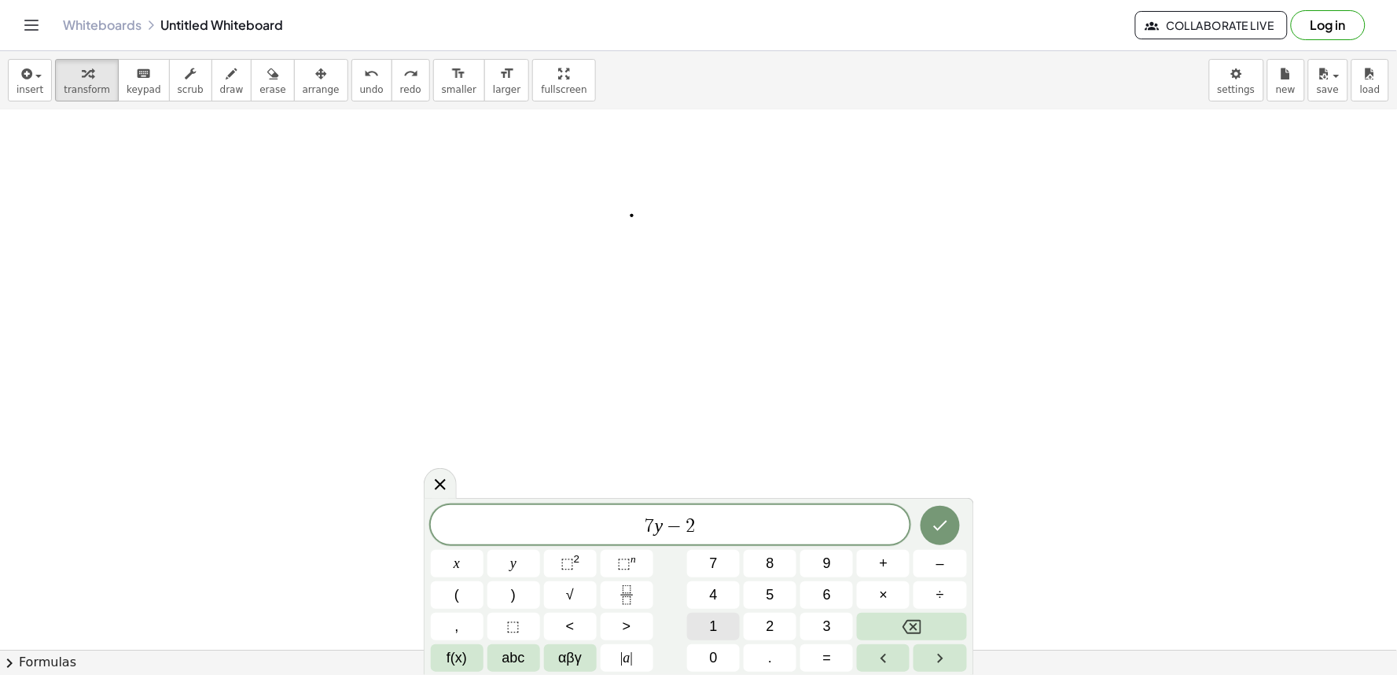
click at [719, 626] on button "1" at bounding box center [713, 627] width 53 height 28
click at [462, 552] on button "x" at bounding box center [457, 564] width 53 height 28
click at [826, 665] on span "=" at bounding box center [827, 657] width 9 height 21
click at [780, 562] on div "7 y − 2 1 x = ​ x y ⬚ 2 ⬚ n 7 8 9 + – ( ) √ 4 5 6 × ÷ , ⬚ < > 1 2 3 f(x) abc αβ…" at bounding box center [699, 588] width 536 height 167
click at [945, 521] on icon "Done" at bounding box center [940, 525] width 19 height 19
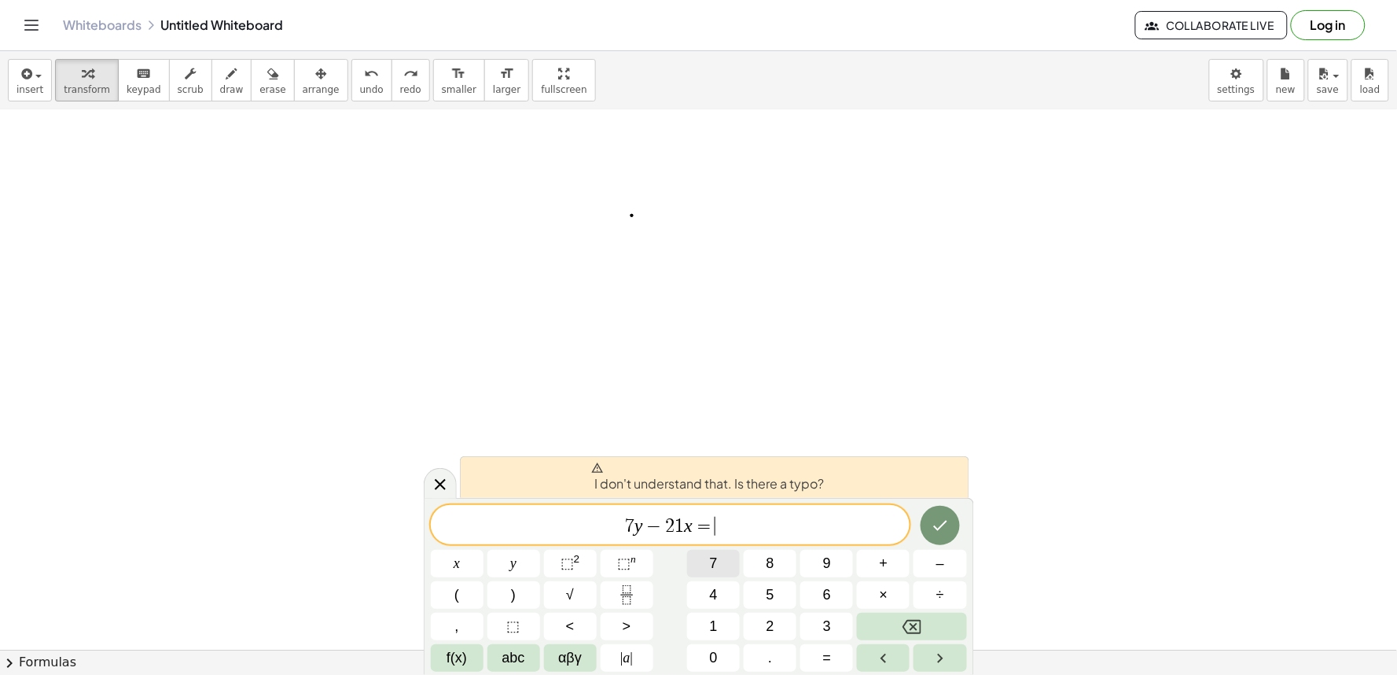
click at [722, 562] on button "7" at bounding box center [713, 564] width 53 height 28
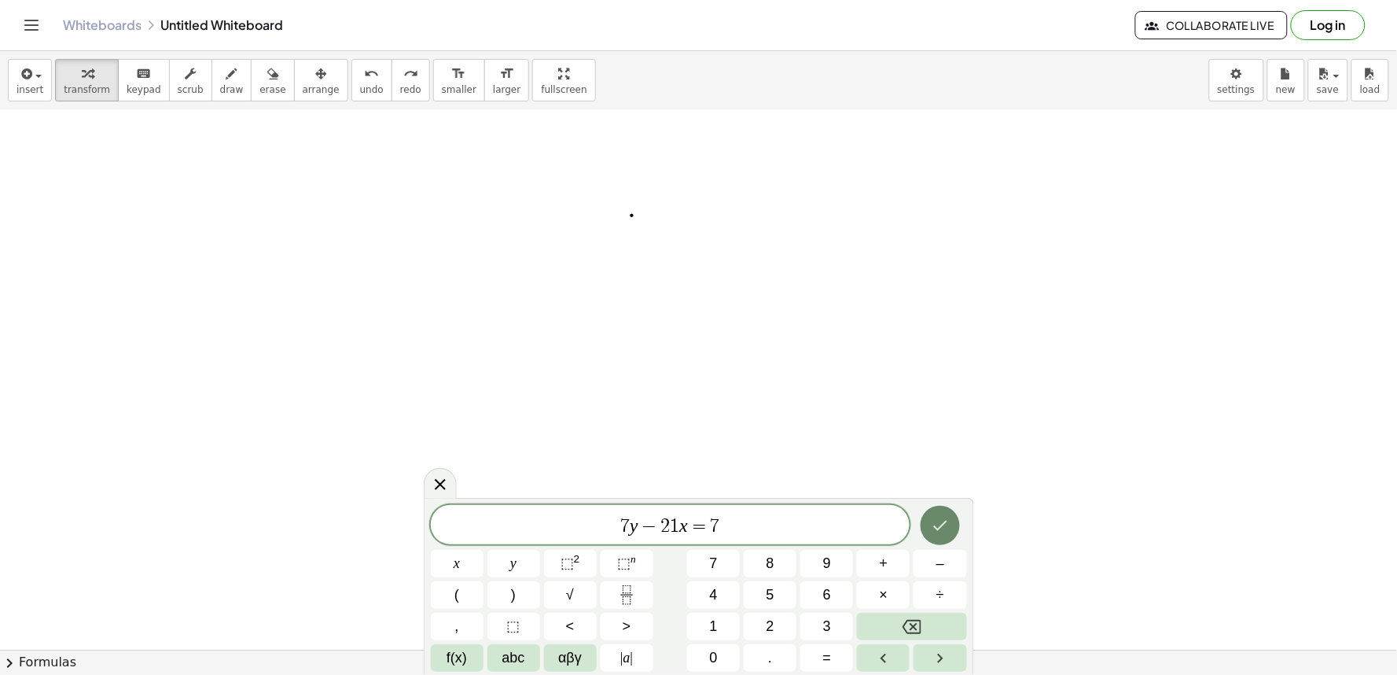
click at [941, 524] on icon "Done" at bounding box center [940, 525] width 19 height 19
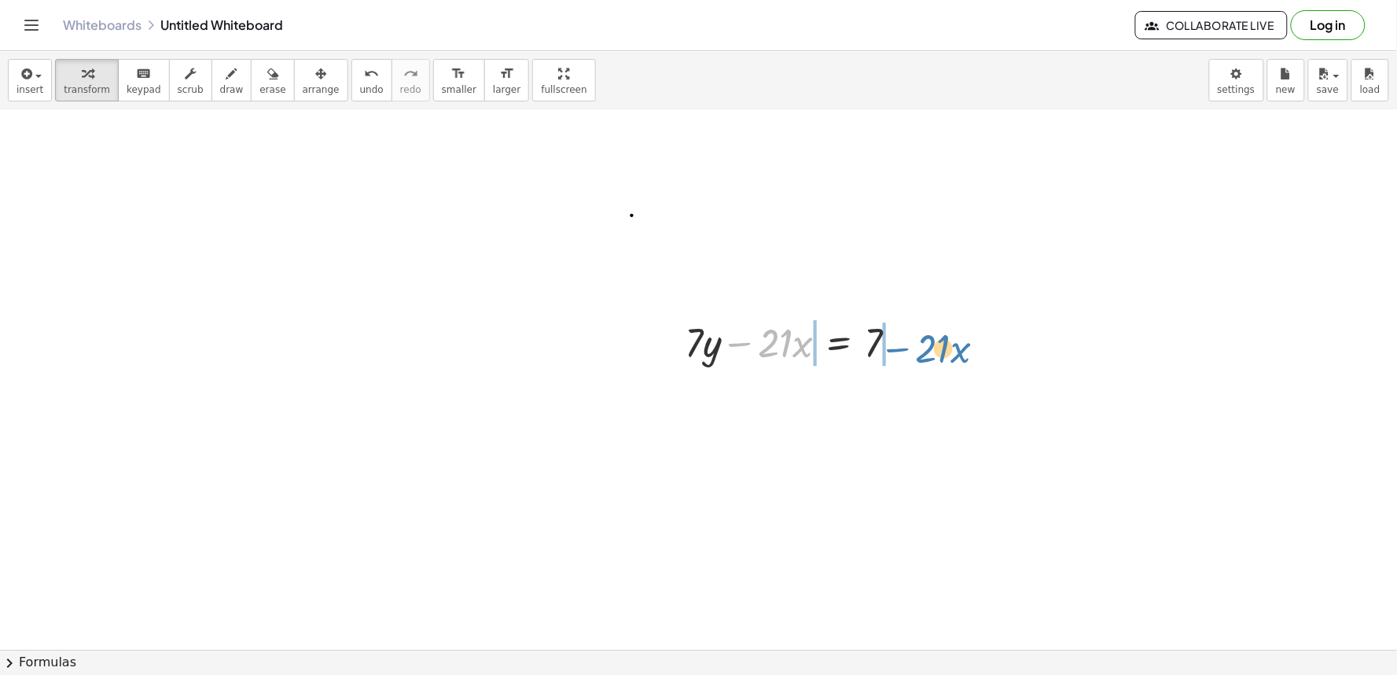
drag, startPoint x: 740, startPoint y: 341, endPoint x: 897, endPoint y: 346, distance: 157.4
click at [897, 346] on div at bounding box center [797, 341] width 241 height 53
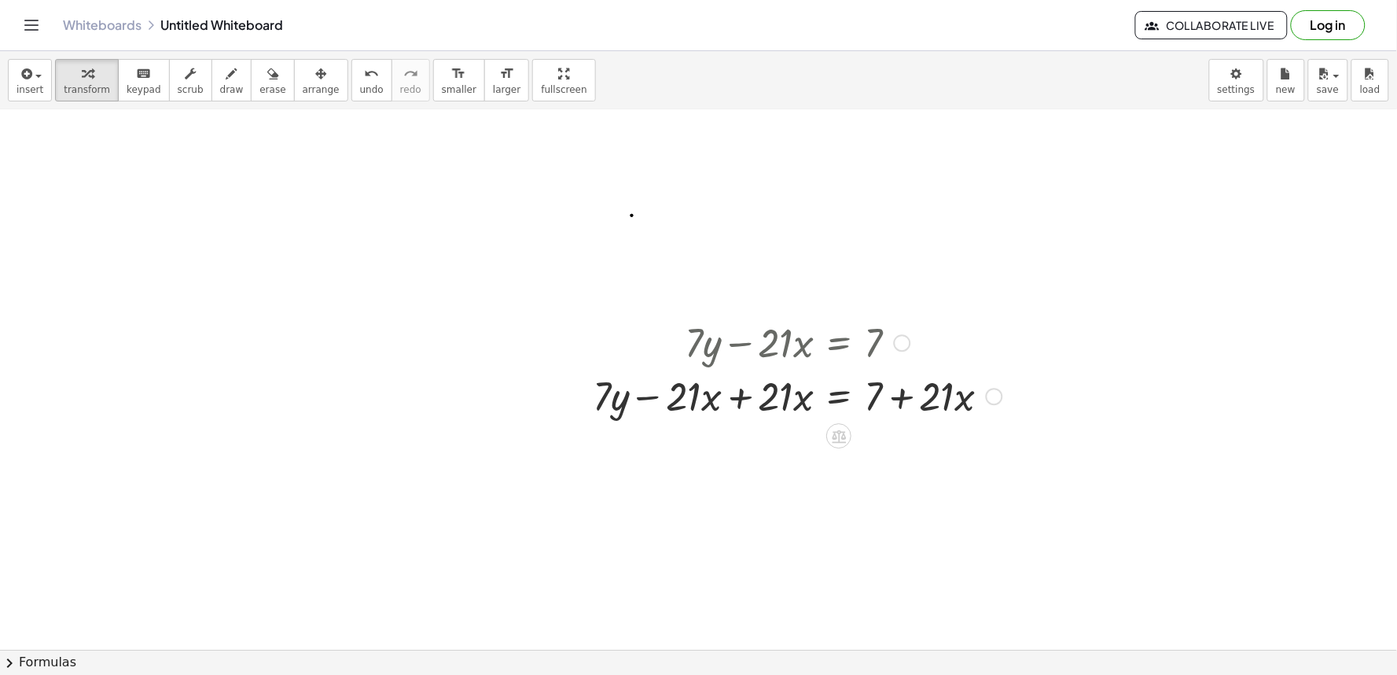
click at [907, 395] on div at bounding box center [797, 394] width 425 height 53
click at [743, 389] on div at bounding box center [797, 394] width 425 height 53
click at [780, 380] on div at bounding box center [843, 394] width 333 height 53
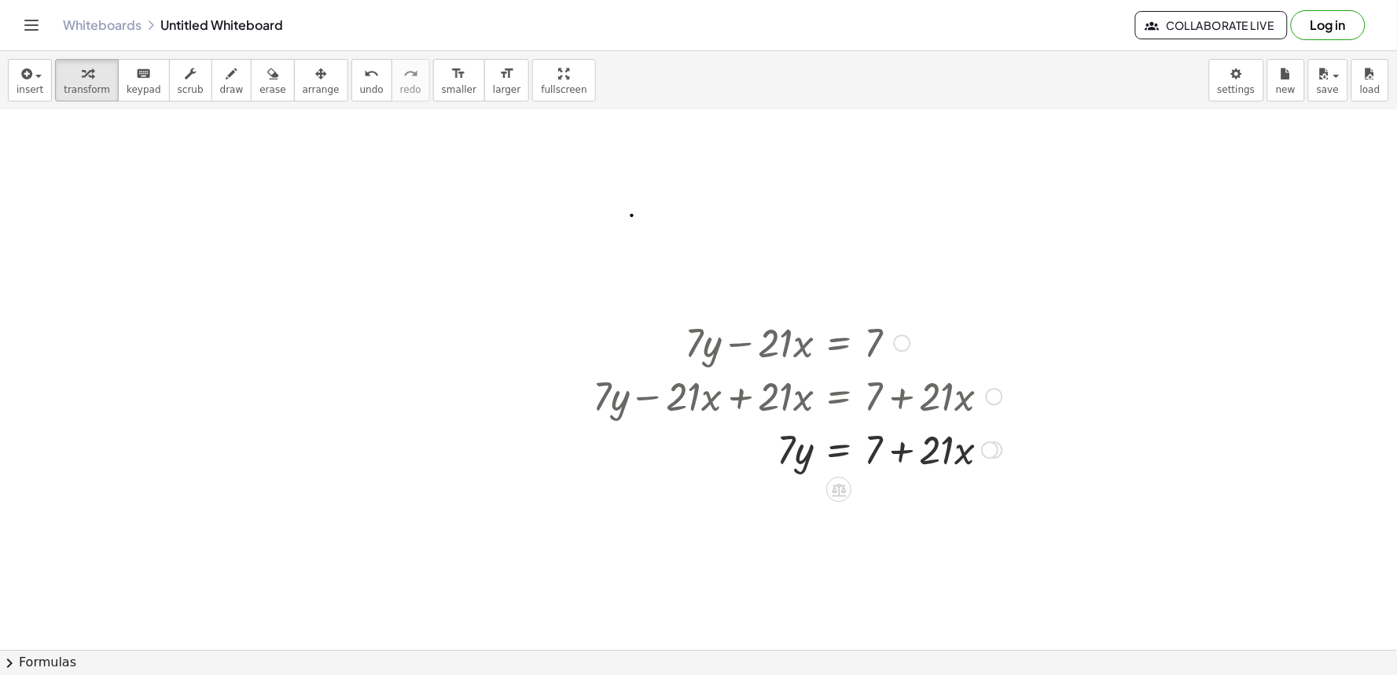
drag, startPoint x: 806, startPoint y: 459, endPoint x: 840, endPoint y: 447, distance: 36.1
click at [806, 458] on div at bounding box center [797, 448] width 425 height 53
click at [889, 436] on div at bounding box center [797, 448] width 425 height 53
click at [900, 456] on div at bounding box center [797, 448] width 425 height 53
click at [955, 444] on div at bounding box center [797, 448] width 425 height 53
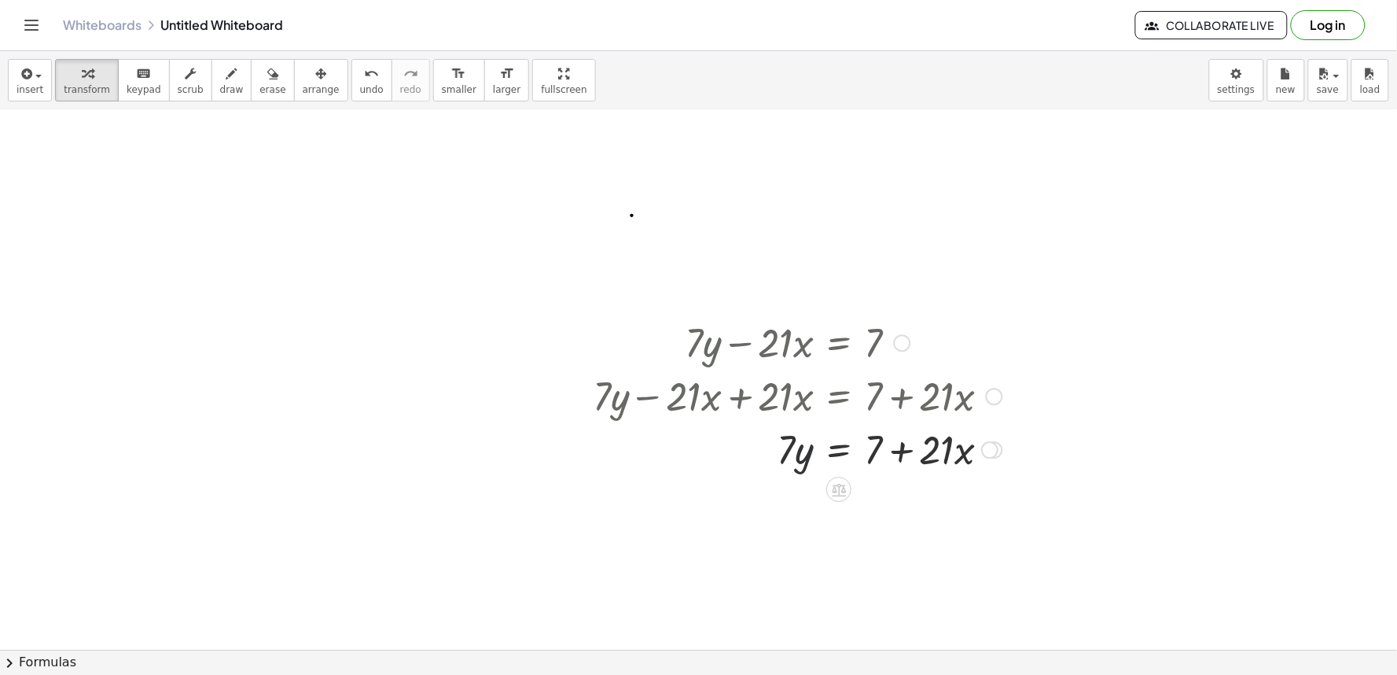
click at [807, 456] on div at bounding box center [797, 448] width 425 height 53
drag, startPoint x: 893, startPoint y: 335, endPoint x: 838, endPoint y: 402, distance: 86.1
click at [839, 343] on div "+ · 7 · y − · 21 · x = 7 + · 7 · y − · 21 · x + · 21 · x = + 7 + · 21 · x + · 7…" at bounding box center [839, 343] width 0 height 0
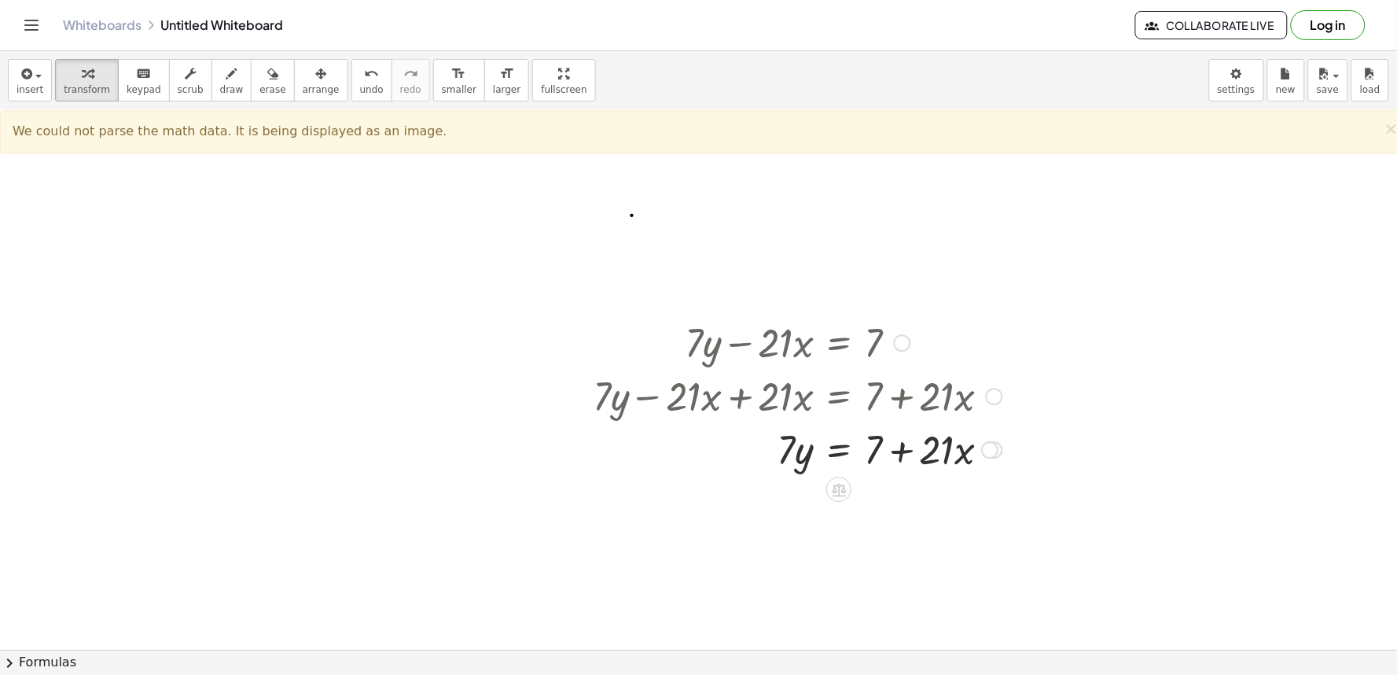
click at [782, 392] on div at bounding box center [797, 394] width 425 height 53
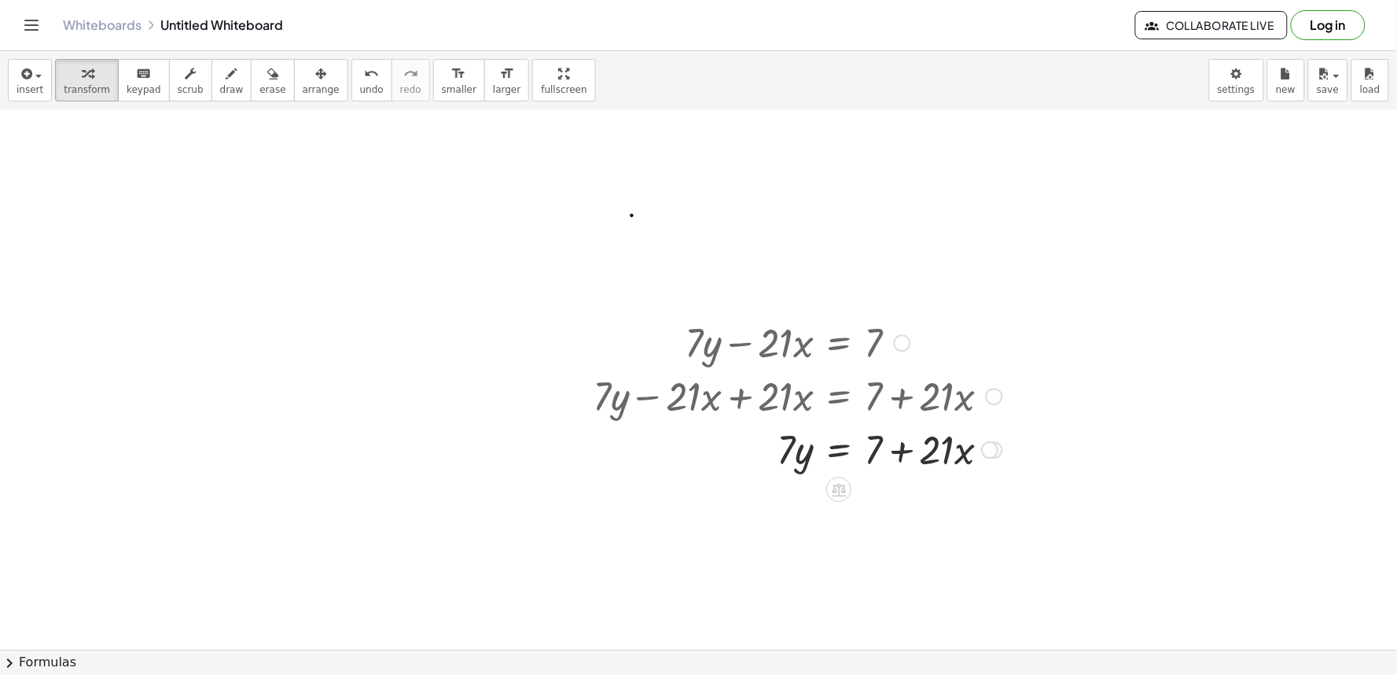
click at [735, 397] on div at bounding box center [797, 394] width 425 height 53
click at [749, 392] on div at bounding box center [797, 394] width 425 height 53
drag, startPoint x: 717, startPoint y: 398, endPoint x: 743, endPoint y: 400, distance: 26.0
click at [722, 399] on div at bounding box center [797, 394] width 425 height 53
drag, startPoint x: 743, startPoint y: 400, endPoint x: 839, endPoint y: 400, distance: 95.9
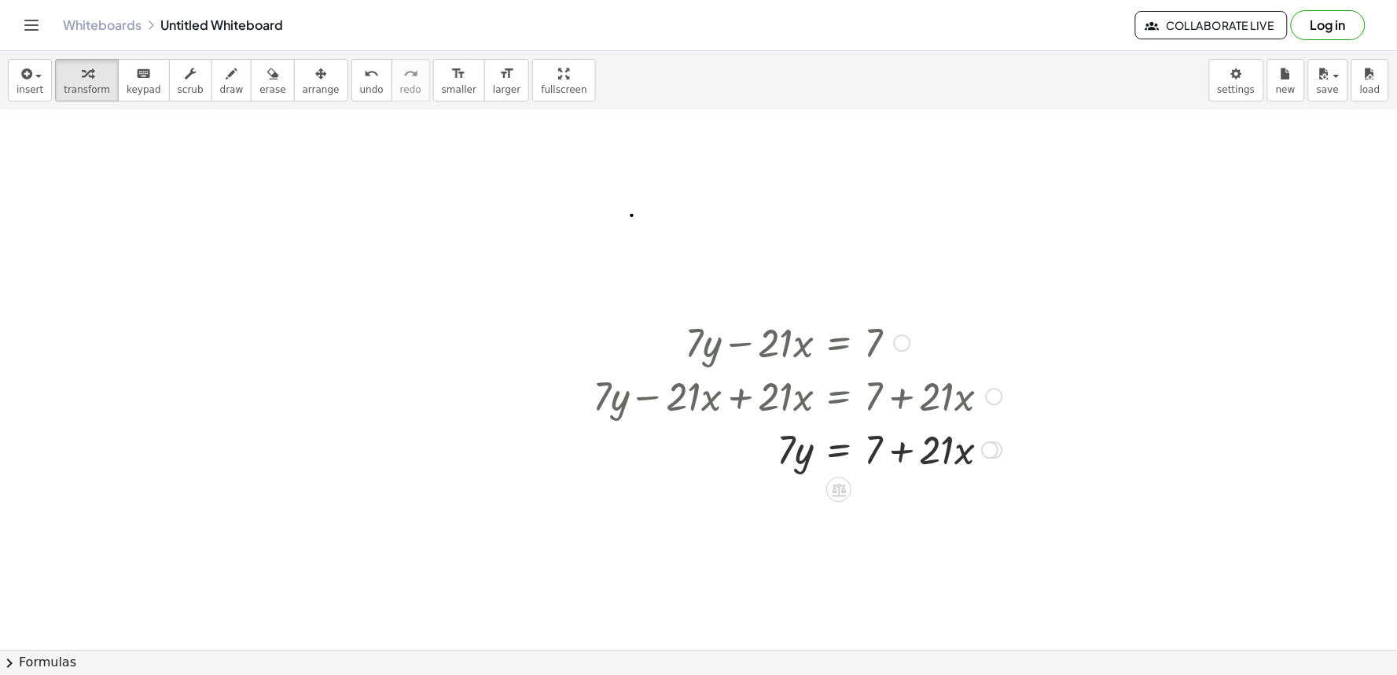
click at [795, 404] on div at bounding box center [797, 394] width 425 height 53
click at [946, 407] on div at bounding box center [797, 394] width 425 height 53
click at [956, 407] on div at bounding box center [797, 394] width 425 height 53
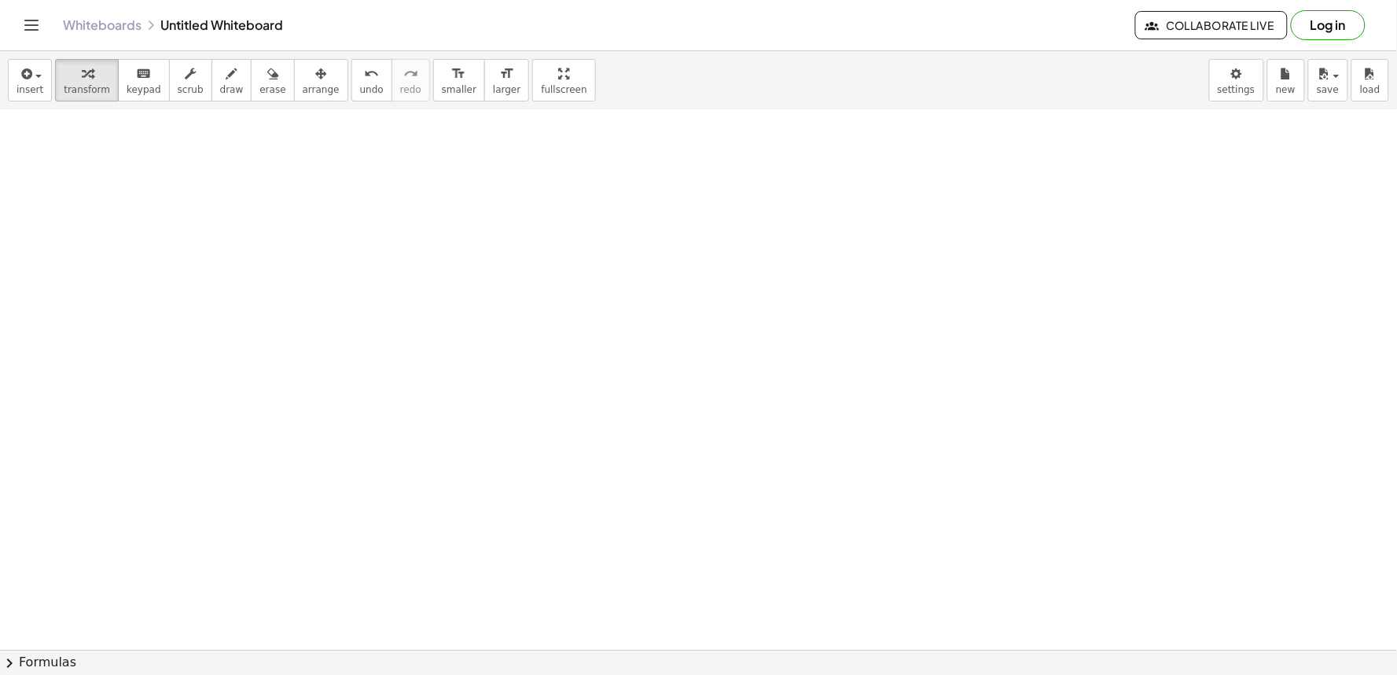
scroll to position [1807, 0]
click at [226, 66] on icon "button" at bounding box center [231, 73] width 11 height 19
drag, startPoint x: 366, startPoint y: 344, endPoint x: 431, endPoint y: 352, distance: 65.7
drag, startPoint x: 499, startPoint y: 348, endPoint x: 582, endPoint y: 381, distance: 89.7
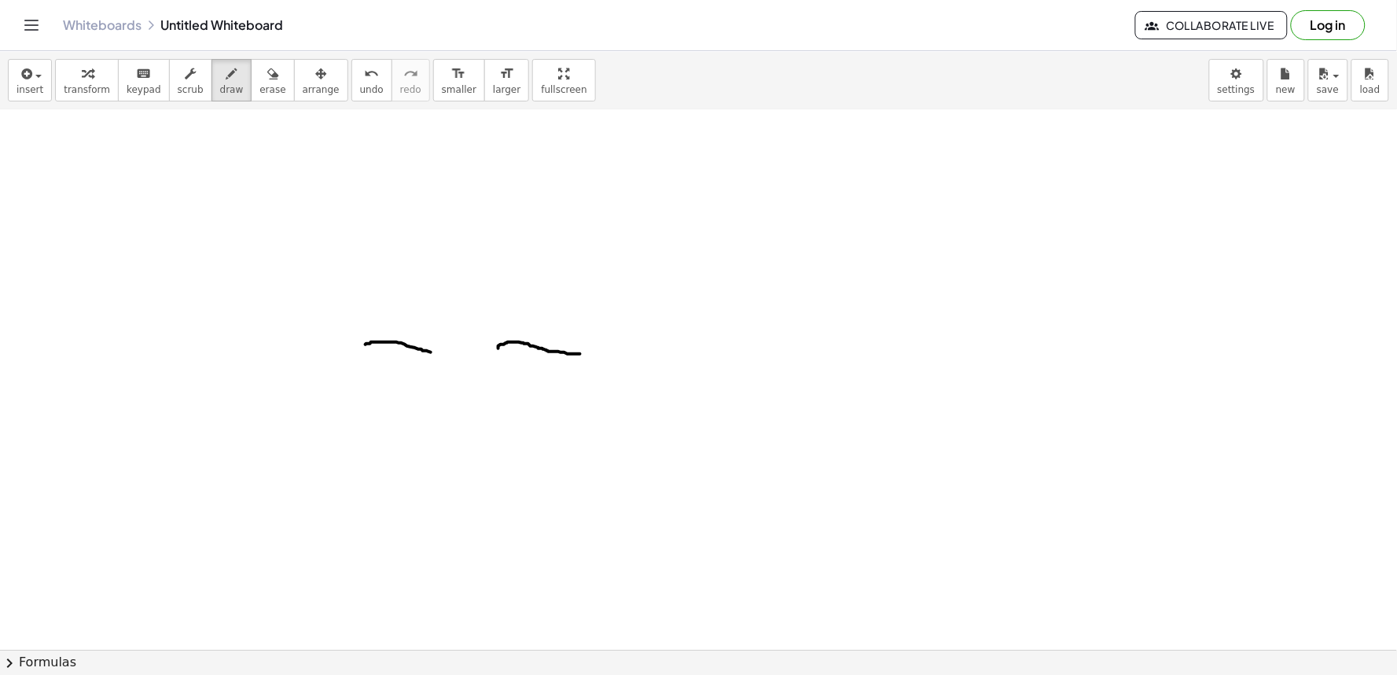
drag, startPoint x: 531, startPoint y: 382, endPoint x: 507, endPoint y: 392, distance: 25.4
drag, startPoint x: 390, startPoint y: 488, endPoint x: 698, endPoint y: 565, distance: 317.0
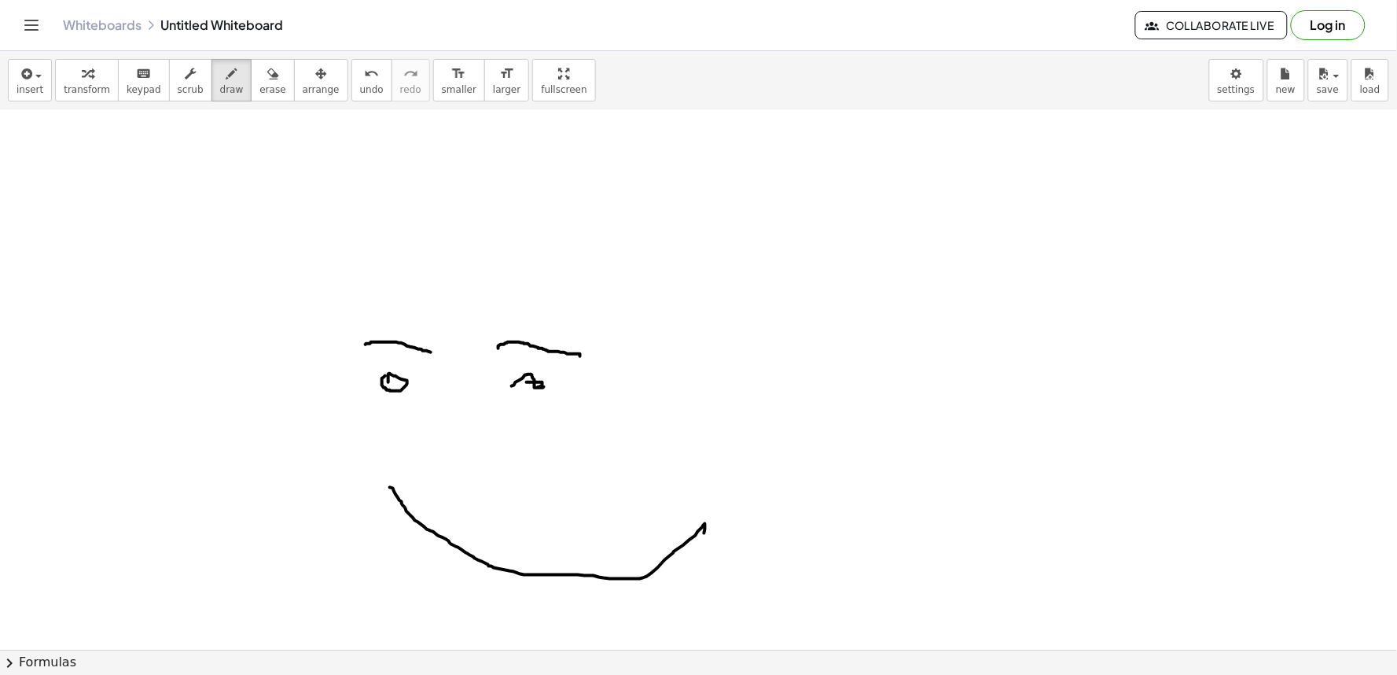
drag, startPoint x: 683, startPoint y: 346, endPoint x: 665, endPoint y: 429, distance: 84.4
click at [352, 75] on button "undo undo" at bounding box center [372, 80] width 41 height 42
click at [364, 68] on icon "undo" at bounding box center [371, 73] width 15 height 19
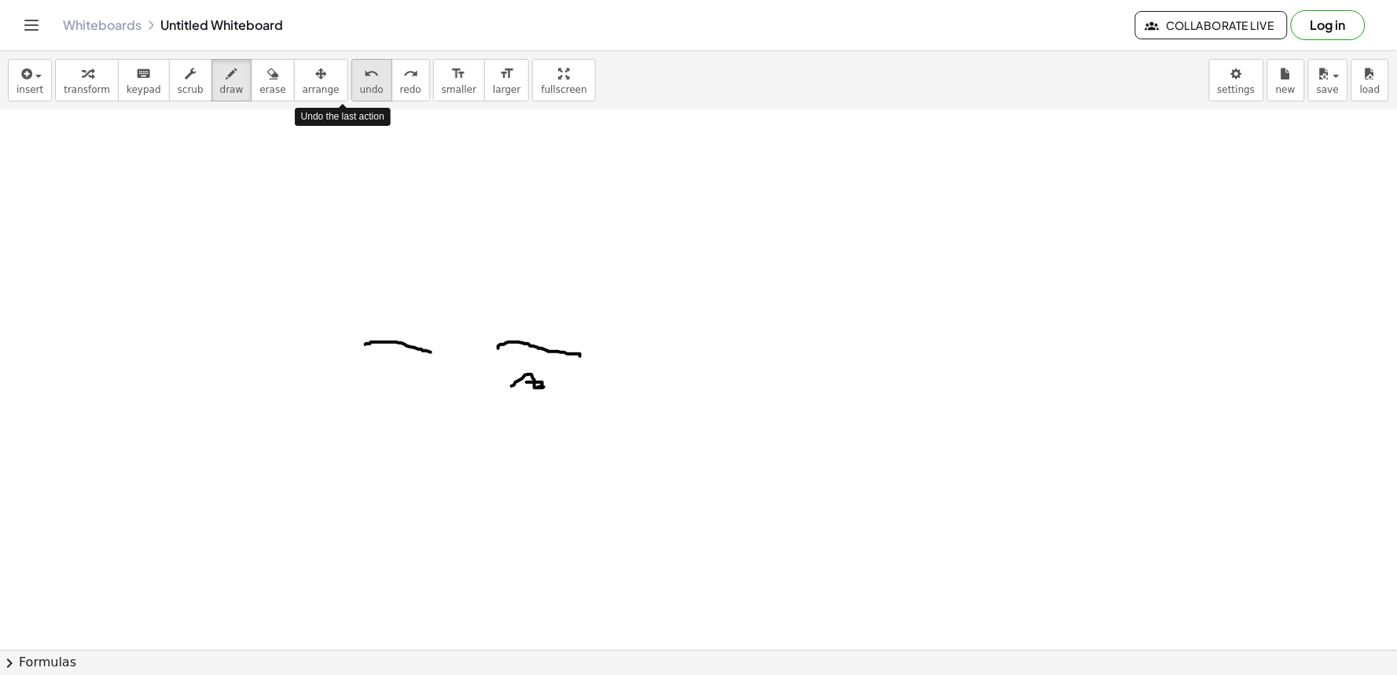
click at [364, 68] on icon "undo" at bounding box center [371, 73] width 15 height 19
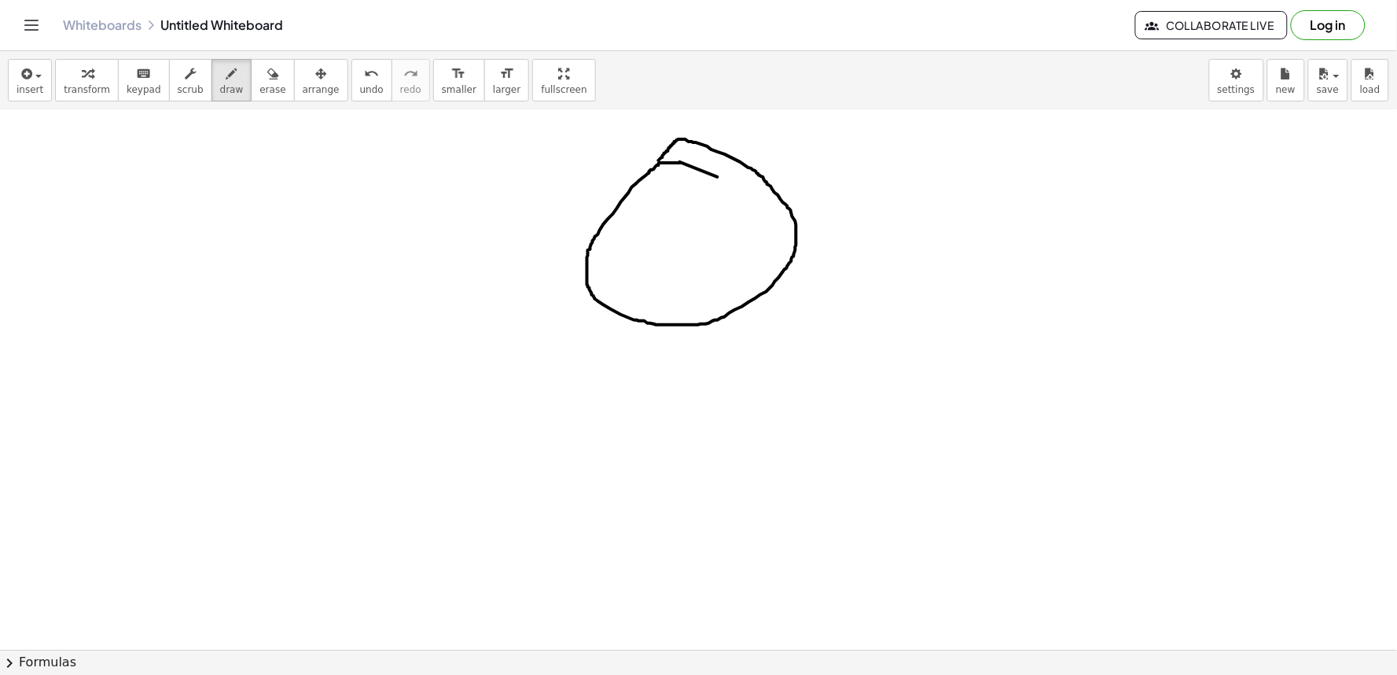
drag, startPoint x: 681, startPoint y: 163, endPoint x: 655, endPoint y: 163, distance: 26.0
drag, startPoint x: 685, startPoint y: 315, endPoint x: 433, endPoint y: 340, distance: 253.7
click at [260, 84] on span "erase" at bounding box center [273, 89] width 26 height 11
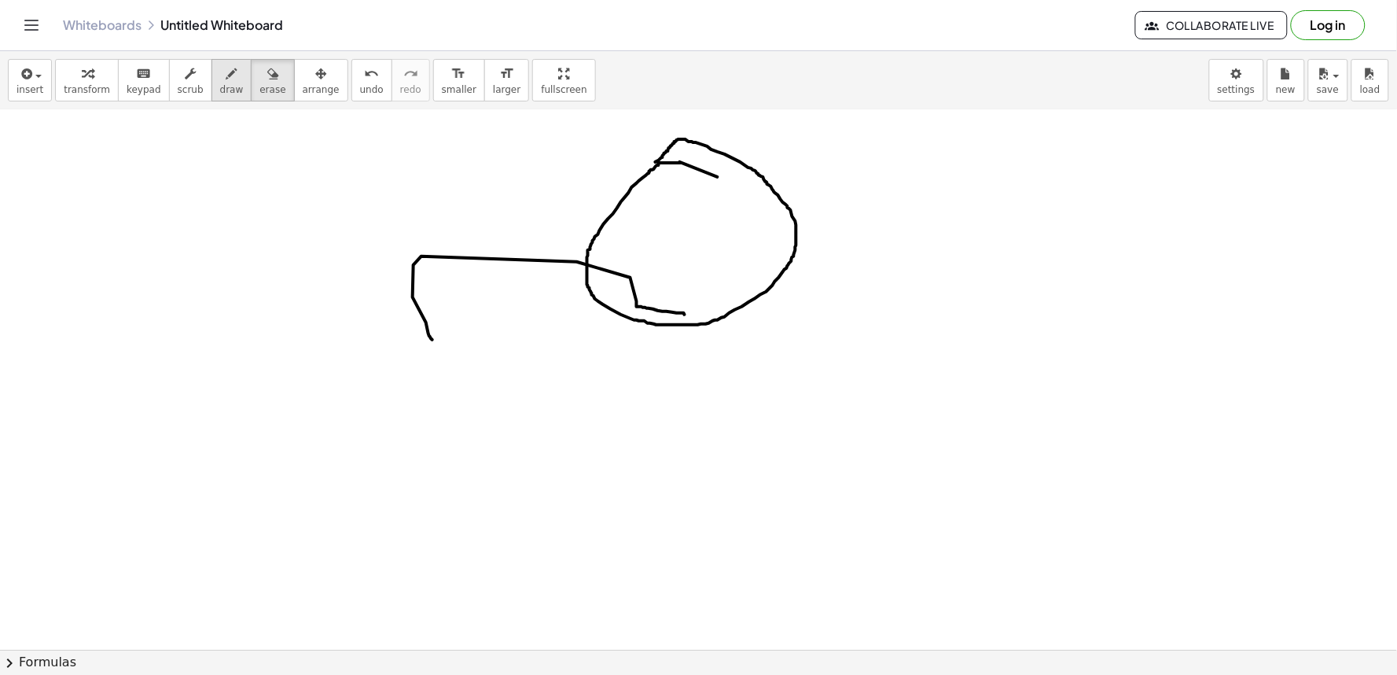
click at [220, 84] on span "draw" at bounding box center [232, 89] width 24 height 11
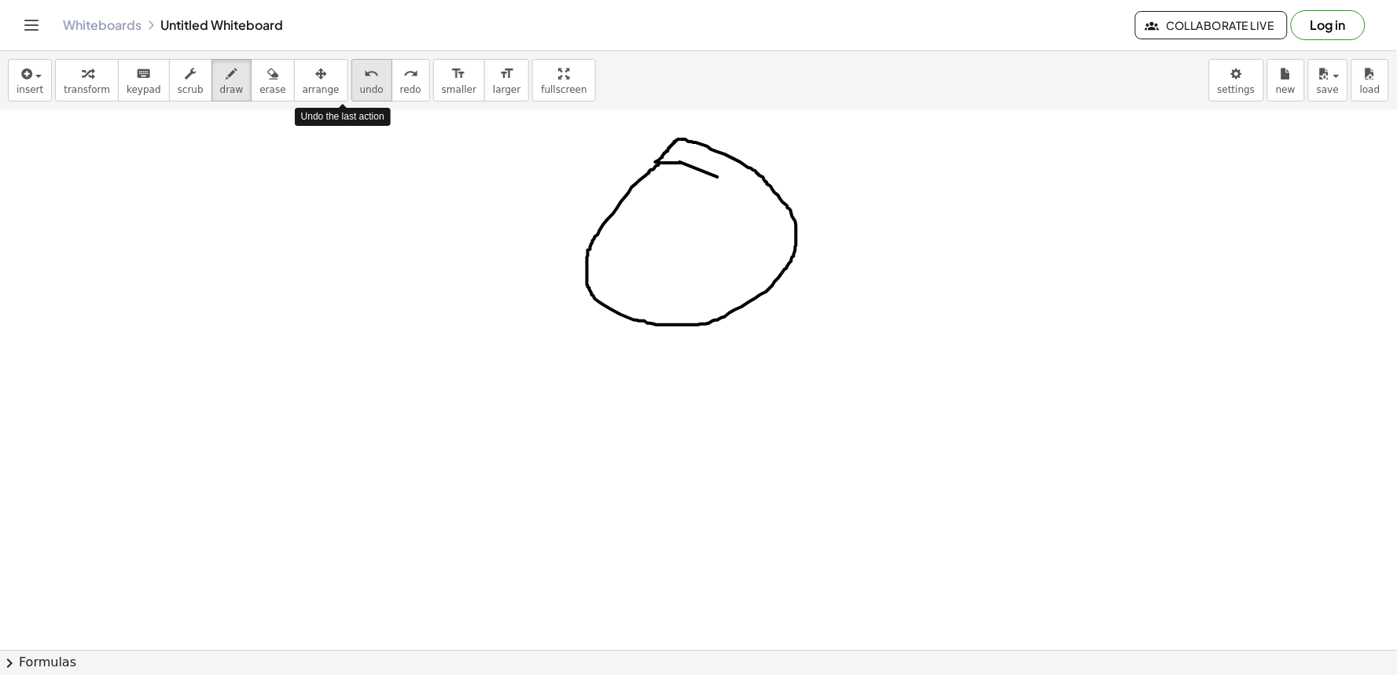
click at [364, 75] on icon "undo" at bounding box center [371, 73] width 15 height 19
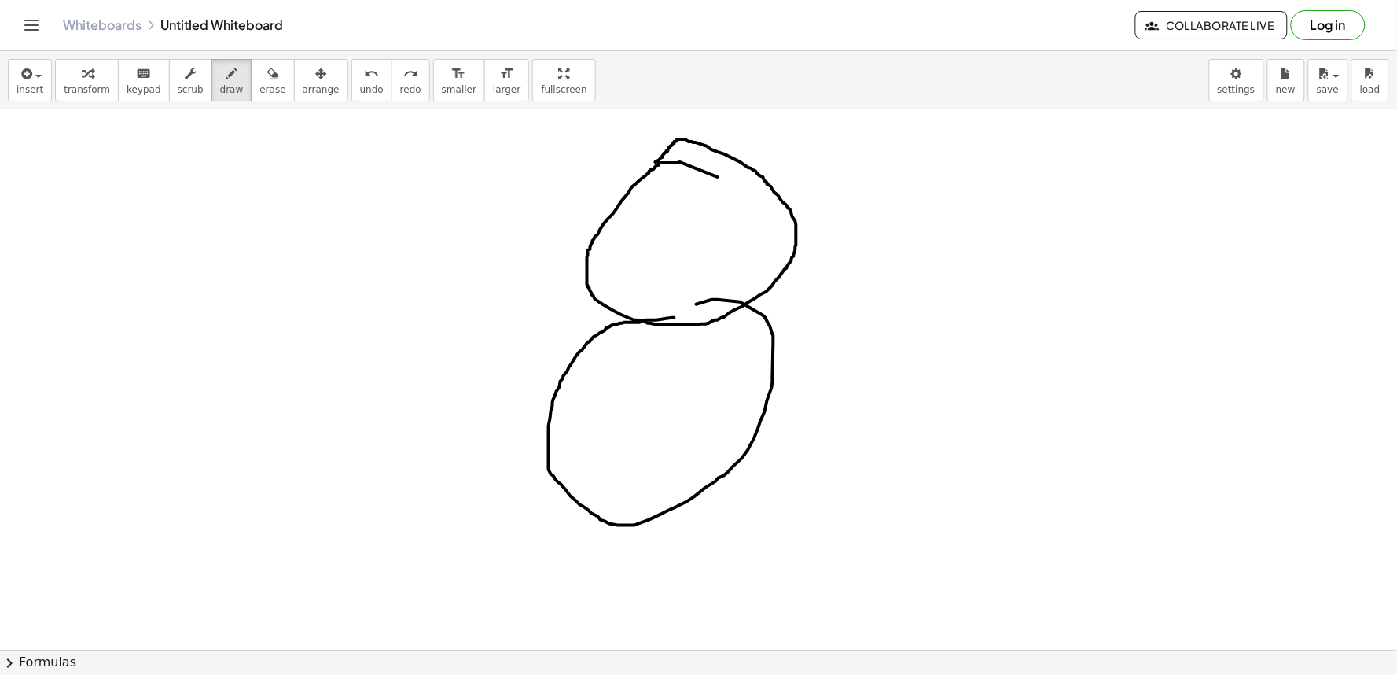
drag, startPoint x: 675, startPoint y: 318, endPoint x: 591, endPoint y: 388, distance: 109.5
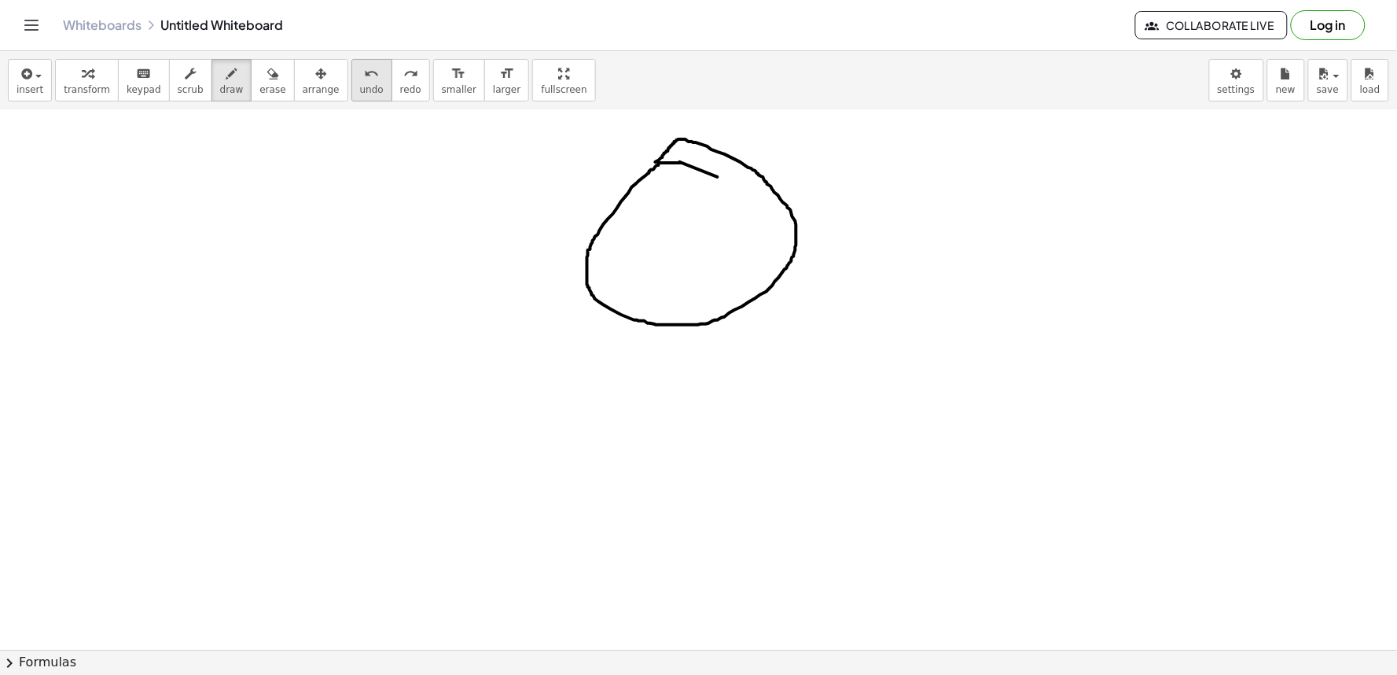
click at [360, 87] on span "undo" at bounding box center [372, 89] width 24 height 11
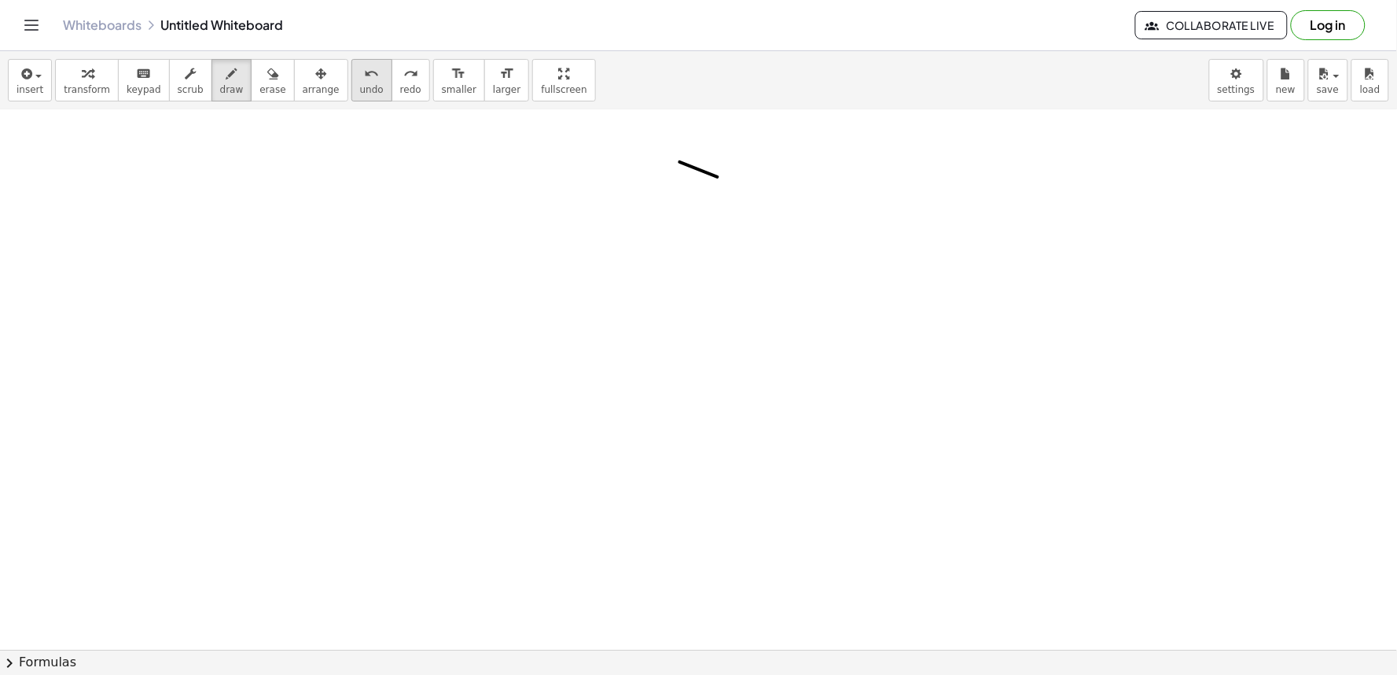
drag, startPoint x: 352, startPoint y: 94, endPoint x: 340, endPoint y: 97, distance: 12.0
click at [360, 95] on span "undo" at bounding box center [372, 89] width 24 height 11
click at [81, 59] on button "transform" at bounding box center [87, 80] width 64 height 42
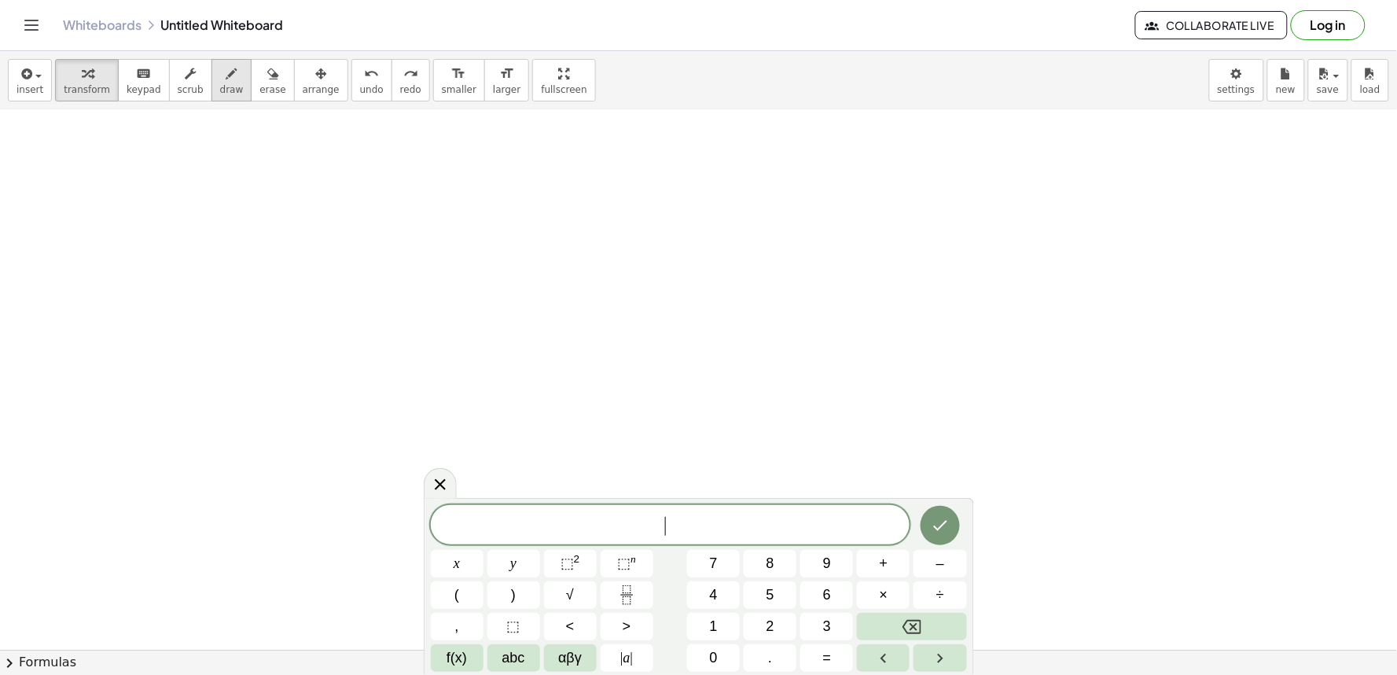
click at [226, 71] on icon "button" at bounding box center [231, 73] width 11 height 19
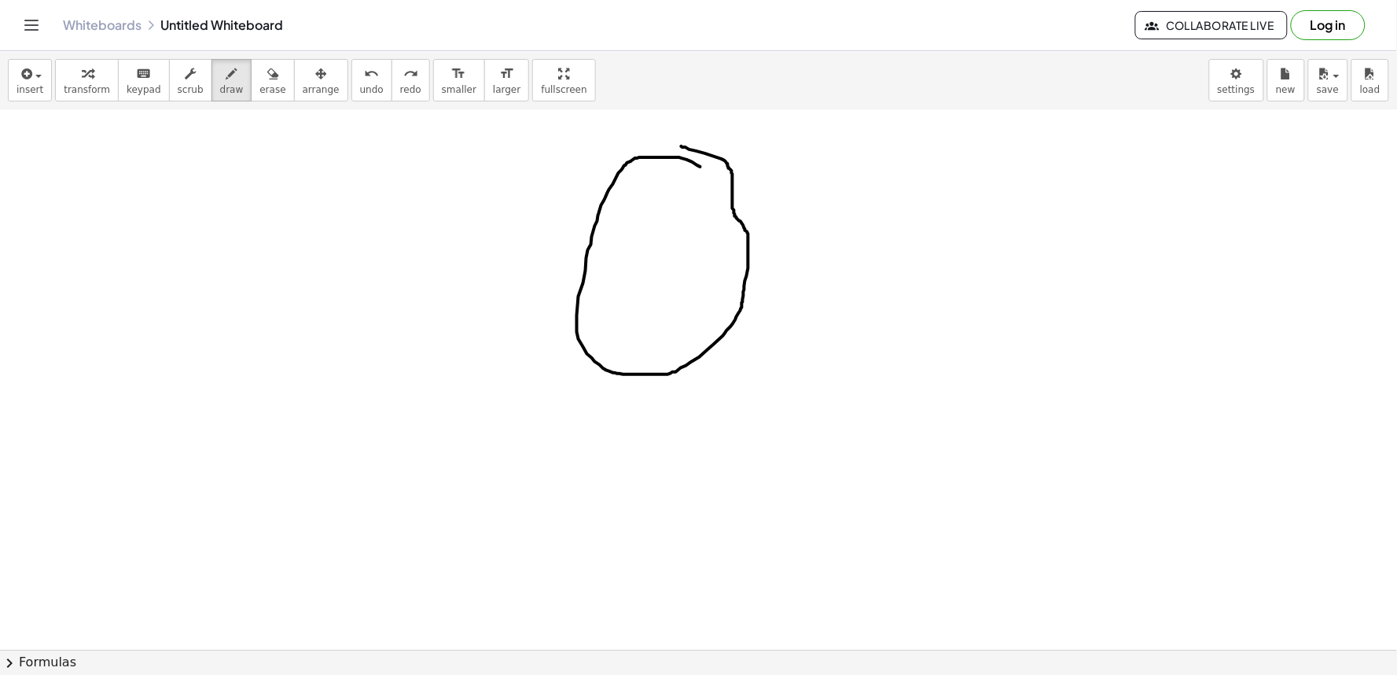
drag, startPoint x: 701, startPoint y: 167, endPoint x: 682, endPoint y: 146, distance: 27.8
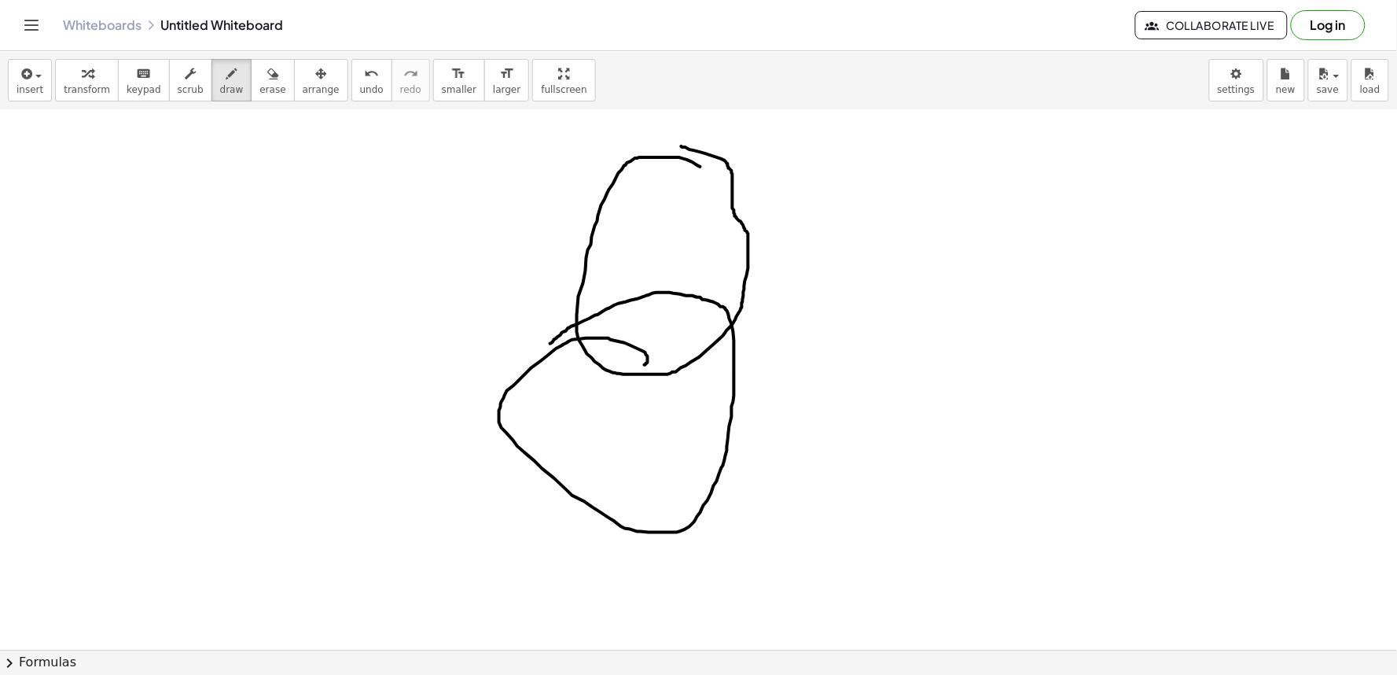
drag, startPoint x: 646, startPoint y: 365, endPoint x: 551, endPoint y: 344, distance: 97.5
drag, startPoint x: 726, startPoint y: 337, endPoint x: 729, endPoint y: 378, distance: 41.8
drag, startPoint x: 711, startPoint y: 489, endPoint x: 637, endPoint y: 469, distance: 76.7
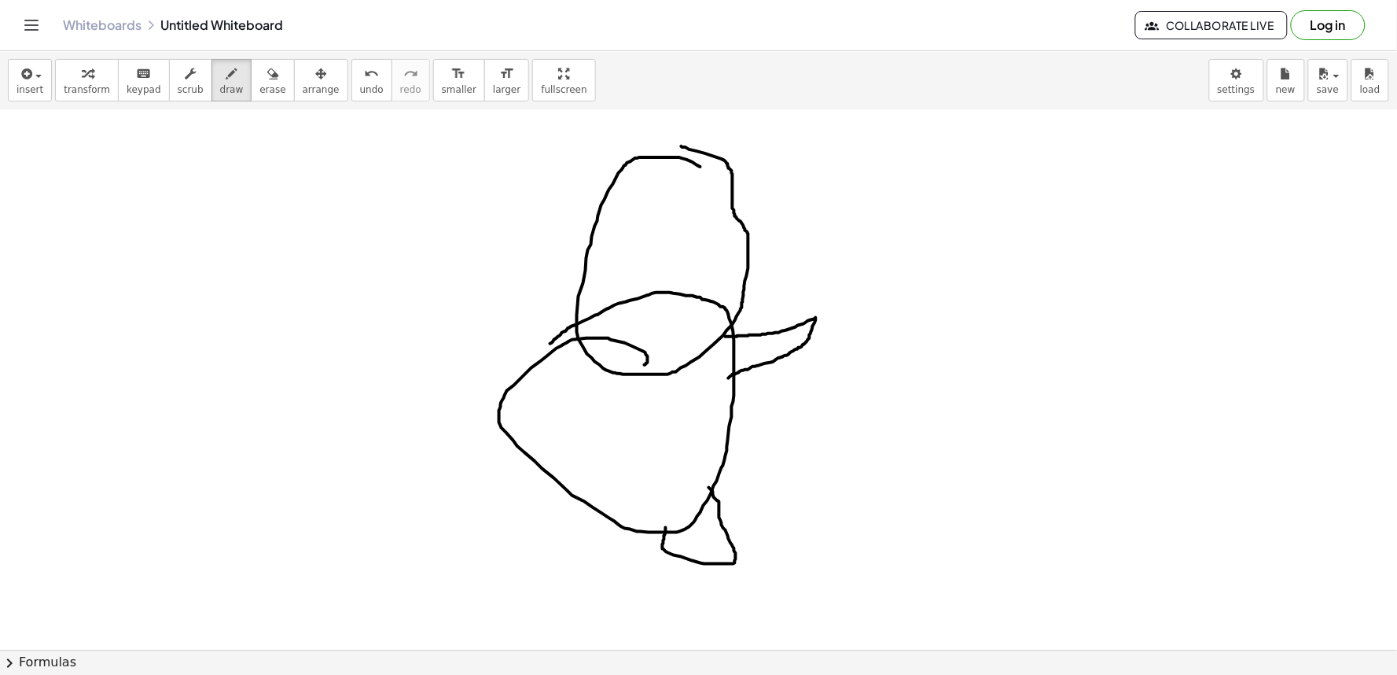
drag, startPoint x: 548, startPoint y: 347, endPoint x: 517, endPoint y: 378, distance: 43.9
drag, startPoint x: 511, startPoint y: 443, endPoint x: 565, endPoint y: 484, distance: 67.8
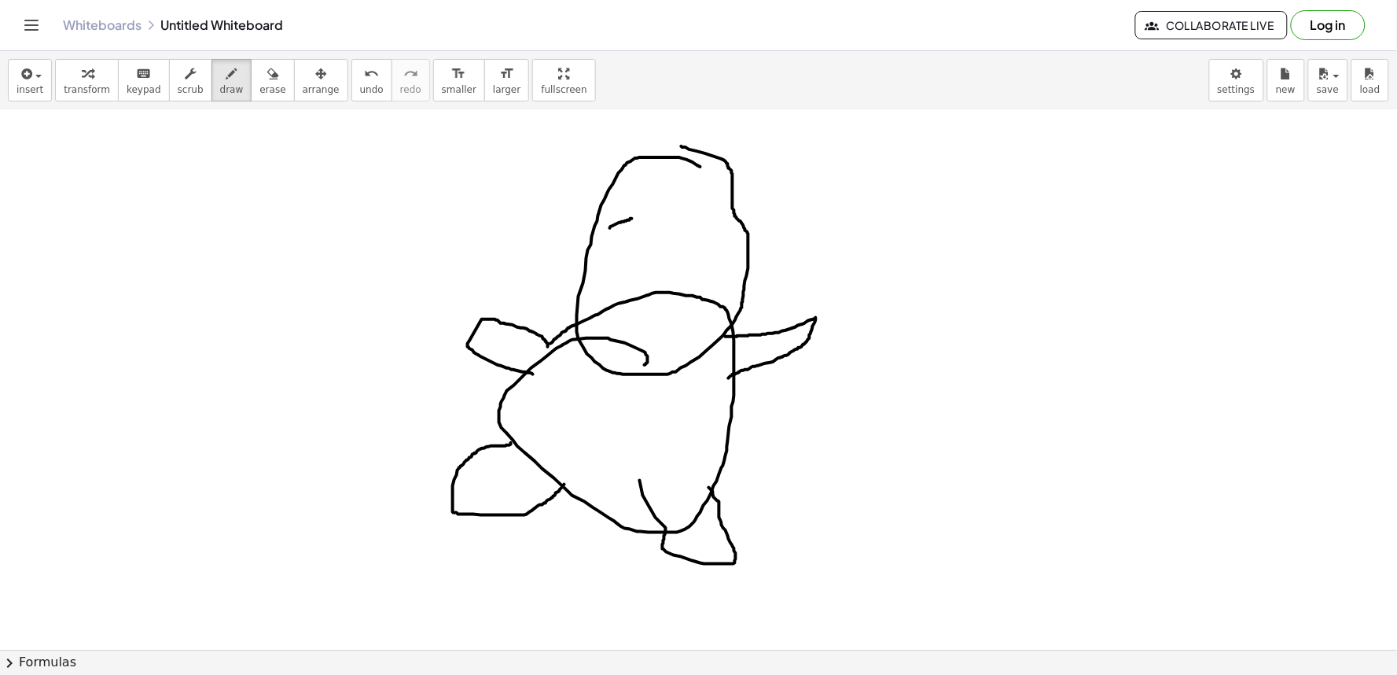
drag, startPoint x: 610, startPoint y: 228, endPoint x: 632, endPoint y: 219, distance: 24.0
drag, startPoint x: 668, startPoint y: 224, endPoint x: 709, endPoint y: 244, distance: 44.7
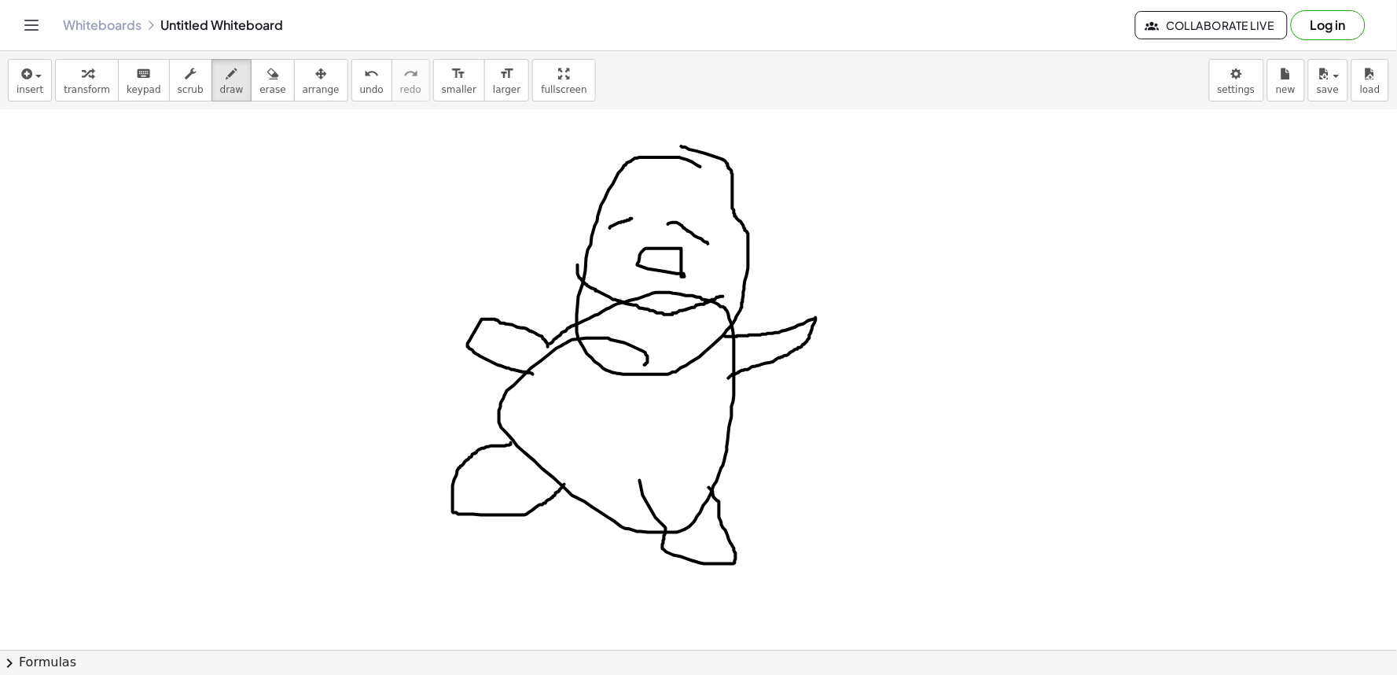
drag, startPoint x: 578, startPoint y: 265, endPoint x: 724, endPoint y: 296, distance: 148.9
drag, startPoint x: 573, startPoint y: 304, endPoint x: 705, endPoint y: 357, distance: 143.3
drag, startPoint x: 566, startPoint y: 359, endPoint x: 598, endPoint y: 381, distance: 38.4
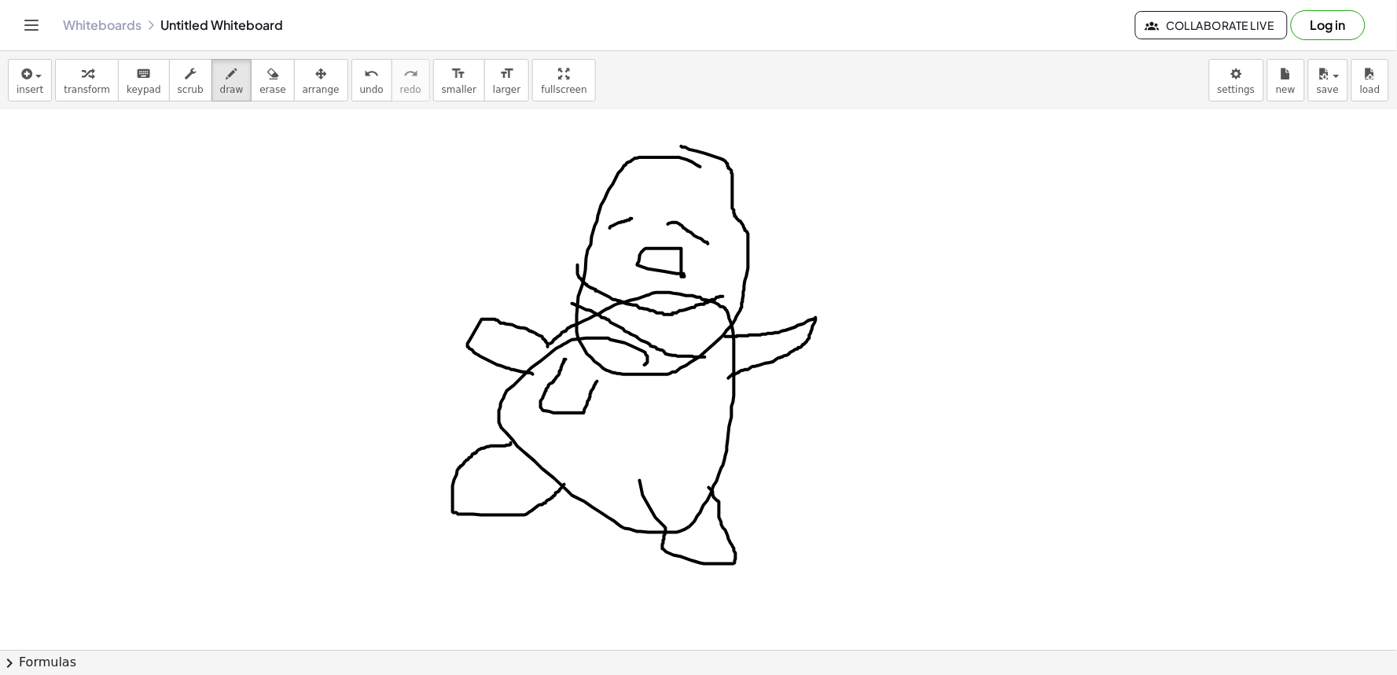
drag, startPoint x: 648, startPoint y: 393, endPoint x: 662, endPoint y: 458, distance: 66.0
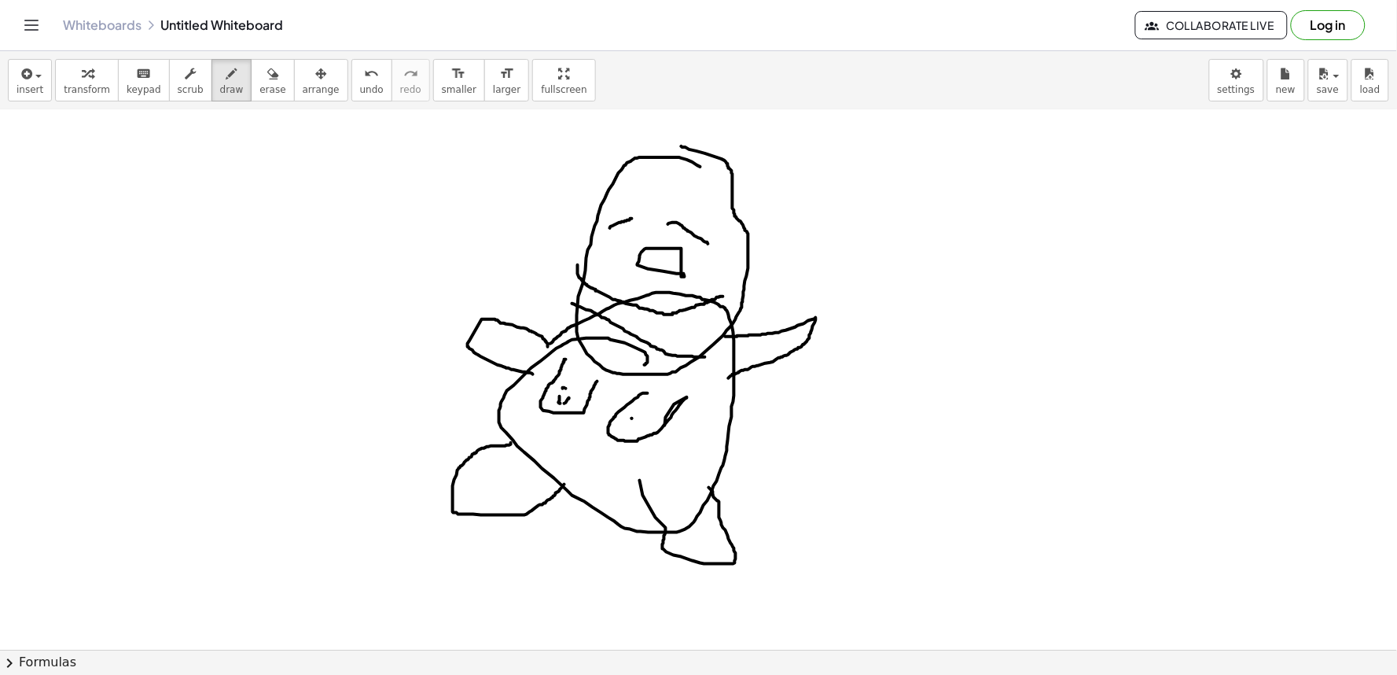
click at [360, 84] on span "undo" at bounding box center [372, 89] width 24 height 11
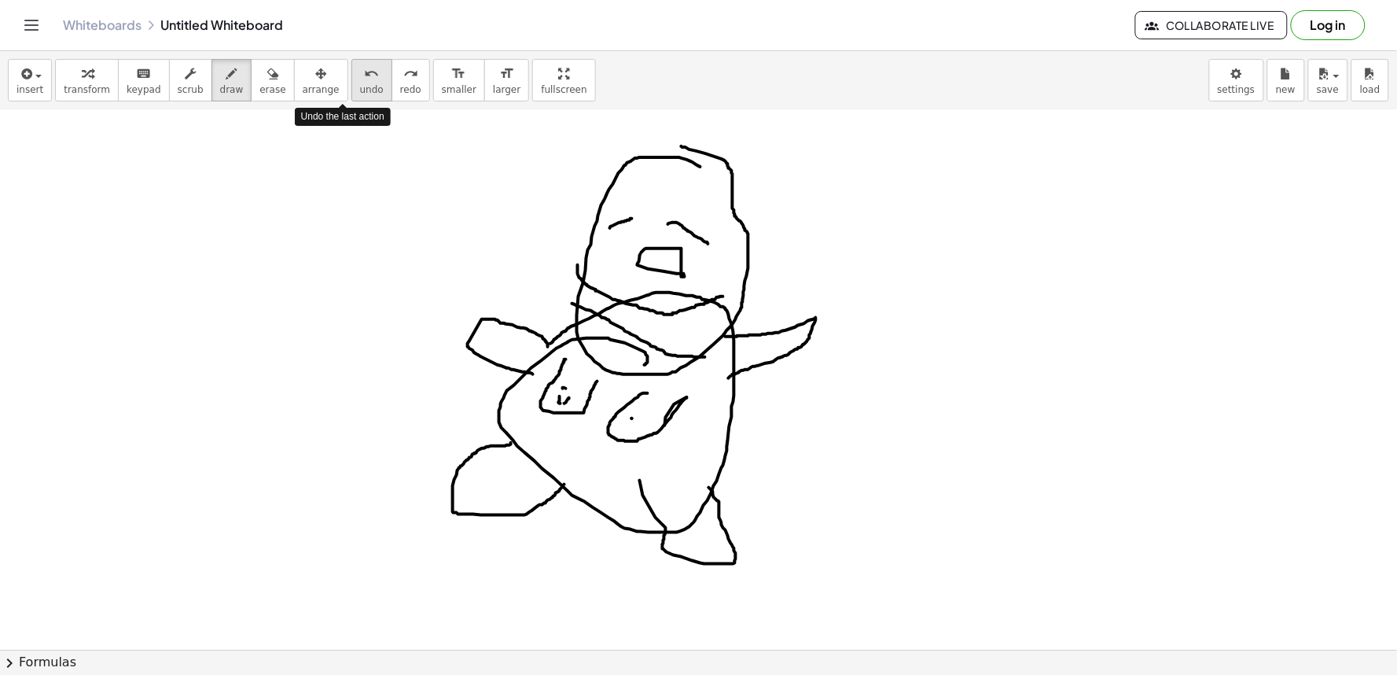
click at [360, 84] on span "undo" at bounding box center [372, 89] width 24 height 11
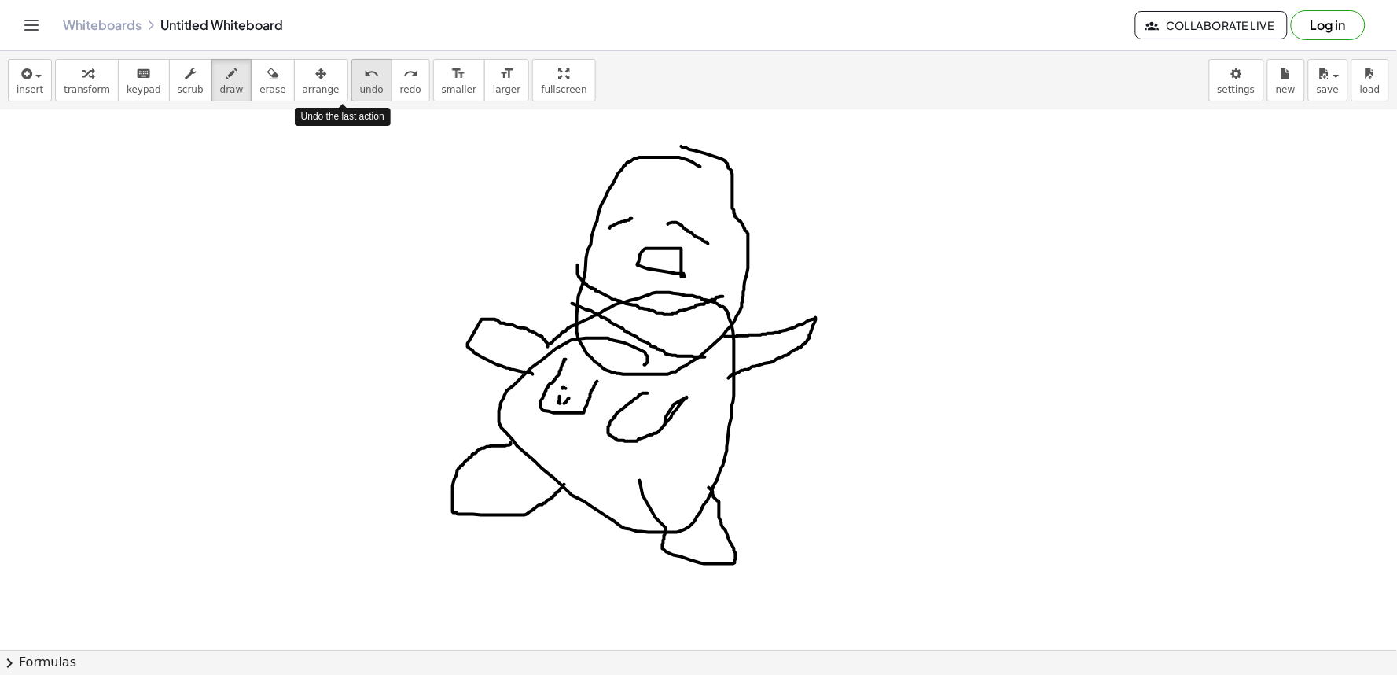
click at [360, 84] on span "undo" at bounding box center [372, 89] width 24 height 11
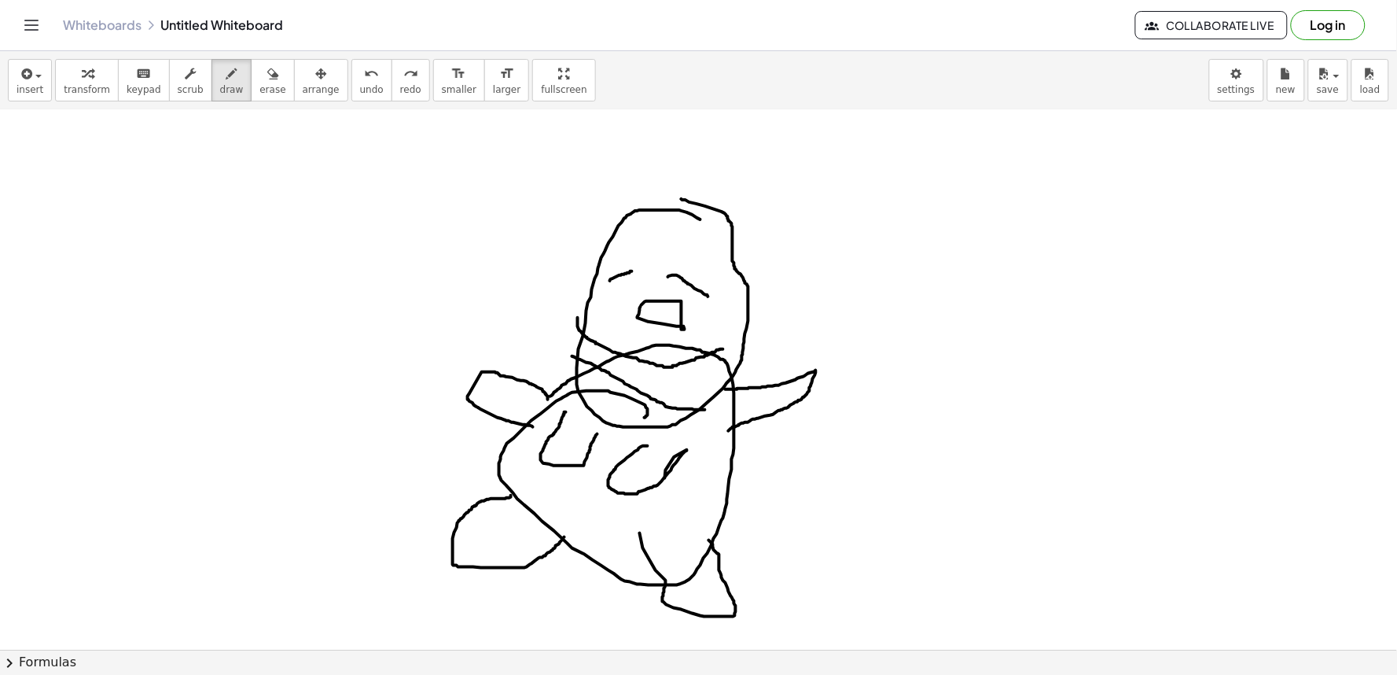
scroll to position [1633, 0]
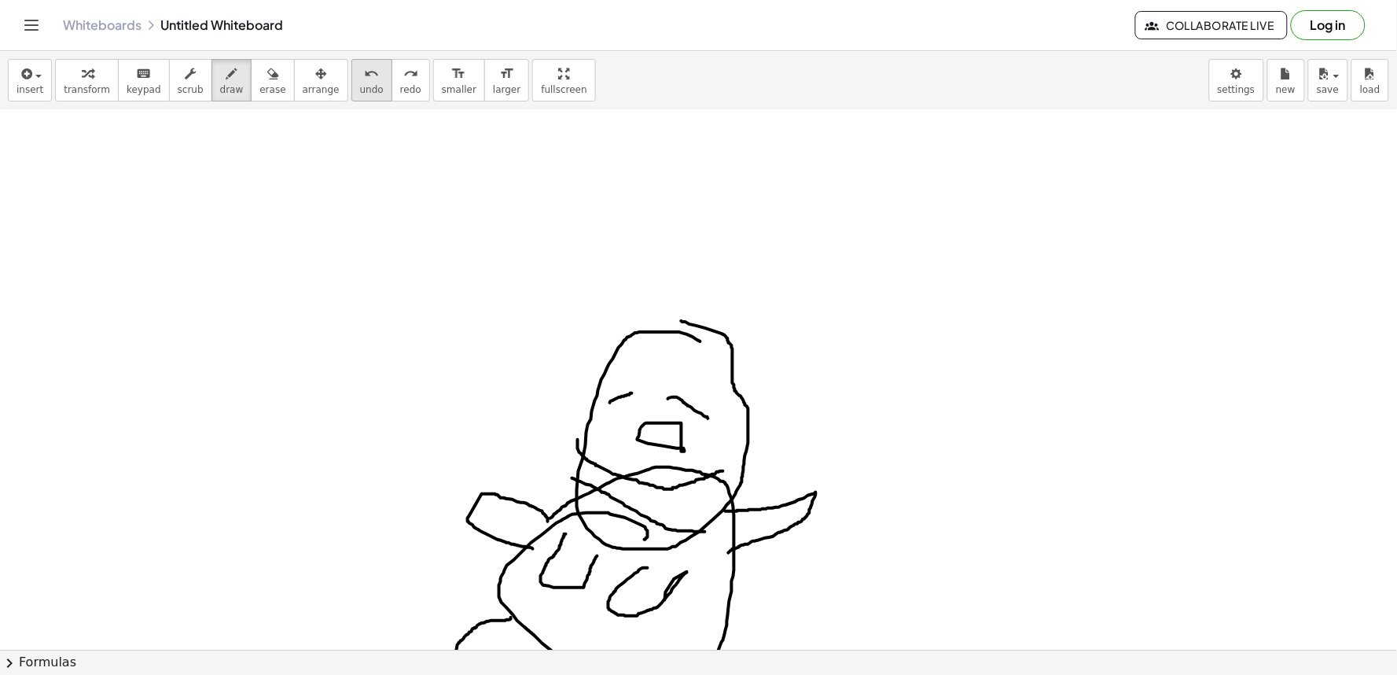
click at [360, 88] on span "undo" at bounding box center [372, 89] width 24 height 11
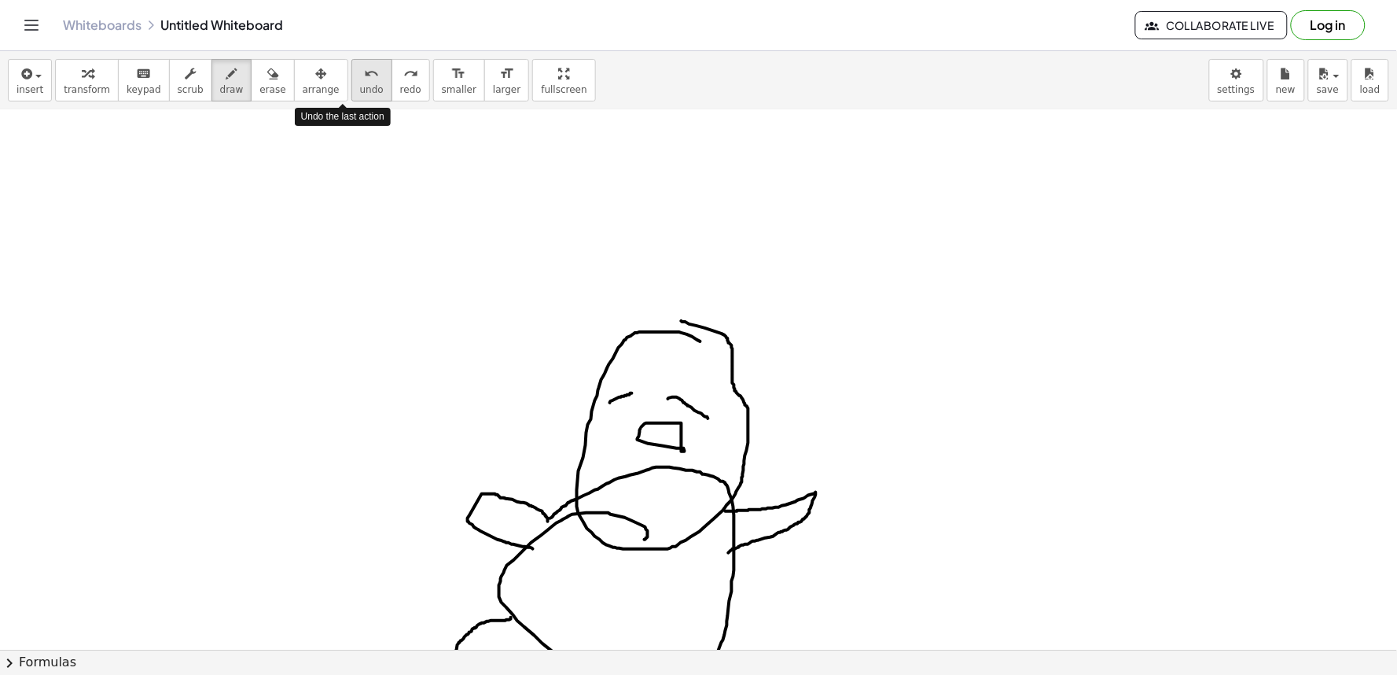
click at [360, 88] on span "undo" at bounding box center [372, 89] width 24 height 11
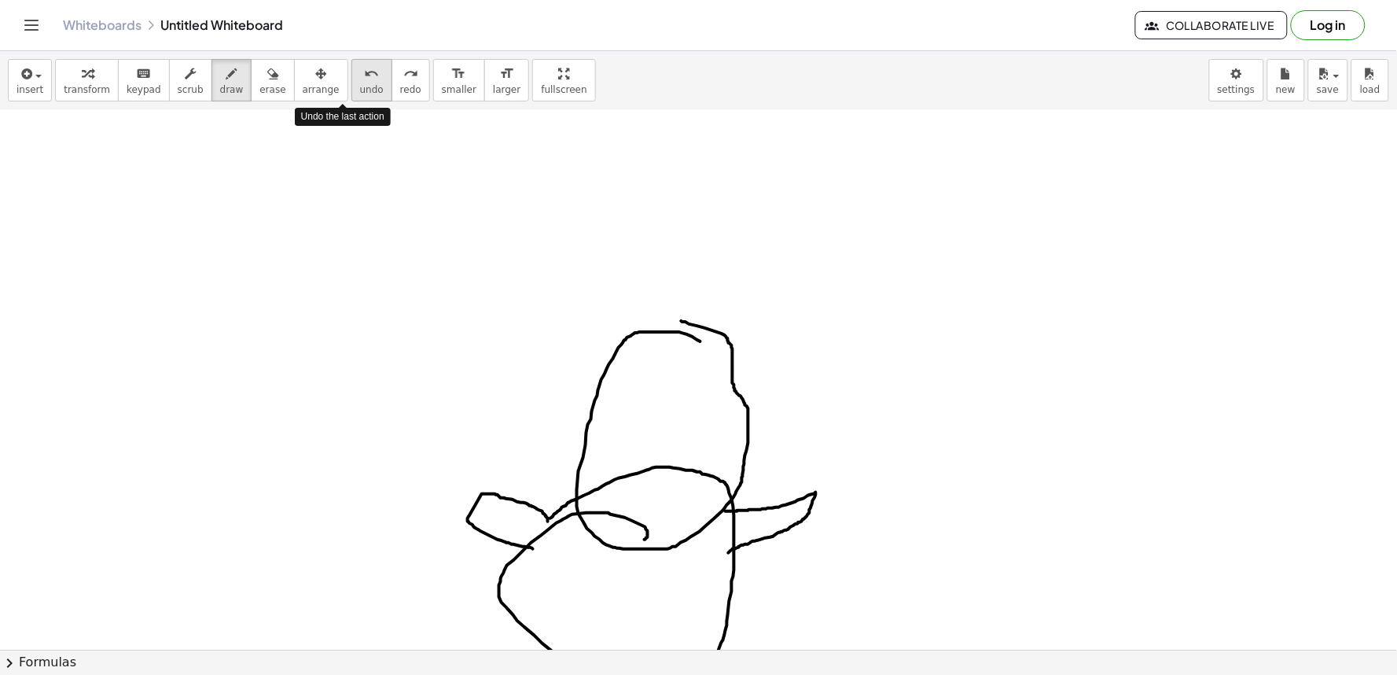
click at [360, 88] on span "undo" at bounding box center [372, 89] width 24 height 11
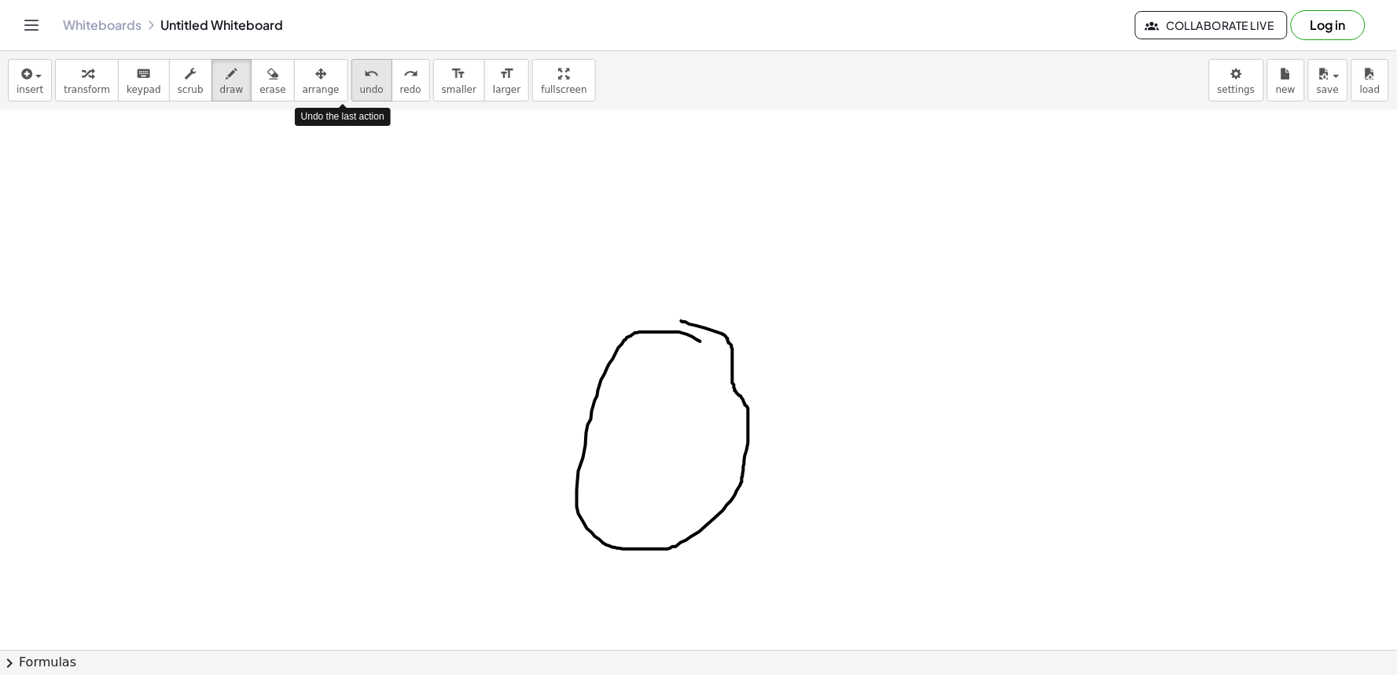
click at [360, 88] on span "undo" at bounding box center [372, 89] width 24 height 11
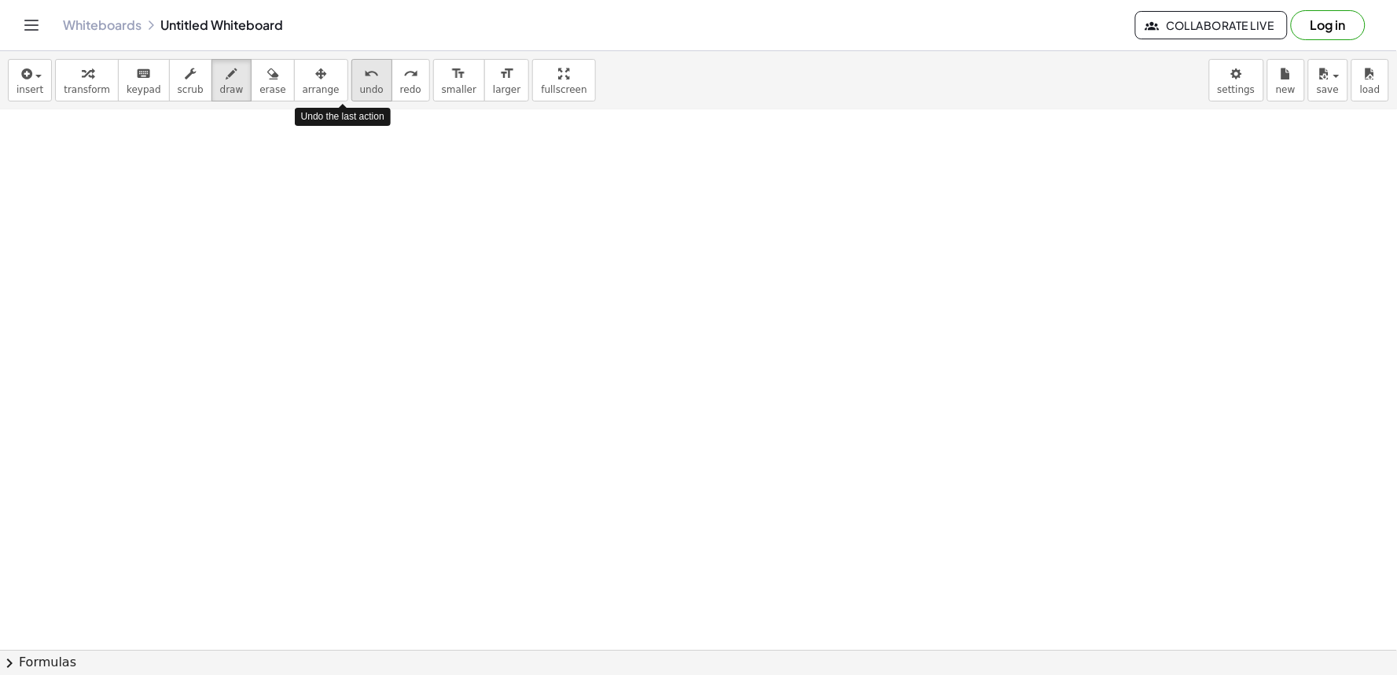
click at [360, 88] on span "undo" at bounding box center [372, 89] width 24 height 11
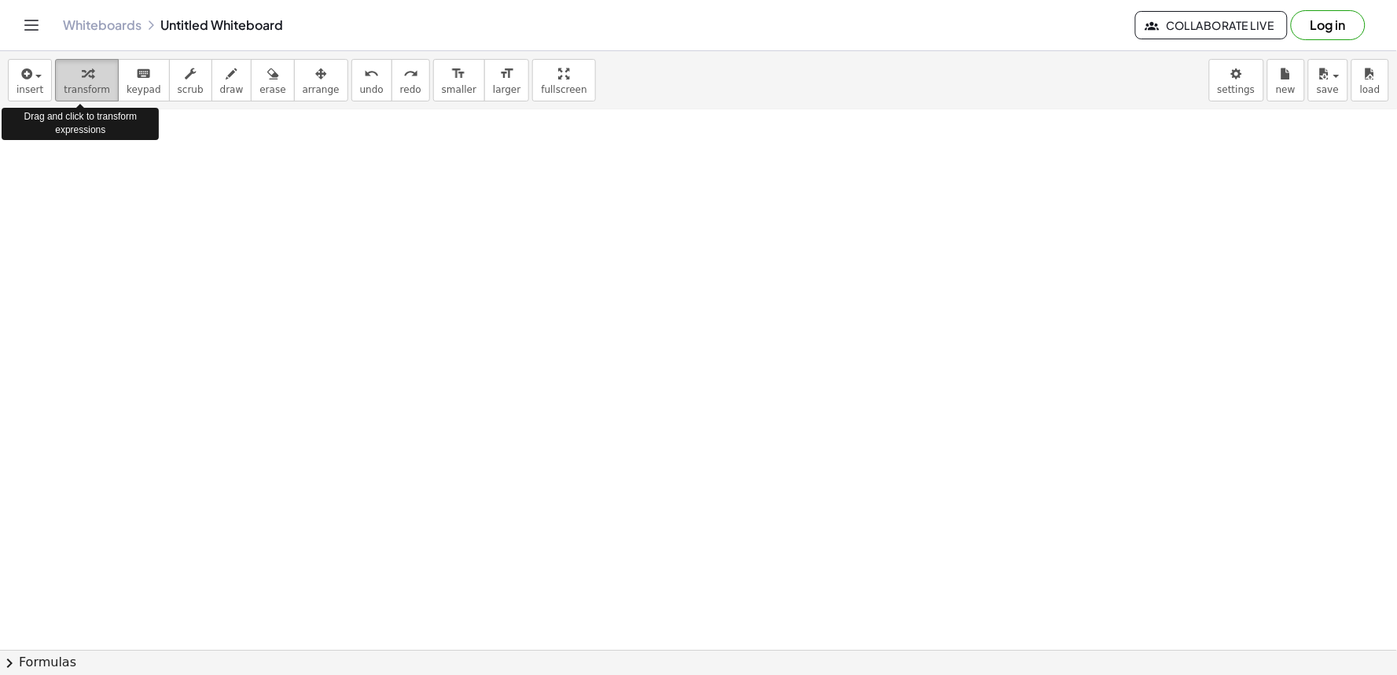
click at [94, 63] on button "transform" at bounding box center [87, 80] width 64 height 42
click at [646, 374] on div at bounding box center [705, 96] width 1411 height 3239
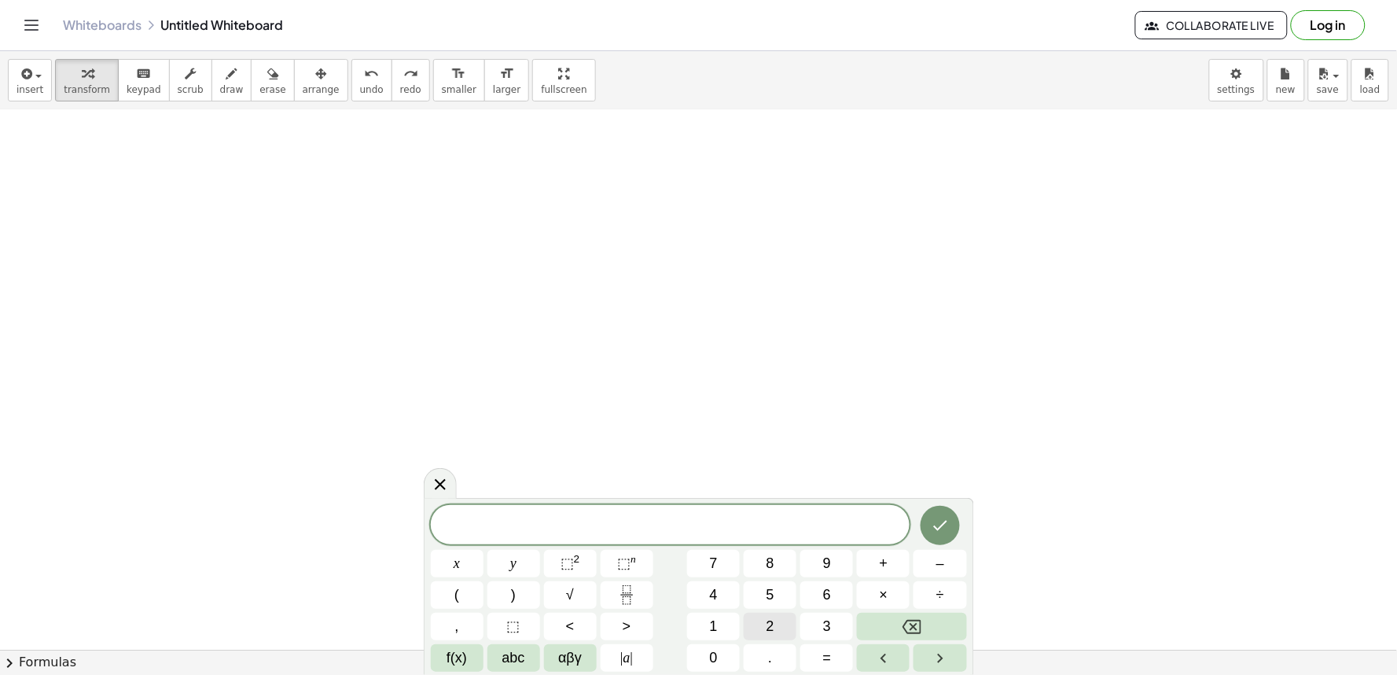
click at [775, 635] on button "2" at bounding box center [770, 627] width 53 height 28
click at [504, 553] on button "y" at bounding box center [514, 564] width 53 height 28
drag, startPoint x: 874, startPoint y: 546, endPoint x: 877, endPoint y: 561, distance: 15.3
click at [877, 561] on div "2 y x y ⬚ 2 ⬚ n 7 8 9 + – ( ) √ 4 5 6 × ÷ , ⬚ < > 1 2 3 f(x) abc αβγ | a | 0 . =" at bounding box center [699, 588] width 536 height 167
click at [877, 561] on button "+" at bounding box center [883, 564] width 53 height 28
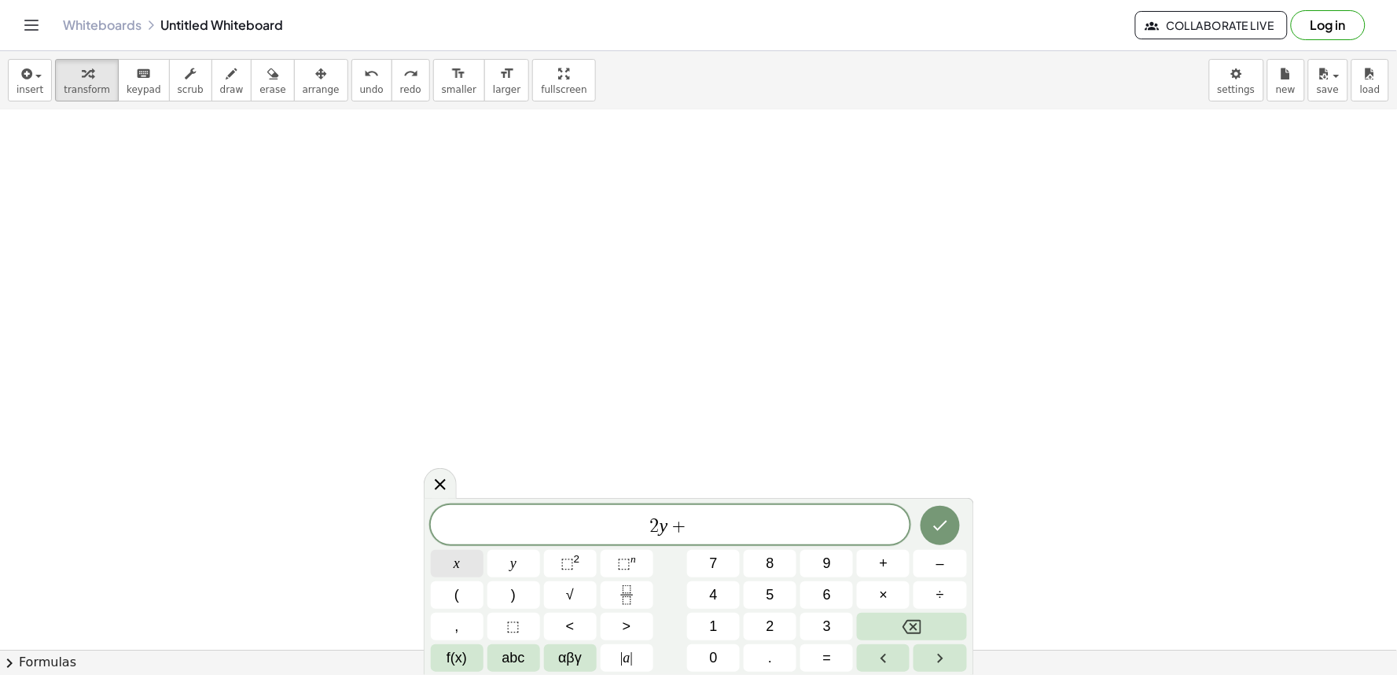
click at [449, 560] on button "x" at bounding box center [457, 564] width 53 height 28
click at [939, 516] on icon "Done" at bounding box center [940, 525] width 19 height 19
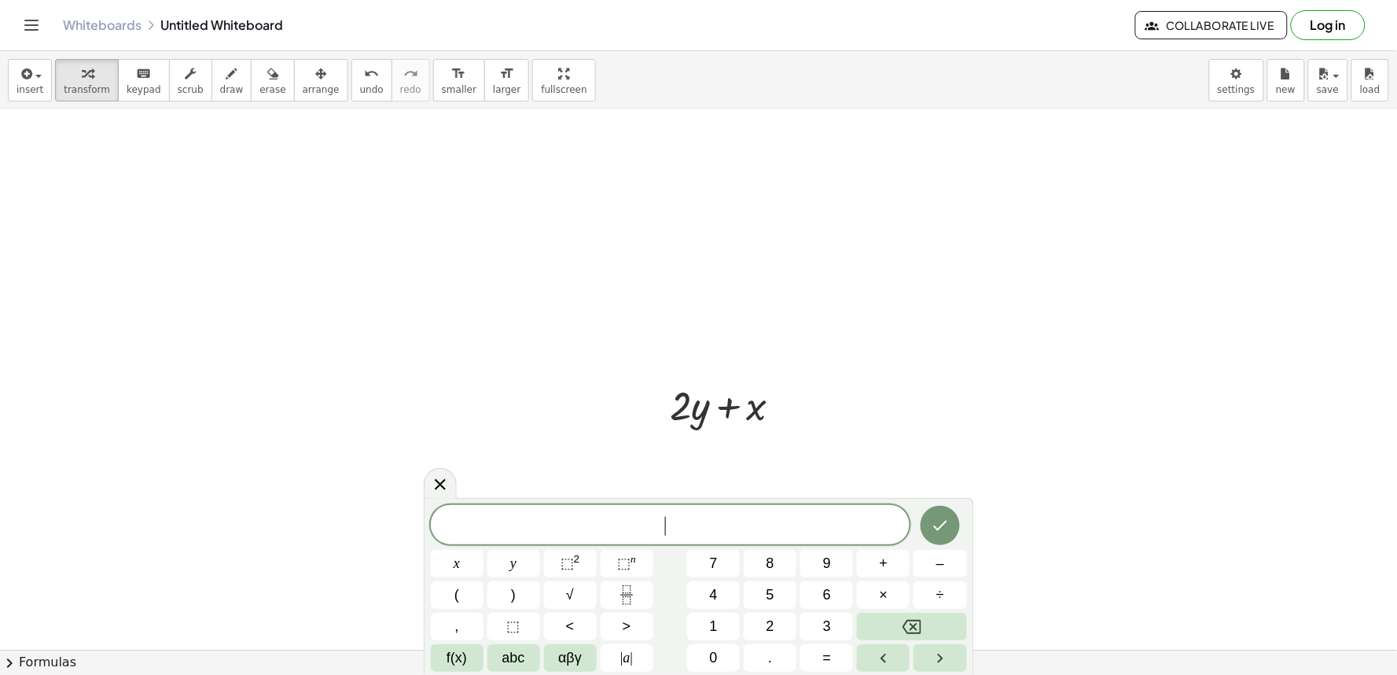
click at [467, 566] on button "x" at bounding box center [457, 564] width 53 height 28
click at [831, 661] on button "=" at bounding box center [827, 658] width 53 height 28
click at [779, 592] on button "5" at bounding box center [770, 595] width 53 height 28
click at [937, 529] on icon "Done" at bounding box center [940, 526] width 14 height 10
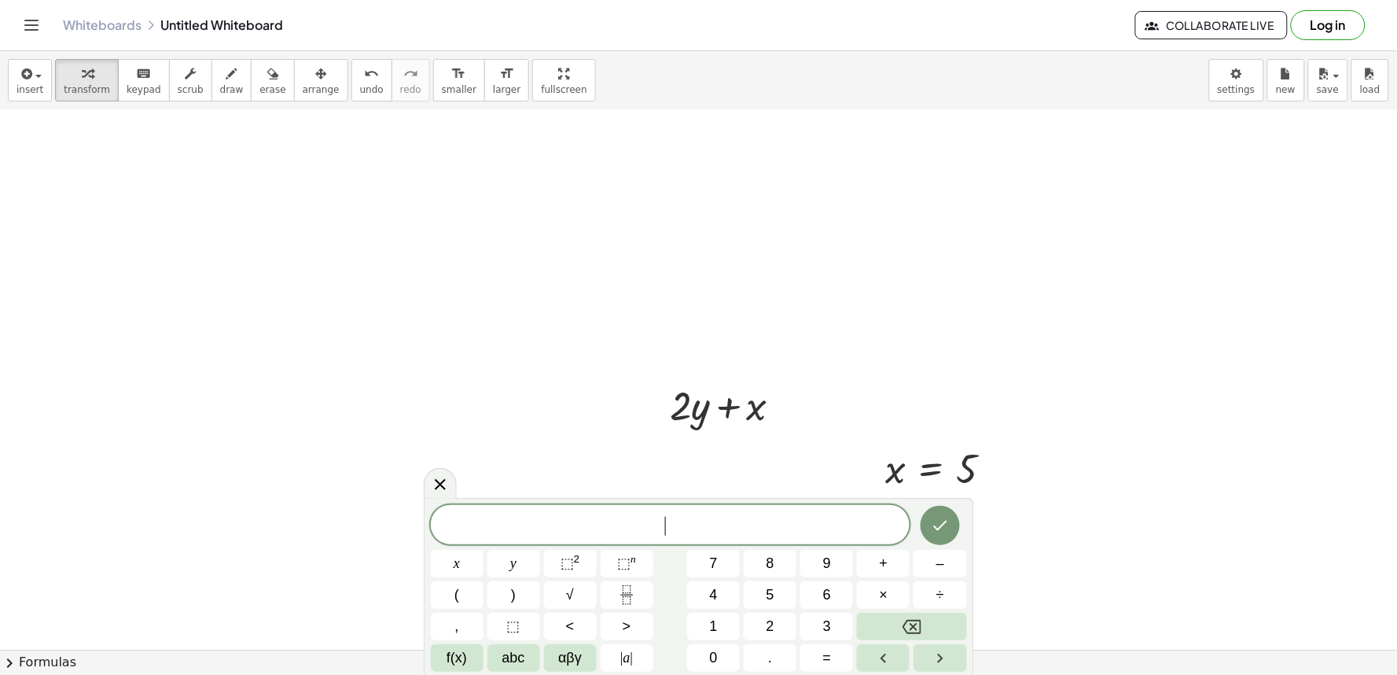
click at [516, 570] on span "y" at bounding box center [513, 563] width 6 height 21
click at [831, 658] on button "=" at bounding box center [827, 658] width 53 height 28
click at [831, 620] on button "3" at bounding box center [827, 627] width 53 height 28
click at [950, 519] on button "Done" at bounding box center [940, 525] width 39 height 39
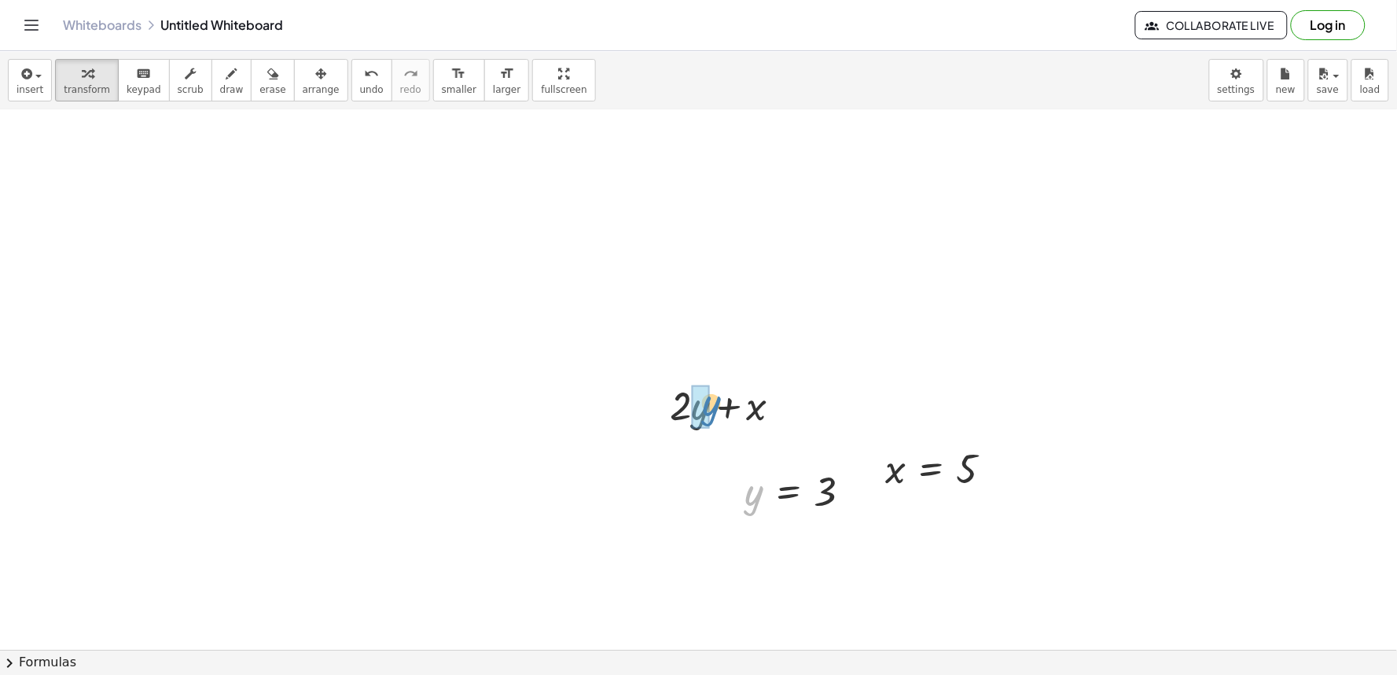
drag, startPoint x: 753, startPoint y: 497, endPoint x: 711, endPoint y: 407, distance: 99.2
drag, startPoint x: 897, startPoint y: 470, endPoint x: 771, endPoint y: 403, distance: 143.5
click at [690, 401] on div at bounding box center [732, 403] width 154 height 53
click at [719, 402] on div at bounding box center [732, 403] width 123 height 53
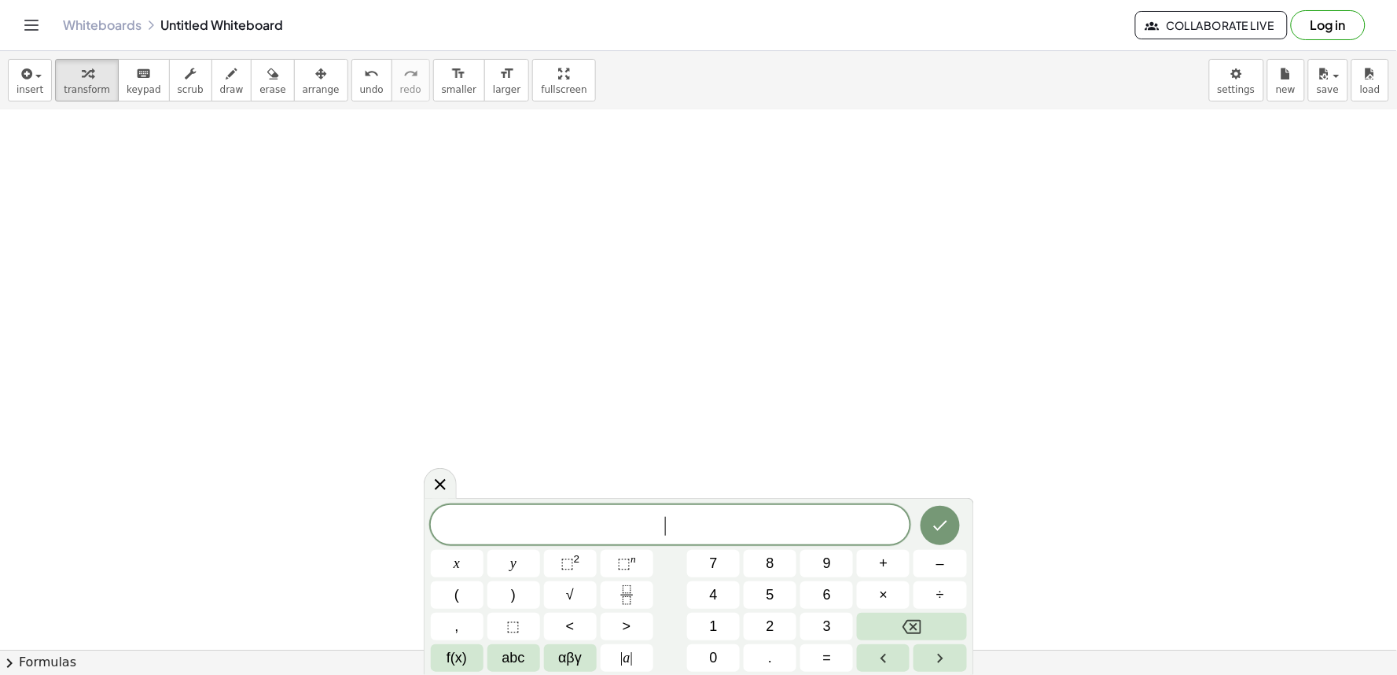
click at [780, 621] on button "2" at bounding box center [770, 627] width 53 height 28
click at [523, 554] on button "y" at bounding box center [514, 564] width 53 height 28
click at [878, 560] on button "+" at bounding box center [883, 564] width 53 height 28
click at [717, 611] on div "2 y + x y ⬚ 2 ⬚ n 7 8 9 + – ( ) √ 4 5 6 × ÷ , ⬚ < > 1 2 3 f(x) abc αβγ | a | 0 …" at bounding box center [699, 588] width 536 height 167
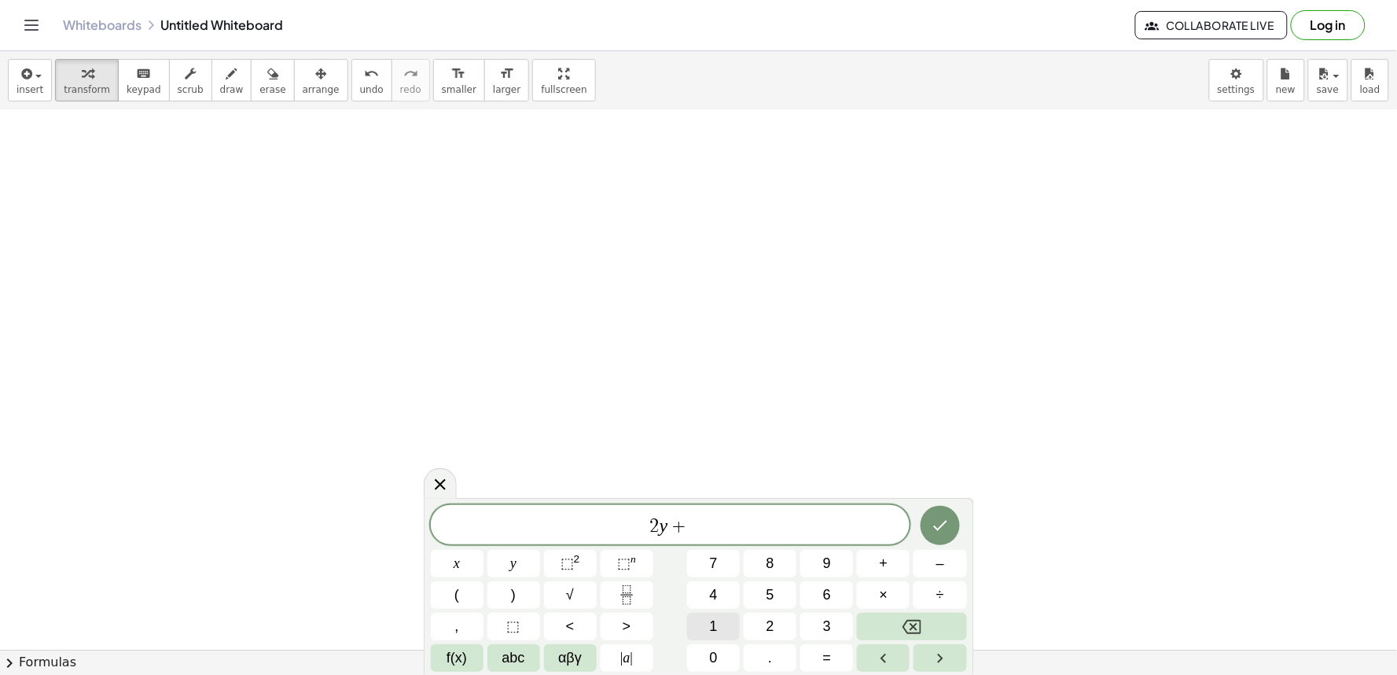
click at [716, 627] on span "1" at bounding box center [714, 626] width 8 height 21
click at [704, 665] on button "0" at bounding box center [713, 658] width 53 height 28
click at [454, 568] on button "x" at bounding box center [457, 564] width 53 height 28
click at [955, 521] on button "Done" at bounding box center [940, 525] width 39 height 39
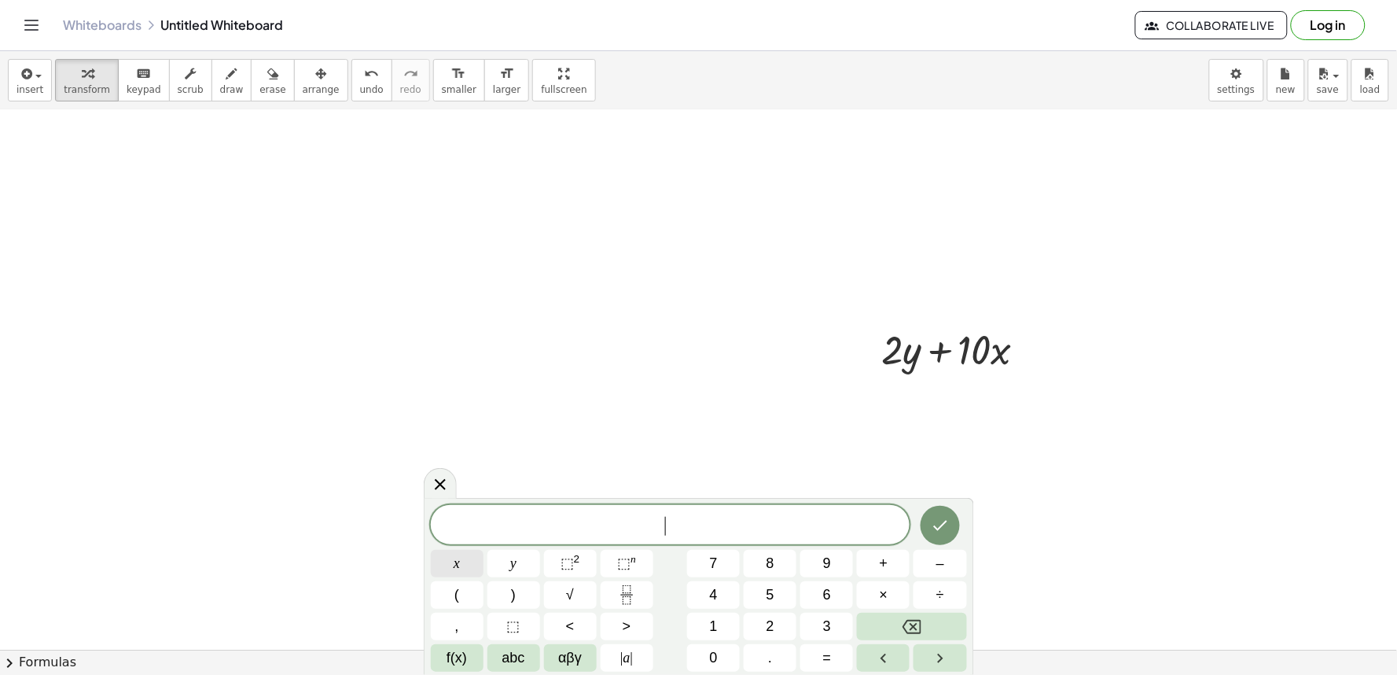
click at [454, 561] on span "x" at bounding box center [457, 563] width 6 height 21
click at [839, 661] on button "=" at bounding box center [827, 658] width 53 height 28
click at [930, 559] on button "–" at bounding box center [940, 564] width 53 height 28
click at [789, 591] on button "5" at bounding box center [770, 595] width 53 height 28
click at [948, 531] on icon "Done" at bounding box center [940, 525] width 19 height 19
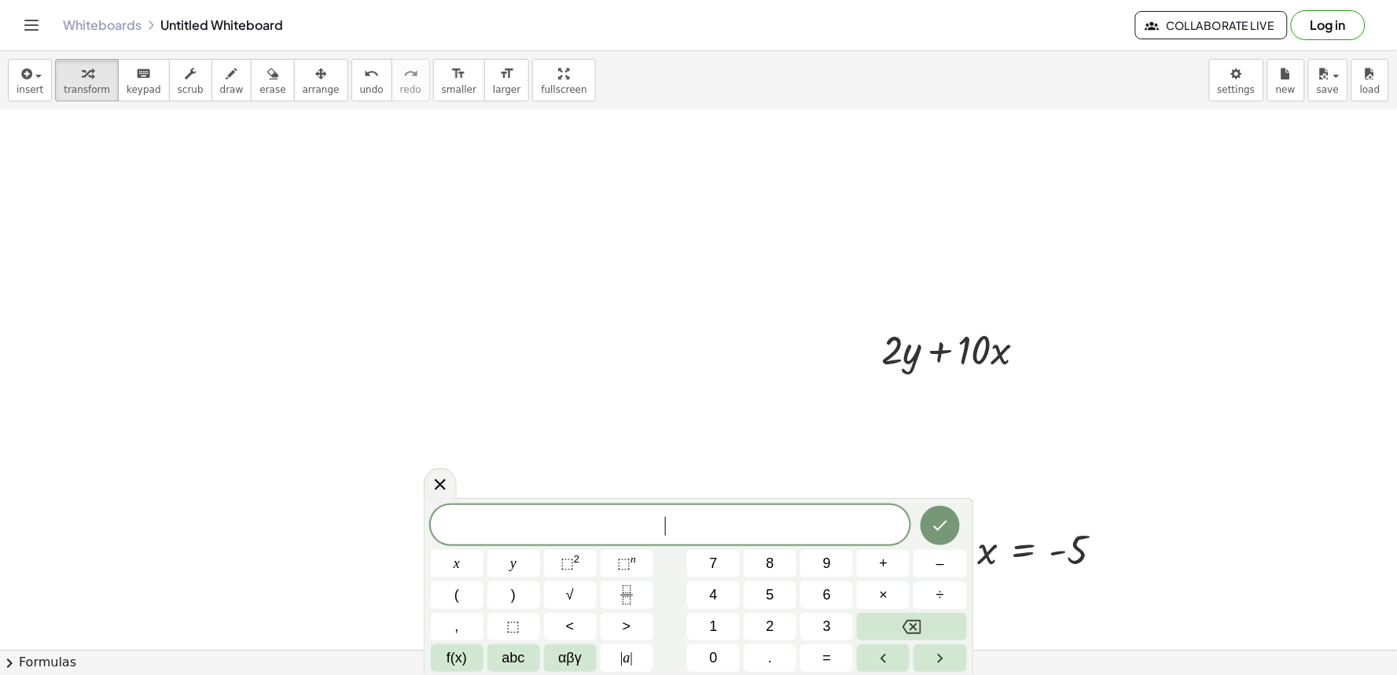
click at [525, 562] on button "y" at bounding box center [514, 564] width 53 height 28
click at [827, 643] on div "y x y ⬚ 2 ⬚ n 7 8 9 + – ( ) √ 4 5 6 × ÷ , ⬚ < > 1 2 3 f(x) abc αβγ | a | 0 . =" at bounding box center [699, 588] width 536 height 167
click at [827, 648] on span "=" at bounding box center [827, 657] width 9 height 21
click at [721, 562] on button "7" at bounding box center [713, 564] width 53 height 28
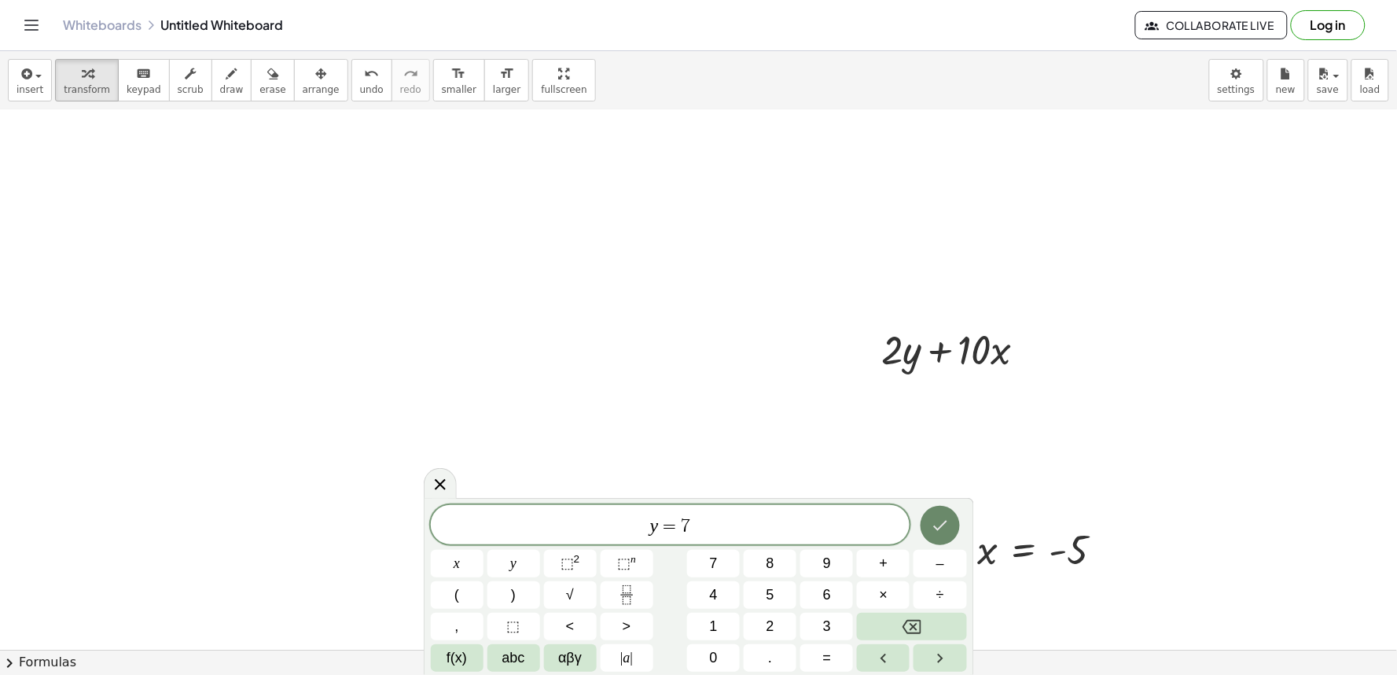
click at [931, 535] on icon "Done" at bounding box center [940, 525] width 19 height 19
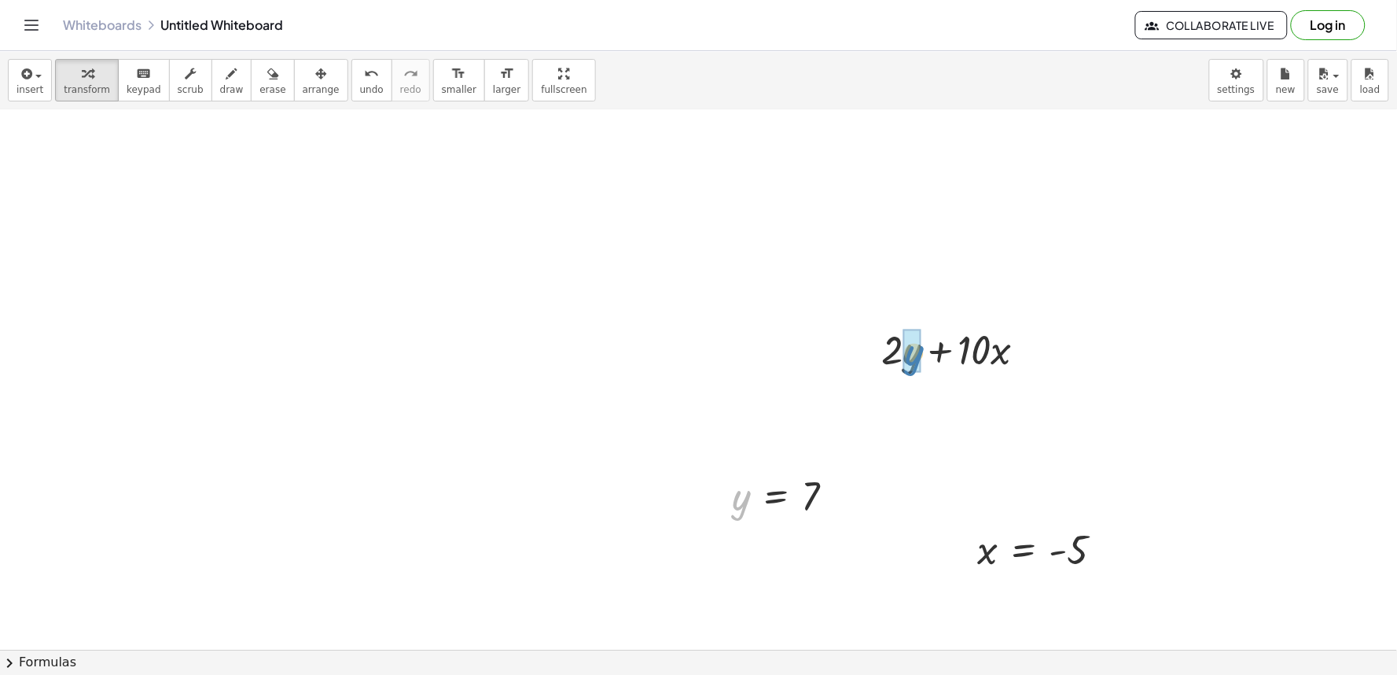
drag, startPoint x: 732, startPoint y: 514, endPoint x: 905, endPoint y: 370, distance: 225.0
drag, startPoint x: 988, startPoint y: 555, endPoint x: 980, endPoint y: 341, distance: 214.8
drag, startPoint x: 986, startPoint y: 555, endPoint x: 1007, endPoint y: 409, distance: 147.8
drag, startPoint x: 887, startPoint y: 403, endPoint x: 911, endPoint y: 406, distance: 23.7
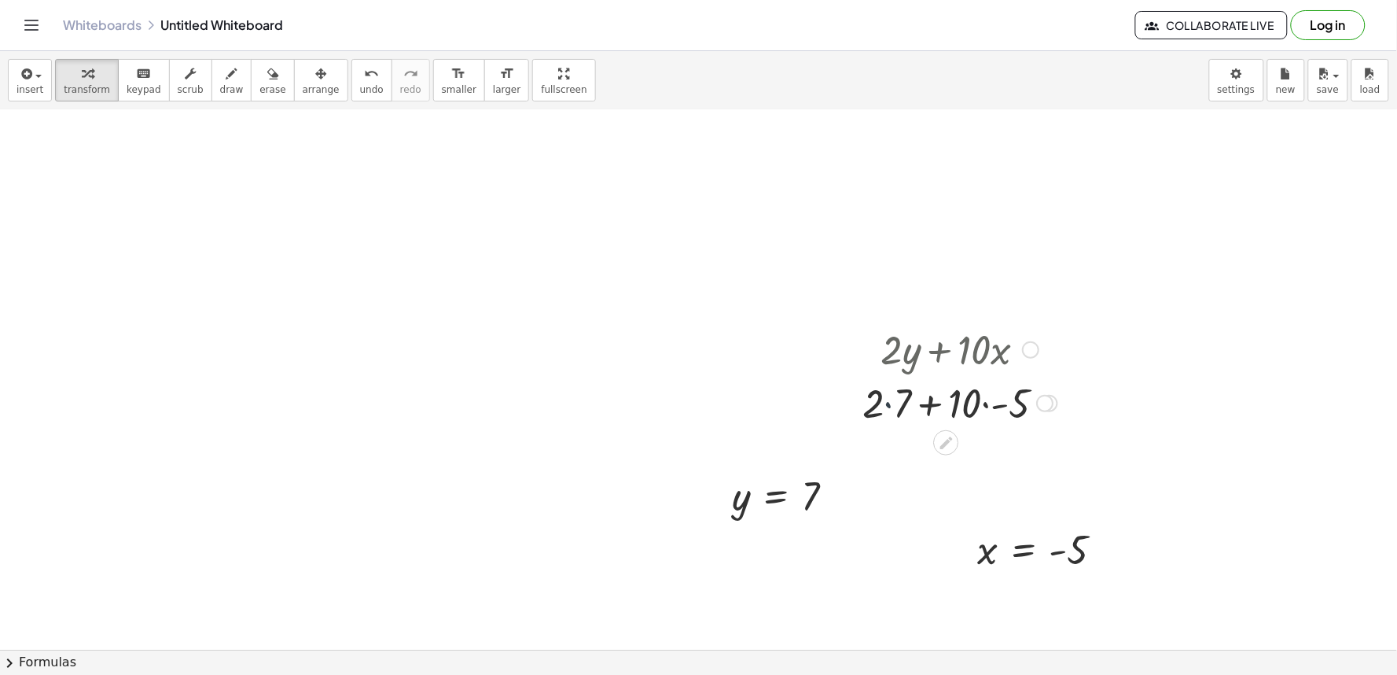
click at [903, 406] on div at bounding box center [960, 401] width 211 height 53
drag, startPoint x: 937, startPoint y: 403, endPoint x: 975, endPoint y: 410, distance: 39.2
click at [945, 404] on div at bounding box center [960, 401] width 211 height 53
click at [1000, 394] on div at bounding box center [960, 401] width 211 height 53
click at [947, 405] on div at bounding box center [961, 401] width 188 height 53
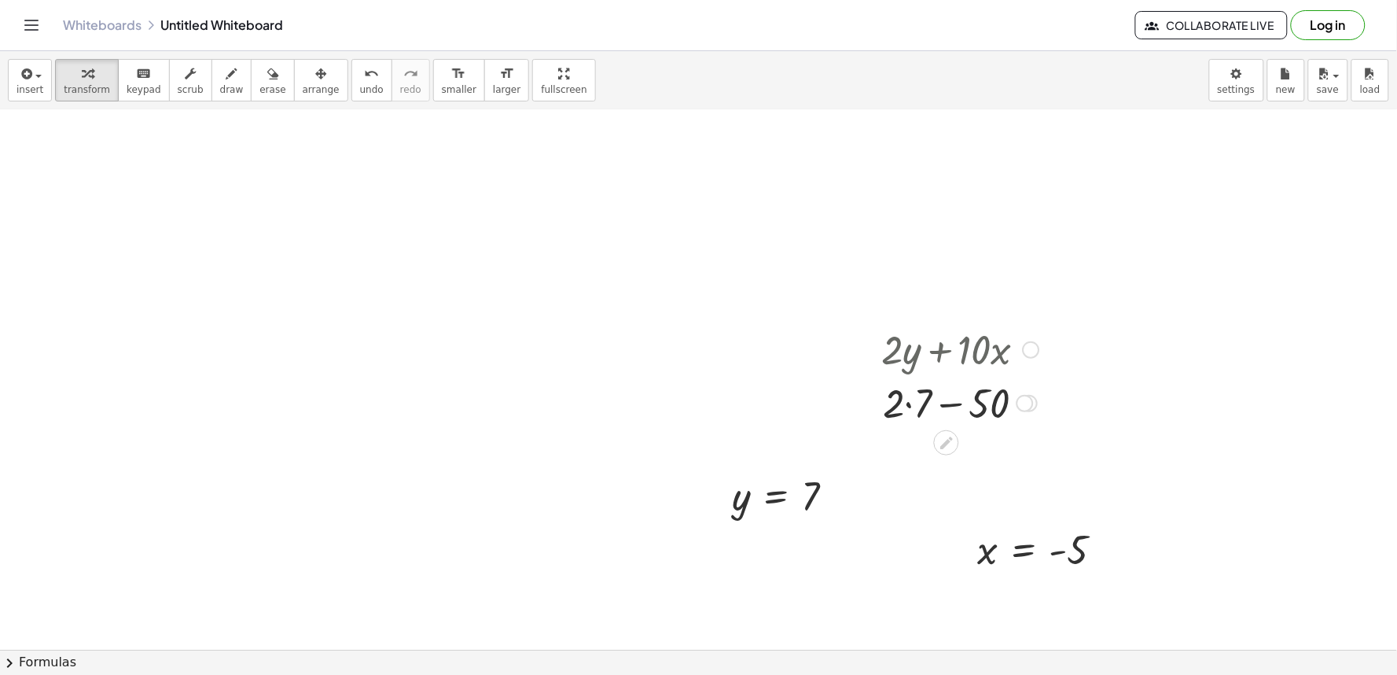
click at [908, 404] on div at bounding box center [961, 401] width 174 height 53
click at [948, 402] on div at bounding box center [961, 401] width 174 height 53
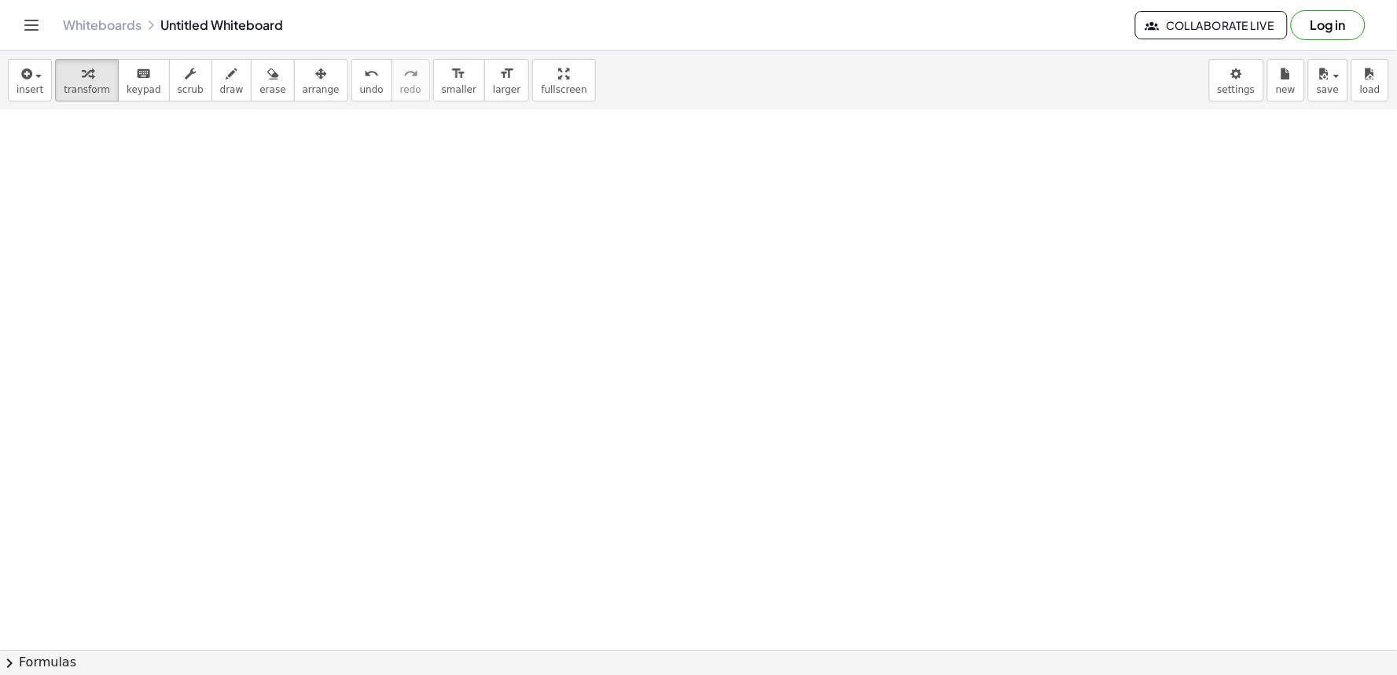
scroll to position [2621, 0]
drag, startPoint x: 881, startPoint y: 299, endPoint x: 876, endPoint y: 309, distance: 11.3
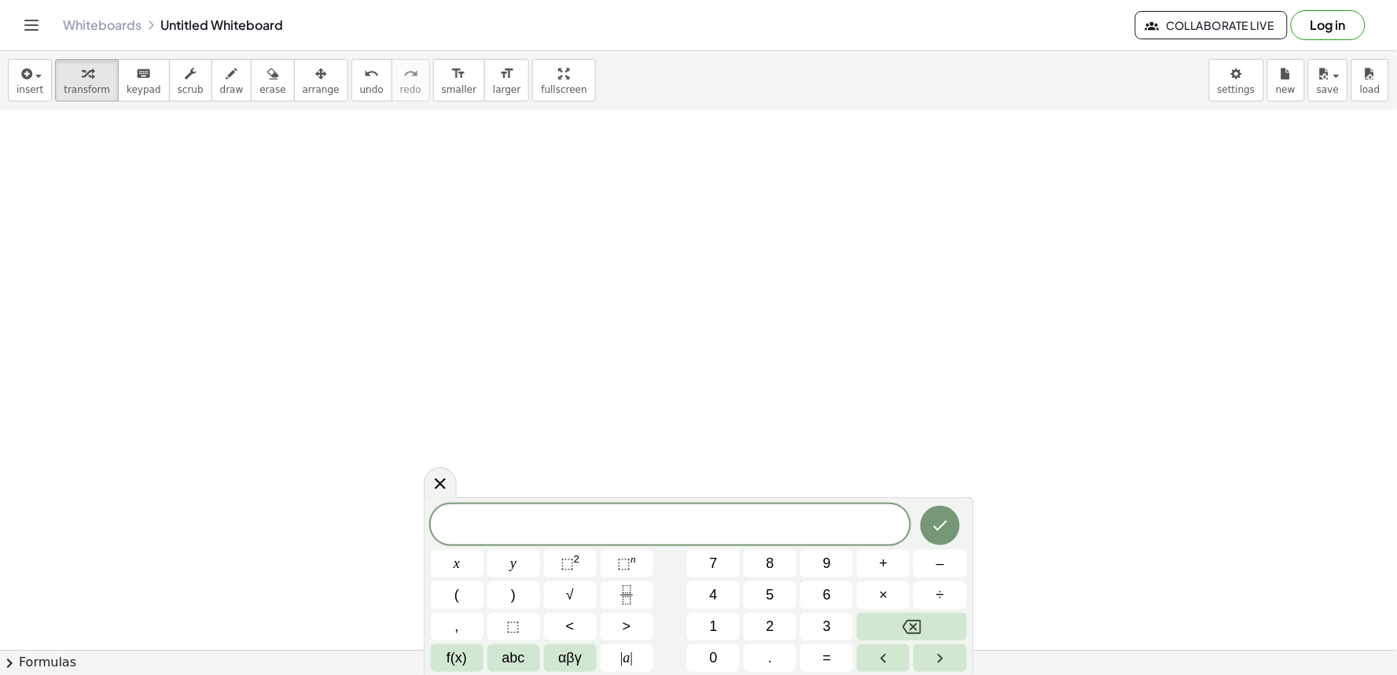
click at [451, 555] on button "x" at bounding box center [457, 564] width 53 height 28
click at [898, 561] on button "+" at bounding box center [883, 564] width 53 height 28
click at [521, 558] on button "y" at bounding box center [514, 564] width 53 height 28
click at [819, 635] on button "3" at bounding box center [827, 627] width 53 height 28
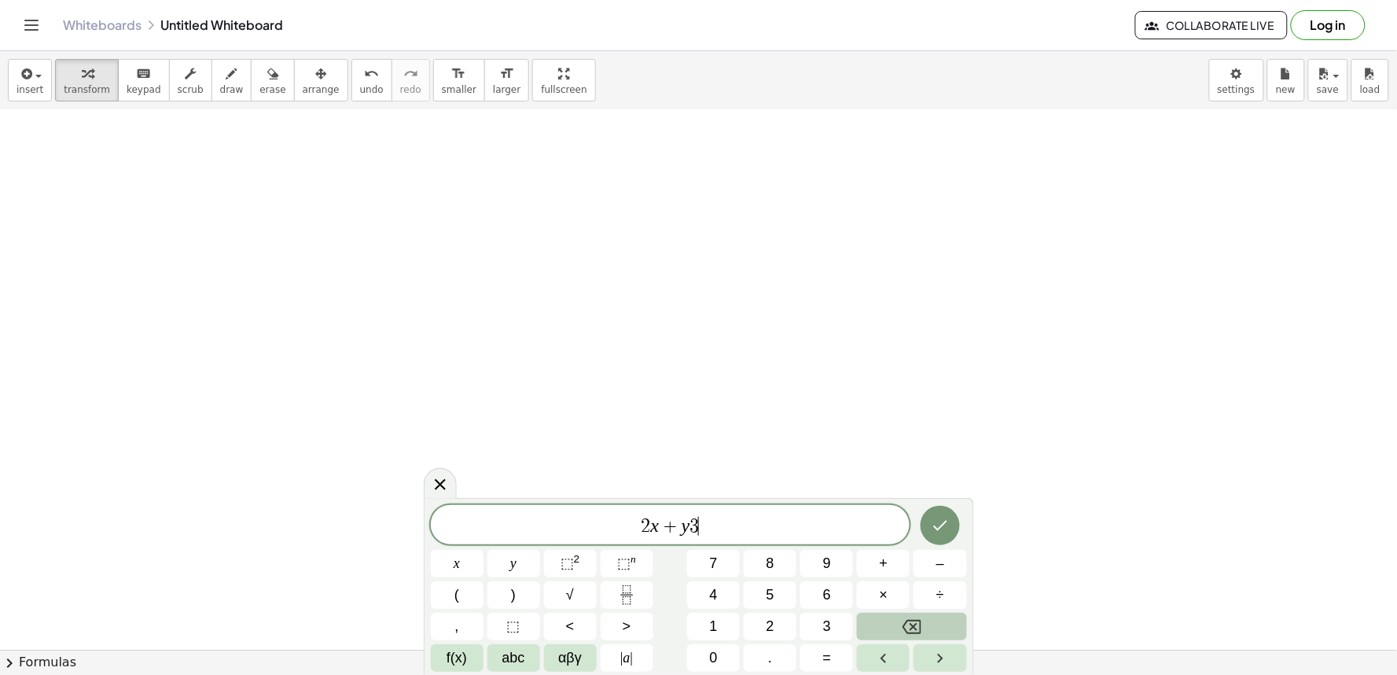
click at [885, 624] on button "Backspace" at bounding box center [911, 627] width 109 height 28
click at [819, 650] on button "=" at bounding box center [827, 658] width 53 height 28
click at [717, 609] on div "2 x + y = ​ x y ⬚ 2 ⬚ n 7 8 9 + – ( ) √ 4 5 6 × ÷ , ⬚ < > 1 2 3 f(x) abc αβγ | …" at bounding box center [699, 588] width 536 height 167
click at [720, 598] on button "4" at bounding box center [713, 595] width 53 height 28
click at [867, 622] on button "Backspace" at bounding box center [911, 627] width 109 height 28
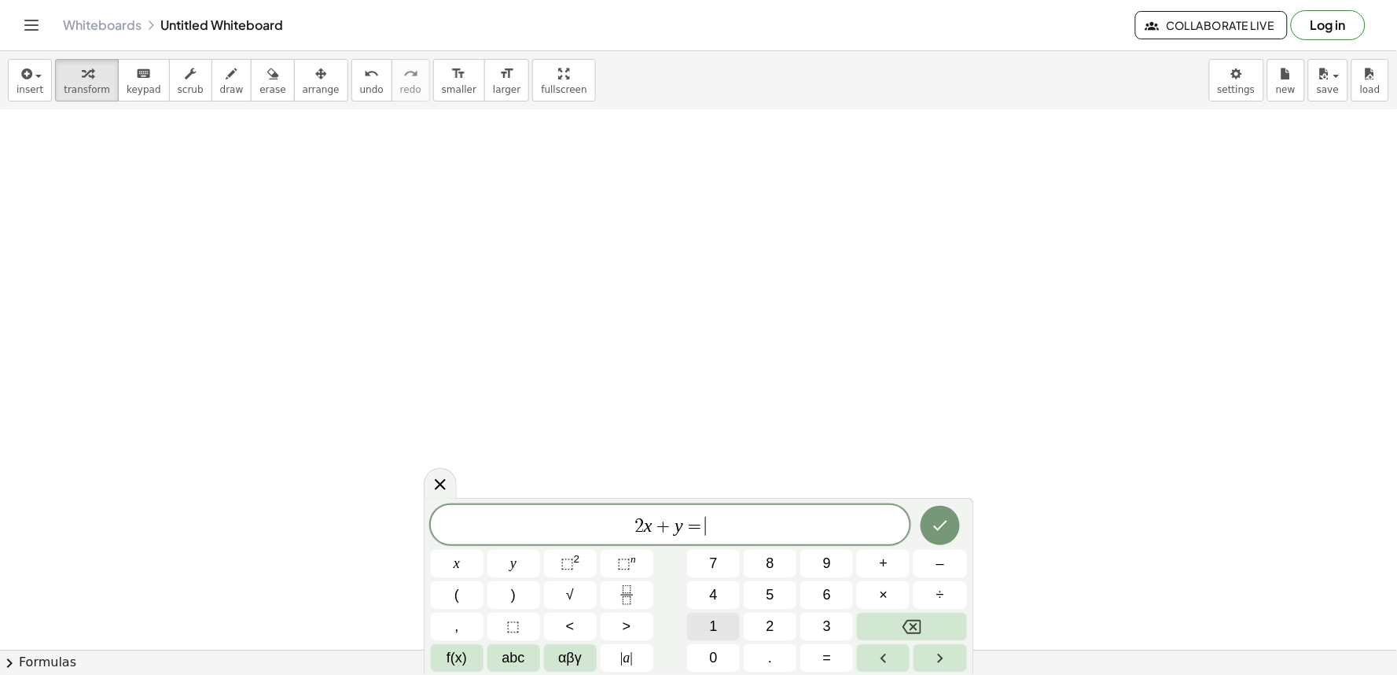
click at [720, 614] on button "1" at bounding box center [713, 627] width 53 height 28
click at [720, 598] on button "4" at bounding box center [713, 595] width 53 height 28
click at [934, 521] on icon "Done" at bounding box center [940, 525] width 19 height 19
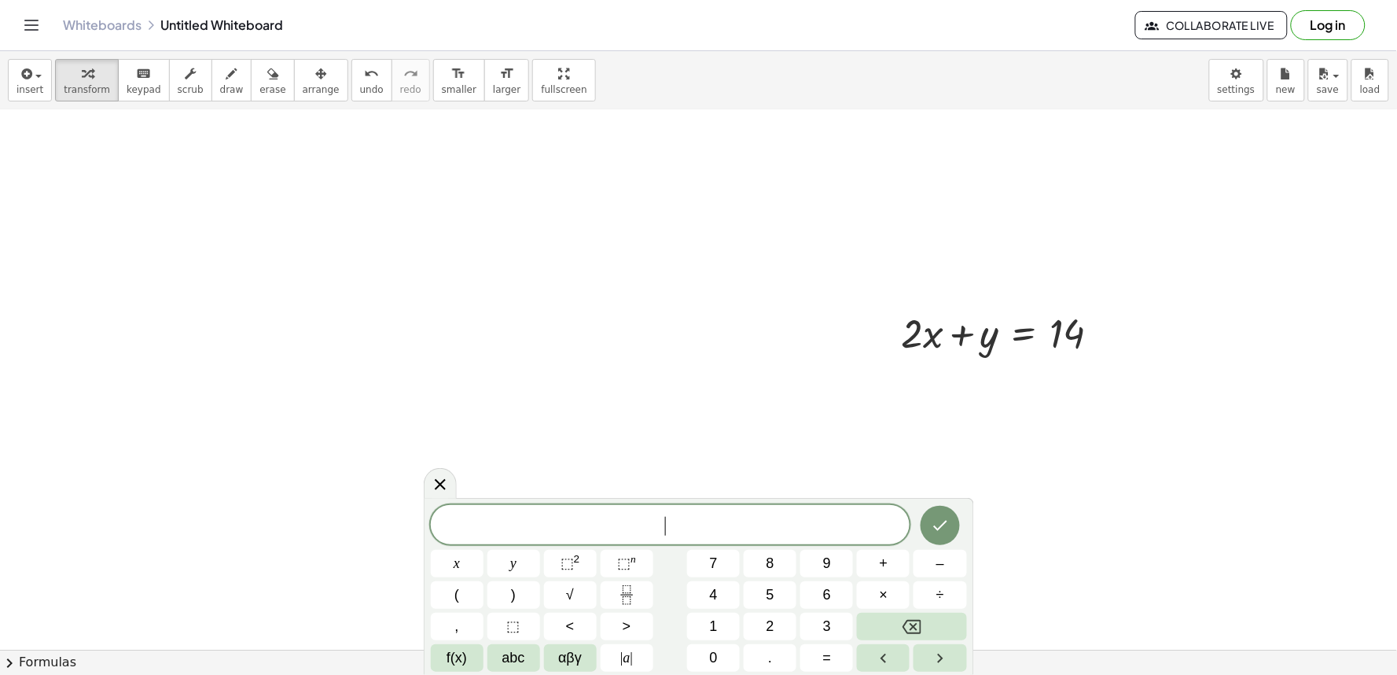
drag, startPoint x: 757, startPoint y: 477, endPoint x: 757, endPoint y: 465, distance: 11.8
click at [527, 554] on button "y" at bounding box center [514, 564] width 53 height 28
click at [947, 562] on button "–" at bounding box center [940, 564] width 53 height 28
click at [930, 624] on button "Backspace" at bounding box center [911, 627] width 109 height 28
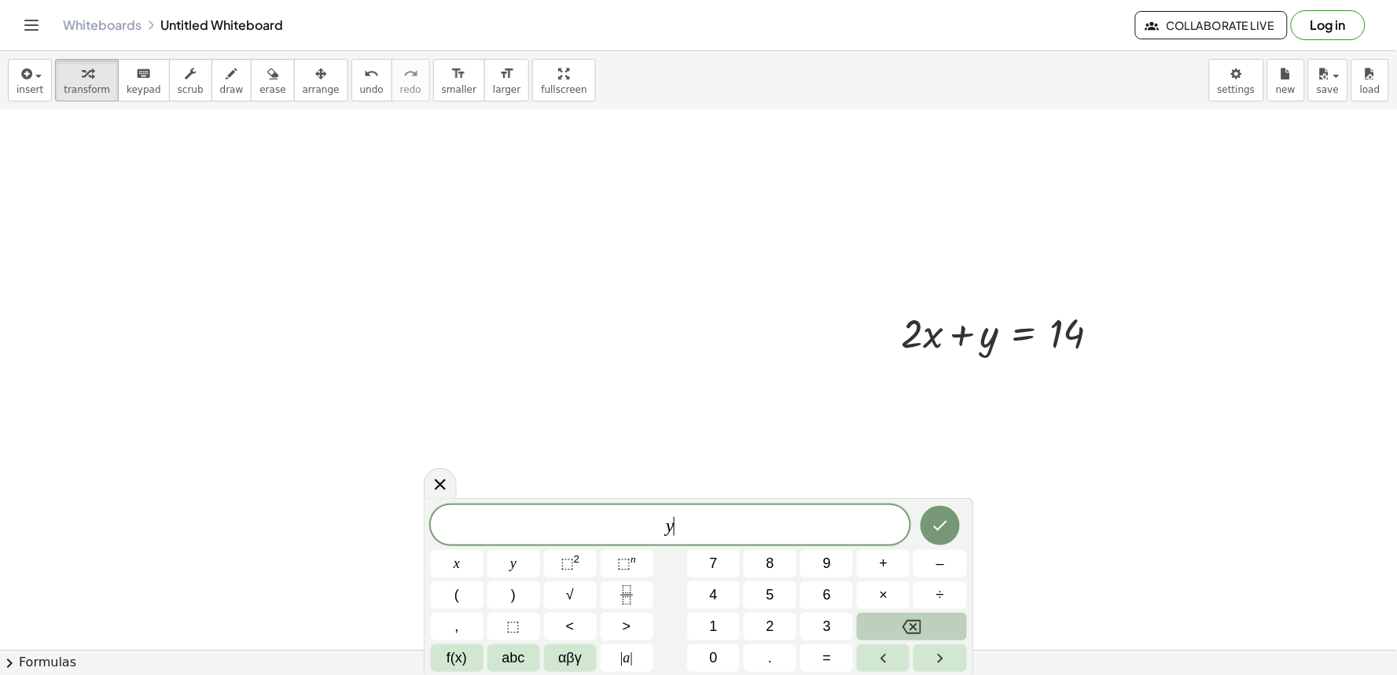
click at [930, 623] on button "Backspace" at bounding box center [911, 627] width 109 height 28
click at [918, 553] on button "–" at bounding box center [940, 564] width 53 height 28
click at [513, 554] on span "y" at bounding box center [513, 563] width 6 height 21
click at [824, 657] on span "=" at bounding box center [827, 657] width 9 height 21
click at [722, 586] on button "4" at bounding box center [713, 595] width 53 height 28
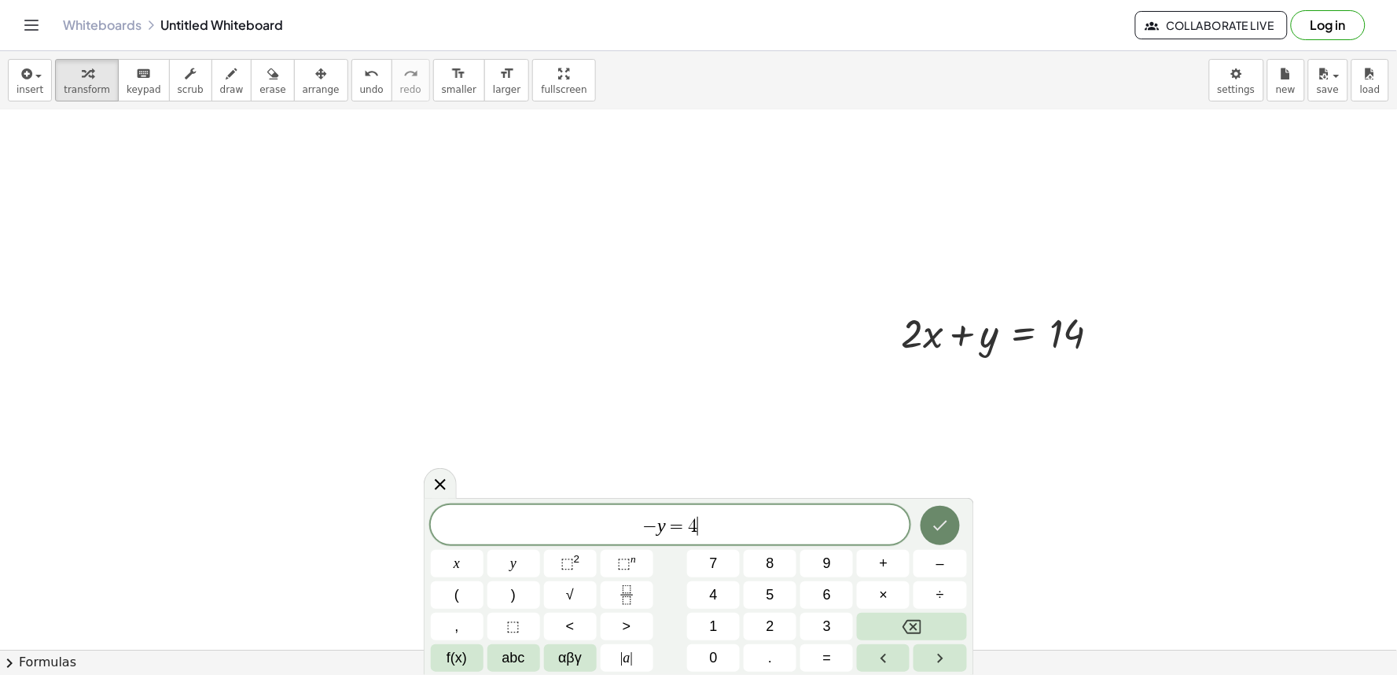
click at [937, 528] on icon "Done" at bounding box center [940, 526] width 14 height 10
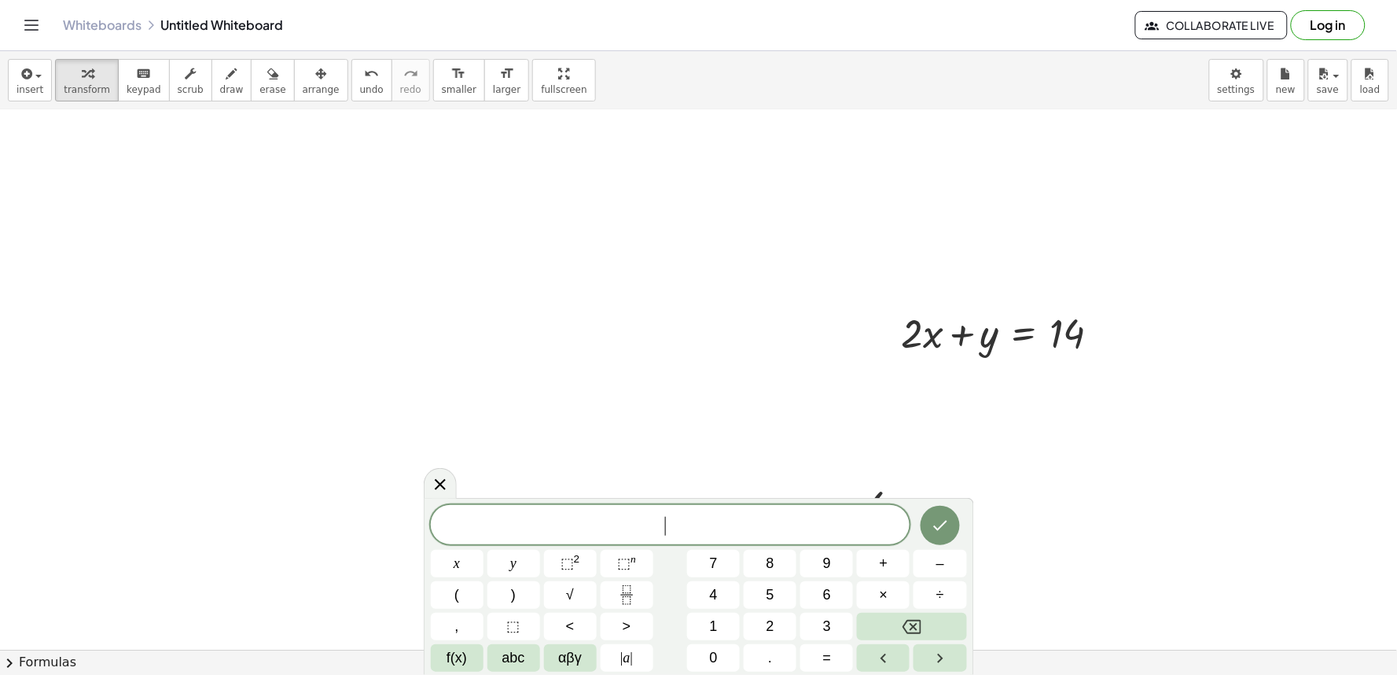
click at [476, 544] on div "​ x y ⬚ 2 ⬚ n 7 8 9 + – ( ) √ 4 5 6 × ÷ , ⬚ < > 1 2 3 f(x) abc αβγ | a | 0 . =" at bounding box center [699, 588] width 536 height 167
click at [466, 567] on button "x" at bounding box center [457, 564] width 53 height 28
click at [926, 555] on button "–" at bounding box center [940, 564] width 53 height 28
click at [511, 554] on span "y" at bounding box center [513, 563] width 6 height 21
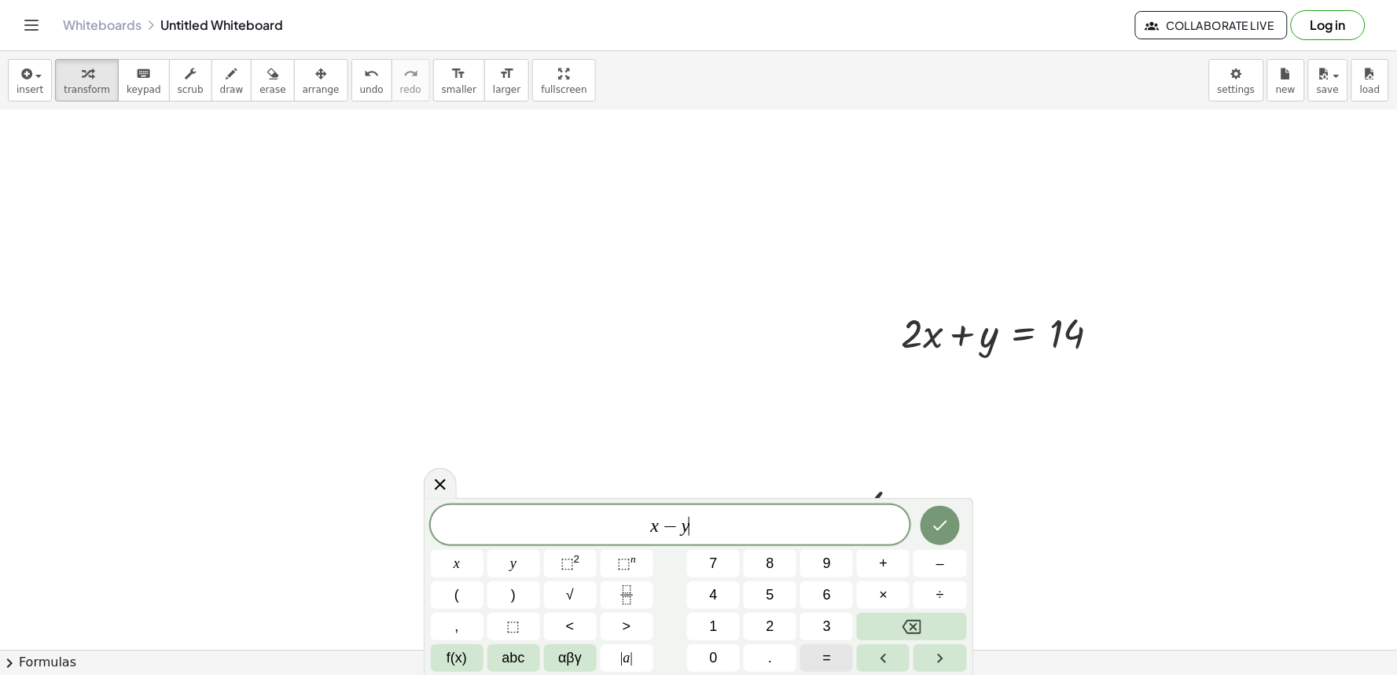
click at [811, 645] on button "=" at bounding box center [827, 658] width 53 height 28
click at [709, 593] on button "4" at bounding box center [713, 595] width 53 height 28
click at [945, 525] on icon "Done" at bounding box center [940, 525] width 19 height 19
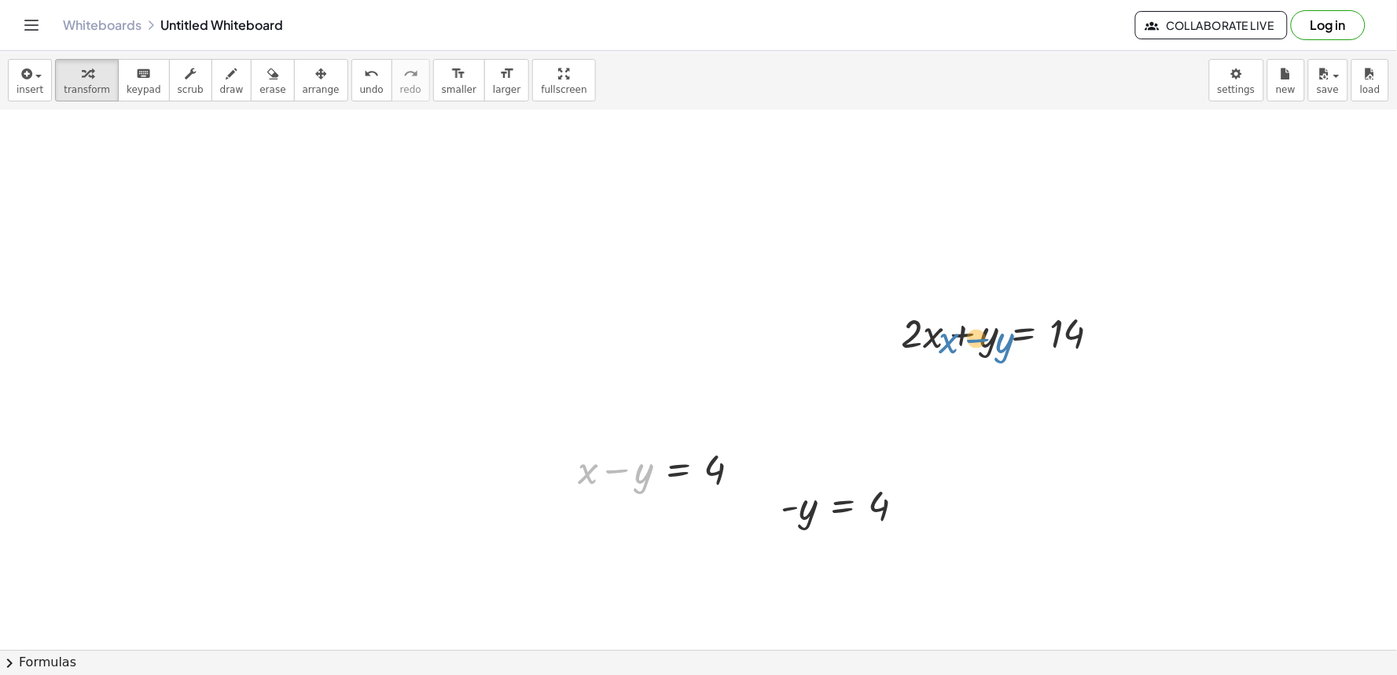
drag, startPoint x: 587, startPoint y: 473, endPoint x: 949, endPoint y: 342, distance: 384.9
drag, startPoint x: 816, startPoint y: 512, endPoint x: 991, endPoint y: 341, distance: 244.7
click at [823, 507] on div at bounding box center [849, 506] width 153 height 52
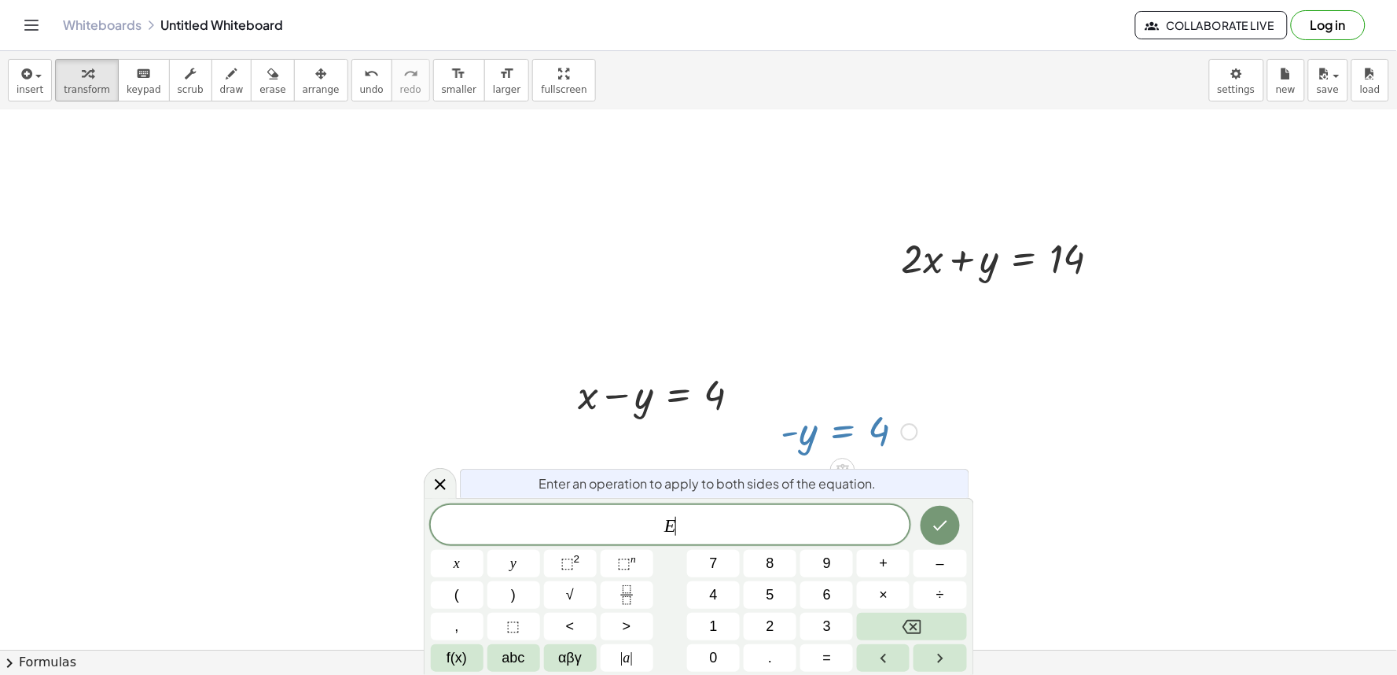
scroll to position [2698, 0]
click at [915, 630] on icon "Backspace" at bounding box center [912, 626] width 19 height 19
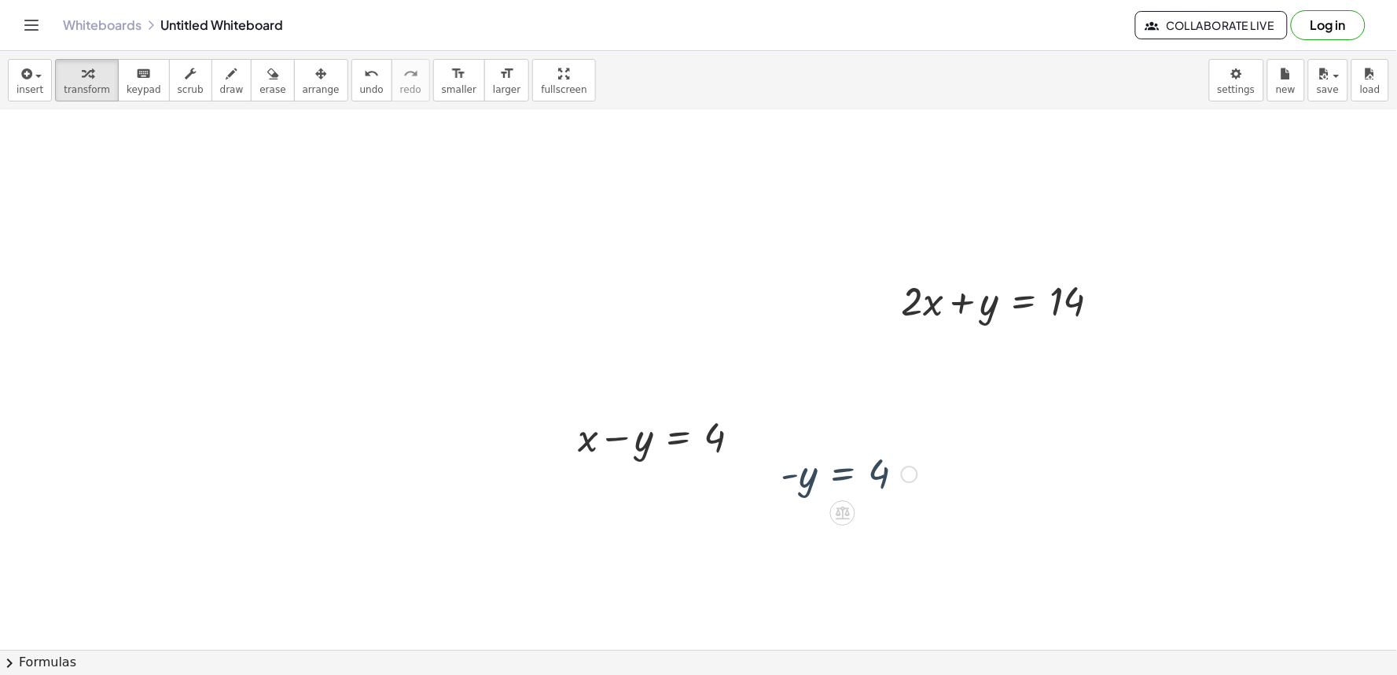
scroll to position [2621, 0]
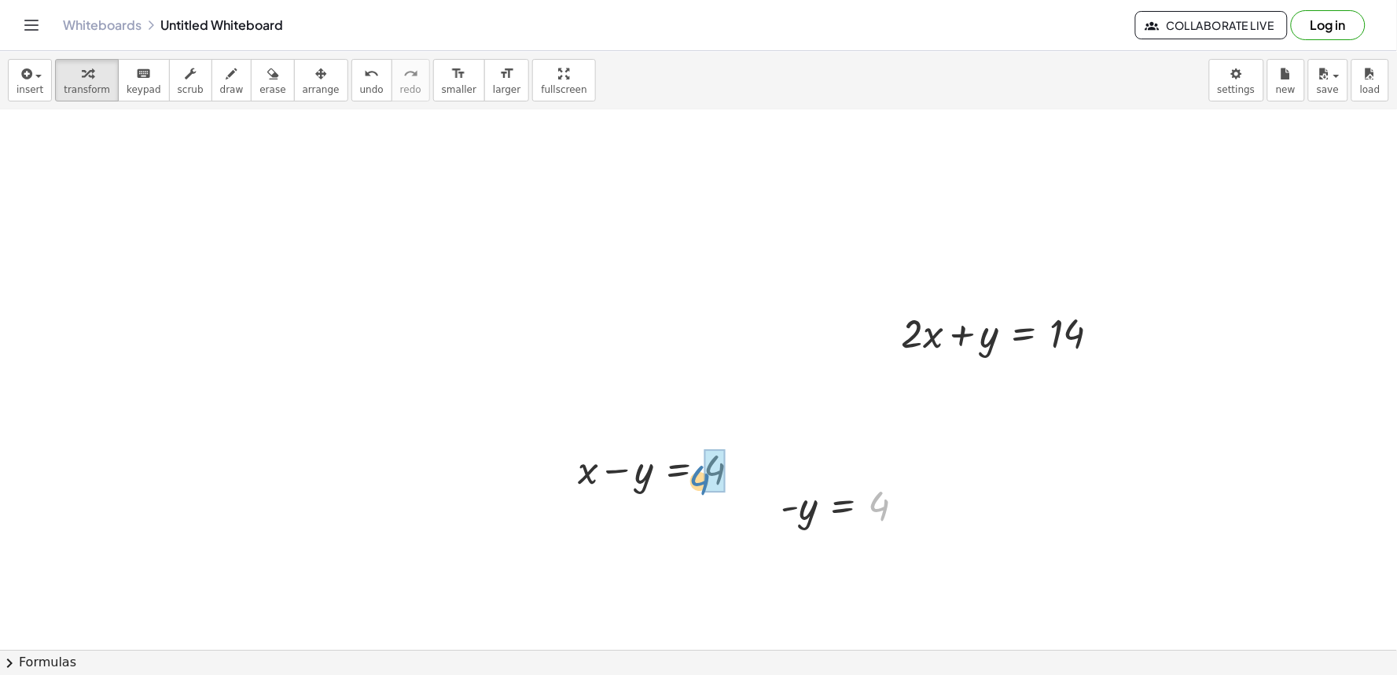
drag, startPoint x: 878, startPoint y: 498, endPoint x: 709, endPoint y: 468, distance: 171.7
click at [716, 473] on div at bounding box center [673, 468] width 206 height 53
drag, startPoint x: 883, startPoint y: 508, endPoint x: 1085, endPoint y: 333, distance: 267.1
drag, startPoint x: 923, startPoint y: 341, endPoint x: 914, endPoint y: 521, distance: 180.3
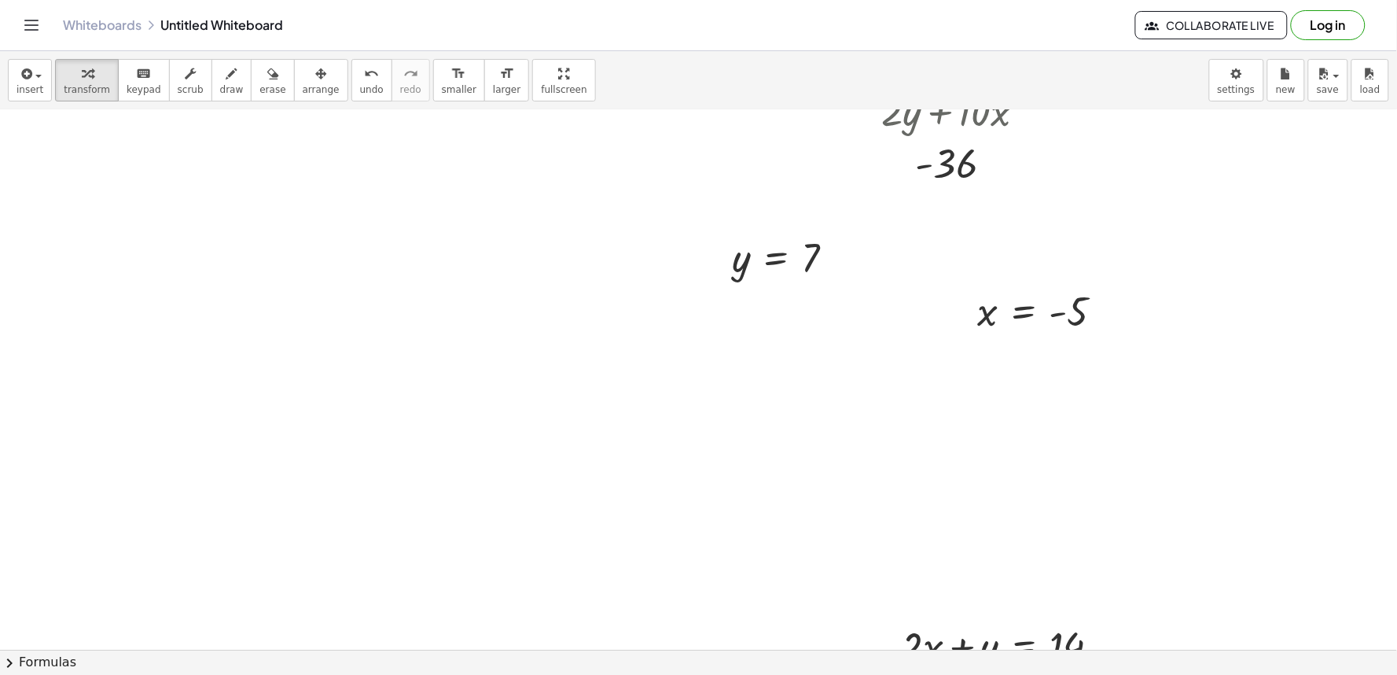
scroll to position [2076, 0]
